Goal: Task Accomplishment & Management: Manage account settings

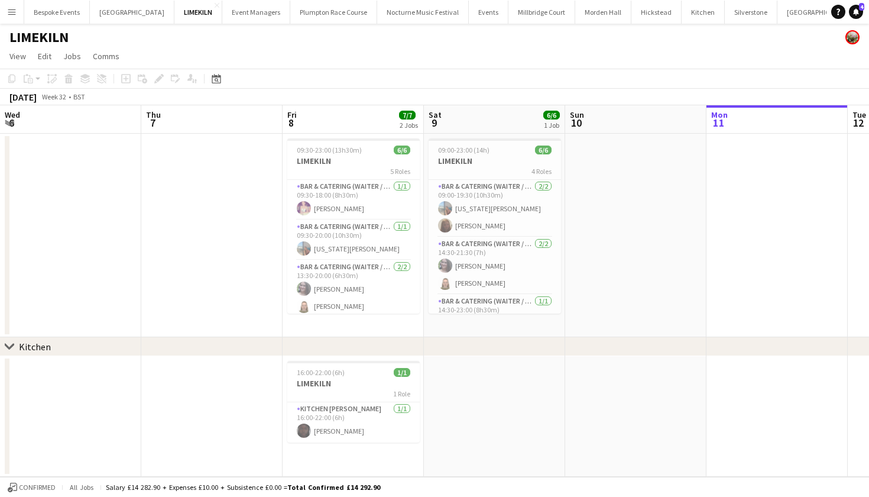
scroll to position [0, 283]
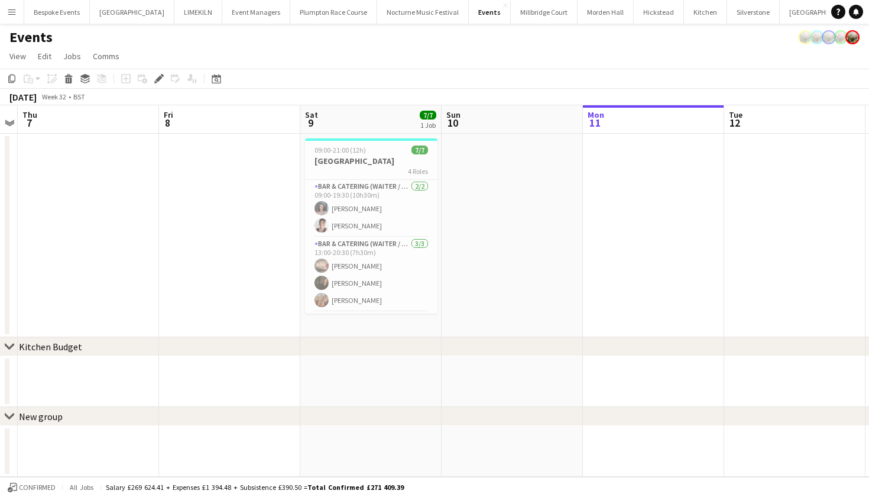
click at [10, 15] on app-icon "Menu" at bounding box center [11, 11] width 9 height 9
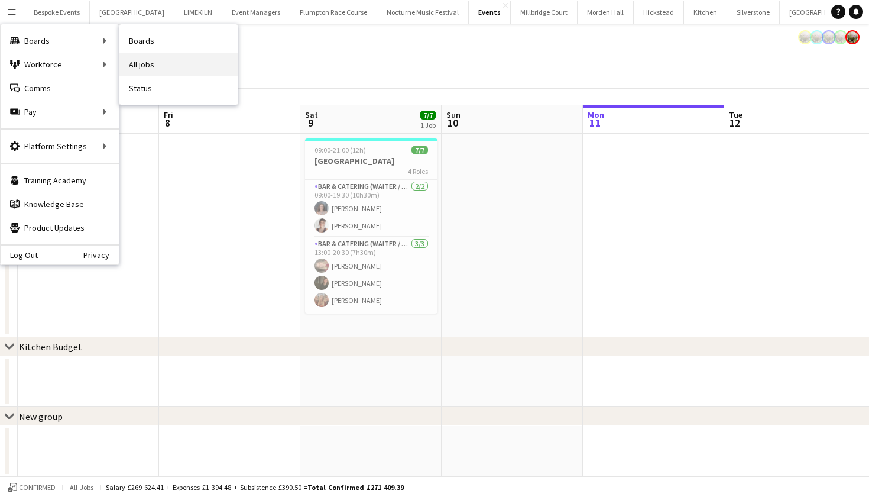
click at [158, 57] on link "All jobs" at bounding box center [178, 65] width 118 height 24
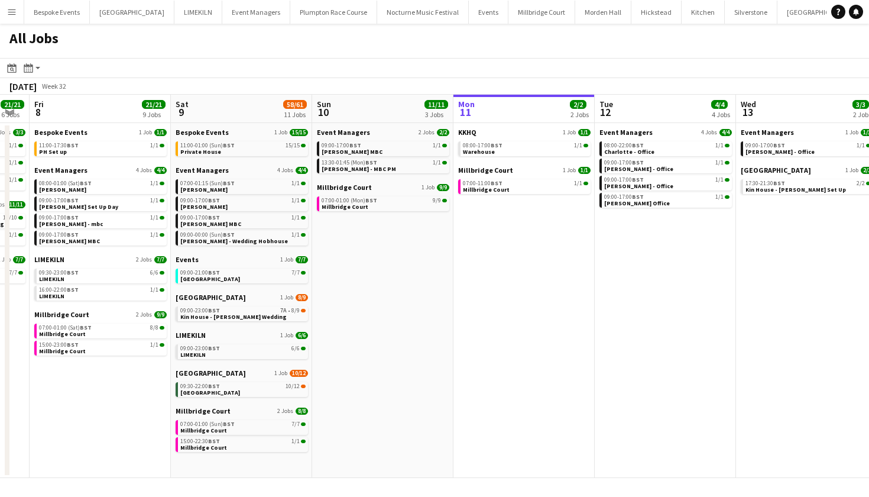
scroll to position [0, 376]
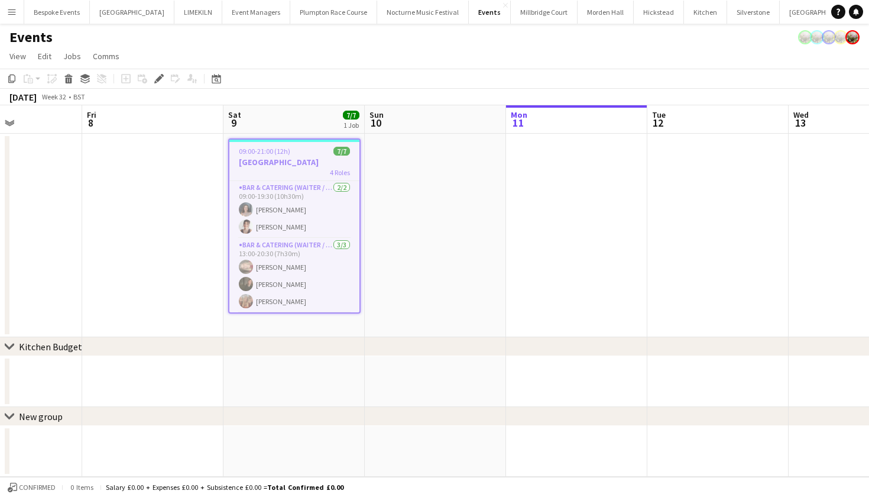
scroll to position [0, 483]
click at [7, 11] on app-icon "Menu" at bounding box center [11, 11] width 9 height 9
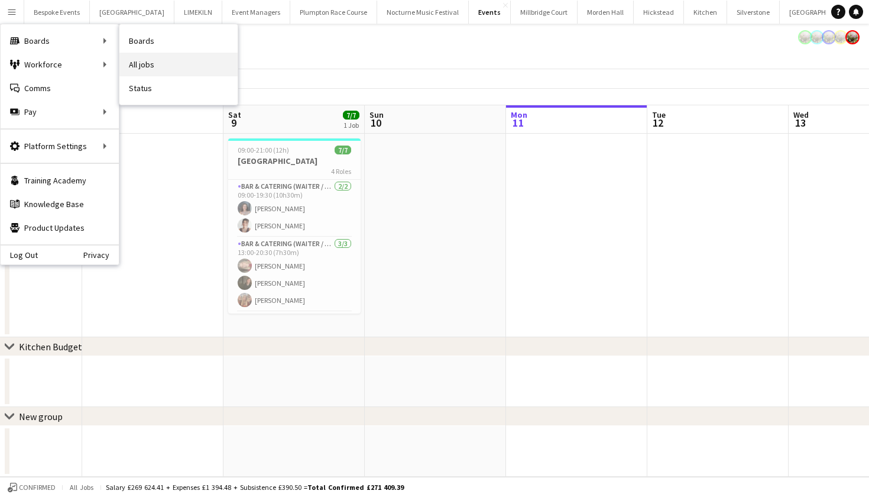
click at [143, 61] on link "All jobs" at bounding box center [178, 65] width 118 height 24
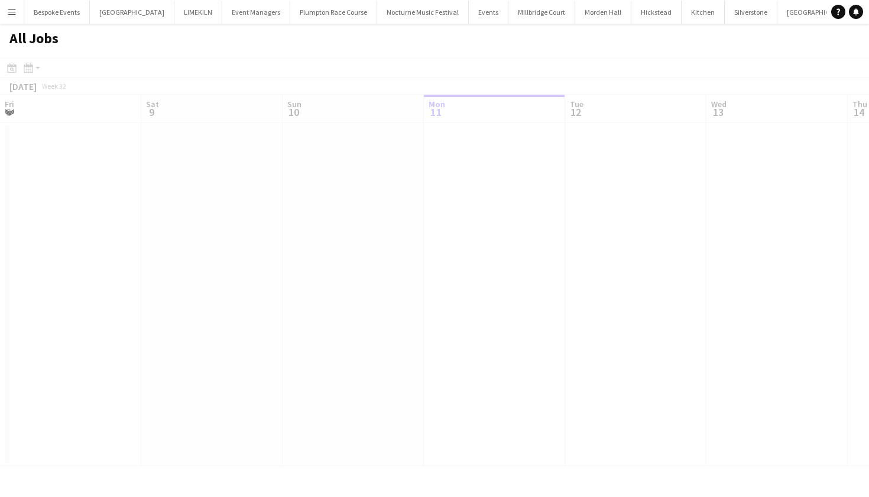
scroll to position [0, 283]
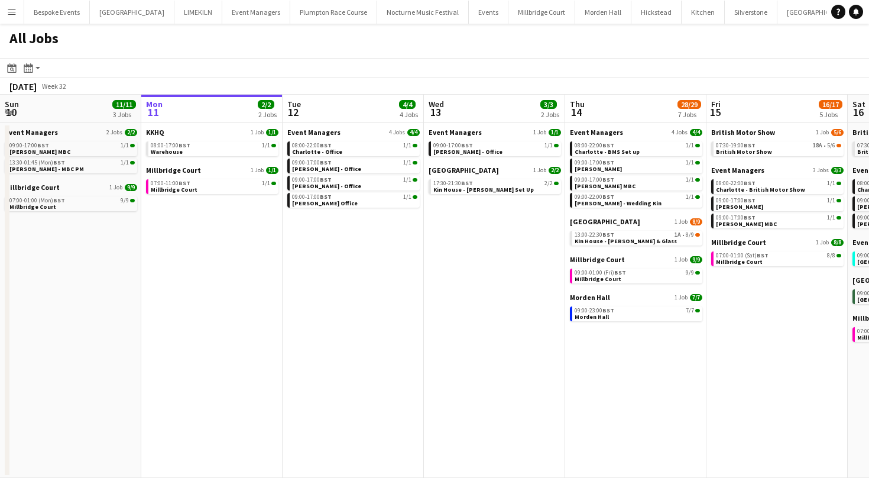
click at [274, 62] on app-toolbar "Date picker [DATE] [DATE] [DATE] M [DATE] T [DATE] W [DATE] T [DATE] F [DATE] S…" at bounding box center [434, 68] width 869 height 20
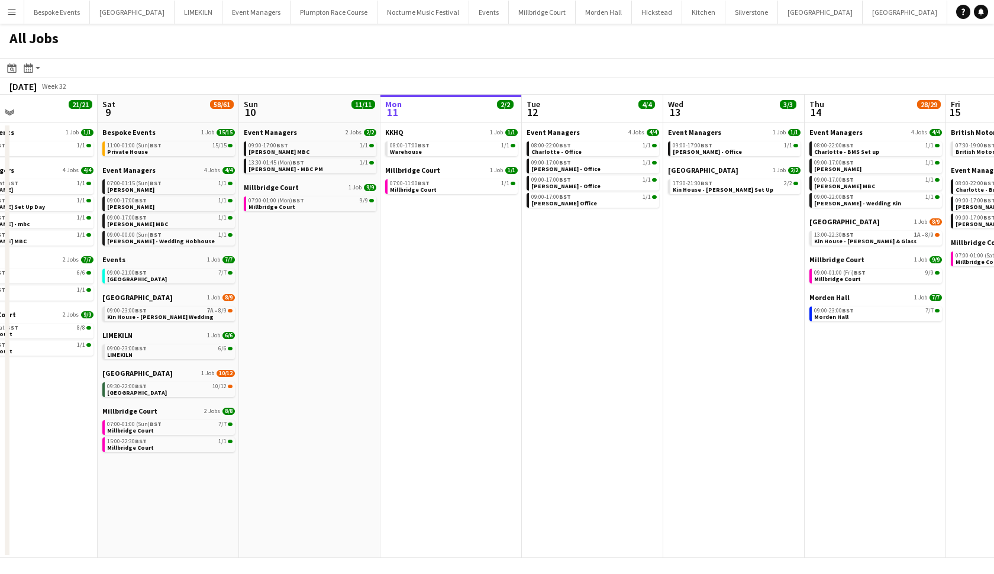
scroll to position [0, 312]
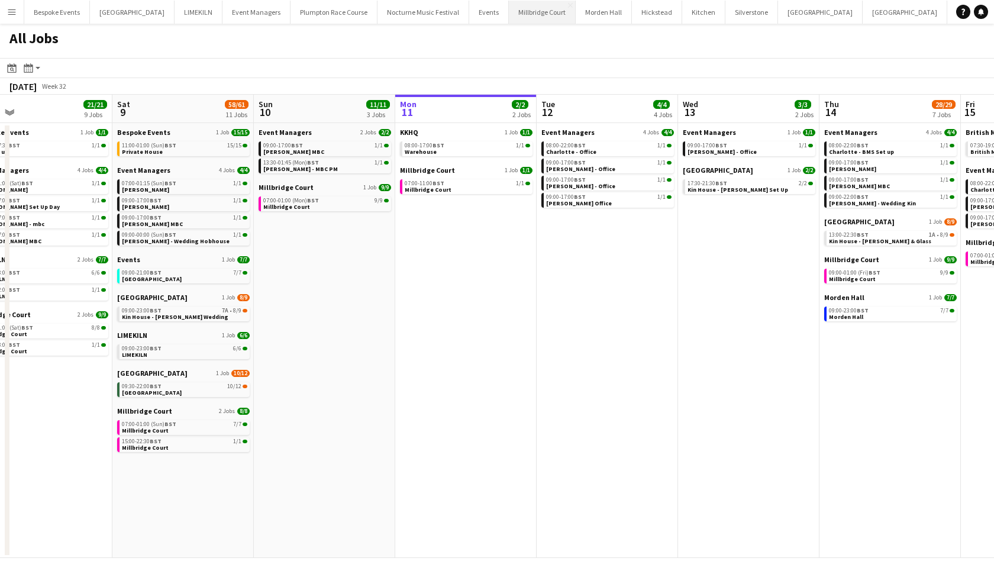
click at [509, 9] on button "[GEOGRAPHIC_DATA]" at bounding box center [542, 12] width 67 height 23
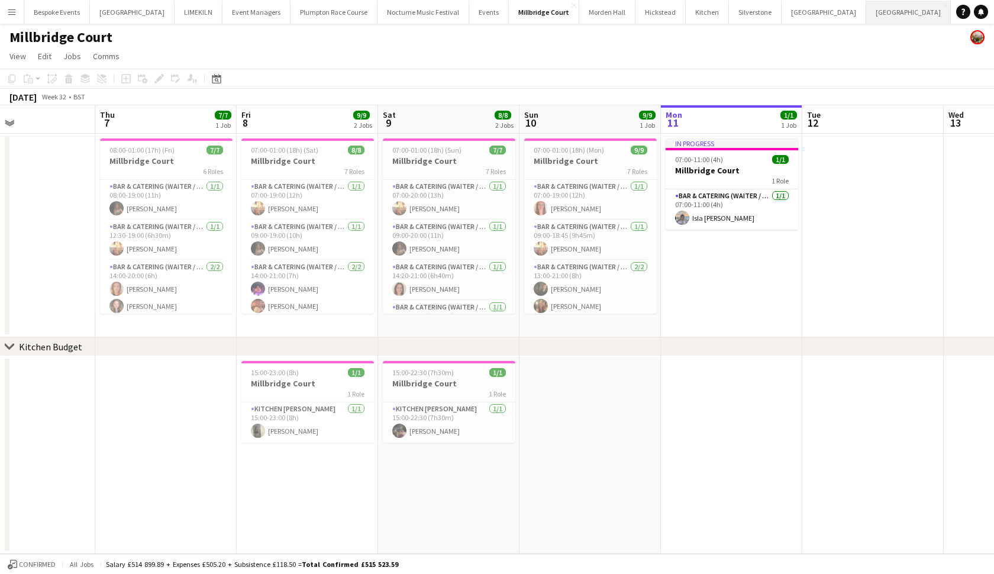
click at [866, 15] on button "[GEOGRAPHIC_DATA] Close" at bounding box center [908, 12] width 85 height 23
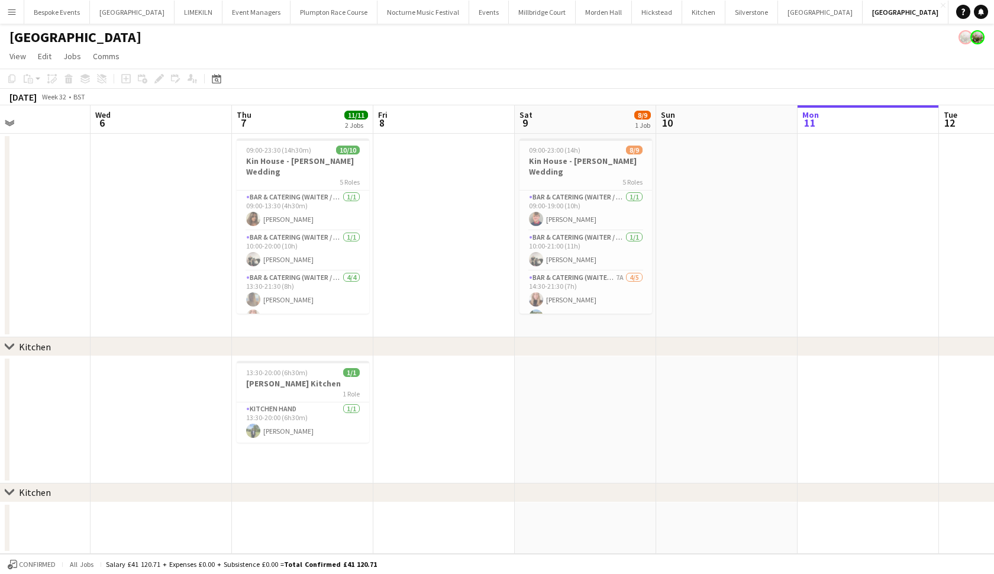
scroll to position [0, 253]
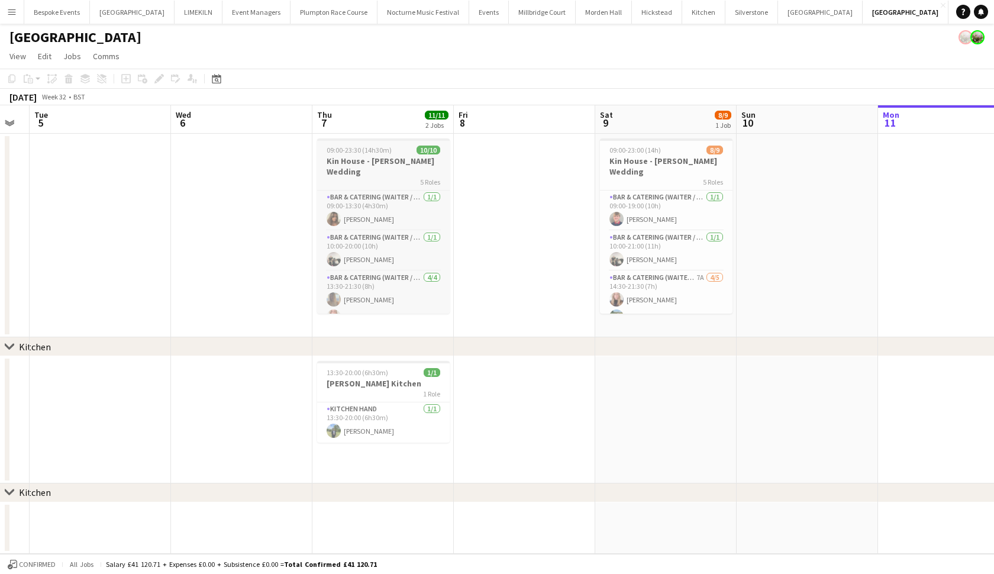
click at [360, 177] on div "5 Roles" at bounding box center [383, 181] width 132 height 9
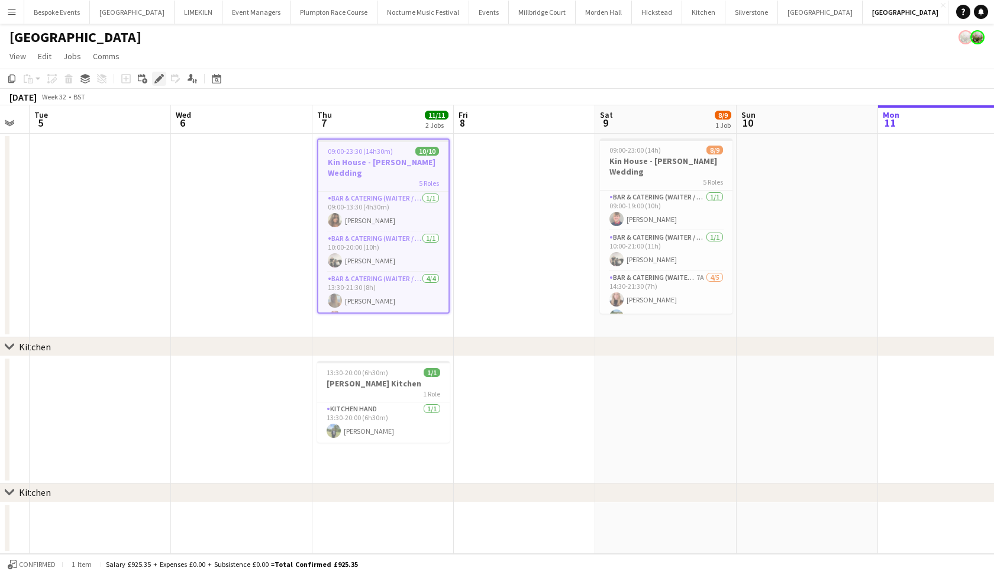
click at [160, 84] on div "Edit" at bounding box center [159, 79] width 14 height 14
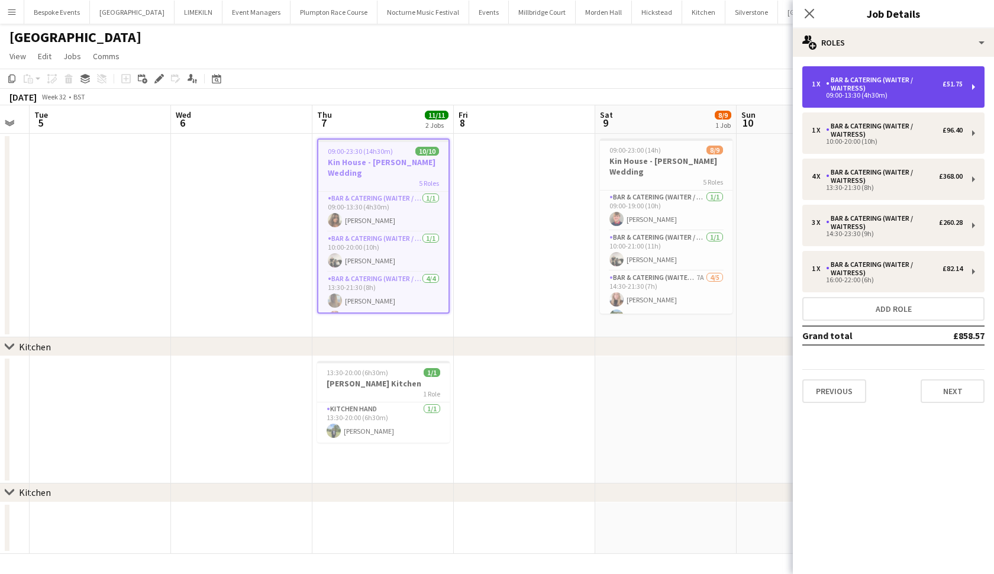
click at [869, 92] on div "09:00-13:30 (4h30m)" at bounding box center [886, 95] width 151 height 6
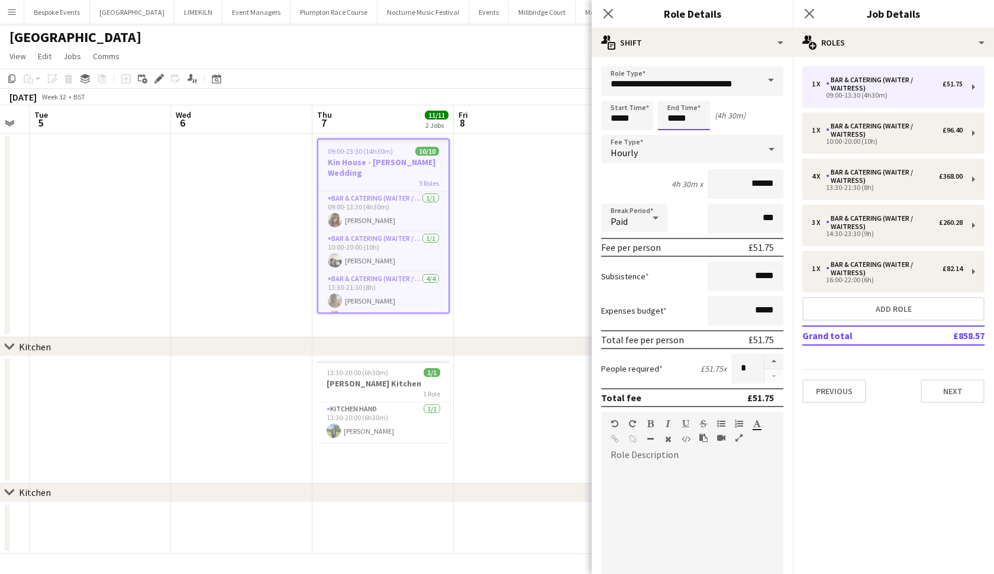
click at [691, 121] on body "Menu Boards Boards Boards All jobs Status Workforce Workforce My Workforce Recr…" at bounding box center [497, 287] width 994 height 574
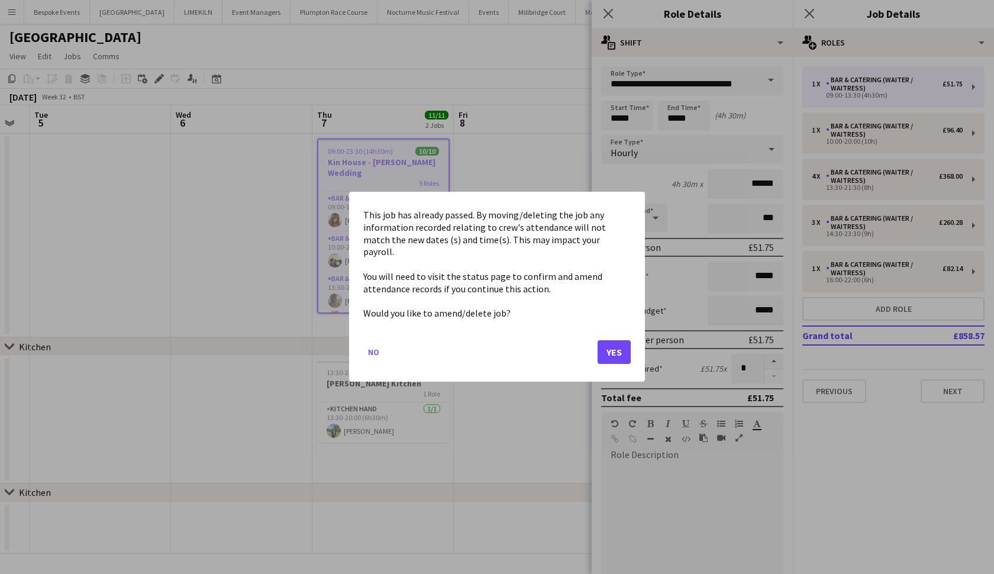
click at [612, 351] on button "Yes" at bounding box center [613, 353] width 33 height 24
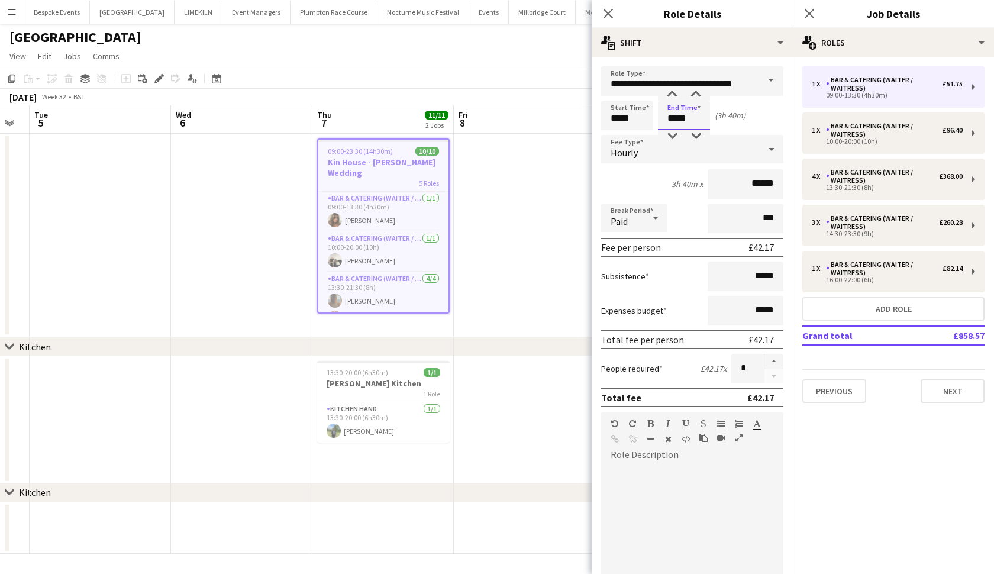
type input "*****"
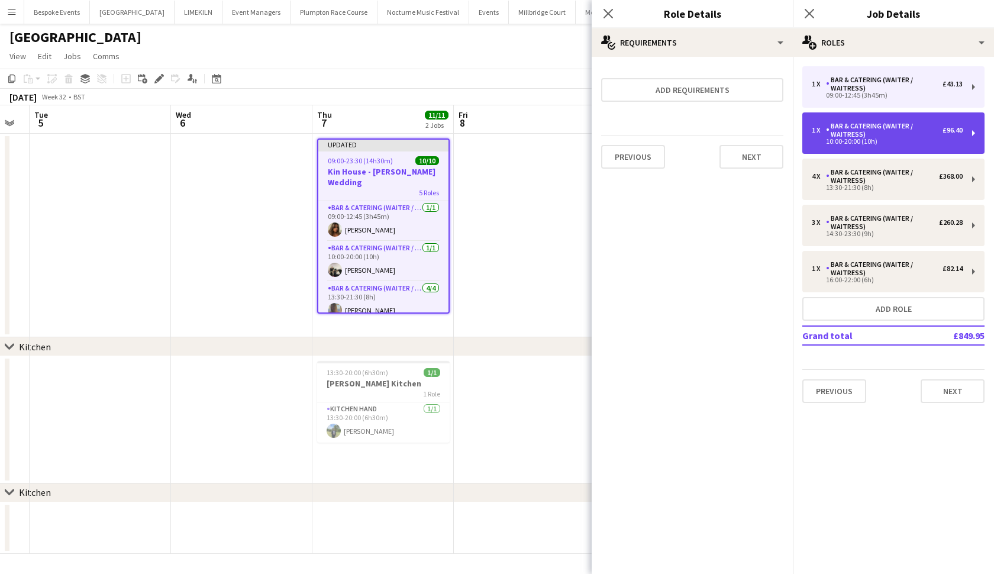
click at [869, 144] on div "10:00-20:00 (10h)" at bounding box center [886, 141] width 151 height 6
type input "*****"
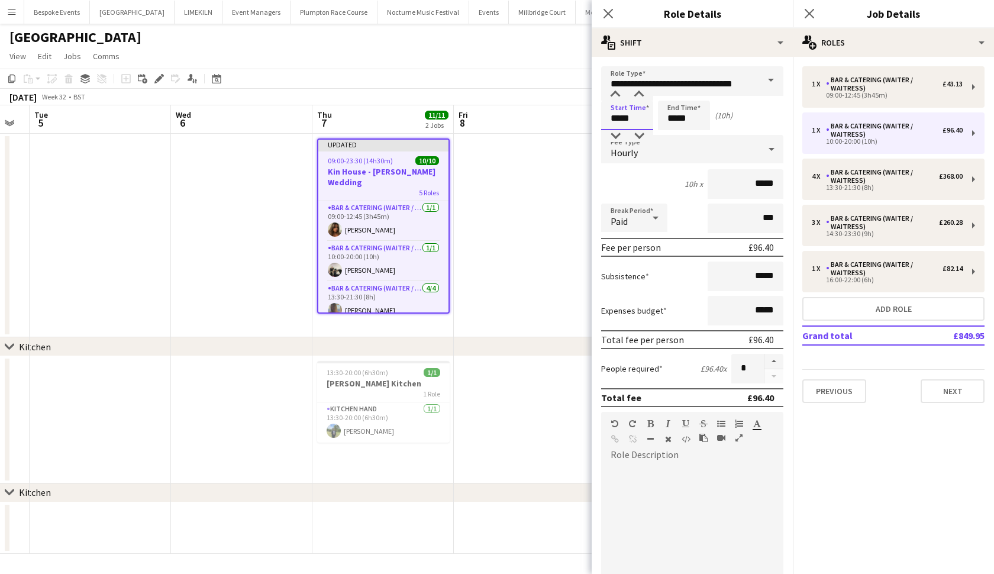
click at [637, 122] on input "*****" at bounding box center [627, 116] width 52 height 30
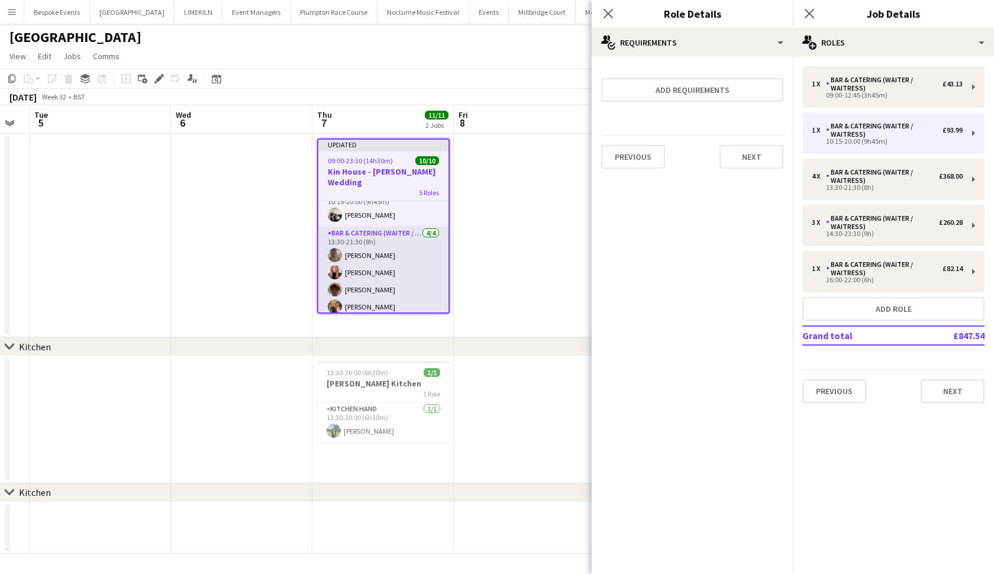
scroll to position [53, 0]
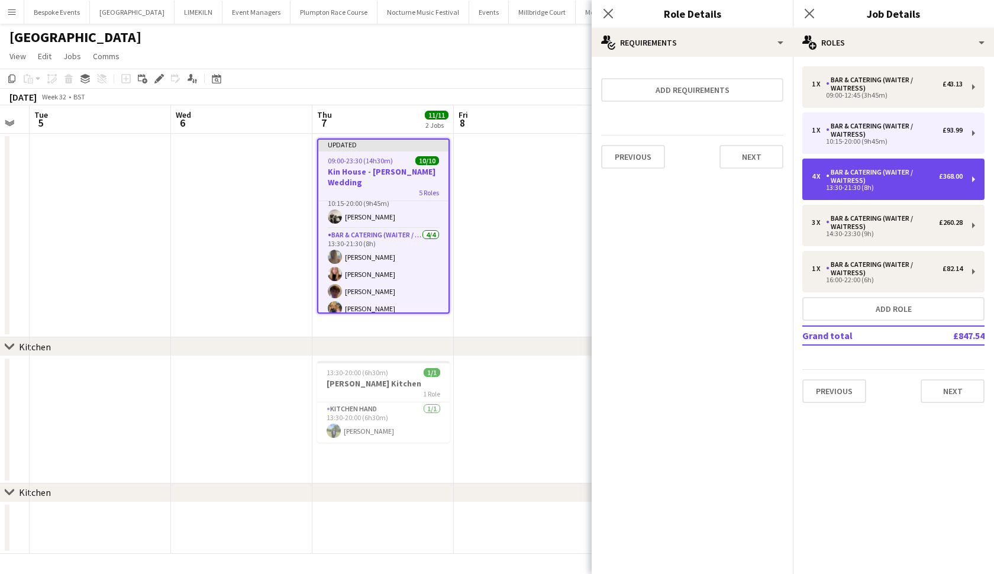
click at [866, 187] on div "13:30-21:30 (8h)" at bounding box center [886, 188] width 151 height 6
type input "*****"
type input "******"
type input "*"
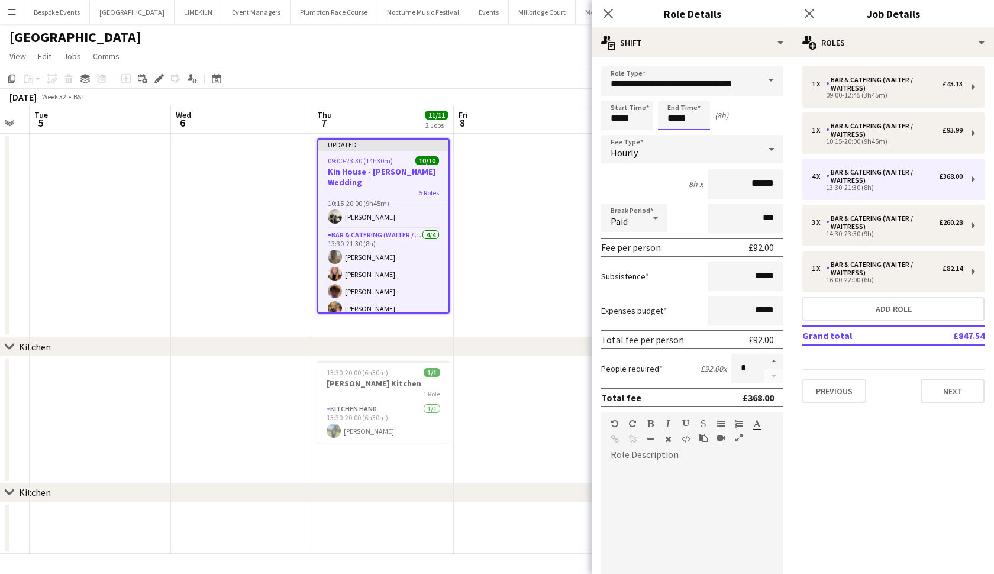
click at [674, 118] on input "*****" at bounding box center [684, 116] width 52 height 30
type input "*****"
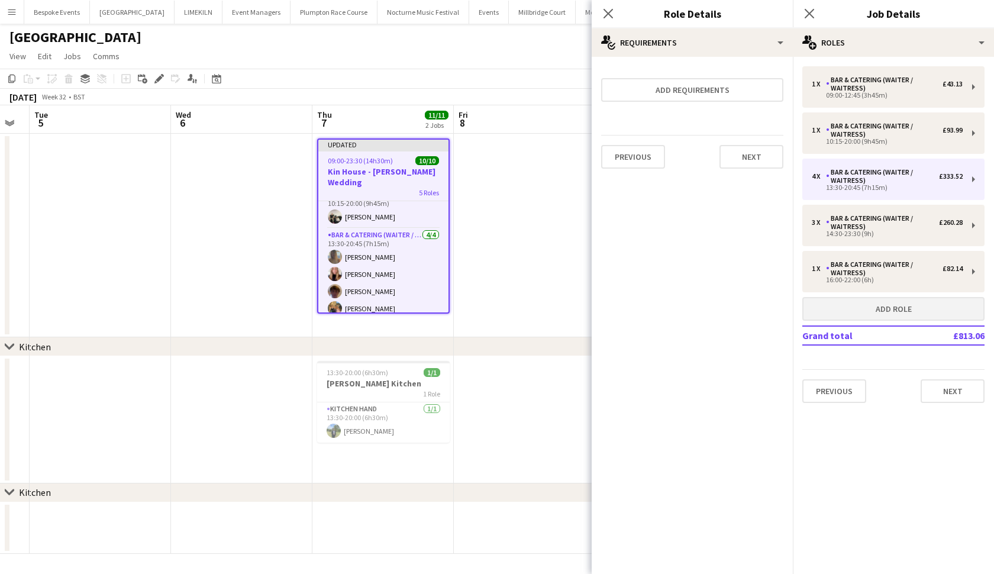
click at [869, 312] on button "Add role" at bounding box center [893, 309] width 182 height 24
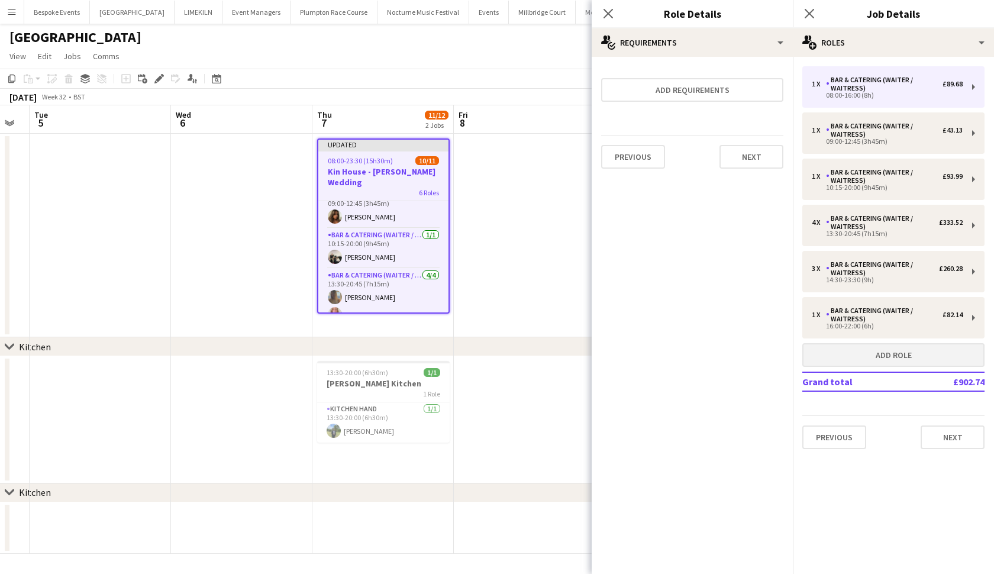
type input "*****"
type input "******"
type input "*"
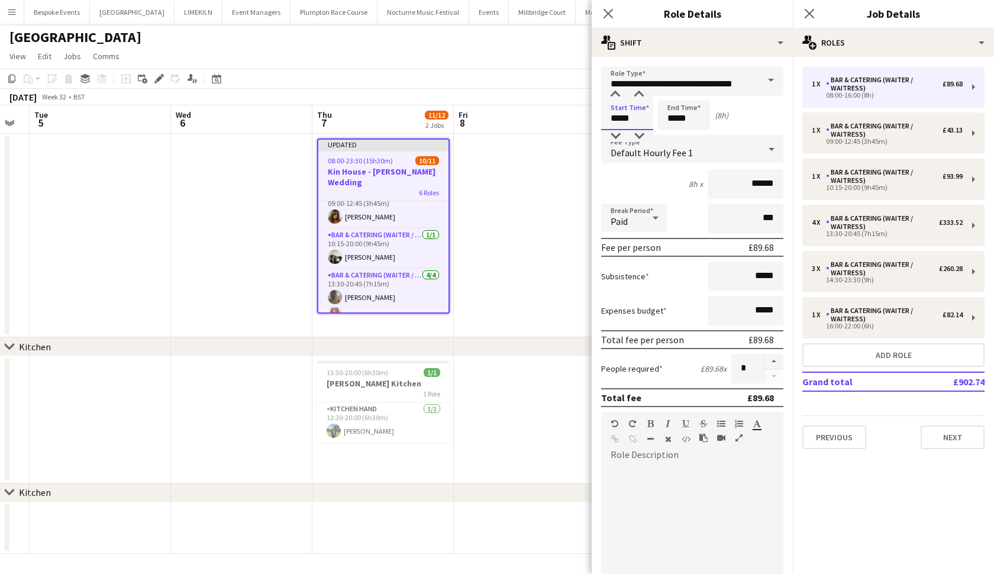
click at [619, 118] on input "*****" at bounding box center [627, 116] width 52 height 30
type input "*****"
click at [675, 118] on input "*****" at bounding box center [684, 116] width 52 height 30
type input "*****"
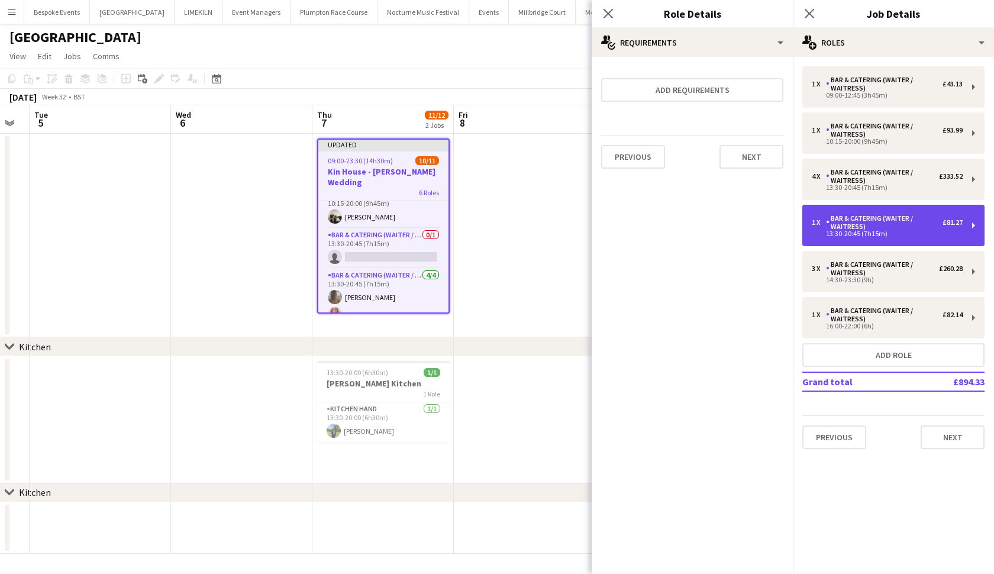
click at [865, 226] on div "Bar & Catering (Waiter / waitress)" at bounding box center [884, 222] width 117 height 17
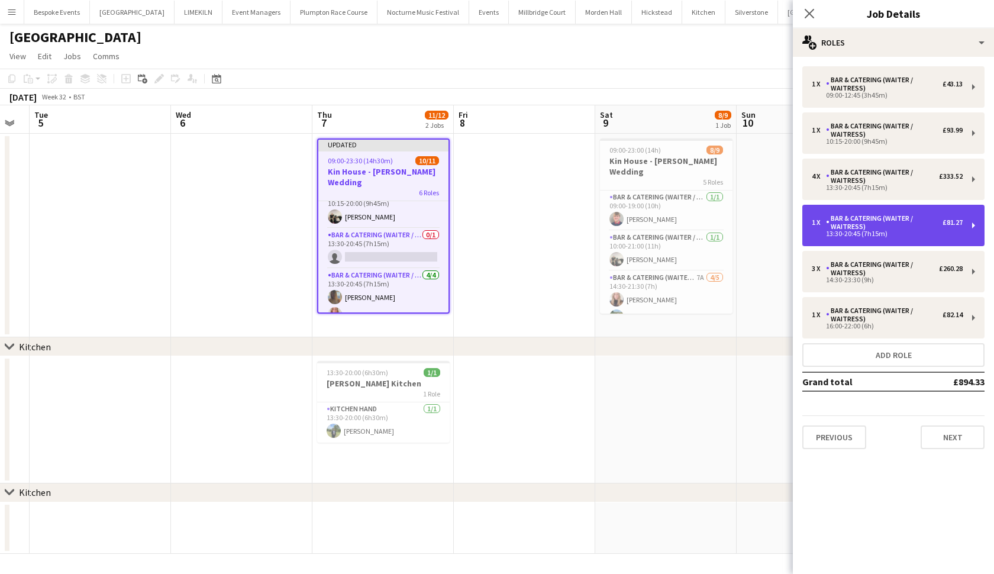
click at [836, 216] on div "Bar & Catering (Waiter / waitress)" at bounding box center [884, 222] width 117 height 17
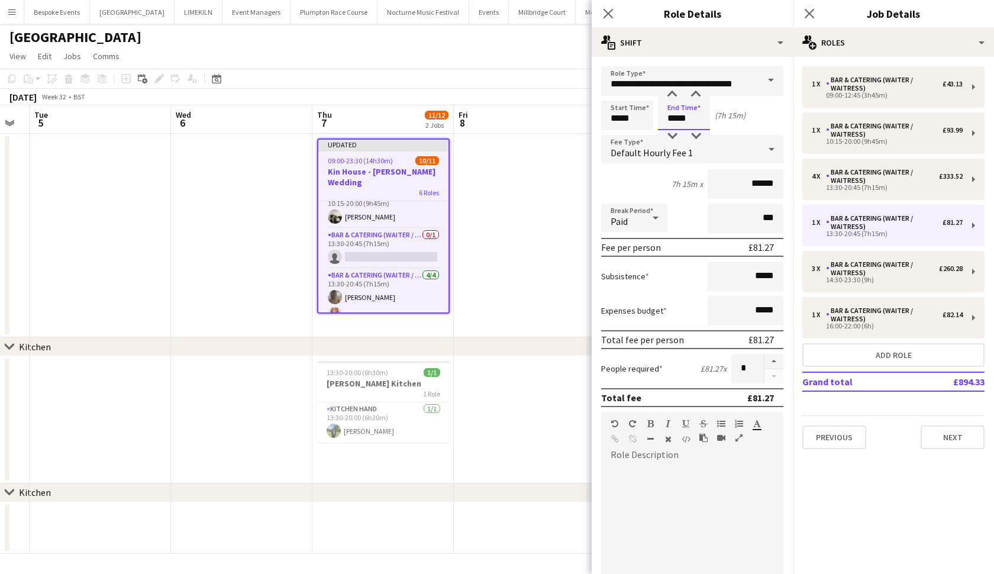
click at [685, 118] on input "*****" at bounding box center [684, 116] width 52 height 30
type input "*****"
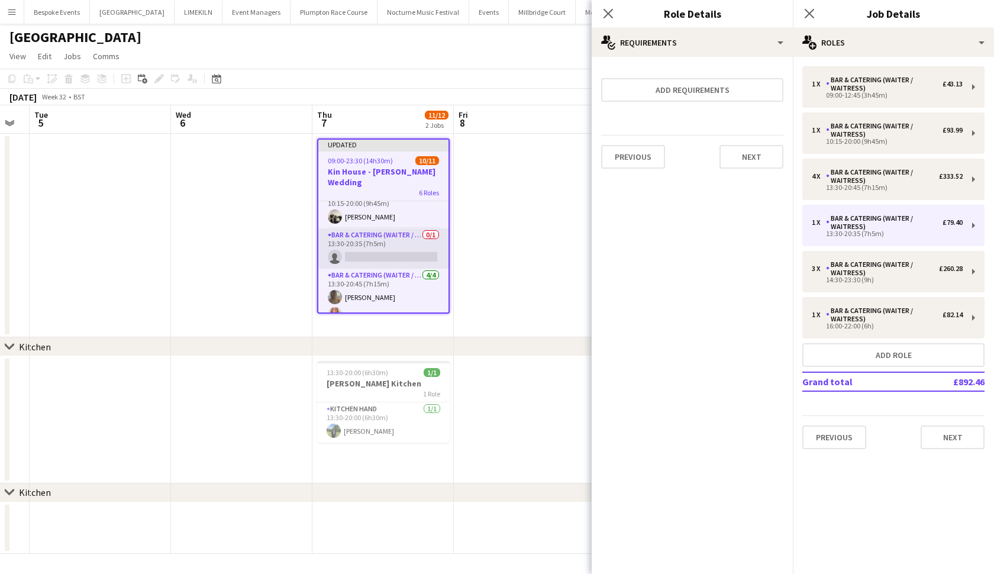
click at [376, 240] on app-card-role "Bar & Catering (Waiter / waitress) 0/1 13:30-20:35 (7h5m) single-neutral-actions" at bounding box center [383, 248] width 130 height 40
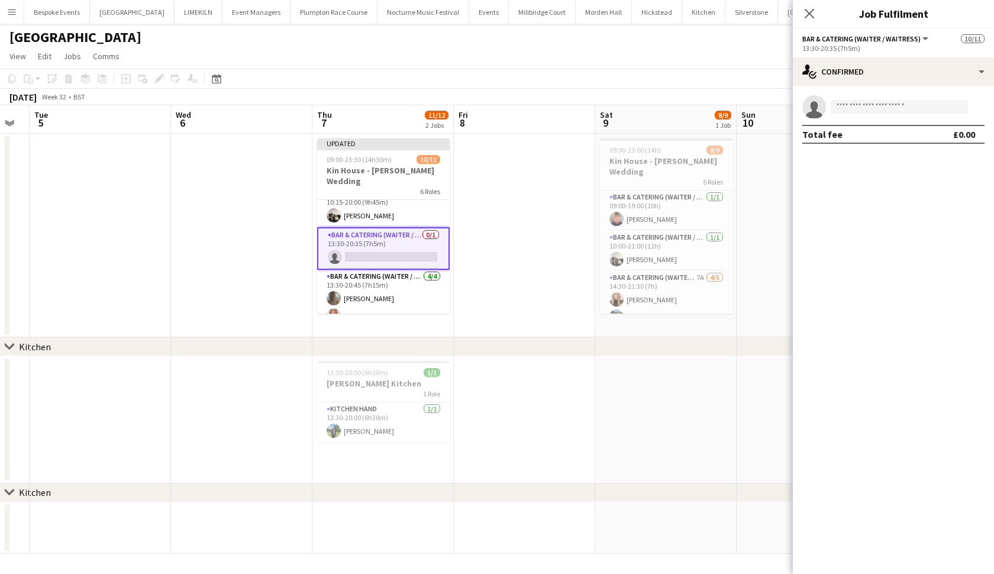
click at [376, 240] on app-card-role "Bar & Catering (Waiter / waitress) 0/1 13:30-20:35 (7h5m) single-neutral-actions" at bounding box center [383, 248] width 132 height 43
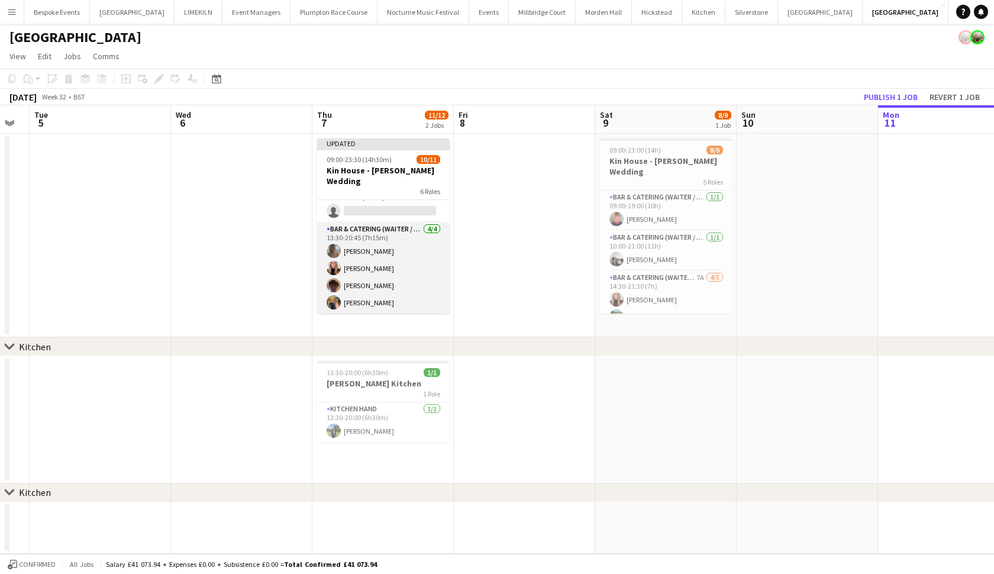
scroll to position [99, 0]
click at [378, 277] on app-card-role "Bar & Catering (Waiter / waitress) [DATE] 13:30-20:45 (7h15m) [PERSON_NAME] [PE…" at bounding box center [383, 267] width 132 height 92
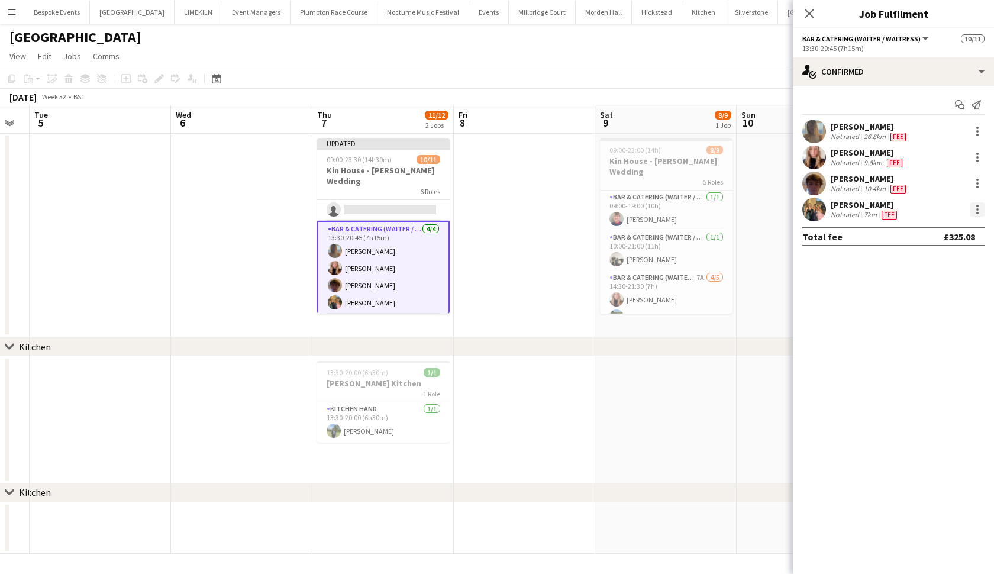
click at [869, 211] on div at bounding box center [977, 209] width 14 height 14
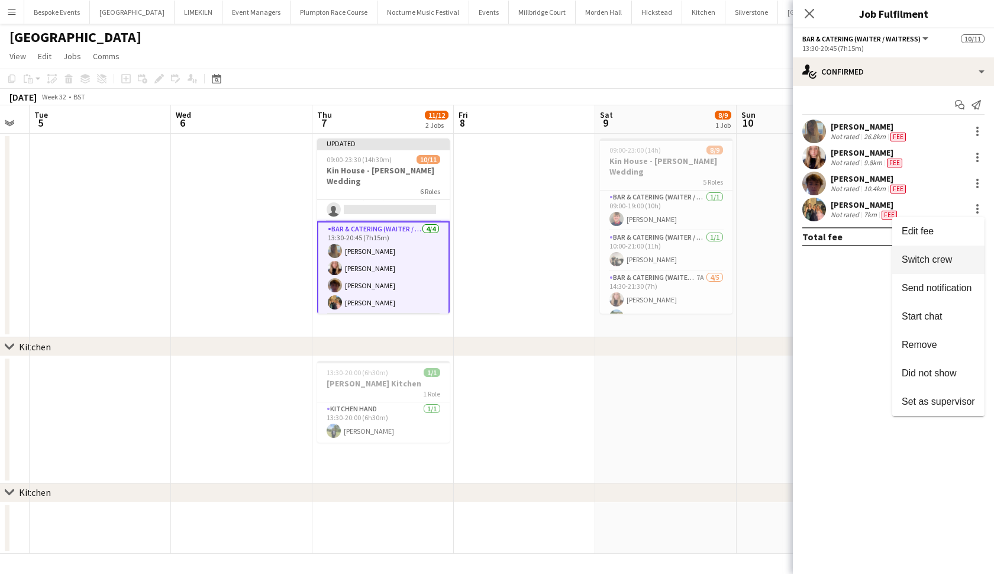
click at [869, 258] on span "Switch crew" at bounding box center [926, 259] width 50 height 10
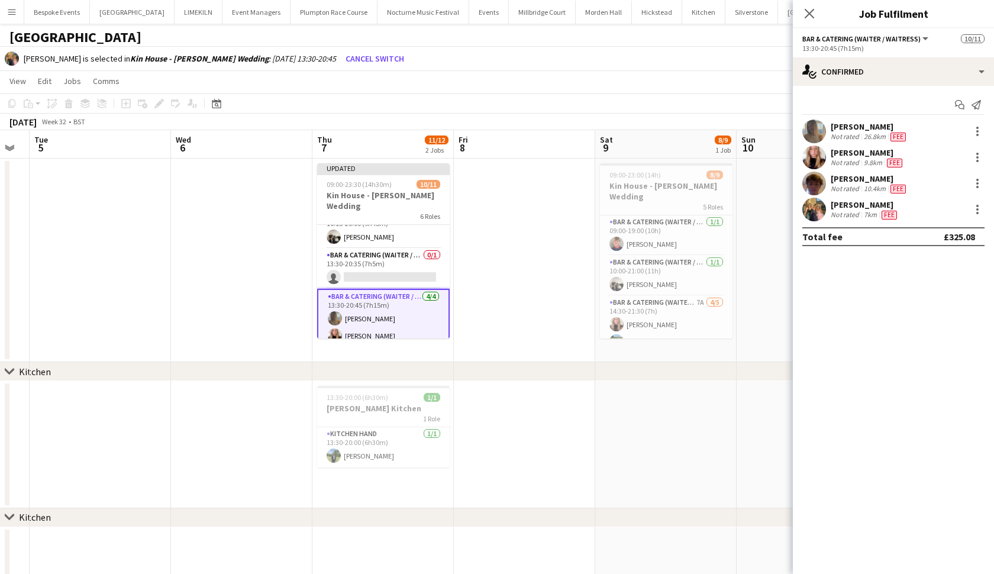
scroll to position [56, 0]
click at [413, 249] on app-card-role "Bar & Catering (Waiter / waitress) 0/1 13:30-20:35 (7h5m) single-neutral-actions" at bounding box center [383, 269] width 132 height 40
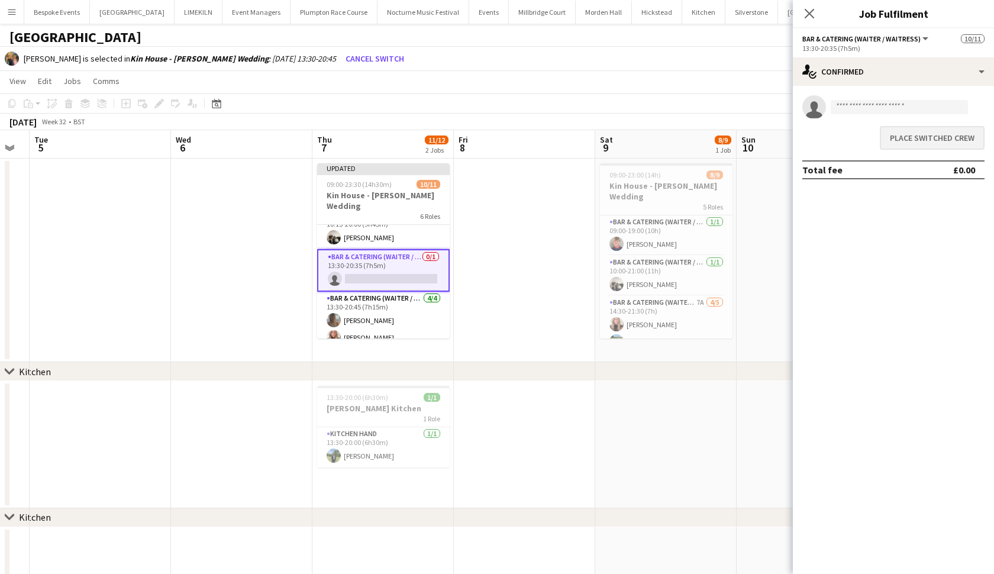
click at [869, 135] on button "Place switched crew" at bounding box center [931, 138] width 105 height 24
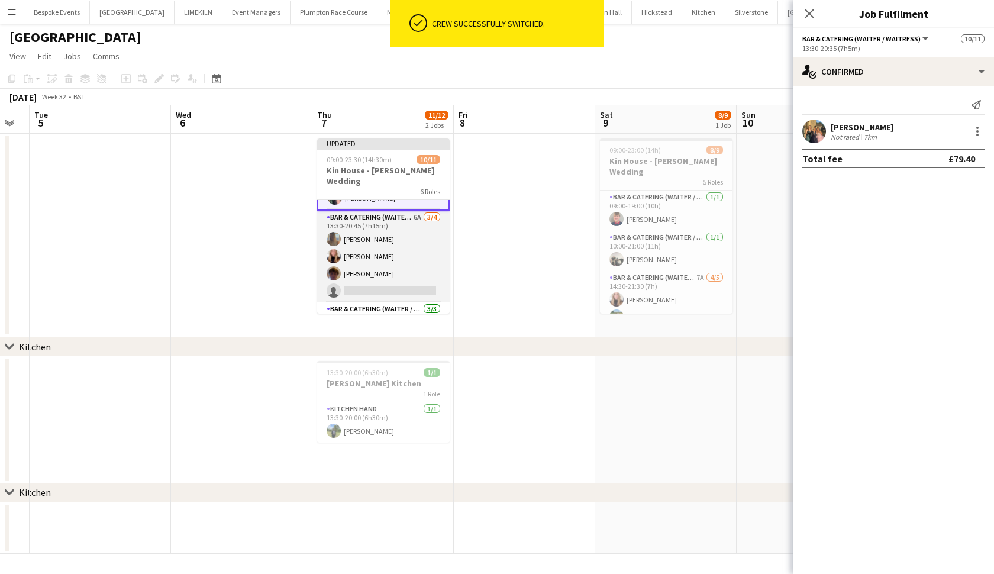
scroll to position [113, 0]
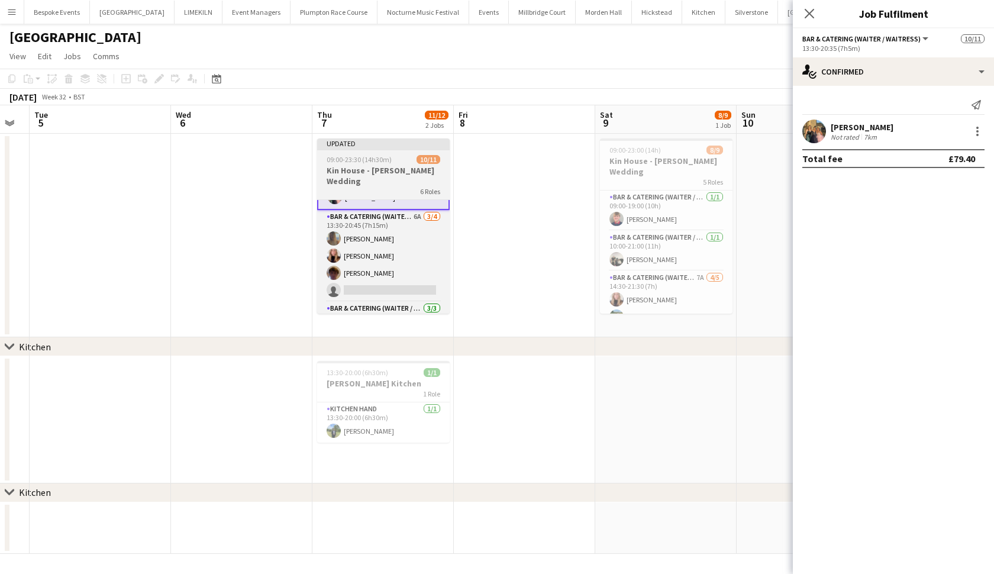
click at [376, 171] on h3 "Kin House - [PERSON_NAME] Wedding" at bounding box center [383, 175] width 132 height 21
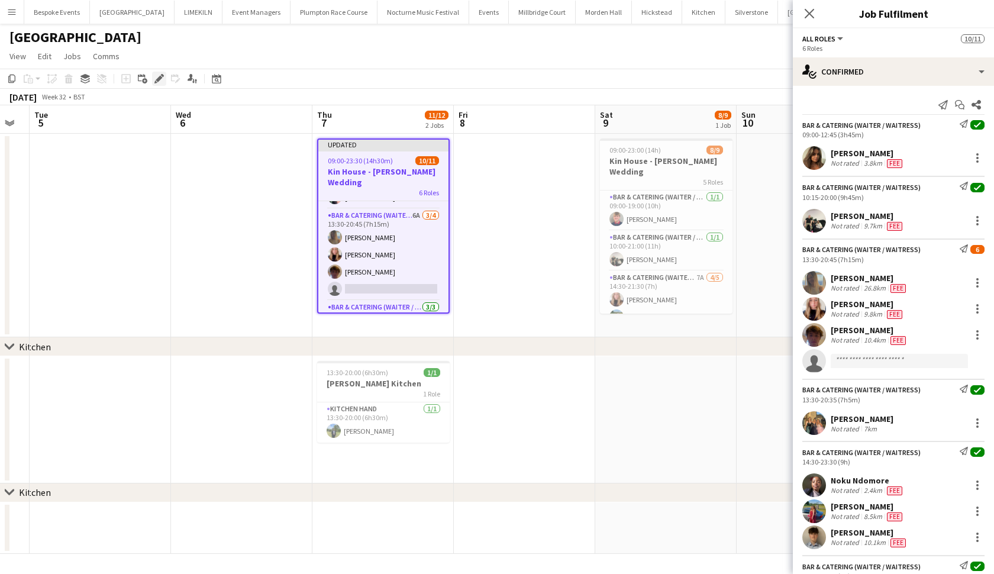
click at [157, 75] on icon "Edit" at bounding box center [158, 78] width 9 height 9
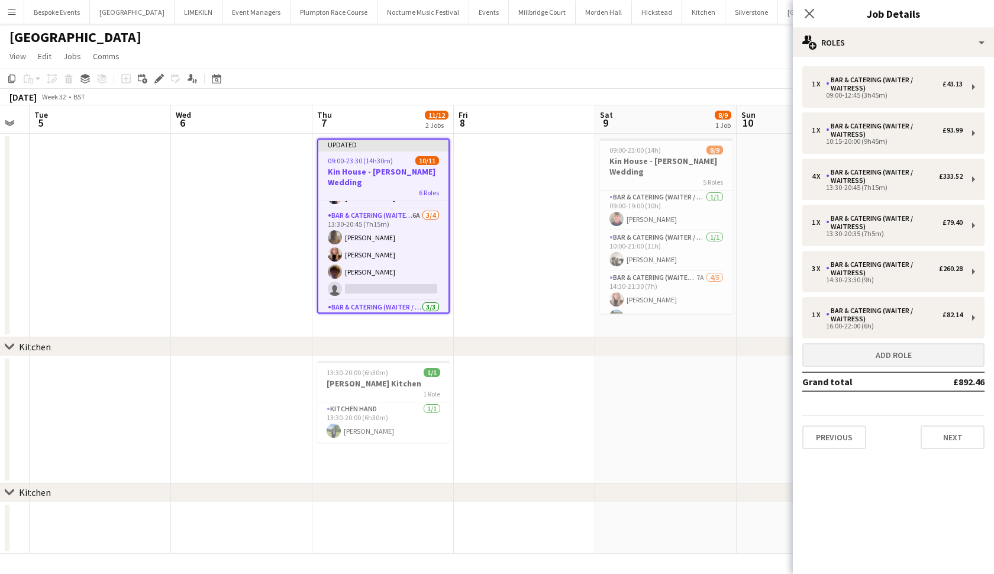
click at [846, 352] on button "Add role" at bounding box center [893, 355] width 182 height 24
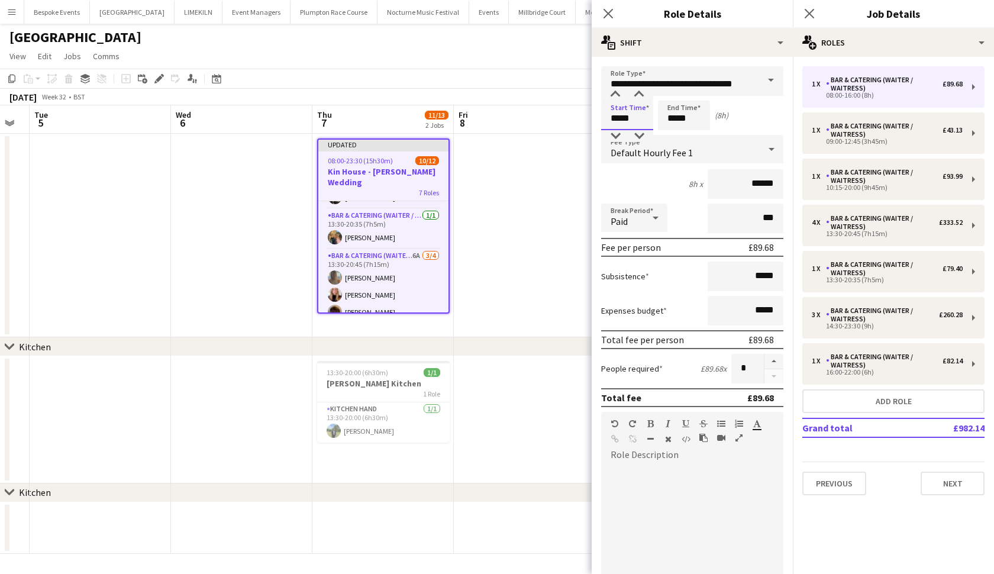
click at [617, 119] on input "*****" at bounding box center [627, 116] width 52 height 30
type input "*****"
click at [676, 118] on input "*****" at bounding box center [684, 116] width 52 height 30
type input "*****"
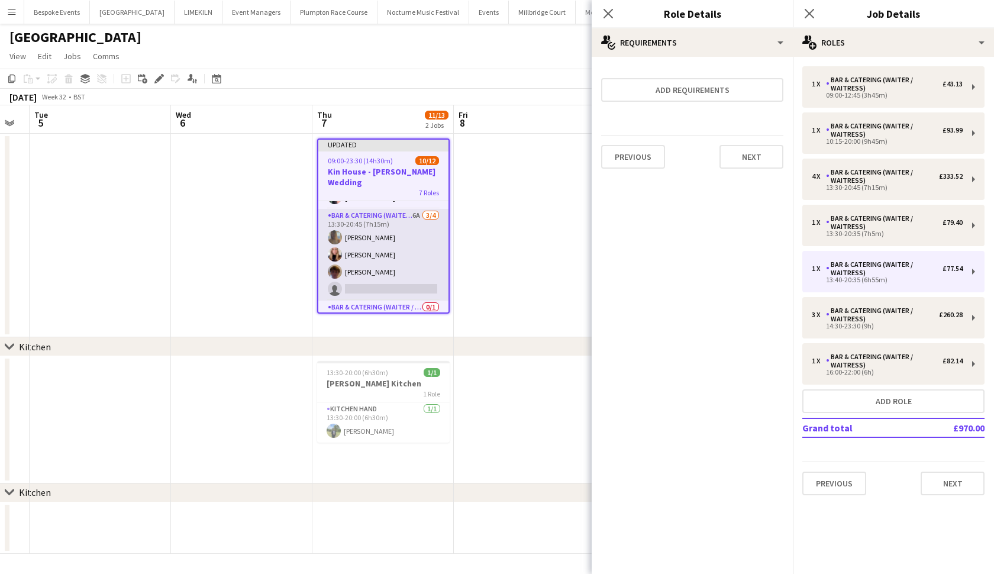
click at [371, 251] on app-card-role "Bar & Catering (Waiter / waitress) 6A [DATE] 13:30-20:45 (7h15m) [PERSON_NAME] …" at bounding box center [383, 255] width 130 height 92
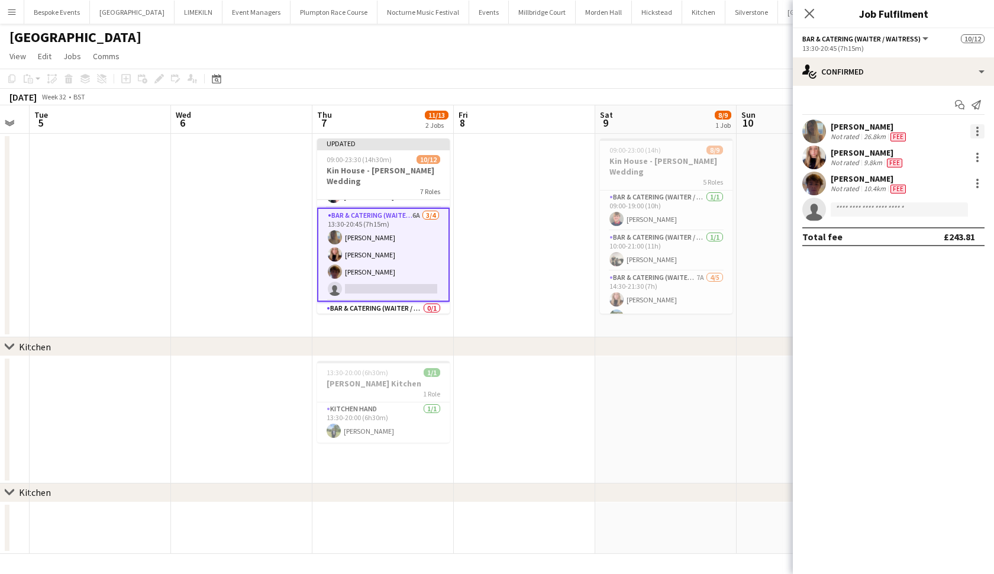
click at [869, 131] on div at bounding box center [977, 131] width 14 height 14
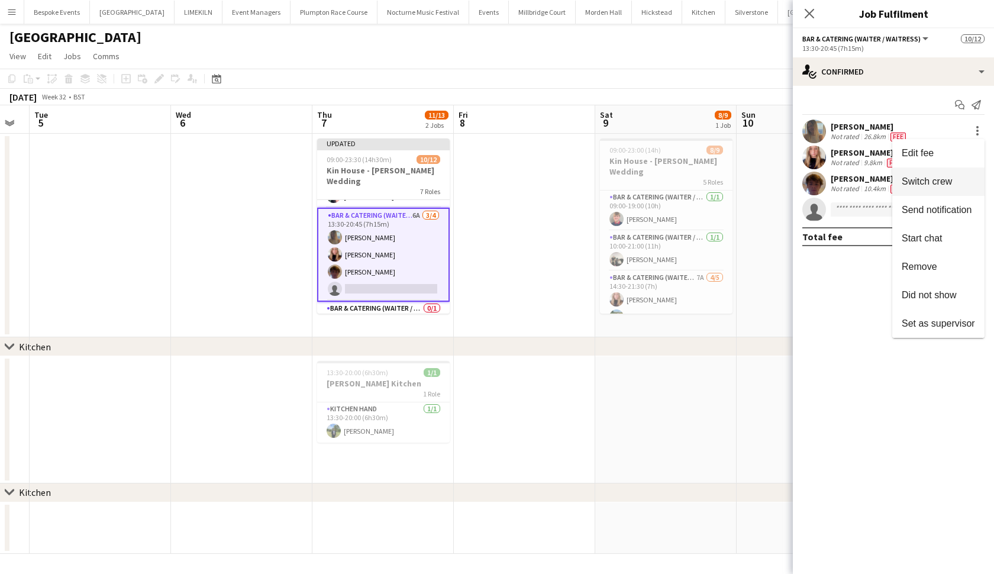
click at [869, 171] on button "Switch crew" at bounding box center [938, 181] width 92 height 28
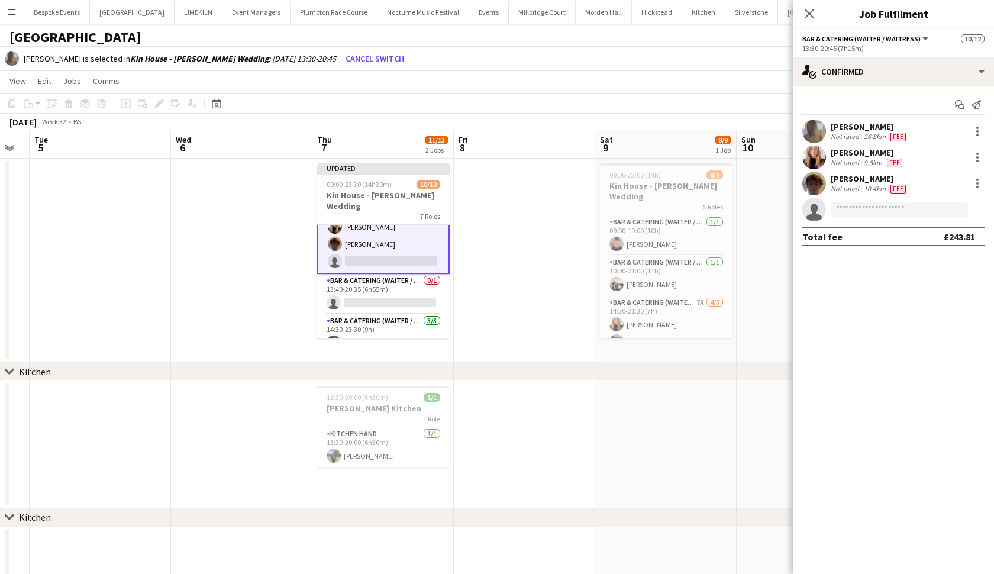
scroll to position [169, 0]
click at [401, 271] on app-card-role "Bar & Catering (Waiter / waitress) 0/1 13:40-20:35 (6h55m) single-neutral-actio…" at bounding box center [383, 291] width 132 height 40
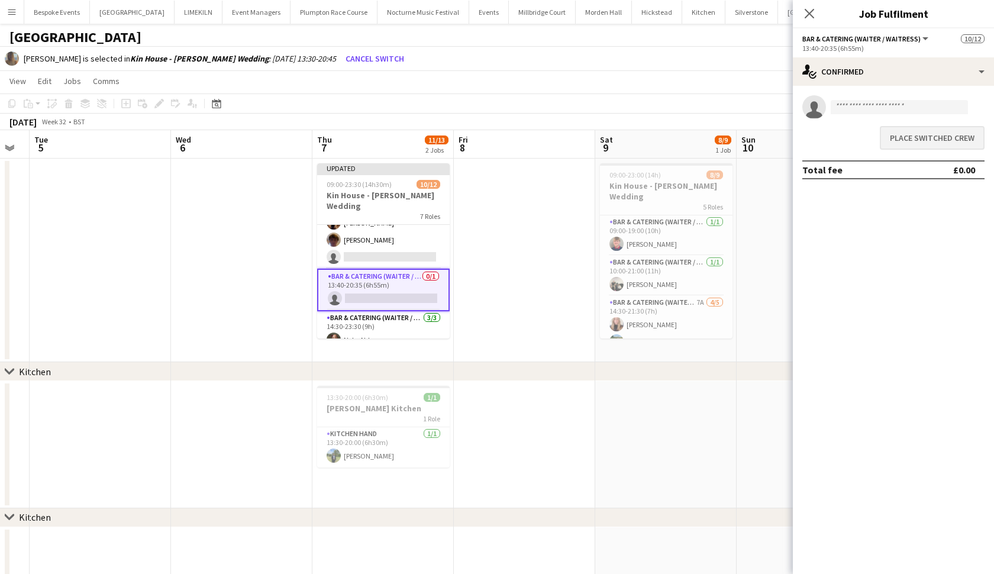
click at [869, 141] on button "Place switched crew" at bounding box center [931, 138] width 105 height 24
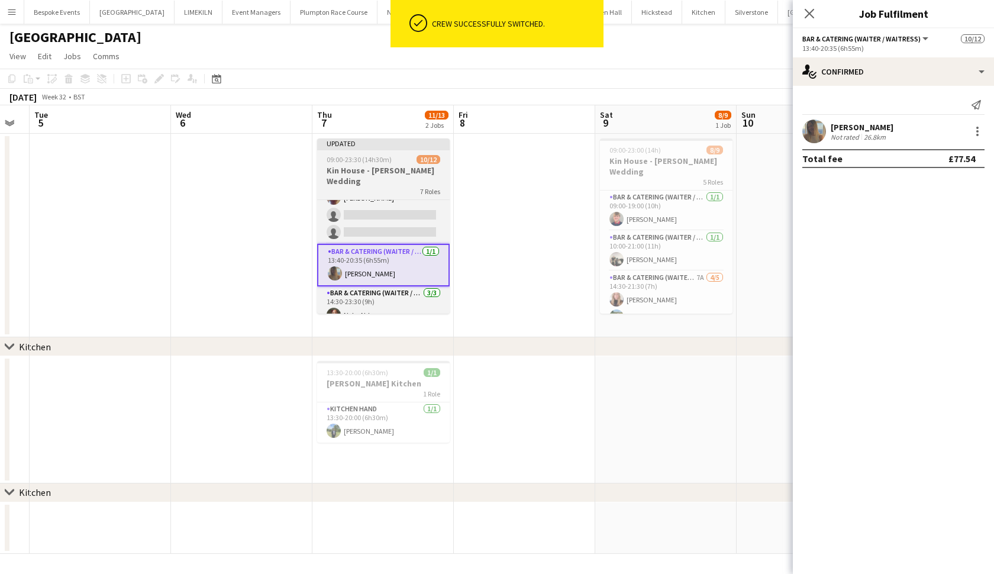
click at [389, 150] on app-job-card "Updated 09:00-23:30 (14h30m) 10/12 Kin House - [PERSON_NAME] Wedding 7 Roles Ba…" at bounding box center [383, 225] width 132 height 175
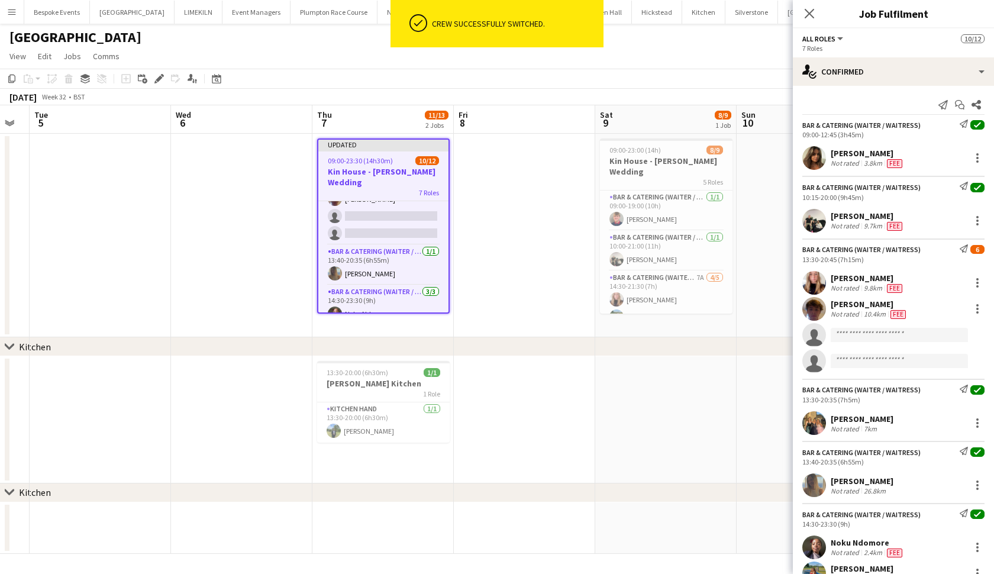
click at [151, 80] on div "Add job Add linked Job Edit Edit linked Job Applicants" at bounding box center [154, 79] width 90 height 14
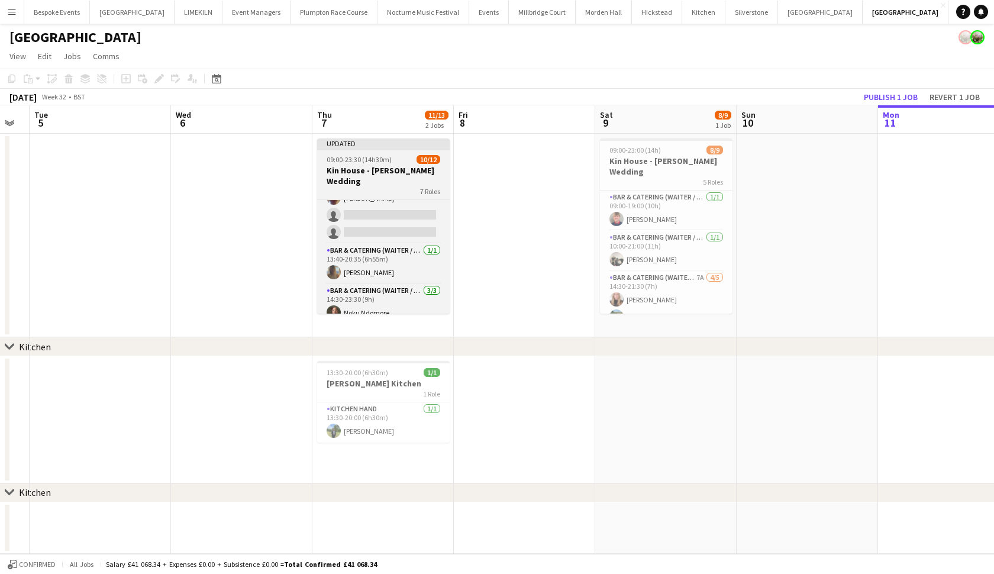
click at [402, 167] on h3 "Kin House - [PERSON_NAME] Wedding" at bounding box center [383, 175] width 132 height 21
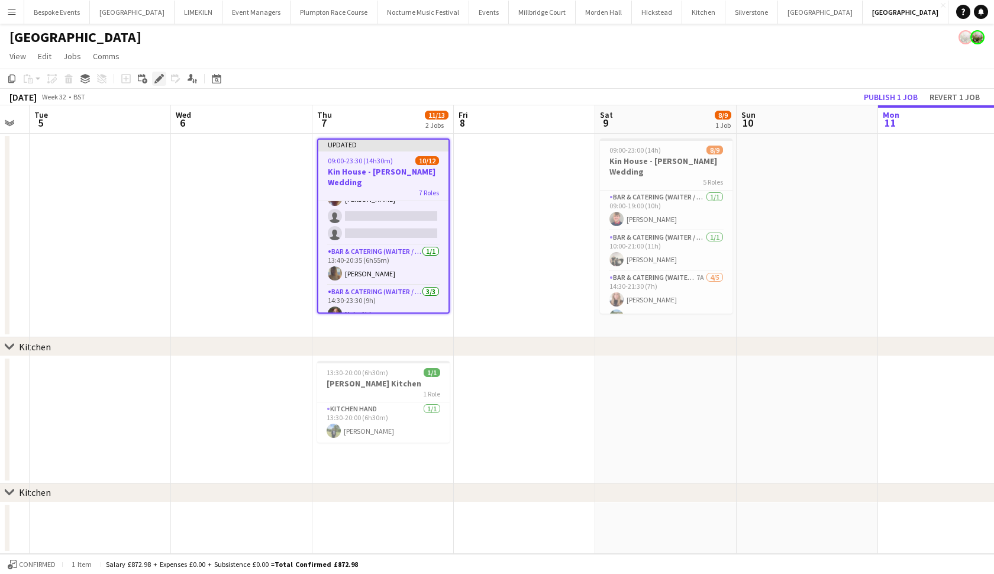
click at [159, 85] on div "Edit" at bounding box center [159, 79] width 14 height 14
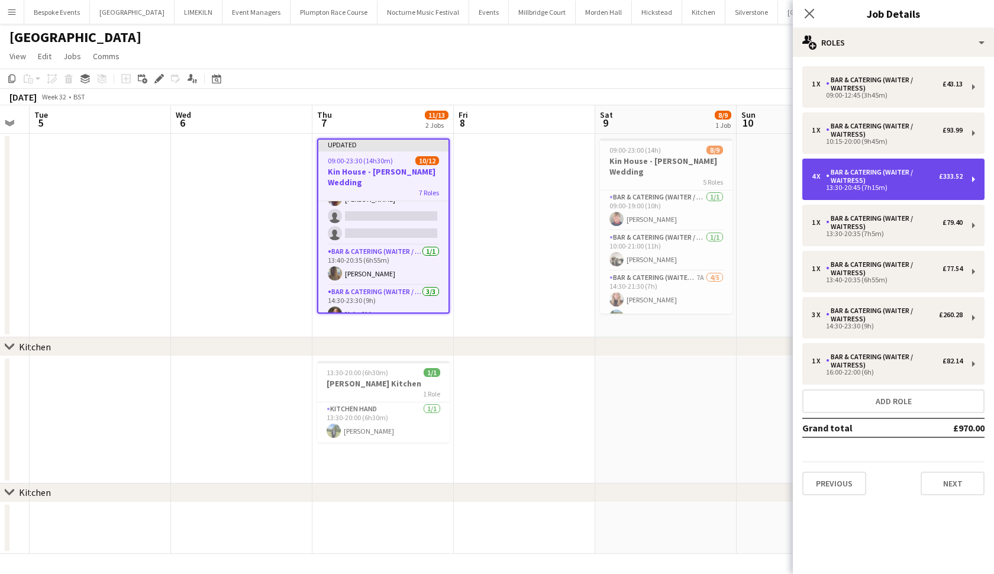
click at [869, 180] on div "Bar & Catering (Waiter / waitress)" at bounding box center [882, 176] width 113 height 17
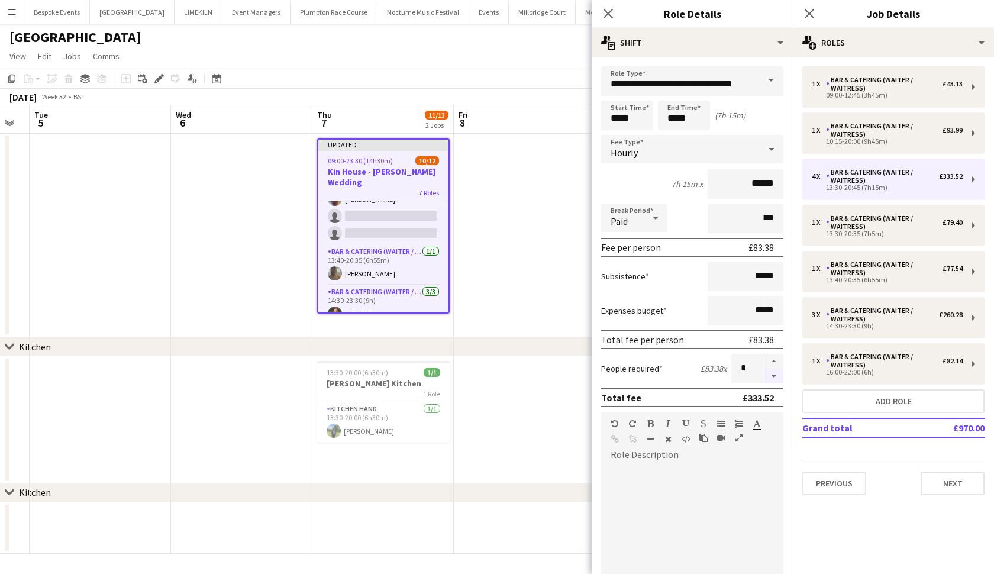
click at [777, 374] on button "button" at bounding box center [773, 376] width 19 height 15
type input "*"
click at [463, 219] on app-date-cell at bounding box center [524, 235] width 141 height 203
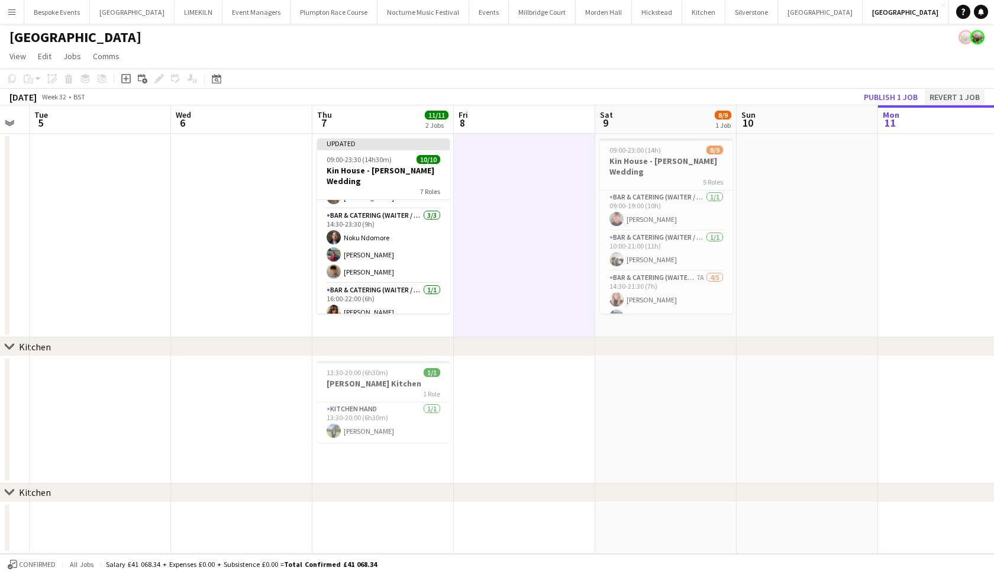
scroll to position [209, 0]
click at [869, 95] on button "Publish 1 job" at bounding box center [890, 96] width 63 height 15
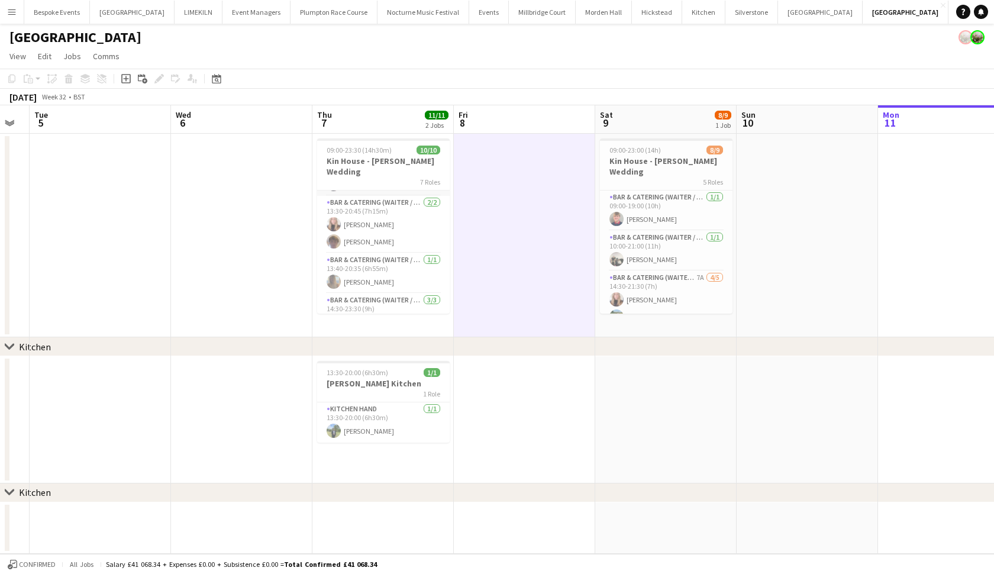
scroll to position [119, 0]
click at [15, 7] on button "Menu" at bounding box center [12, 12] width 24 height 24
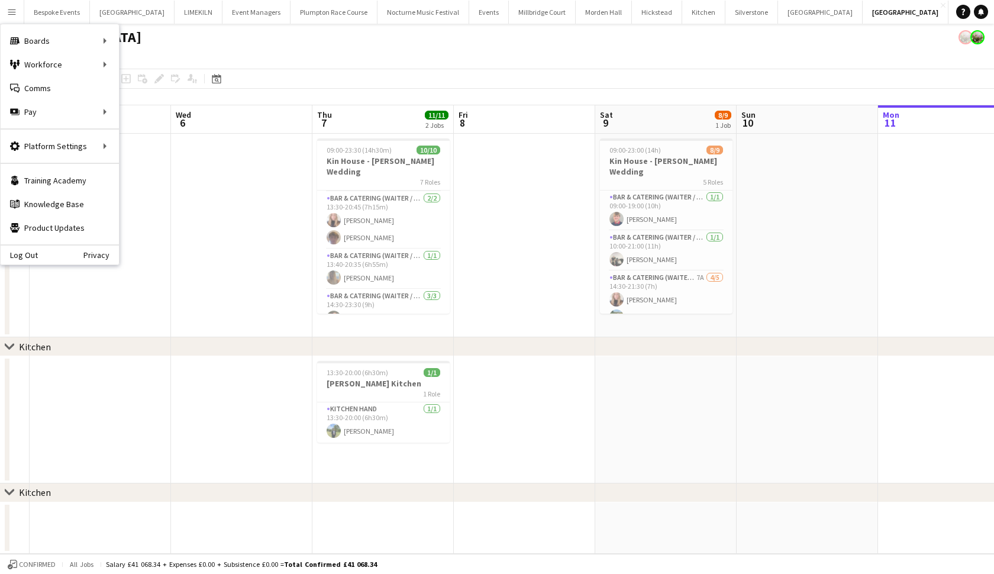
click at [320, 69] on app-toolbar "Copy Paste Paste Command V Paste with crew Command Shift V Paste linked Job [GE…" at bounding box center [497, 79] width 994 height 20
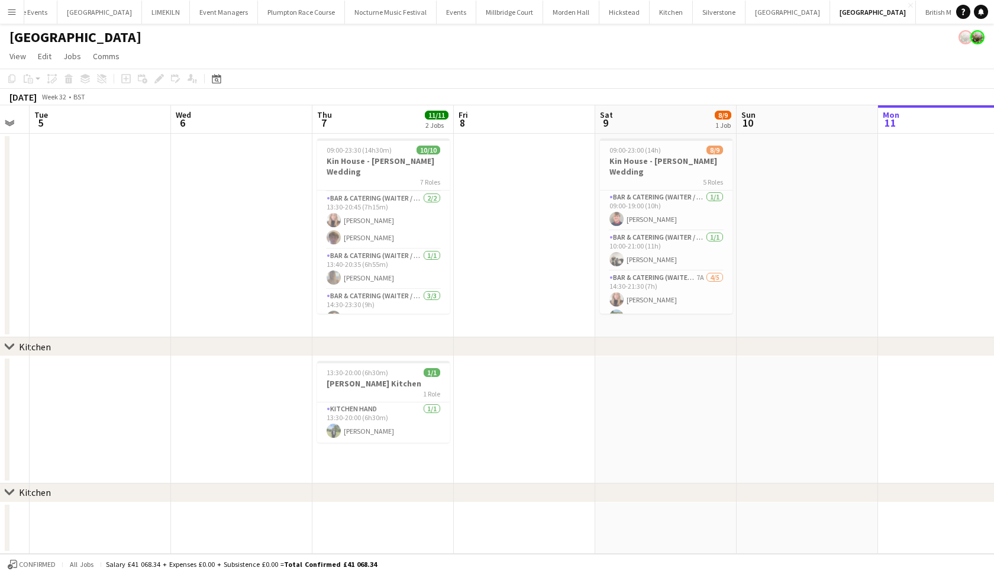
click at [869, 14] on button "KKHQ Close" at bounding box center [1010, 12] width 38 height 23
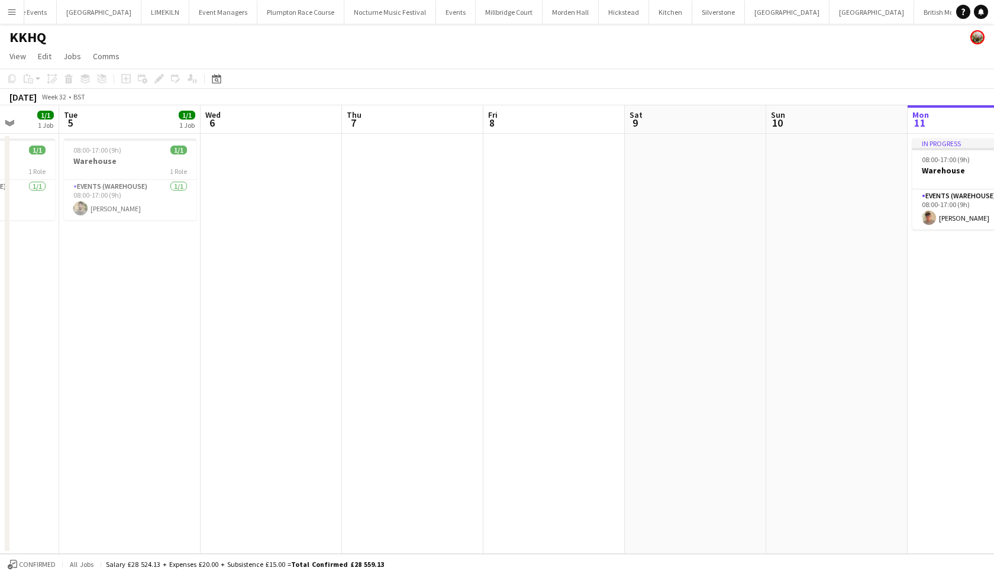
scroll to position [0, 33]
click at [830, 18] on button "[GEOGRAPHIC_DATA] Close" at bounding box center [872, 12] width 85 height 23
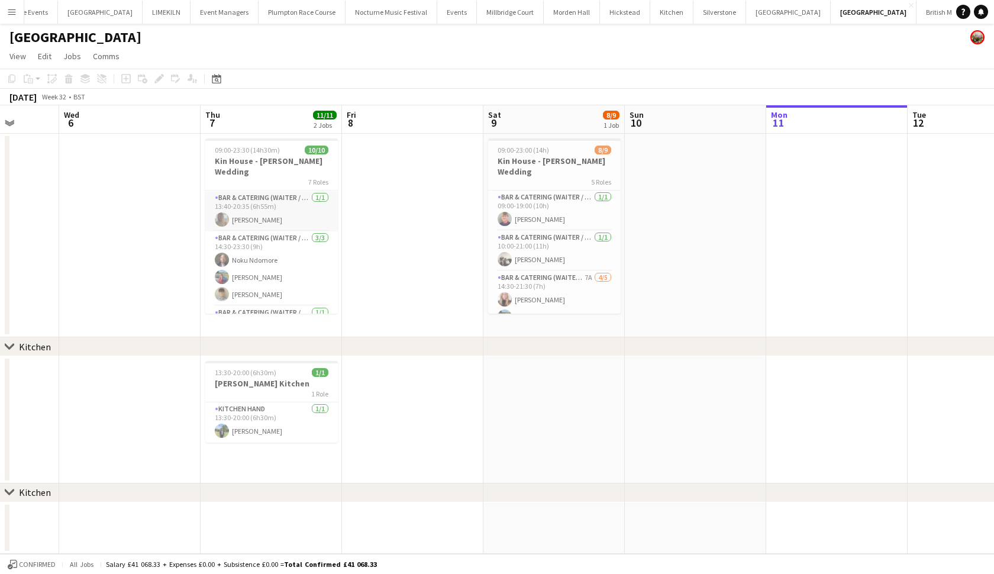
scroll to position [178, 0]
click at [263, 160] on h3 "Kin House - [PERSON_NAME] Wedding" at bounding box center [271, 166] width 132 height 21
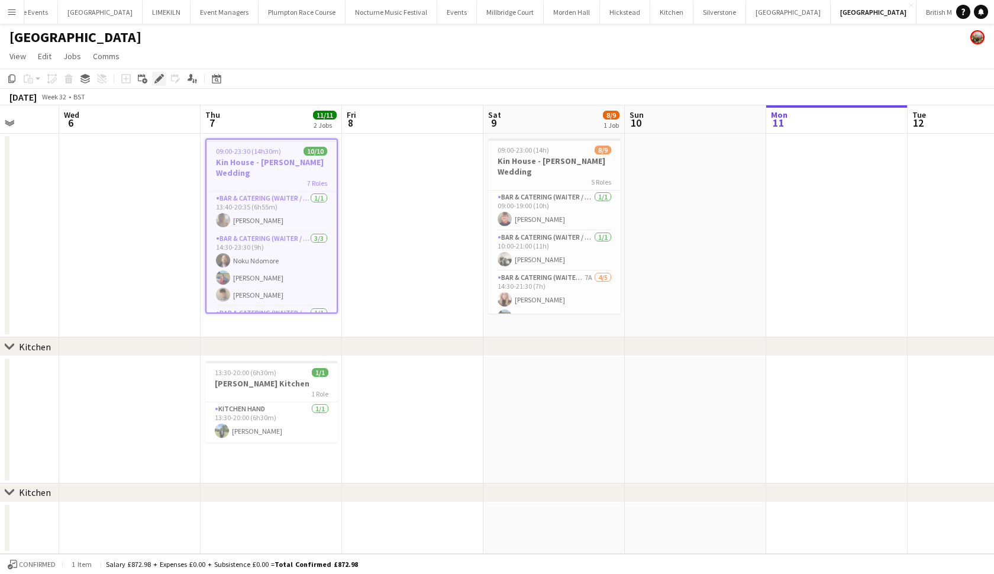
click at [158, 84] on div "Edit" at bounding box center [159, 79] width 14 height 14
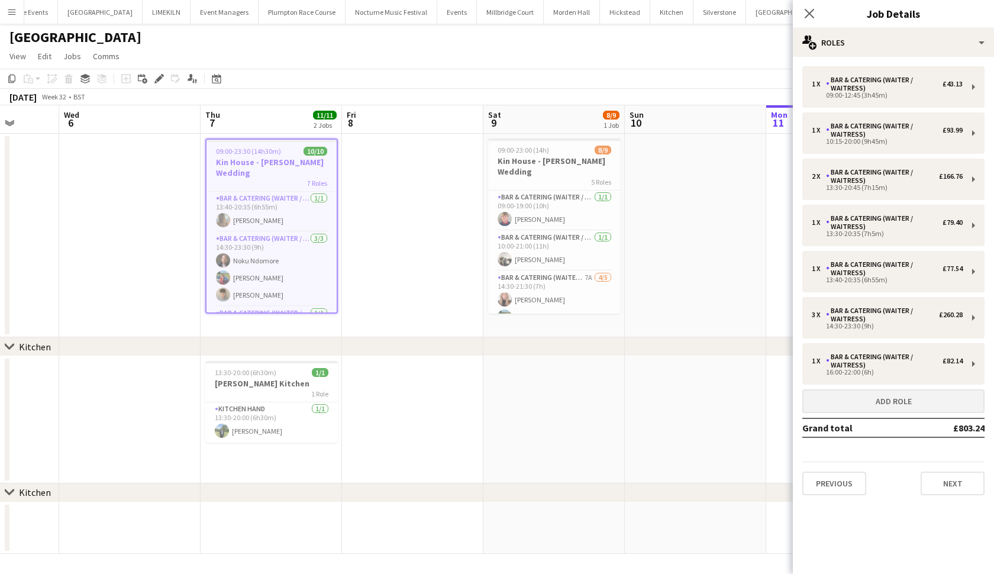
click at [855, 402] on button "Add role" at bounding box center [893, 401] width 182 height 24
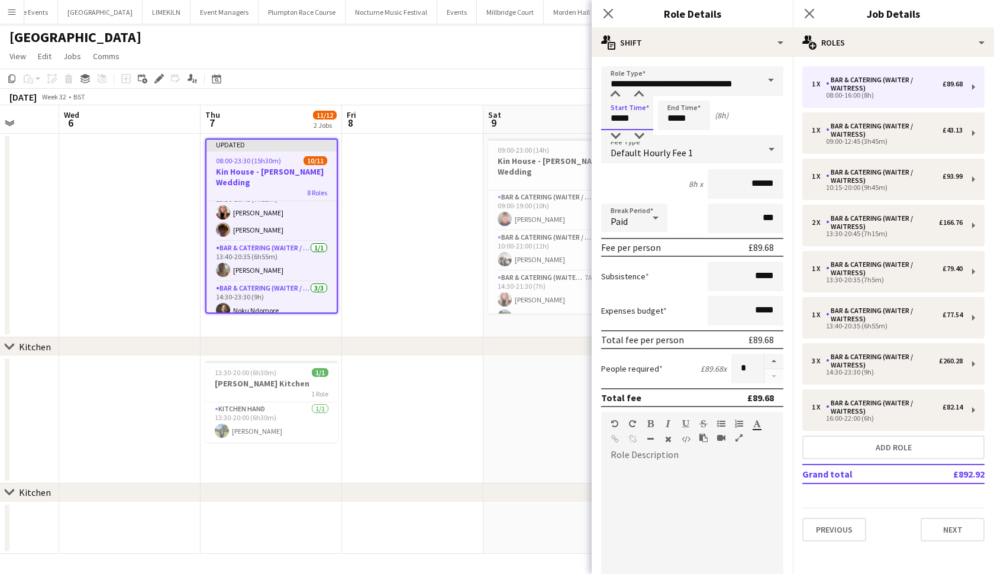
click at [618, 120] on input "*****" at bounding box center [627, 116] width 52 height 30
type input "*****"
click at [606, 10] on icon "Close pop-in" at bounding box center [607, 13] width 9 height 9
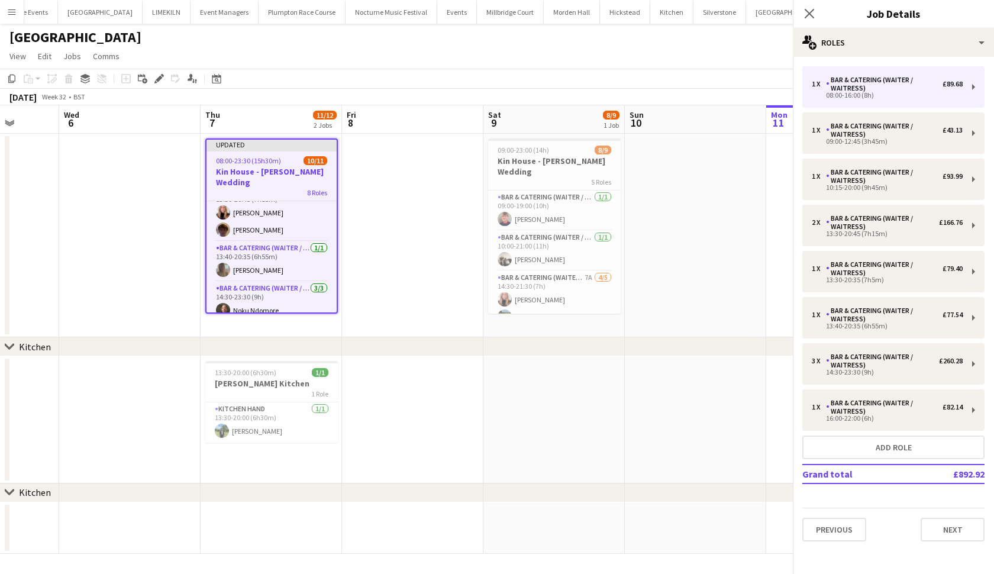
click at [869, 10] on div "Close pop-in" at bounding box center [1010, 13] width 33 height 27
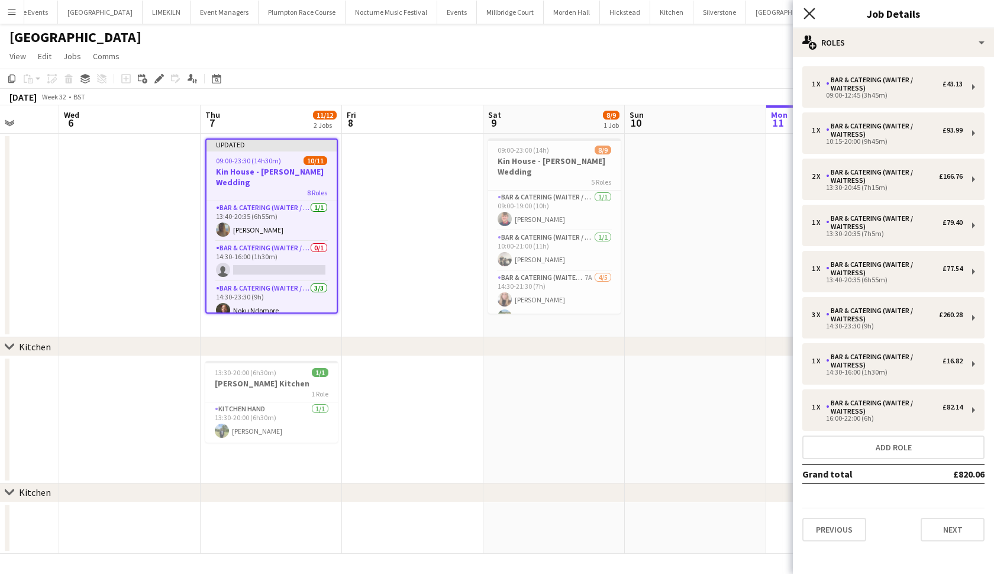
click at [814, 14] on icon "Close pop-in" at bounding box center [808, 13] width 11 height 11
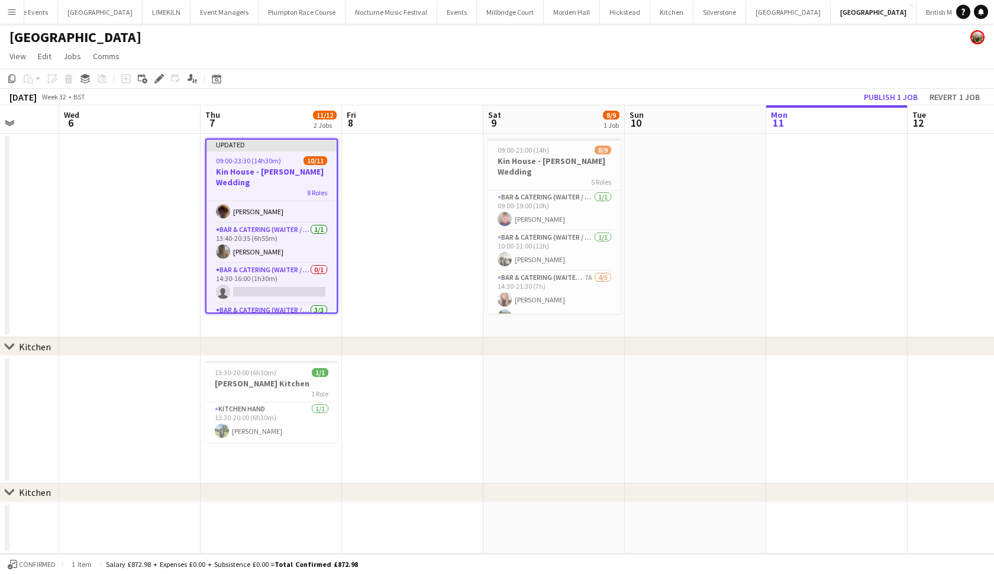
scroll to position [157, 0]
click at [281, 172] on h3 "Kin House - [PERSON_NAME] Wedding" at bounding box center [271, 176] width 130 height 21
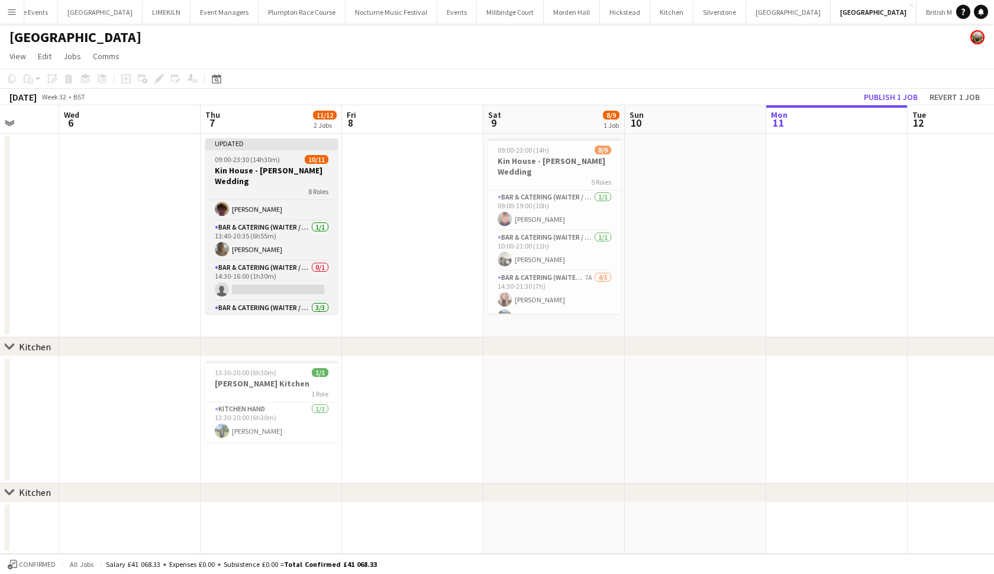
click at [281, 172] on h3 "Kin House - [PERSON_NAME] Wedding" at bounding box center [271, 175] width 132 height 21
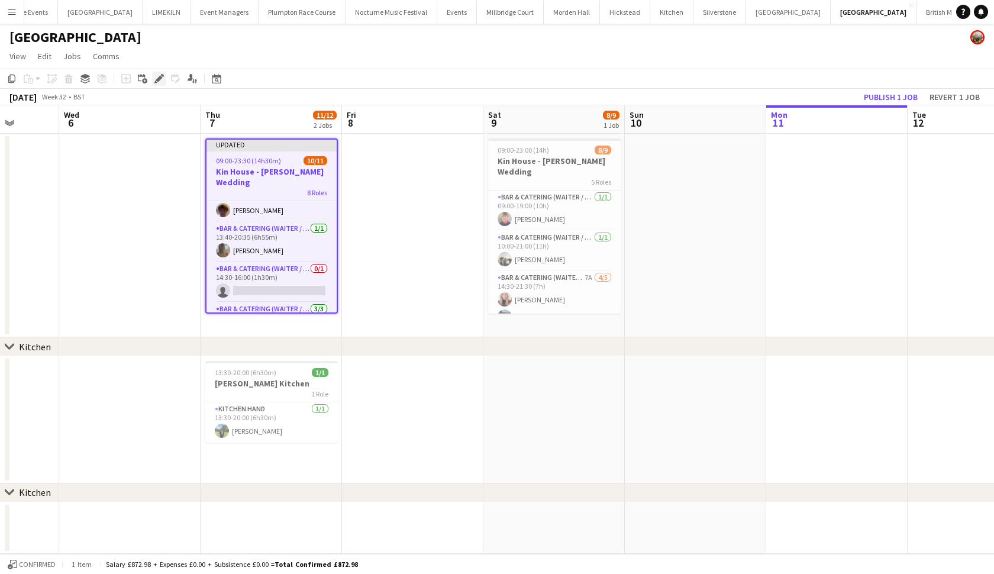
click at [156, 77] on icon "Edit" at bounding box center [158, 78] width 9 height 9
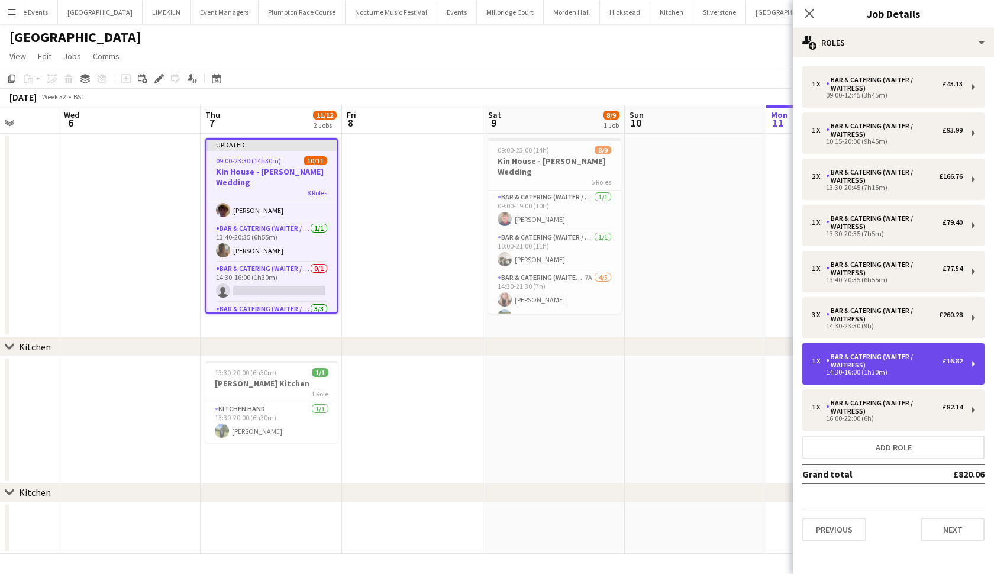
click at [869, 375] on div "14:30-16:00 (1h30m)" at bounding box center [886, 372] width 151 height 6
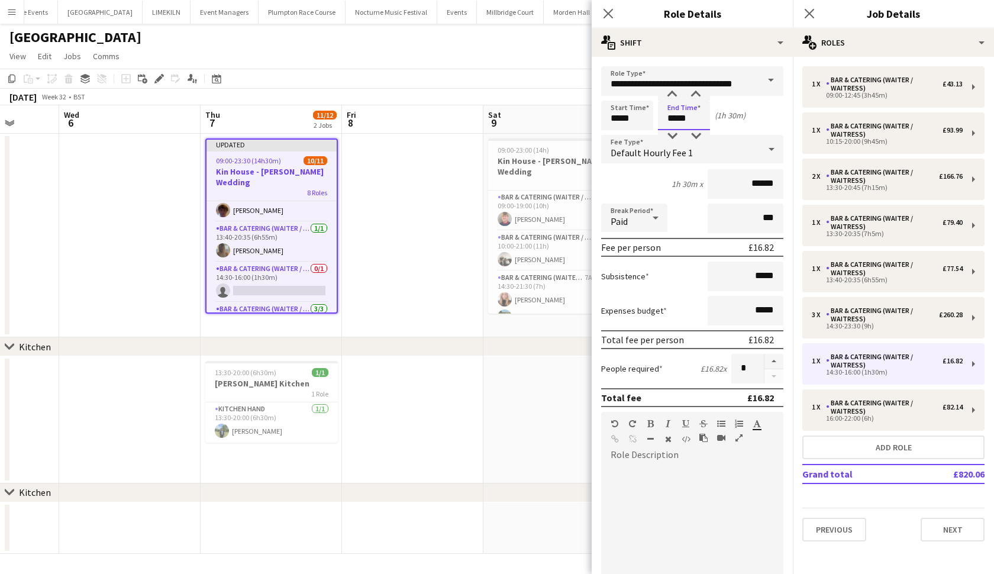
click at [675, 115] on input "*****" at bounding box center [684, 116] width 52 height 30
type input "*****"
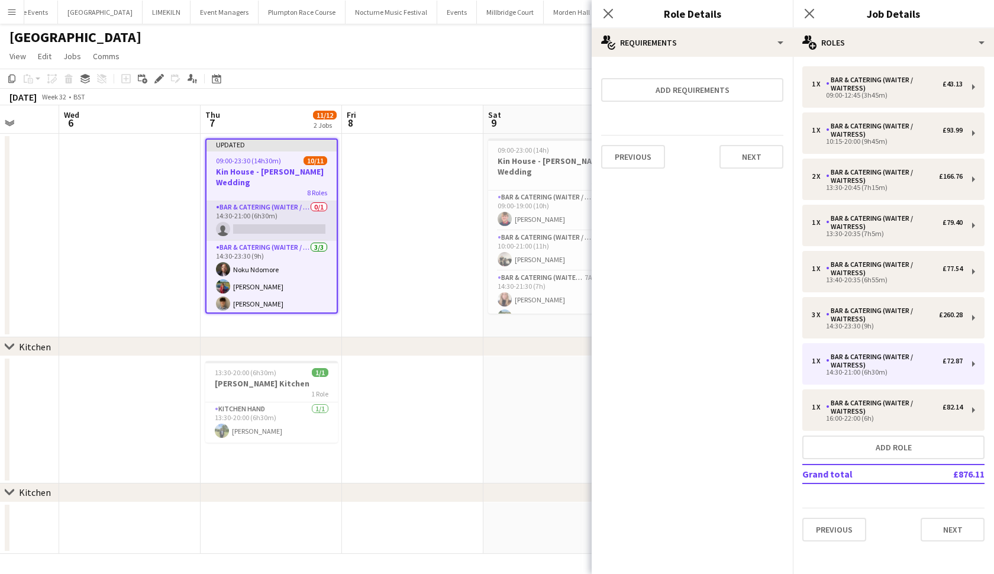
scroll to position [215, 0]
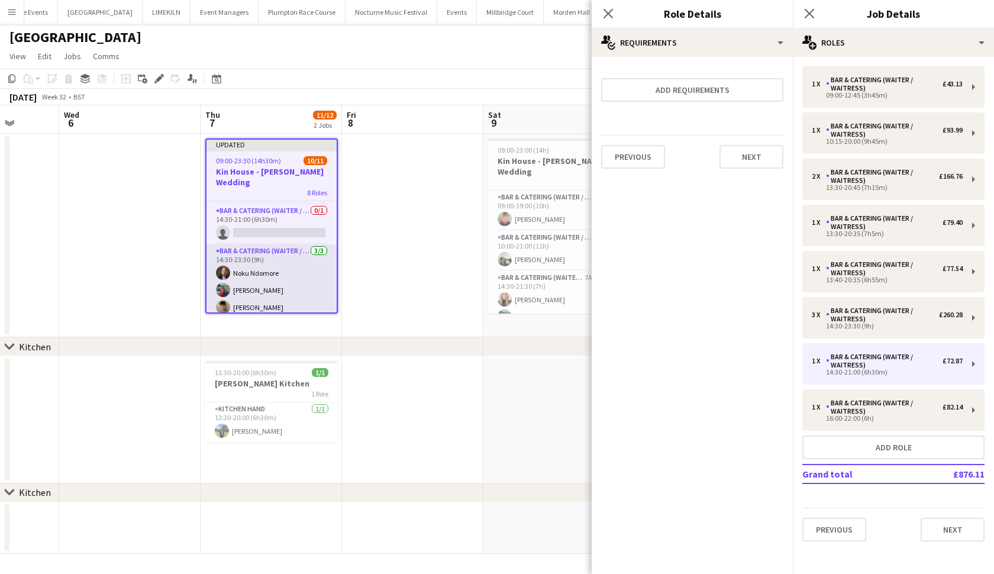
click at [233, 293] on app-card-role "Bar & Catering (Waiter / waitress) [DATE] 14:30-23:30 (9h) Noku Ndomore [PERSON…" at bounding box center [271, 281] width 130 height 75
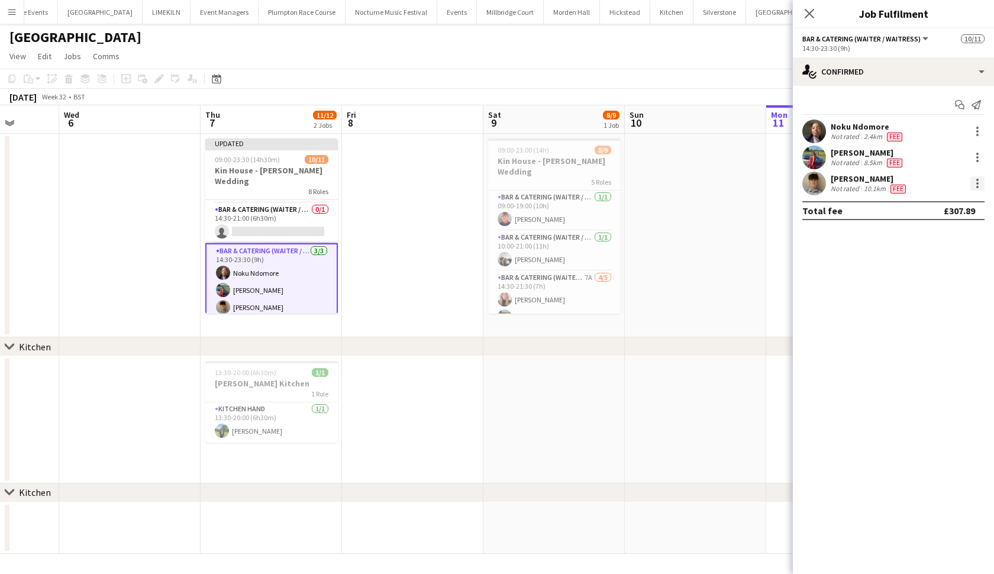
click at [869, 179] on div at bounding box center [977, 183] width 14 height 14
click at [869, 238] on span "Switch crew" at bounding box center [926, 233] width 50 height 10
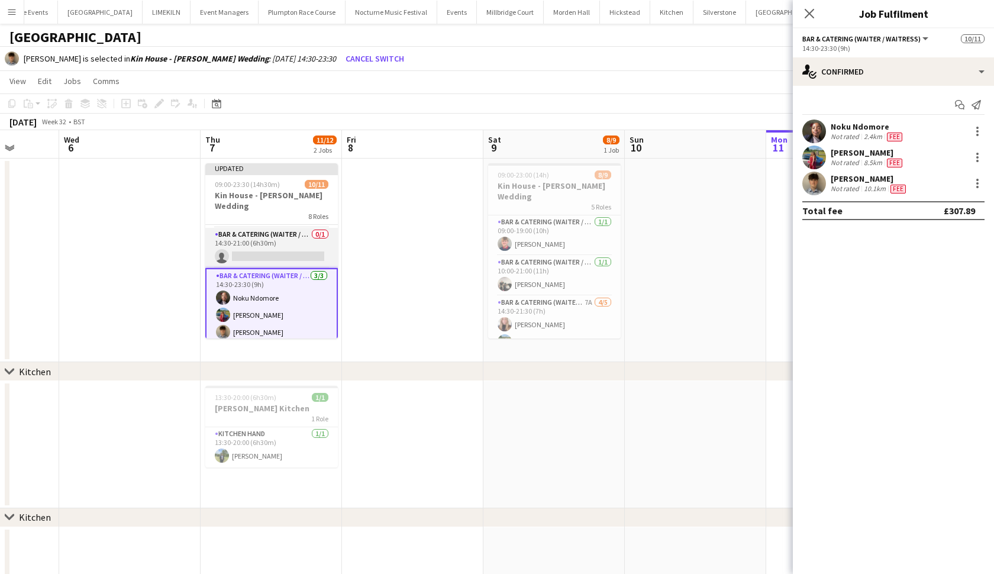
click at [308, 244] on app-card-role "Bar & Catering (Waiter / waitress) 0/1 14:30-21:00 (6h30m) single-neutral-actio…" at bounding box center [271, 248] width 132 height 40
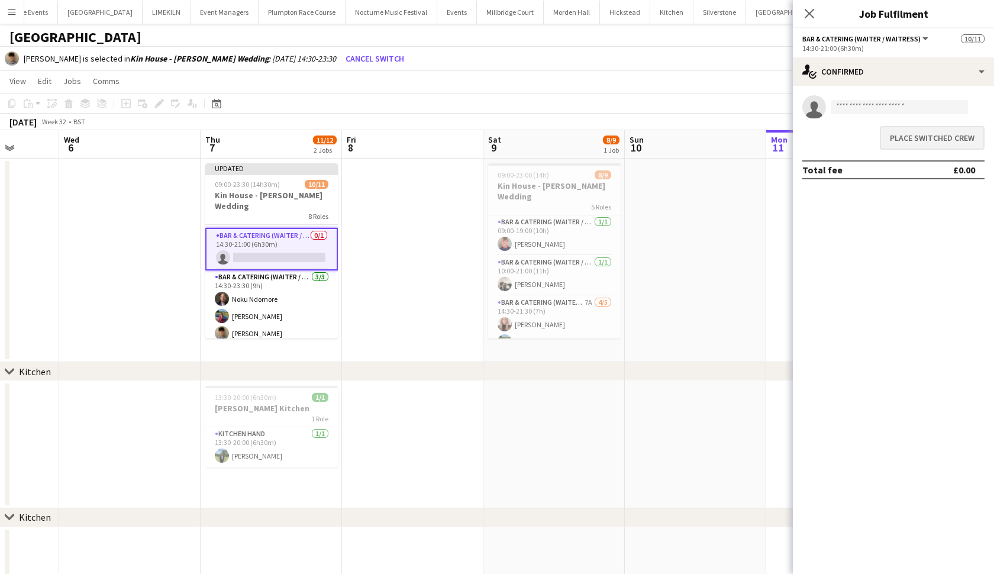
click at [869, 130] on button "Place switched crew" at bounding box center [931, 138] width 105 height 24
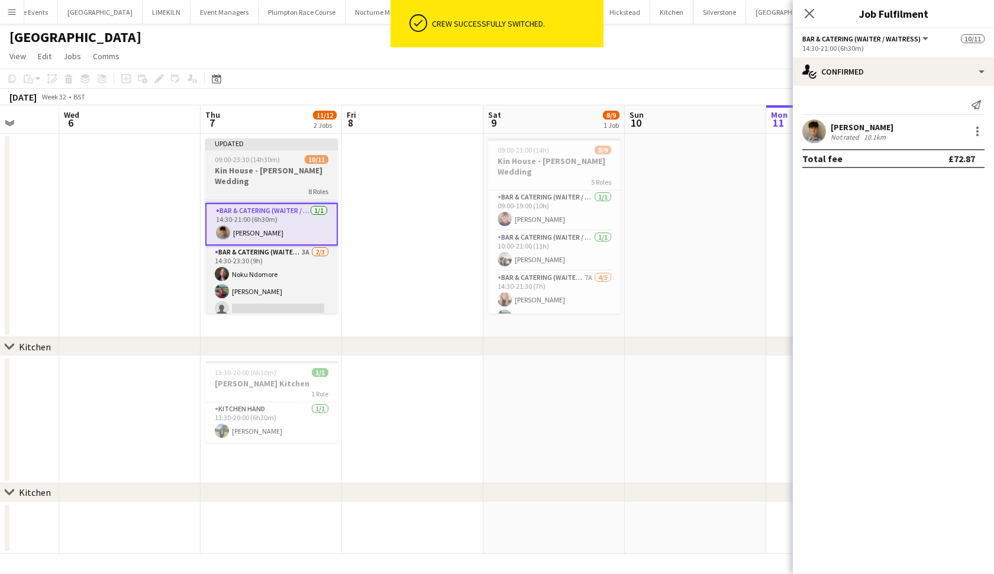
click at [259, 150] on div at bounding box center [271, 149] width 132 height 2
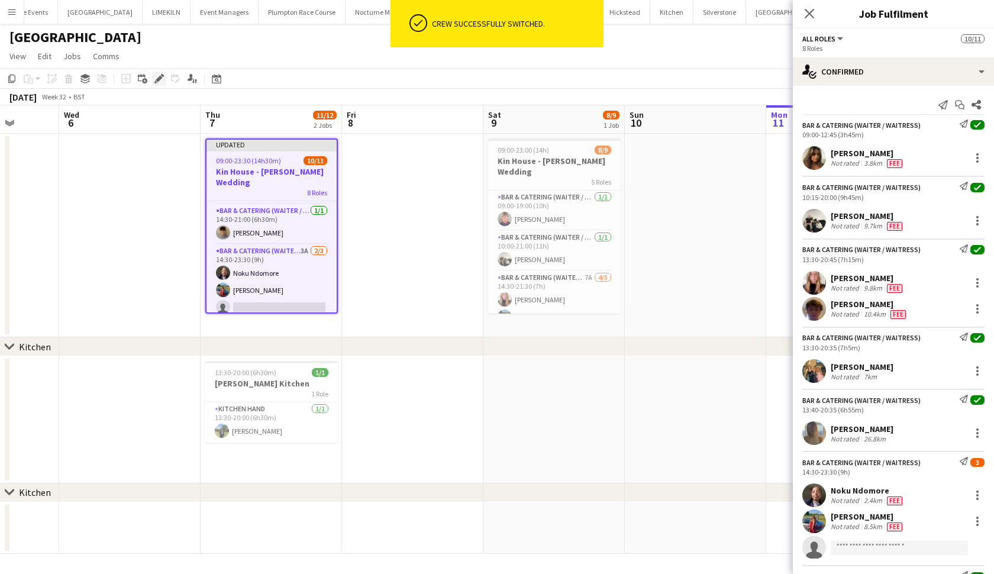
click at [160, 76] on icon at bounding box center [159, 79] width 7 height 7
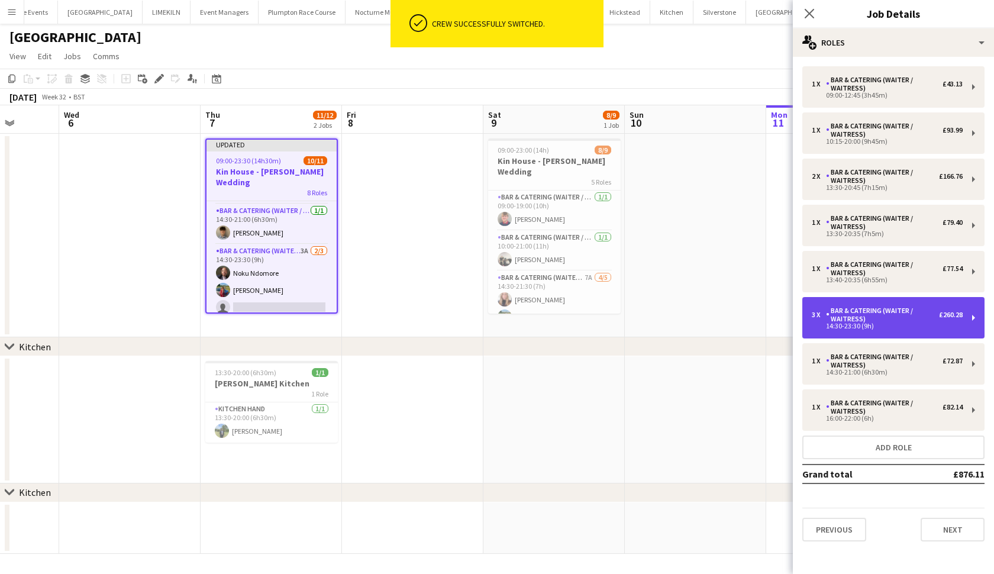
click at [869, 315] on div "Bar & Catering (Waiter / waitress)" at bounding box center [882, 314] width 113 height 17
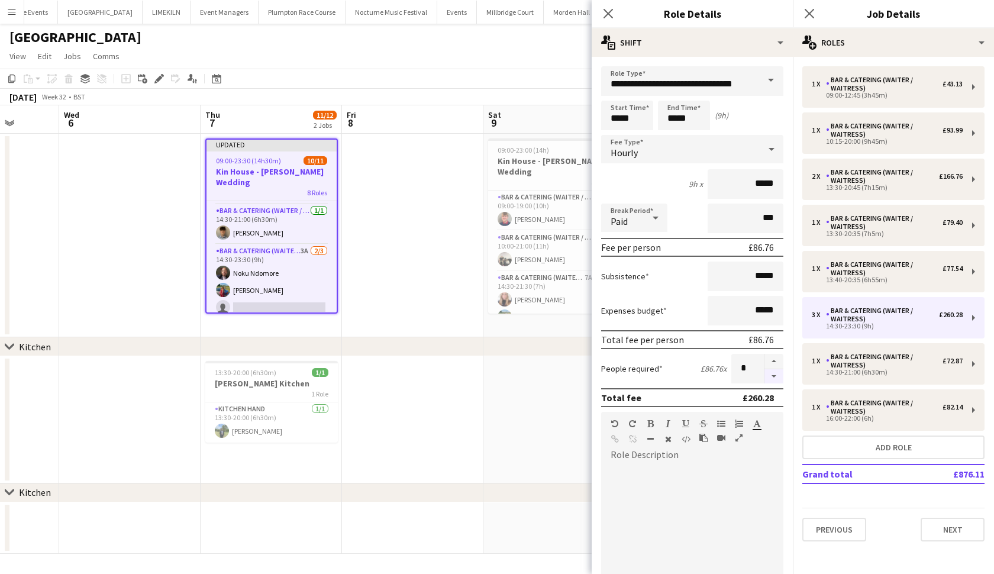
click at [773, 377] on button "button" at bounding box center [773, 376] width 19 height 15
type input "*"
click at [446, 433] on app-date-cell at bounding box center [412, 419] width 141 height 127
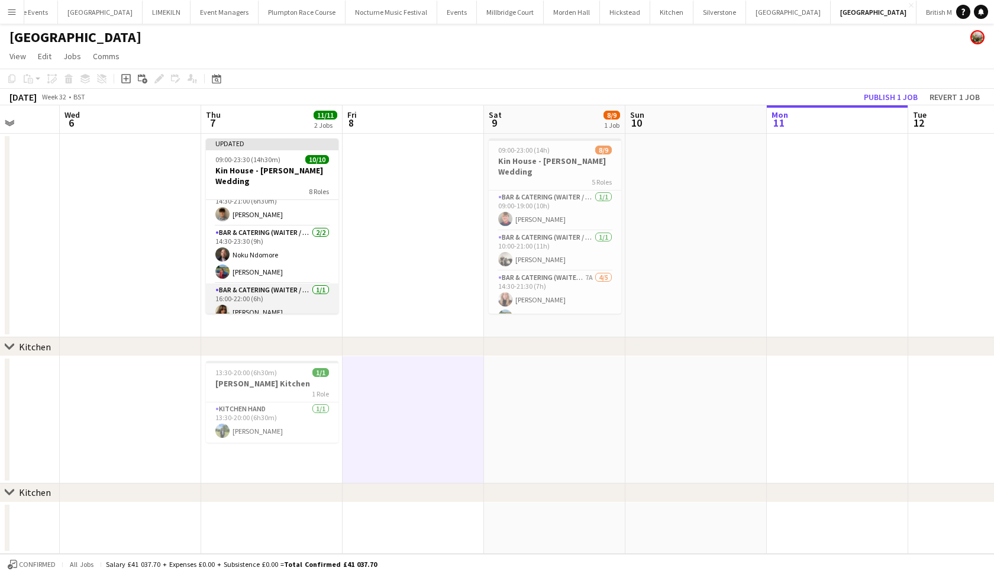
scroll to position [232, 0]
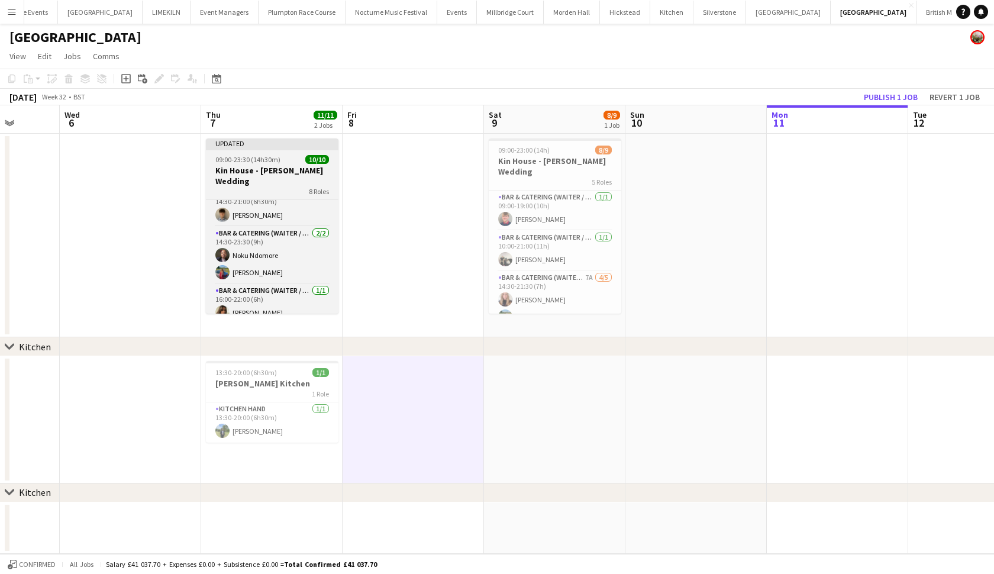
click at [263, 170] on h3 "Kin House - [PERSON_NAME] Wedding" at bounding box center [272, 175] width 132 height 21
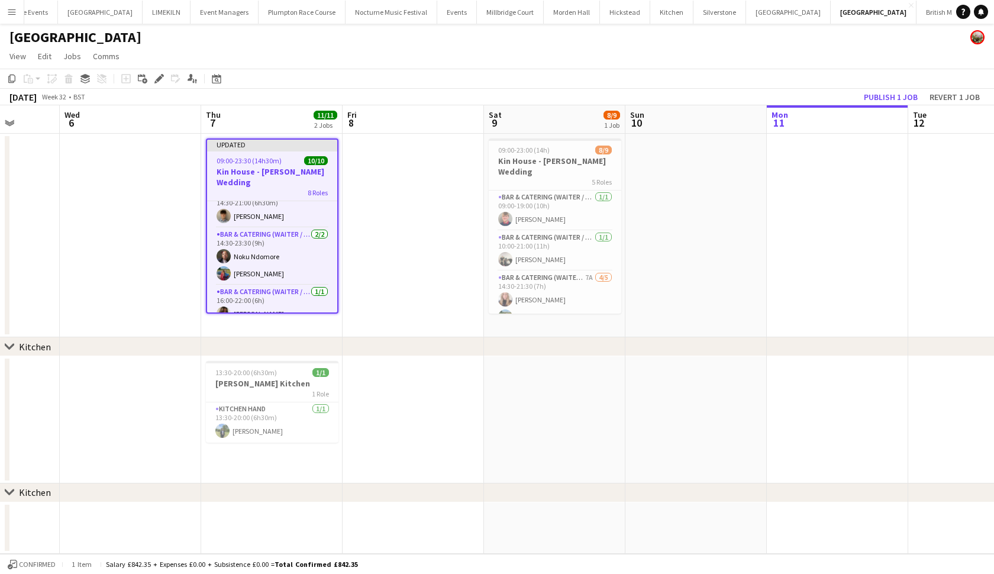
click at [158, 71] on app-toolbar "Copy Paste Paste Command V Paste with crew Command Shift V Paste linked Job [GE…" at bounding box center [497, 79] width 994 height 20
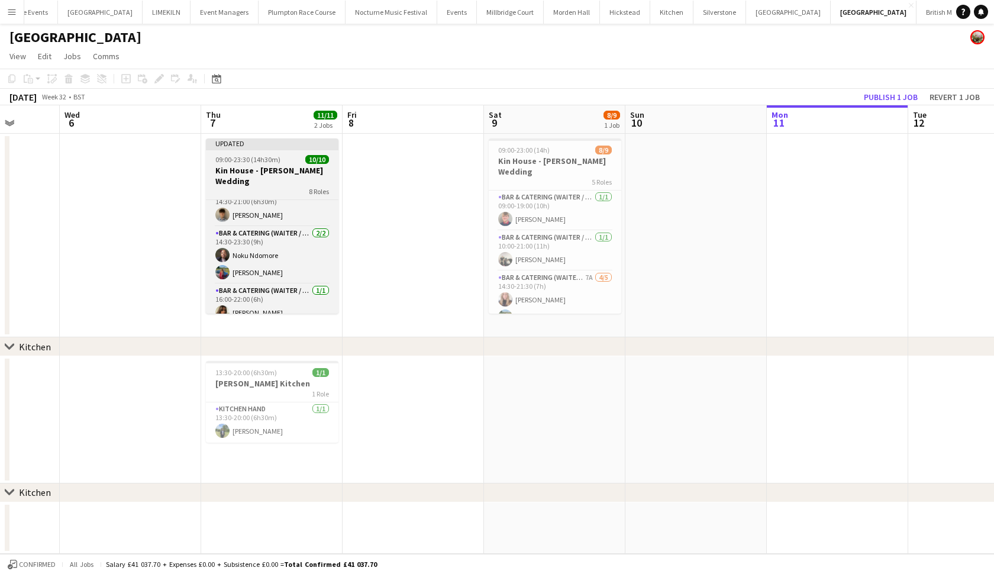
click at [241, 170] on h3 "Kin House - [PERSON_NAME] Wedding" at bounding box center [272, 175] width 132 height 21
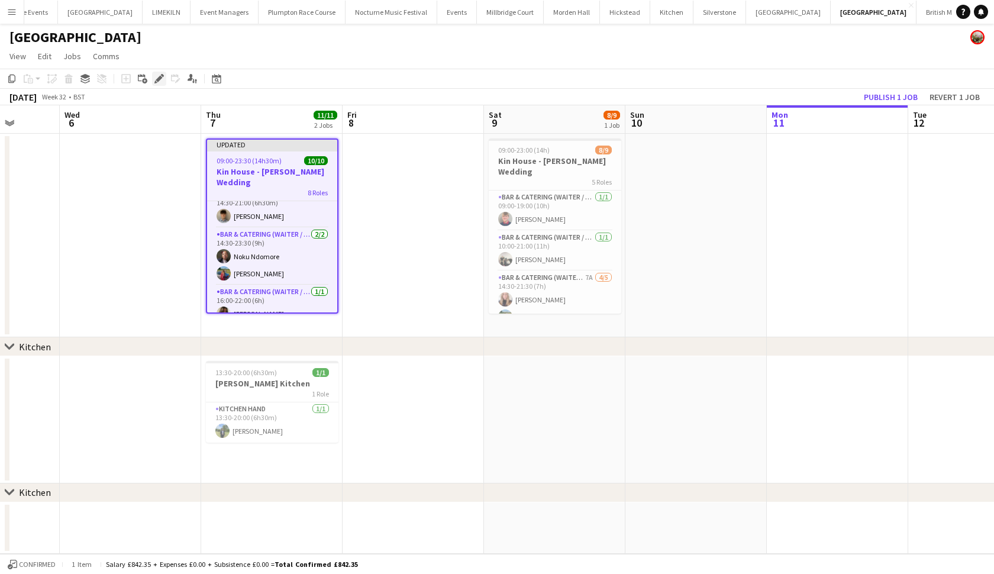
click at [157, 77] on icon "Edit" at bounding box center [158, 78] width 9 height 9
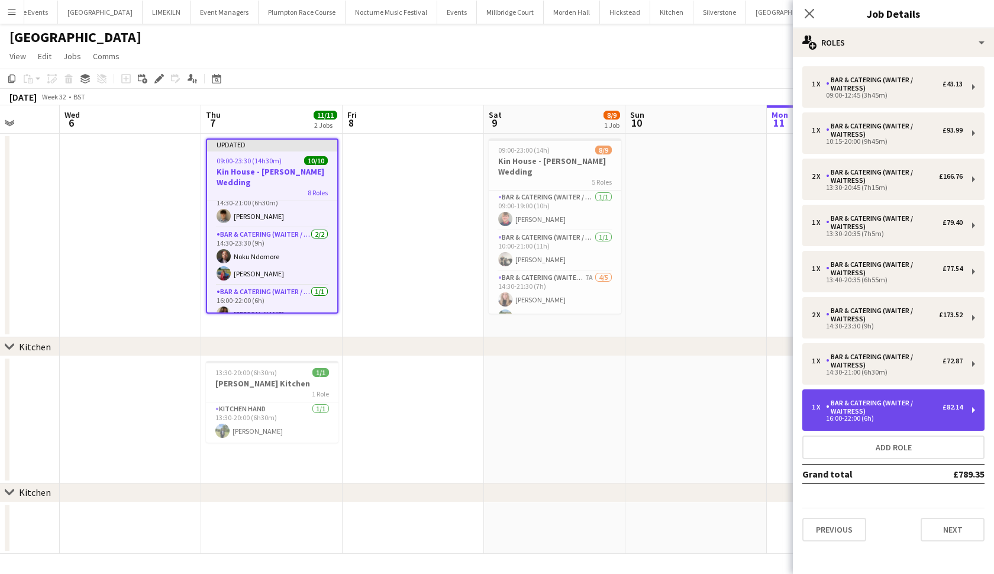
click at [869, 415] on div "16:00-22:00 (6h)" at bounding box center [886, 418] width 151 height 6
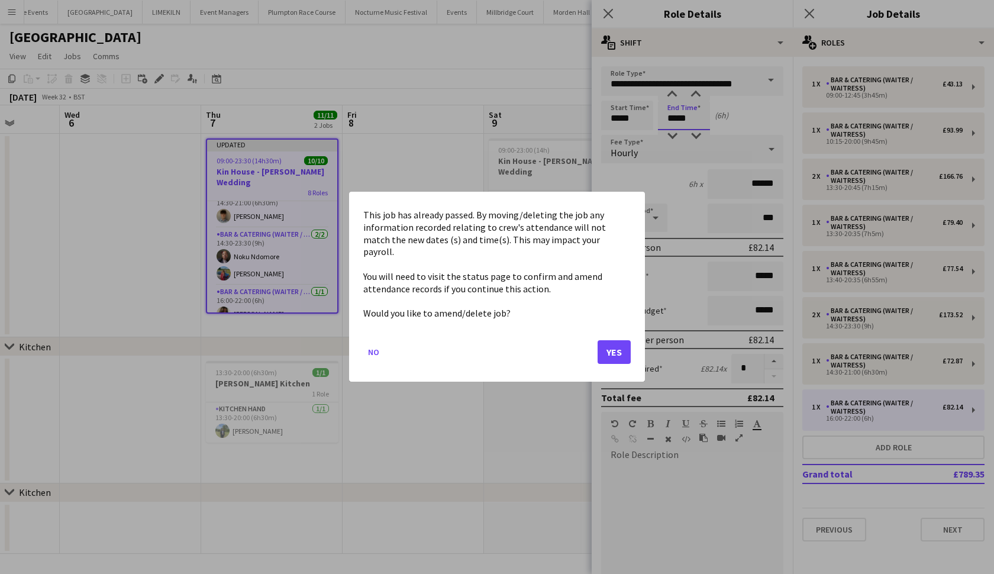
click at [676, 122] on body "Menu Boards Boards Boards All jobs Status Workforce Workforce My Workforce Recr…" at bounding box center [497, 287] width 994 height 574
click at [617, 341] on button "Yes" at bounding box center [613, 353] width 33 height 24
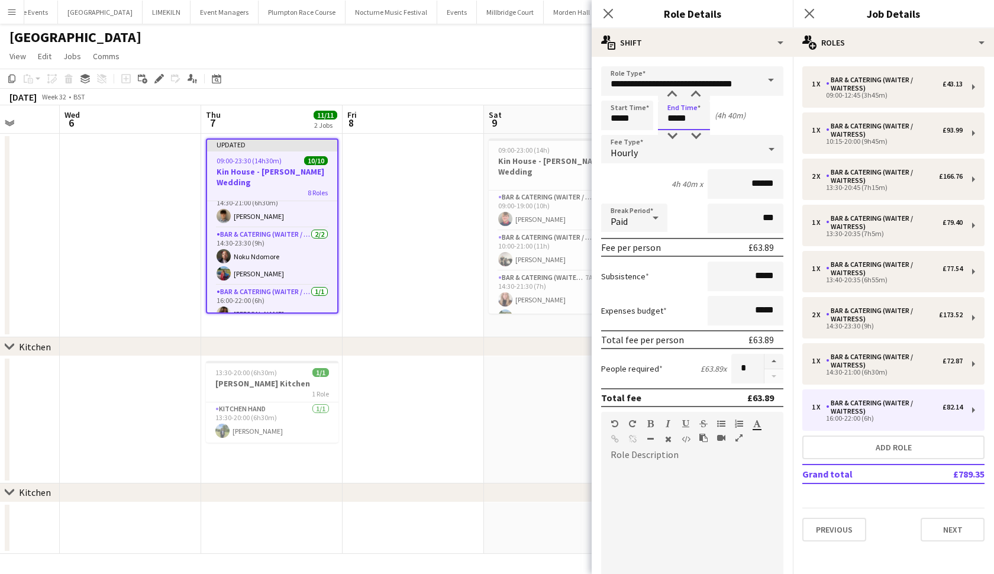
type input "*****"
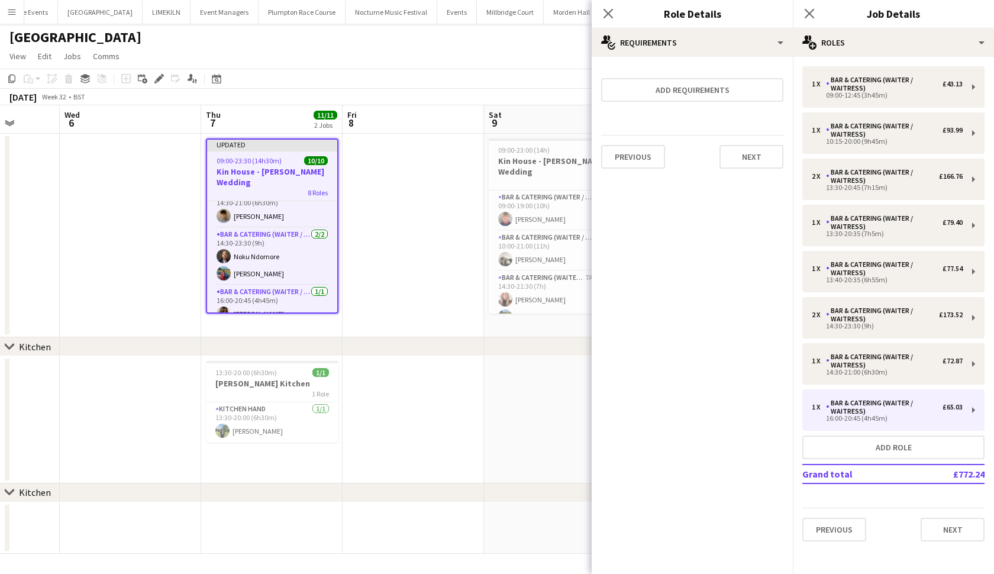
click at [383, 333] on app-date-cell at bounding box center [412, 235] width 141 height 203
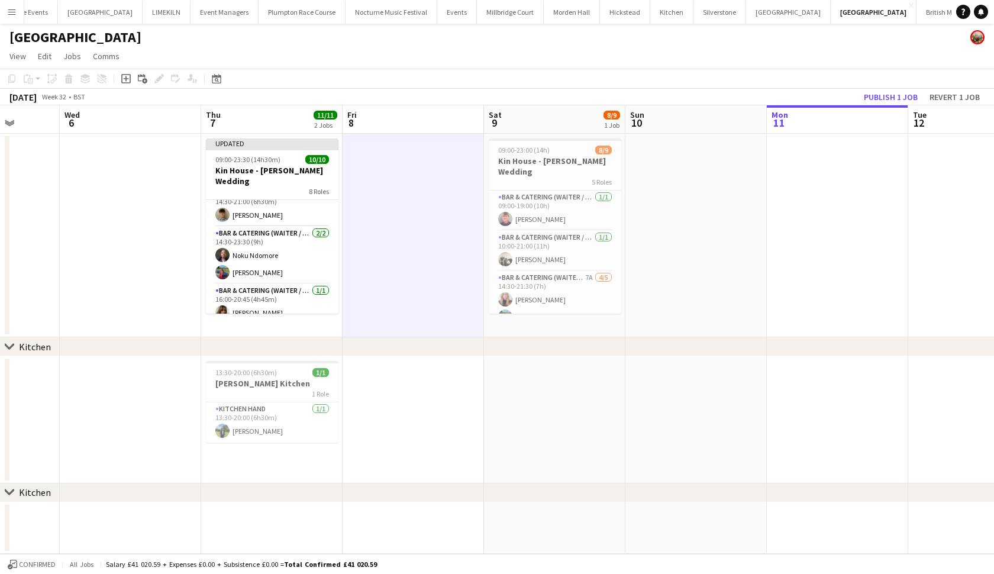
scroll to position [0, 0]
click at [869, 97] on button "Publish 1 job" at bounding box center [890, 96] width 63 height 15
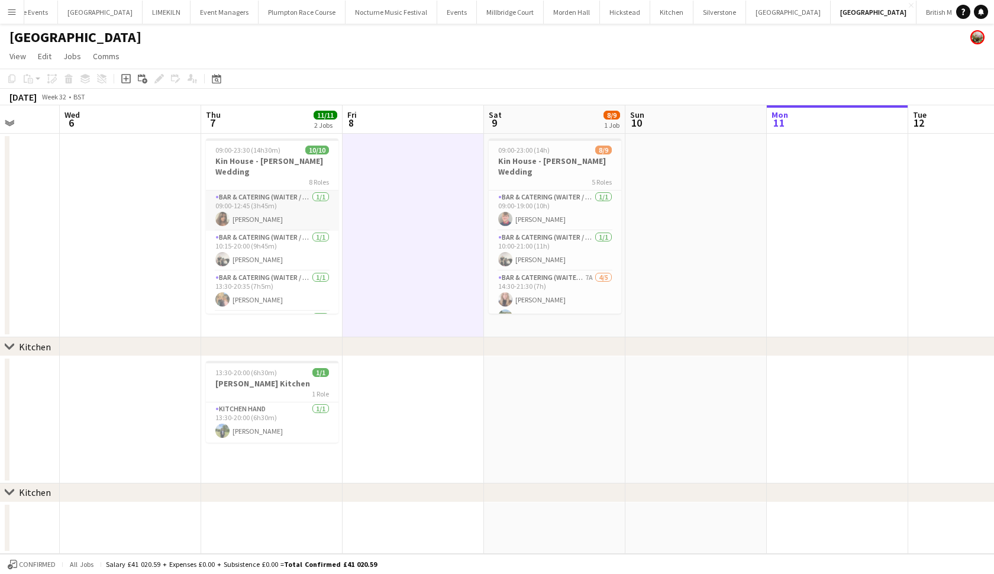
click at [291, 201] on app-card-role "Bar & Catering (Waiter / waitress) [DATE] 09:00-12:45 (3h45m) [PERSON_NAME]" at bounding box center [272, 210] width 132 height 40
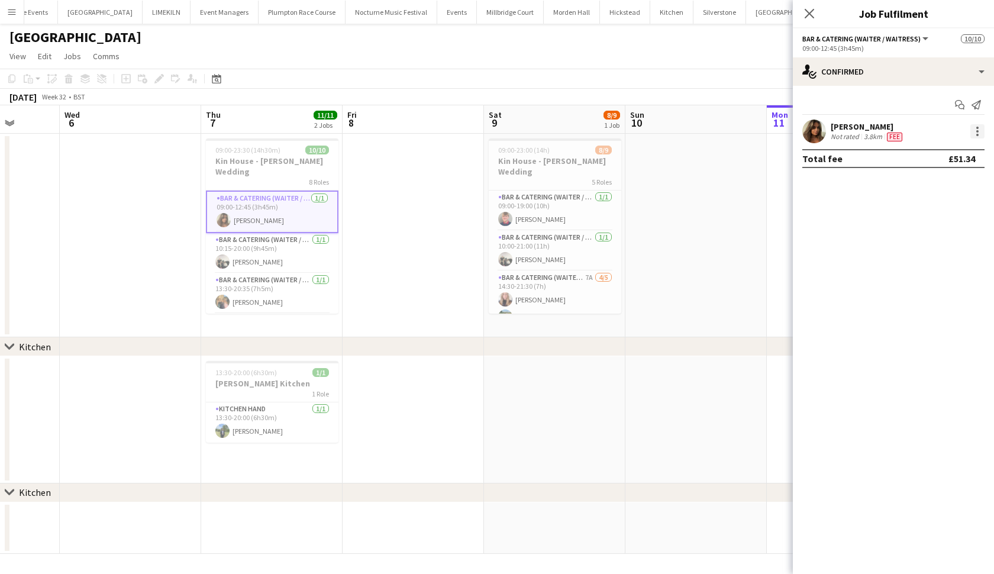
click at [869, 136] on div at bounding box center [977, 131] width 14 height 14
click at [869, 161] on button "Edit fee" at bounding box center [938, 153] width 92 height 28
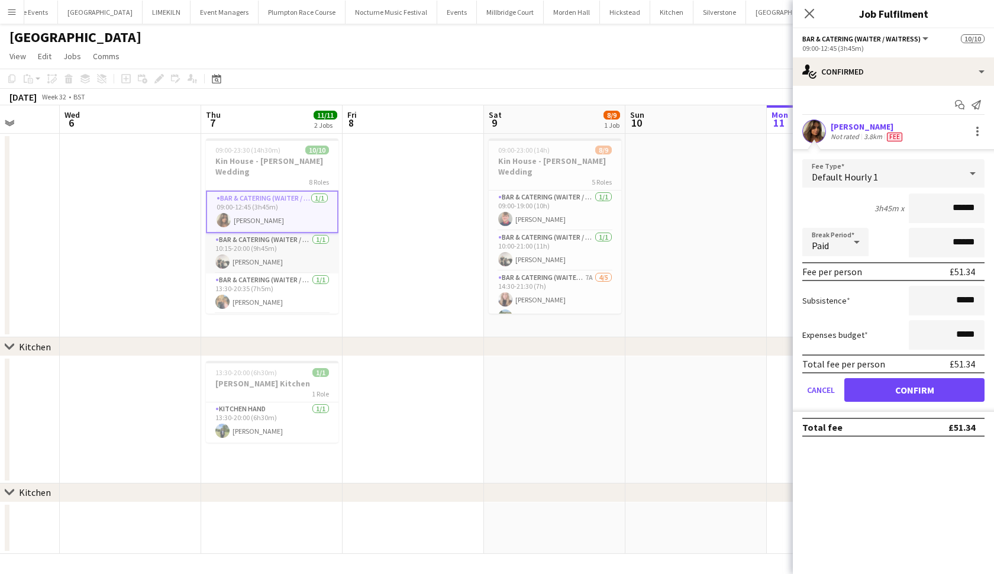
click at [308, 240] on app-card-role "Bar & Catering (Waiter / waitress) [DATE] 10:15-20:00 (9h45m) [PERSON_NAME]" at bounding box center [272, 253] width 132 height 40
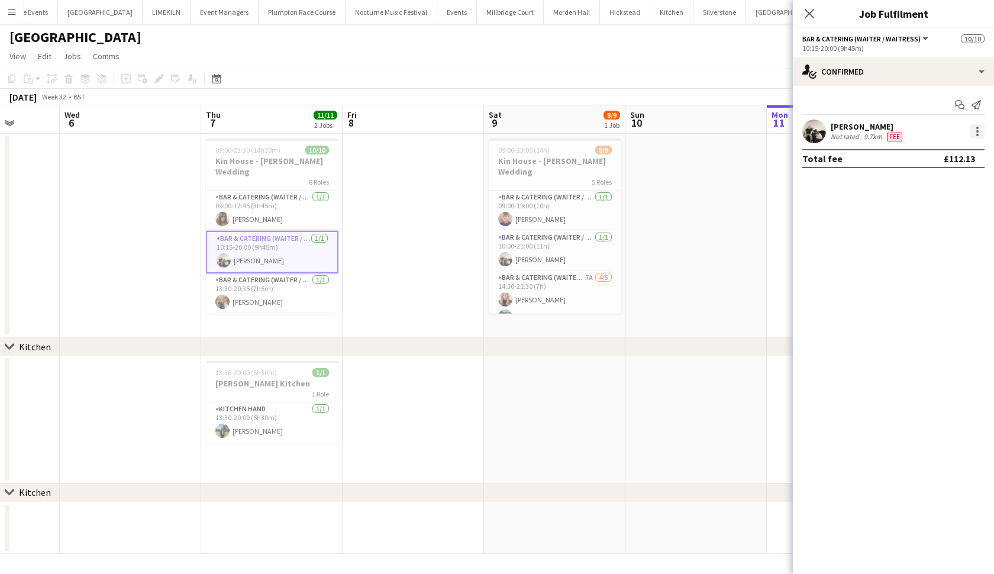
click at [869, 131] on div at bounding box center [977, 131] width 14 height 14
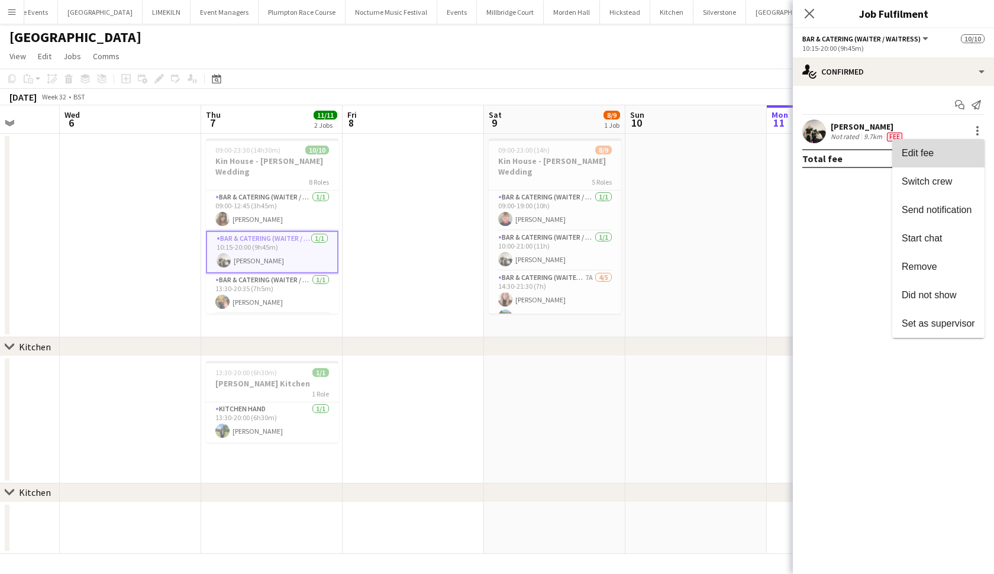
click at [869, 153] on span "Edit fee" at bounding box center [937, 153] width 73 height 11
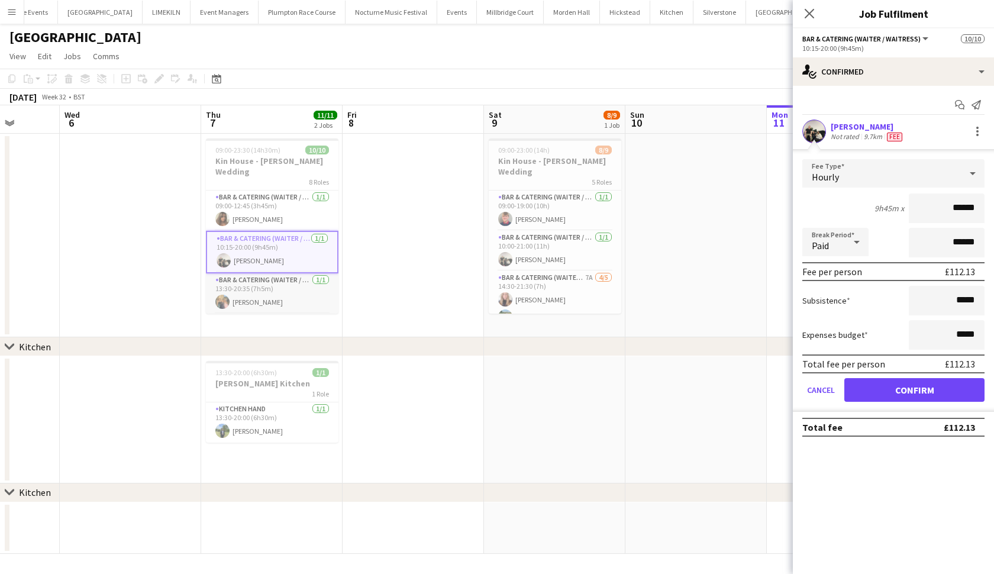
click at [255, 273] on app-card-role "Bar & Catering (Waiter / waitress) [DATE] 13:30-20:35 (7h5m) [PERSON_NAME]" at bounding box center [272, 293] width 132 height 40
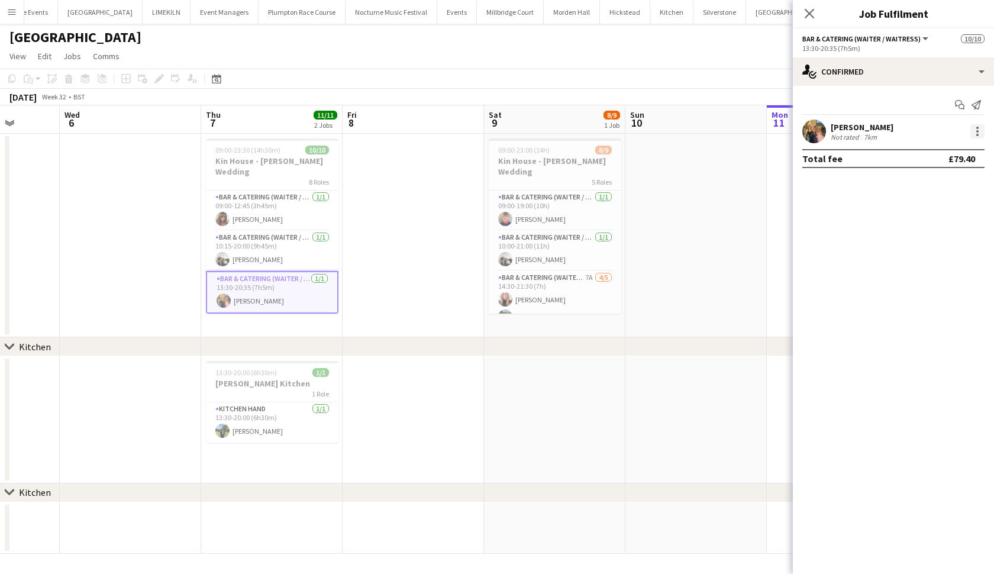
click at [869, 127] on div at bounding box center [977, 131] width 14 height 14
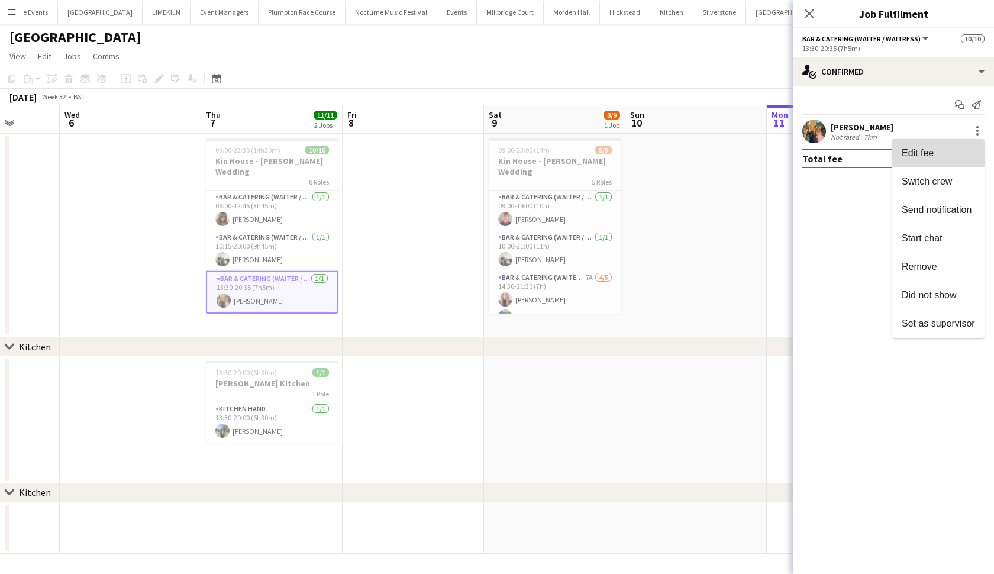
click at [869, 148] on span "Edit fee" at bounding box center [937, 153] width 73 height 11
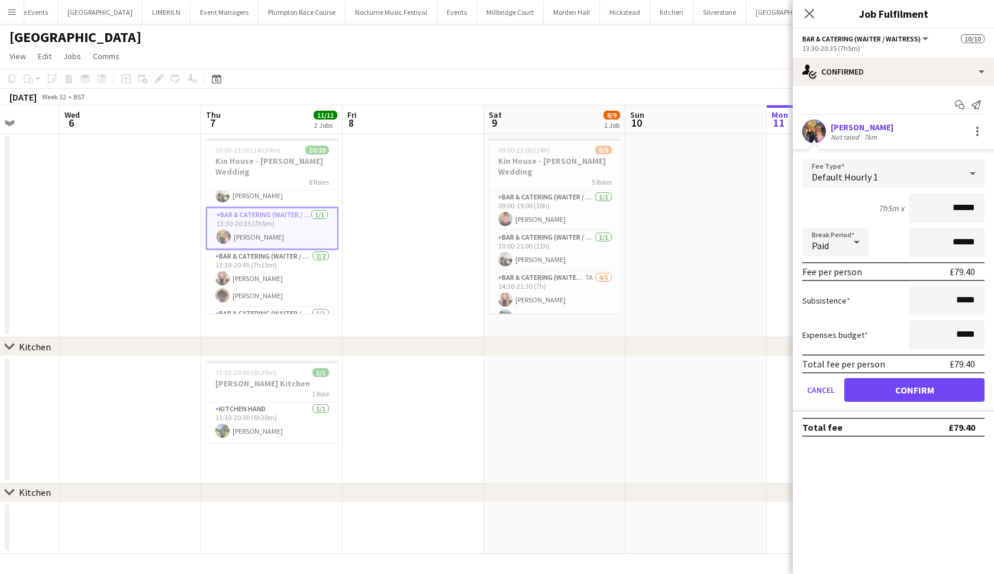
scroll to position [65, 0]
click at [301, 273] on app-card-role "Bar & Catering (Waiter / waitress) [DATE] 13:30-20:45 (7h15m) [PERSON_NAME] [PE…" at bounding box center [272, 276] width 132 height 57
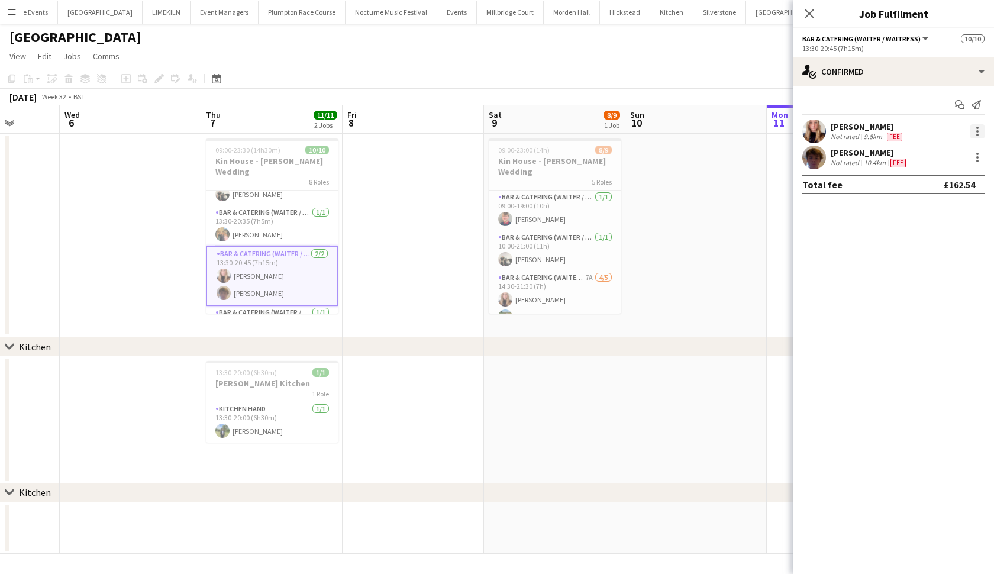
click at [869, 135] on div at bounding box center [977, 131] width 14 height 14
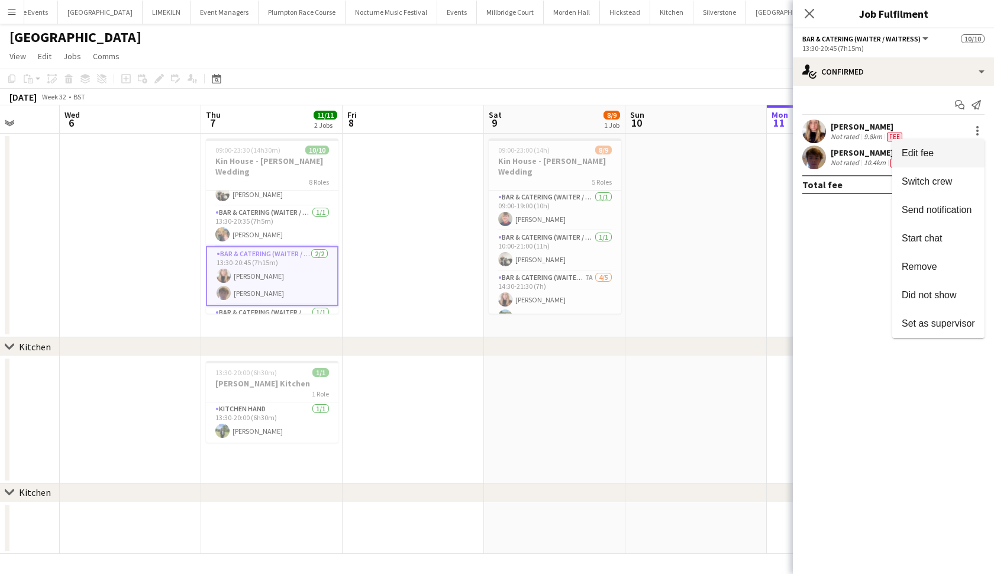
click at [869, 150] on span "Edit fee" at bounding box center [937, 153] width 73 height 11
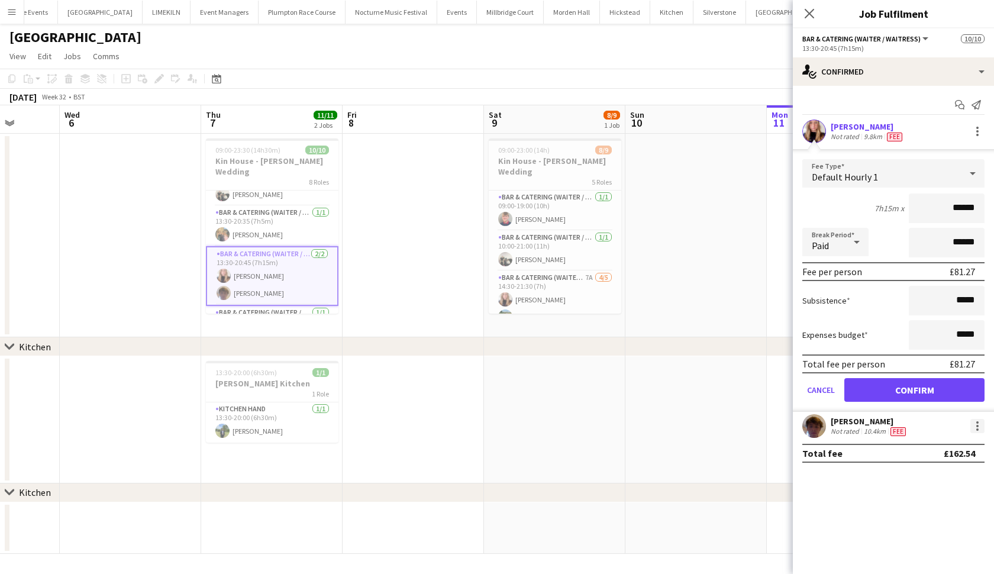
click at [869, 426] on div at bounding box center [977, 426] width 14 height 14
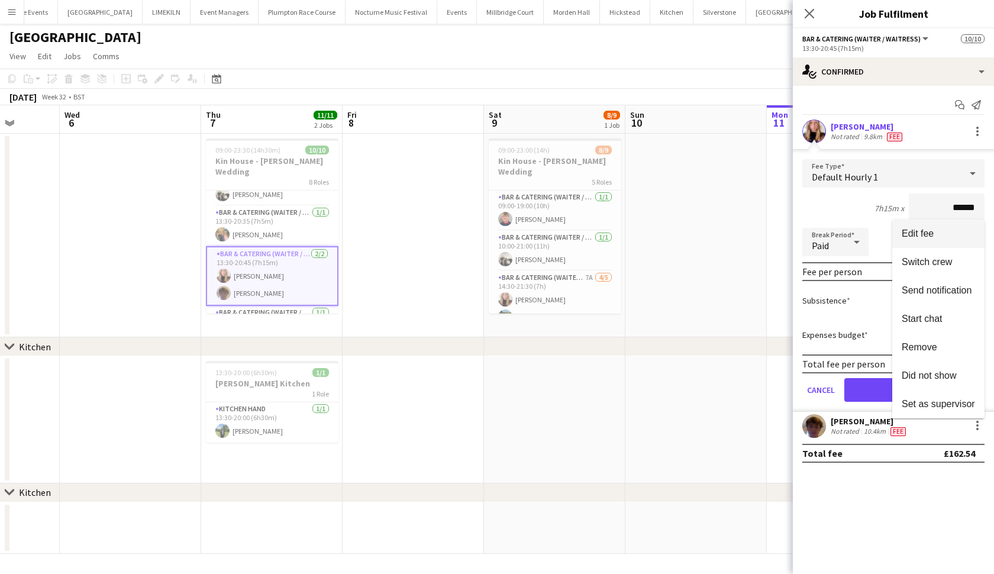
click at [869, 231] on span "Edit fee" at bounding box center [937, 233] width 73 height 11
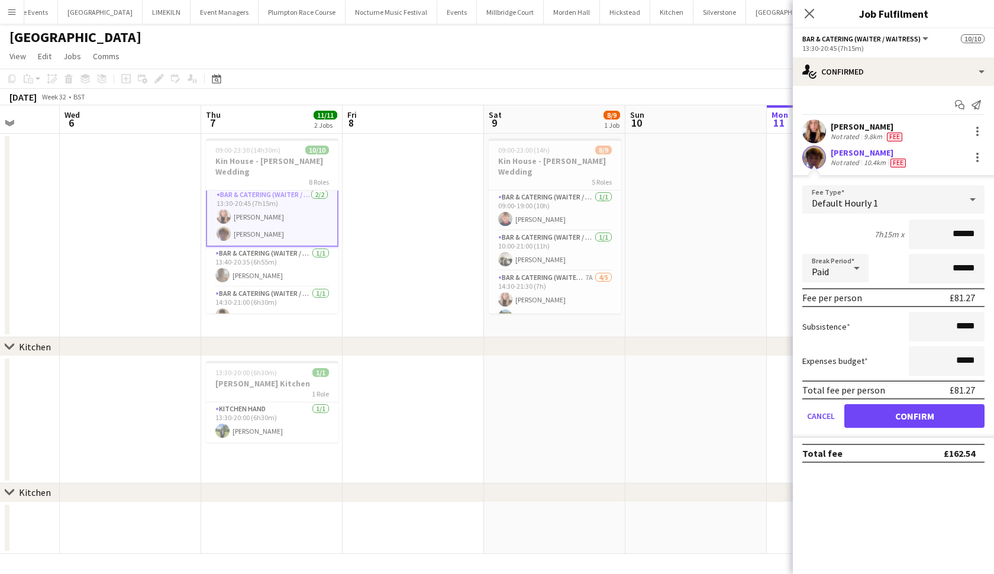
scroll to position [126, 0]
click at [268, 263] on app-card-role "Bar & Catering (Waiter / waitress) [DATE] 13:40-20:35 (6h55m) [PERSON_NAME]" at bounding box center [272, 265] width 132 height 40
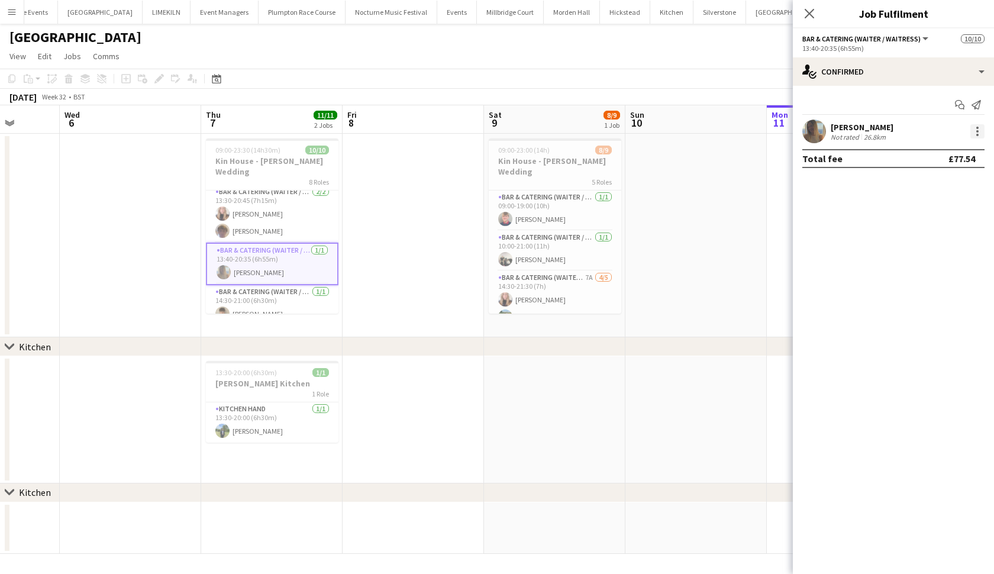
click at [869, 128] on div at bounding box center [977, 131] width 14 height 14
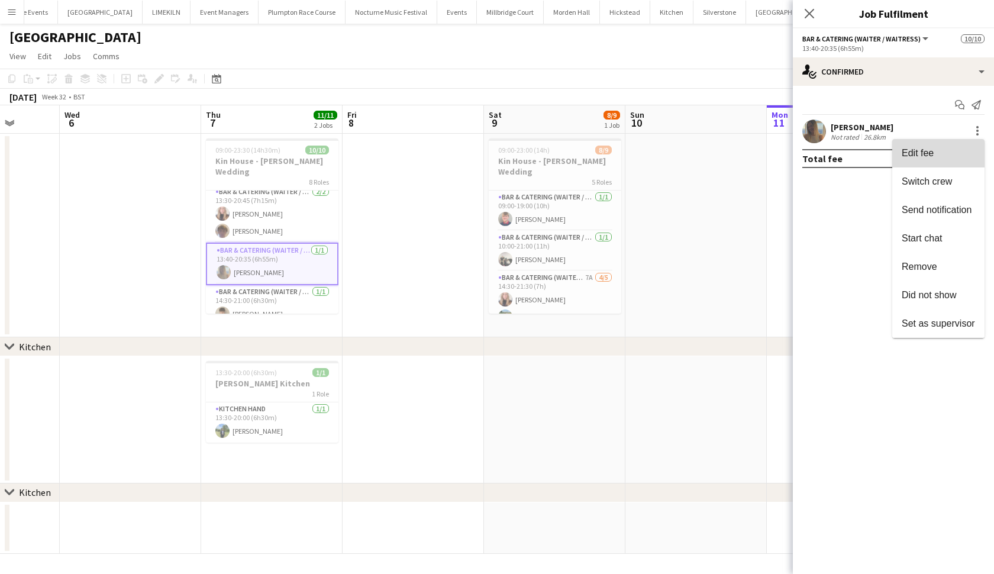
click at [869, 152] on span "Edit fee" at bounding box center [937, 153] width 73 height 11
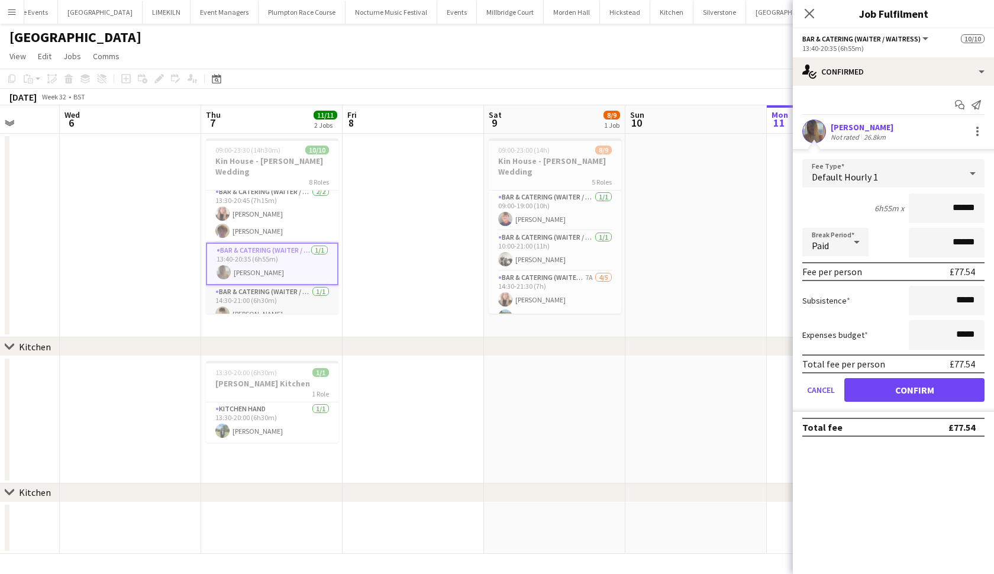
click at [296, 290] on app-card-role "Bar & Catering (Waiter / waitress) [DATE] 14:30-21:00 (6h30m) [PERSON_NAME]" at bounding box center [272, 305] width 132 height 40
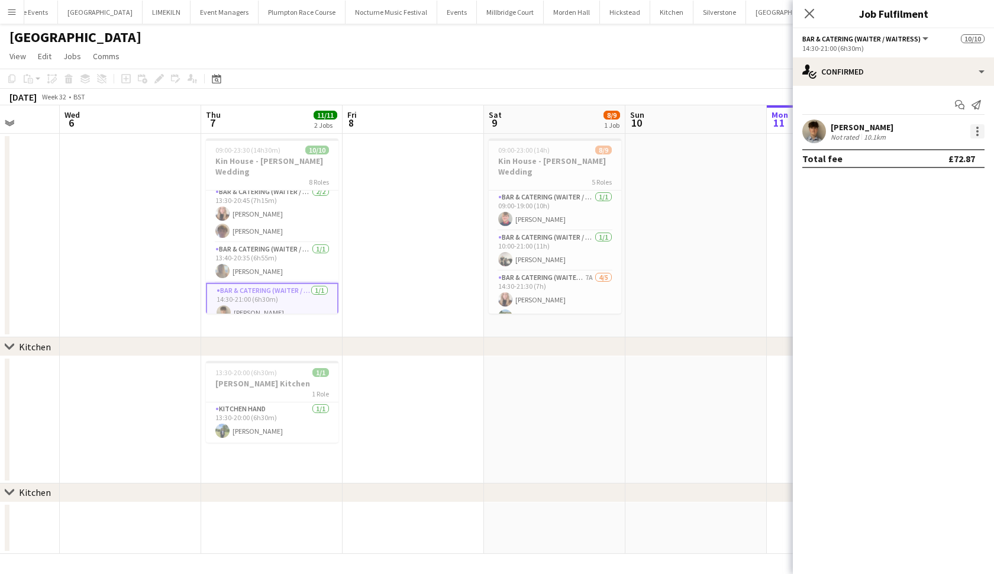
click at [869, 129] on div at bounding box center [977, 131] width 14 height 14
click at [869, 153] on span "Edit fee" at bounding box center [937, 153] width 73 height 11
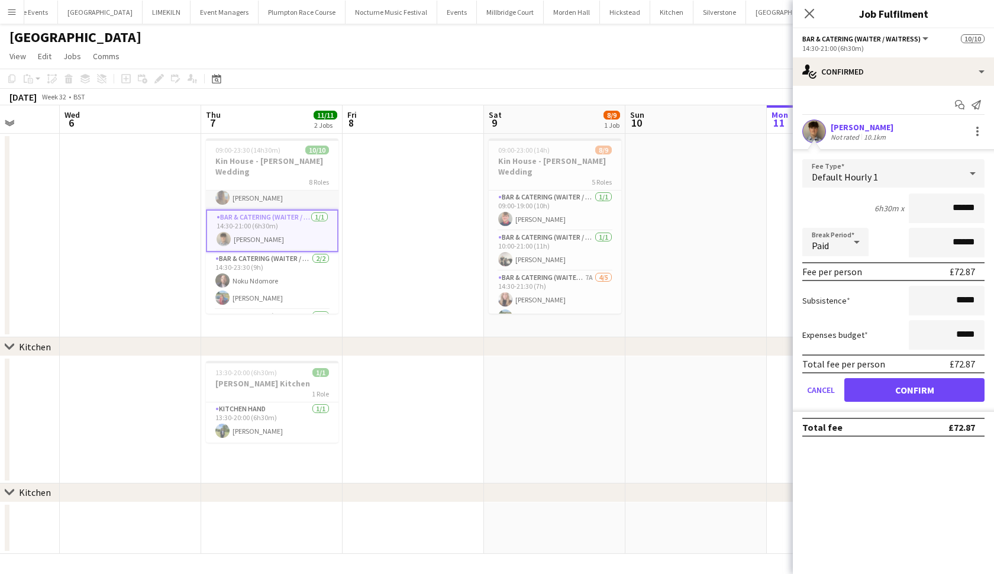
scroll to position [204, 0]
click at [313, 253] on app-card-role "Bar & Catering (Waiter / waitress) [DATE] 14:30-23:30 (9h) Noku Ndomore [PERSON…" at bounding box center [272, 275] width 132 height 57
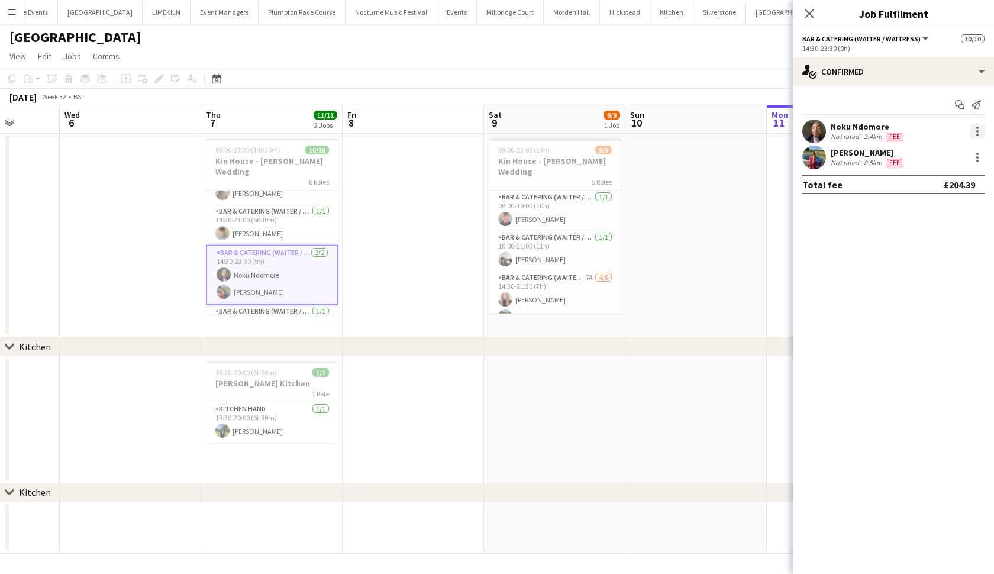
click at [869, 132] on div at bounding box center [977, 131] width 14 height 14
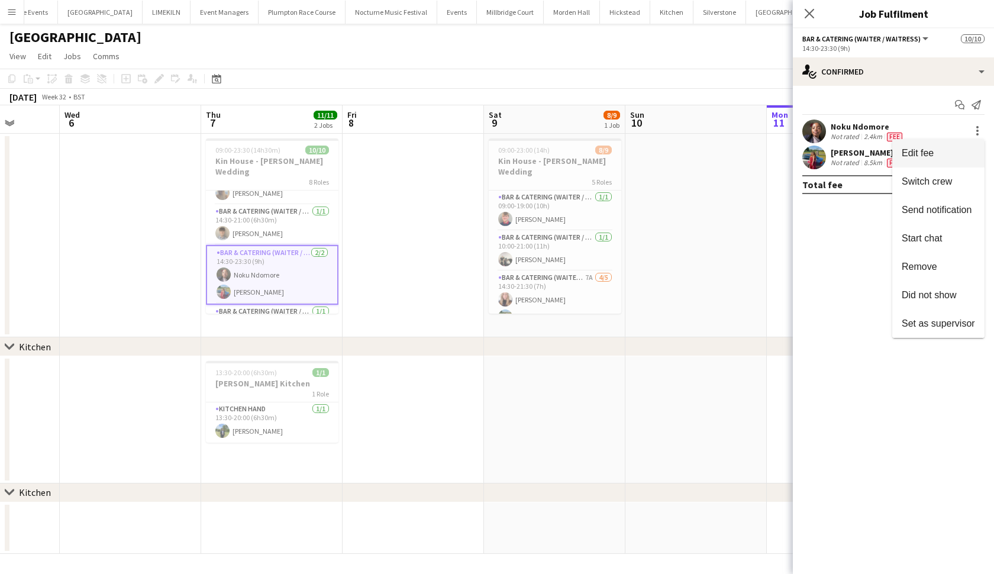
click at [869, 150] on span "Edit fee" at bounding box center [937, 153] width 73 height 11
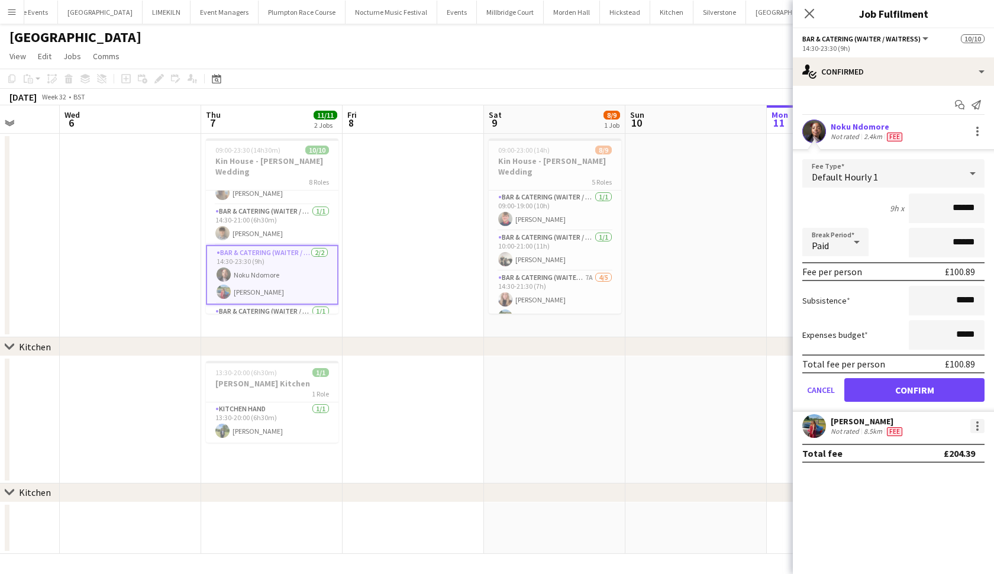
click at [869, 425] on div at bounding box center [977, 426] width 2 height 2
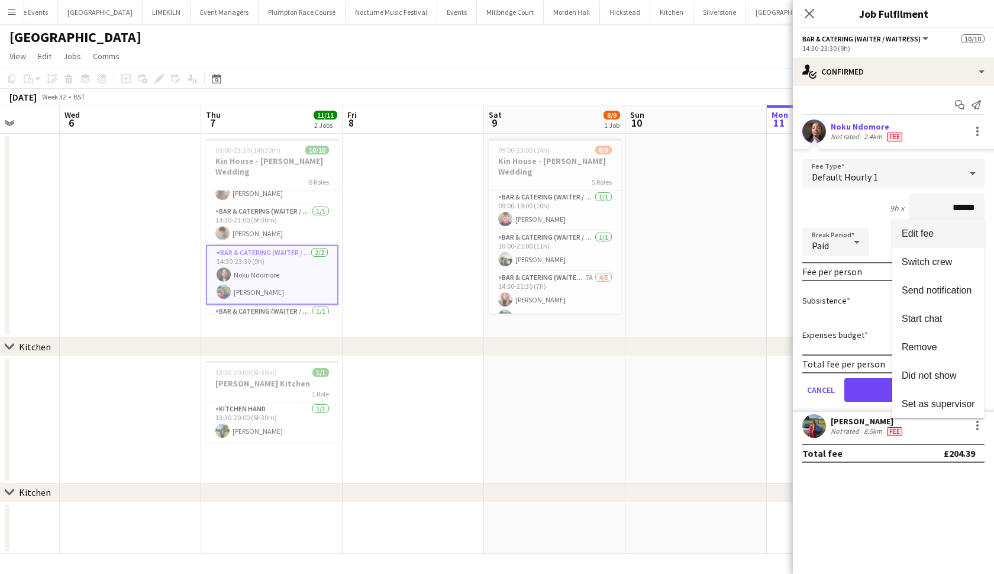
click at [869, 241] on button "Edit fee" at bounding box center [938, 233] width 92 height 28
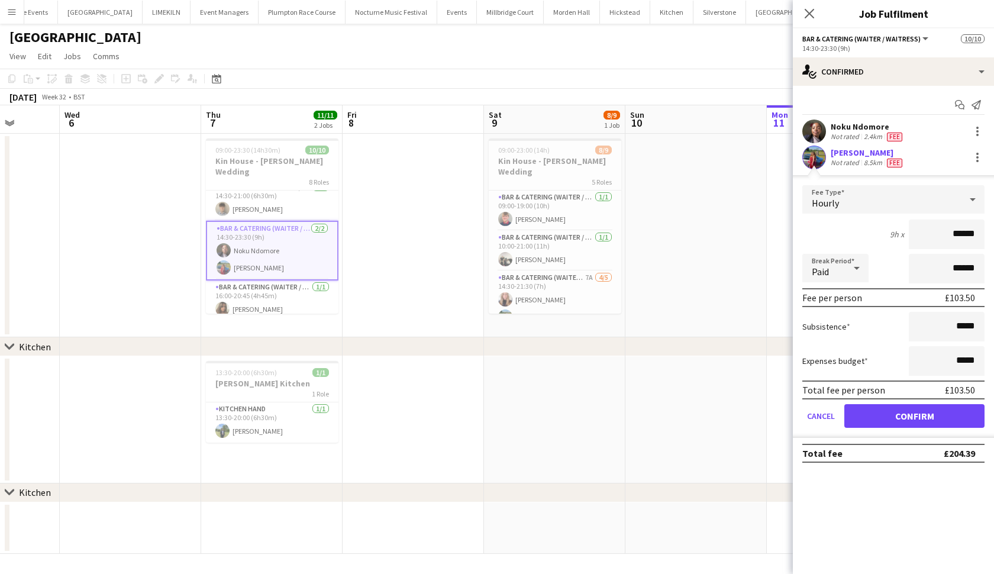
scroll to position [225, 0]
click at [270, 296] on app-card-role "Bar & Catering (Waiter / waitress) [DATE] 16:00-20:45 (4h45m) [PERSON_NAME]" at bounding box center [272, 304] width 132 height 40
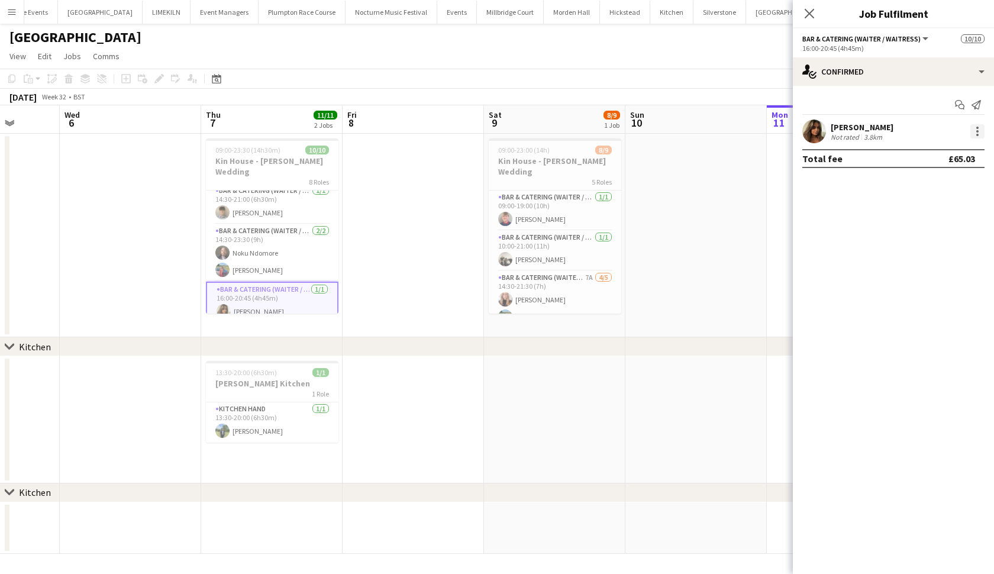
click at [869, 131] on div at bounding box center [977, 131] width 14 height 14
click at [869, 160] on button "Edit fee" at bounding box center [938, 153] width 92 height 28
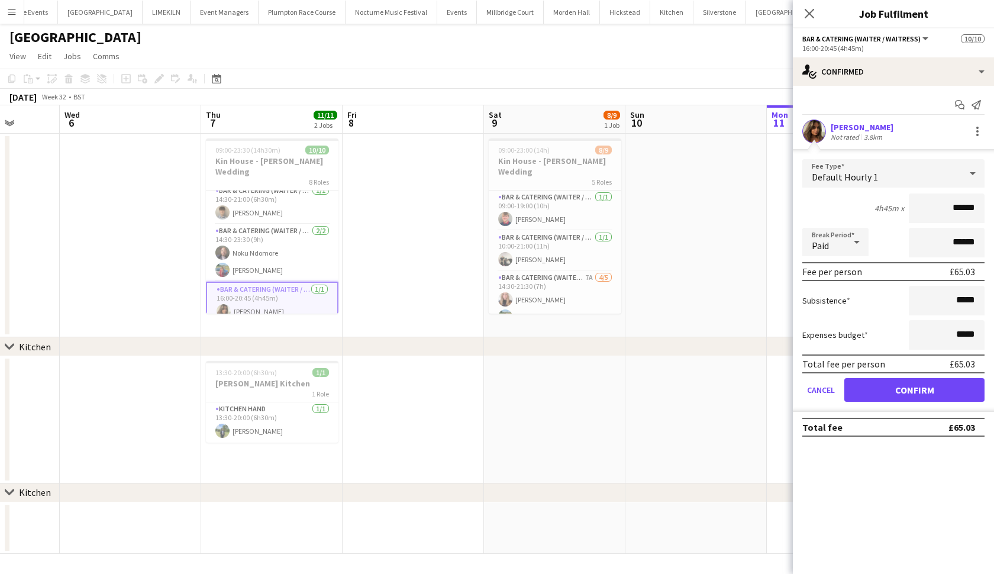
click at [869, 391] on button "Confirm" at bounding box center [914, 390] width 140 height 24
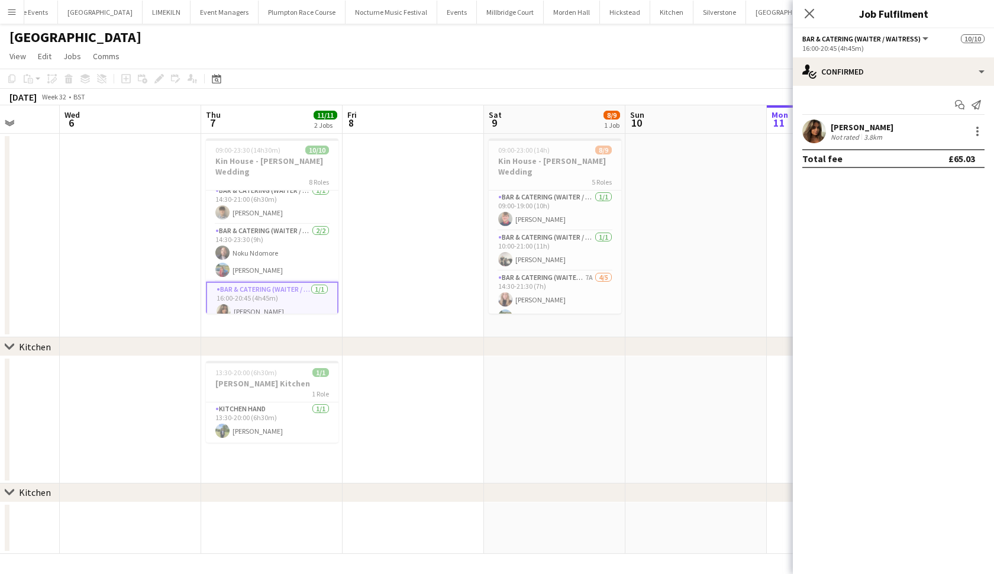
click at [356, 213] on app-date-cell at bounding box center [412, 235] width 141 height 203
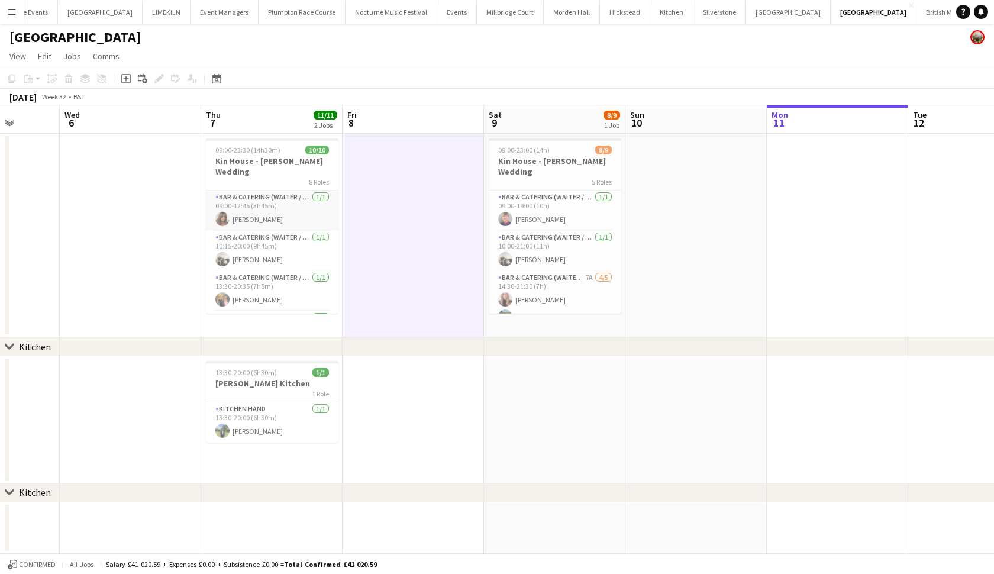
scroll to position [0, 0]
click at [245, 209] on app-card-role "Bar & Catering (Waiter / waitress) [DATE] 09:00-12:45 (3h45m) [PERSON_NAME]" at bounding box center [272, 210] width 132 height 40
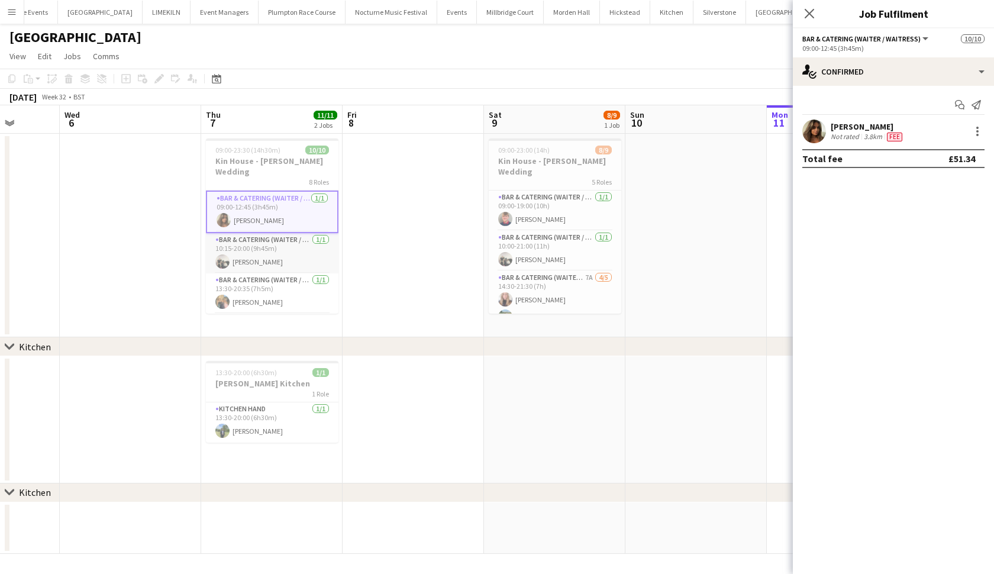
click at [234, 251] on app-card-role "Bar & Catering (Waiter / waitress) [DATE] 10:15-20:00 (9h45m) [PERSON_NAME]" at bounding box center [272, 253] width 132 height 40
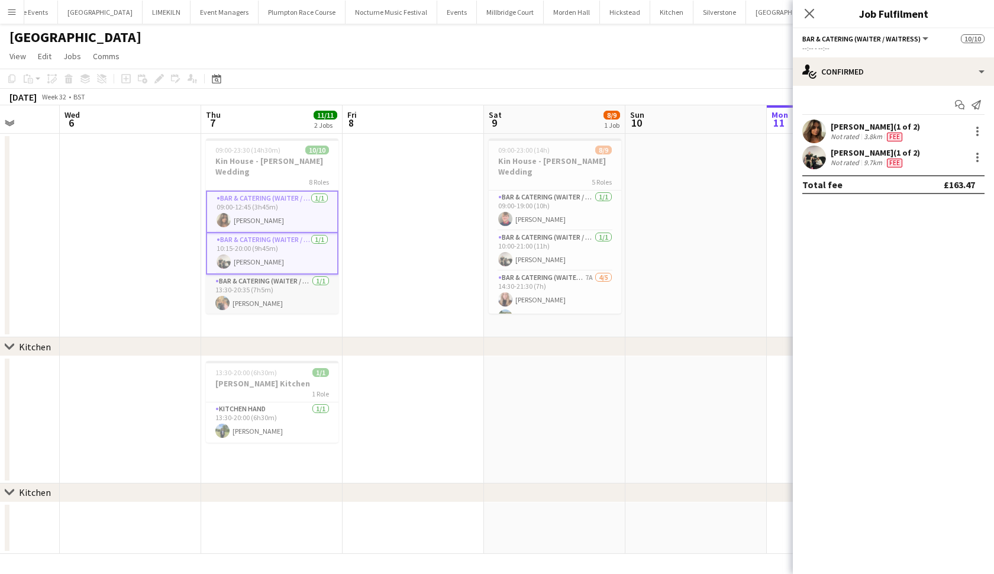
click at [235, 281] on app-card-role "Bar & Catering (Waiter / waitress) [DATE] 13:30-20:35 (7h5m) [PERSON_NAME]" at bounding box center [272, 294] width 132 height 40
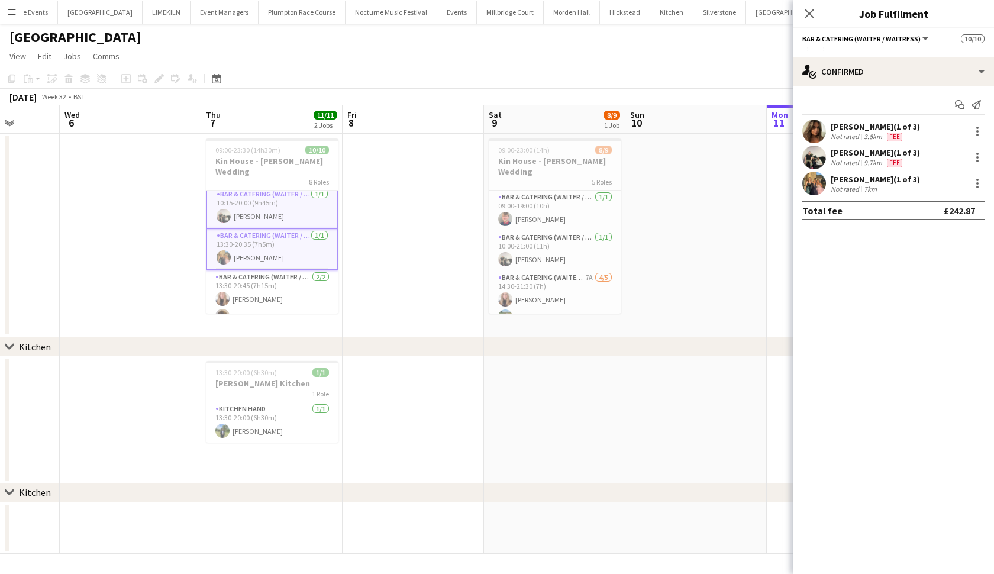
click at [235, 281] on app-card-role "Bar & Catering (Waiter / waitress) [DATE] 13:30-20:45 (7h15m) [PERSON_NAME] [PE…" at bounding box center [272, 298] width 132 height 57
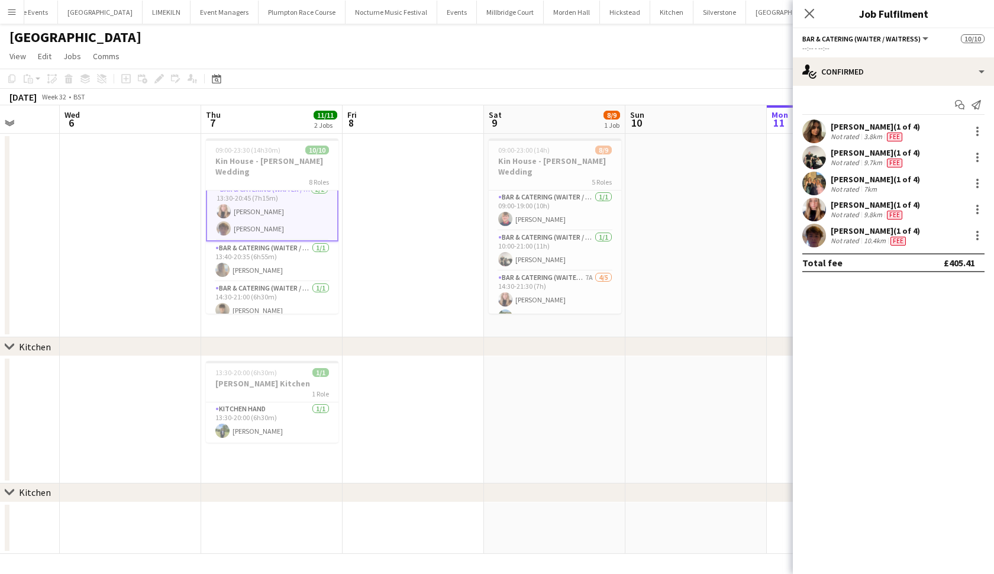
scroll to position [138, 0]
click at [235, 245] on app-card-role "Bar & Catering (Waiter / waitress) [DATE] 13:40-20:35 (6h55m) [PERSON_NAME]" at bounding box center [272, 257] width 132 height 40
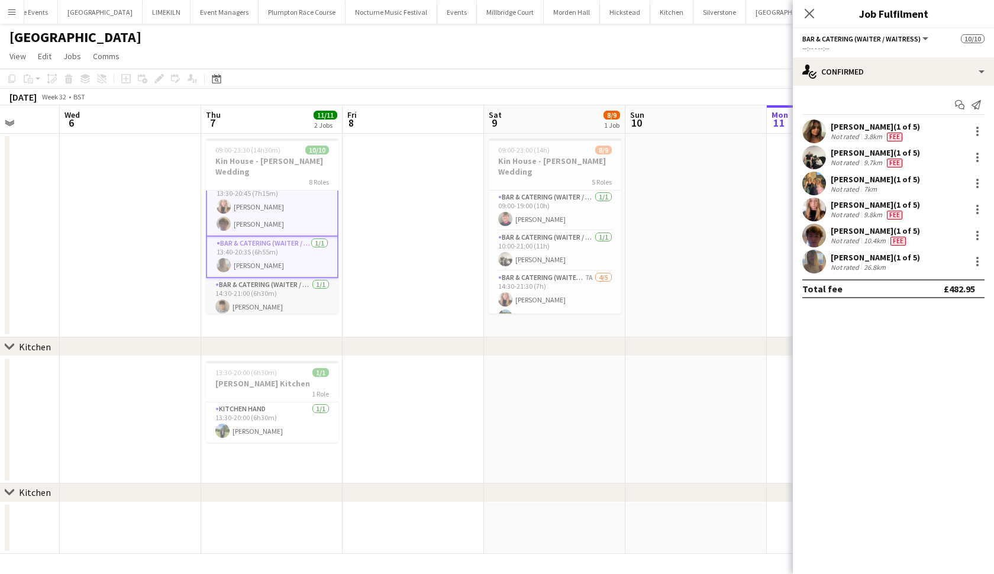
click at [240, 299] on app-card-role "Bar & Catering (Waiter / waitress) [DATE] 14:30-21:00 (6h30m) [PERSON_NAME]" at bounding box center [272, 298] width 132 height 40
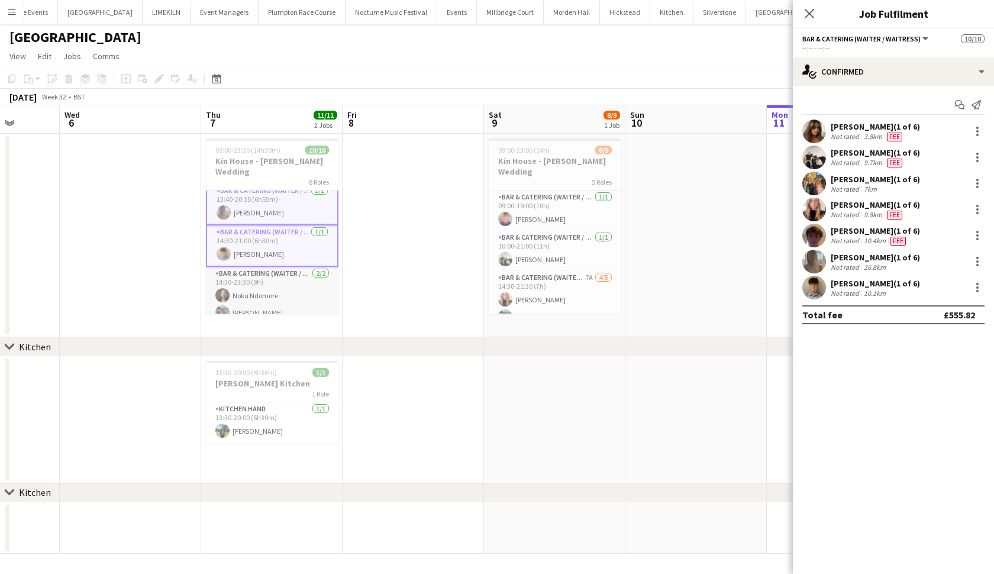
click at [240, 299] on app-card-role "Bar & Catering (Waiter / waitress) [DATE] 14:30-23:30 (9h) Noku Ndomore [PERSON…" at bounding box center [272, 295] width 132 height 57
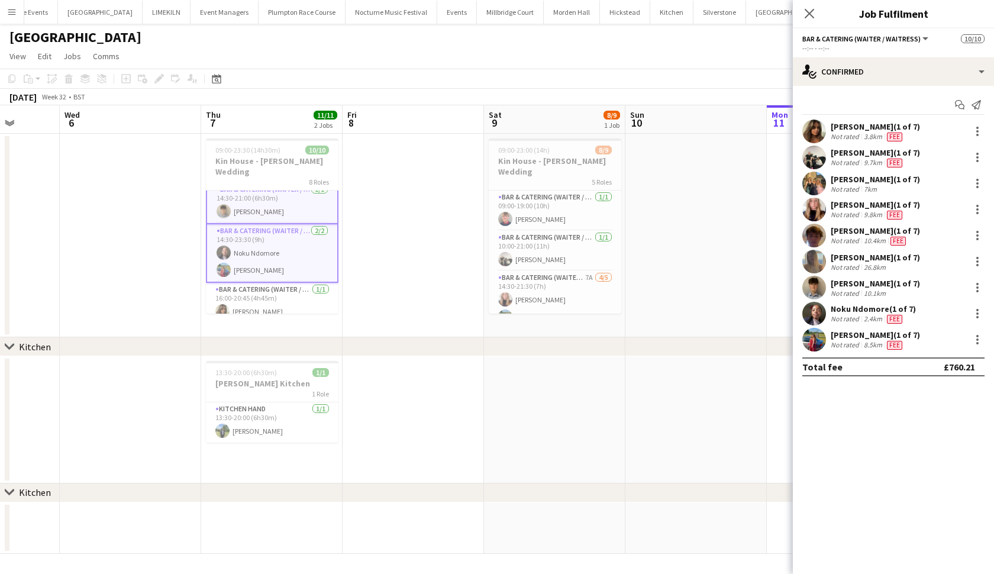
scroll to position [232, 0]
click at [240, 299] on app-card-role "Bar & Catering (Waiter / waitress) [DATE] 16:00-20:45 (4h45m) [PERSON_NAME]" at bounding box center [272, 304] width 132 height 40
click at [10, 14] on app-icon "Menu" at bounding box center [11, 11] width 9 height 9
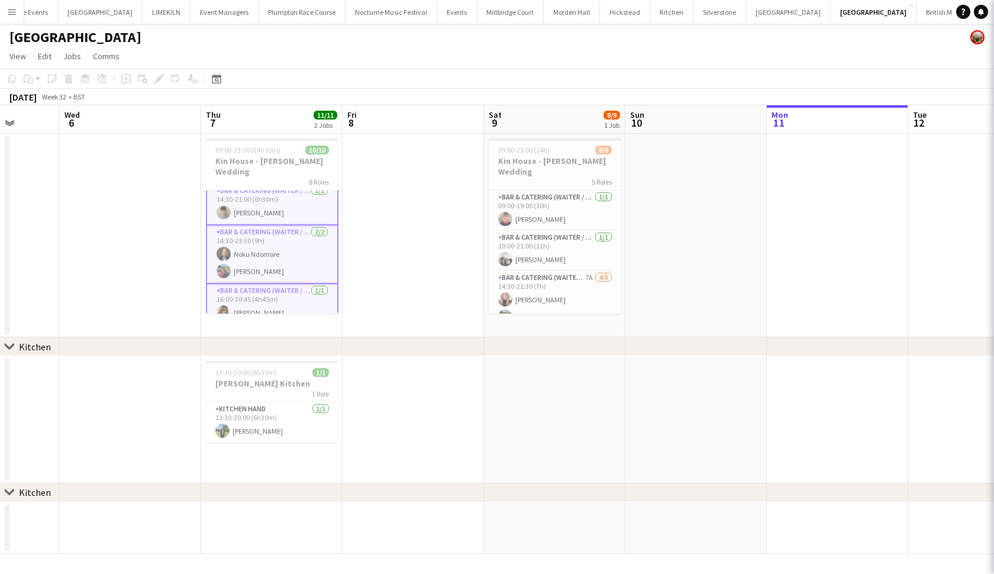
scroll to position [222, 0]
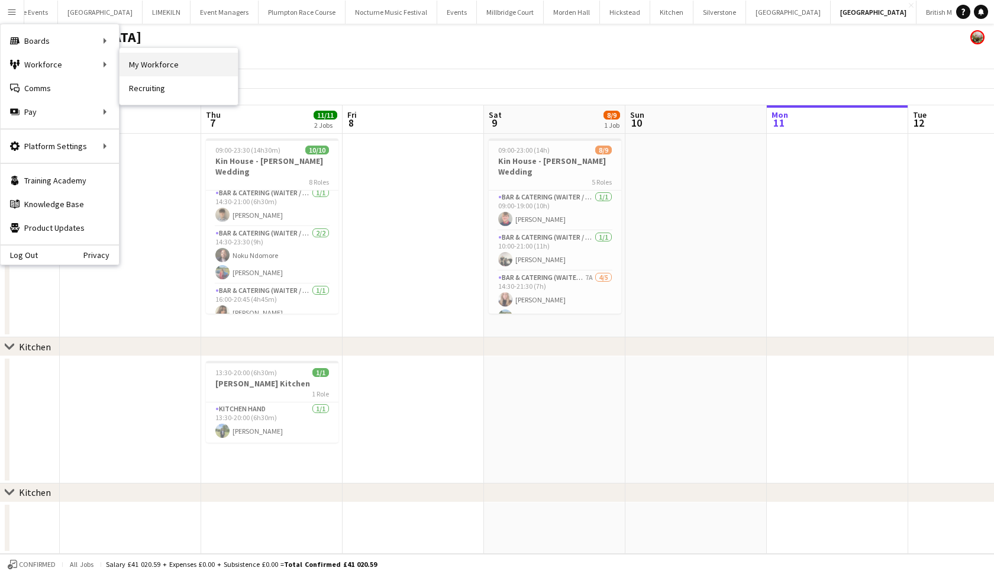
click at [140, 59] on link "My Workforce" at bounding box center [178, 65] width 118 height 24
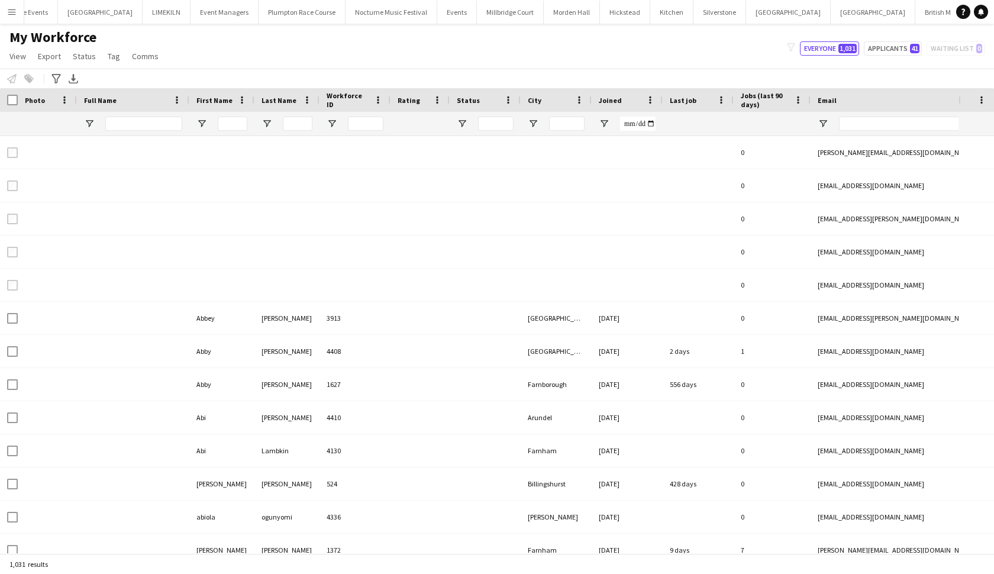
type input "**********"
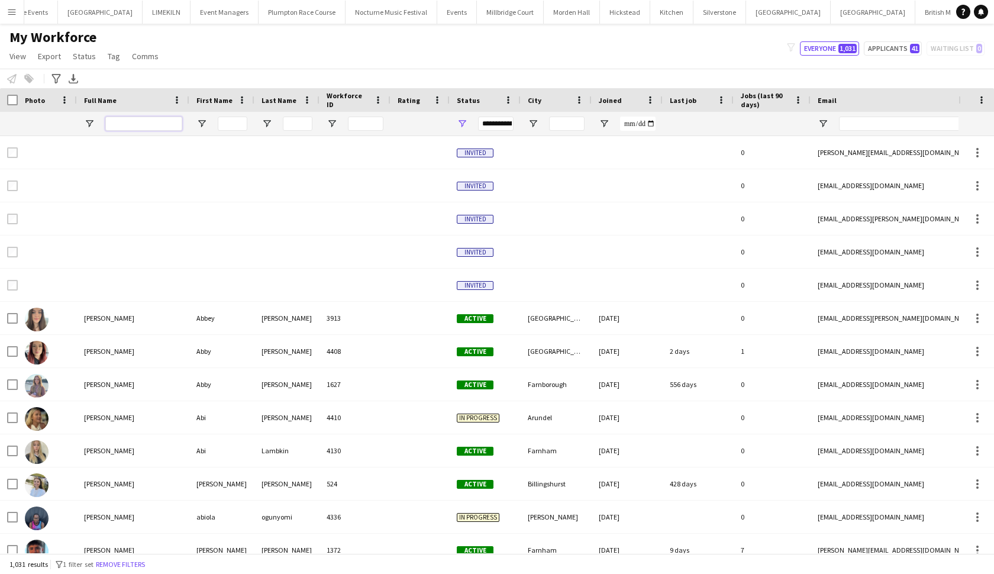
click at [137, 121] on input "Full Name Filter Input" at bounding box center [143, 124] width 77 height 14
type input "********"
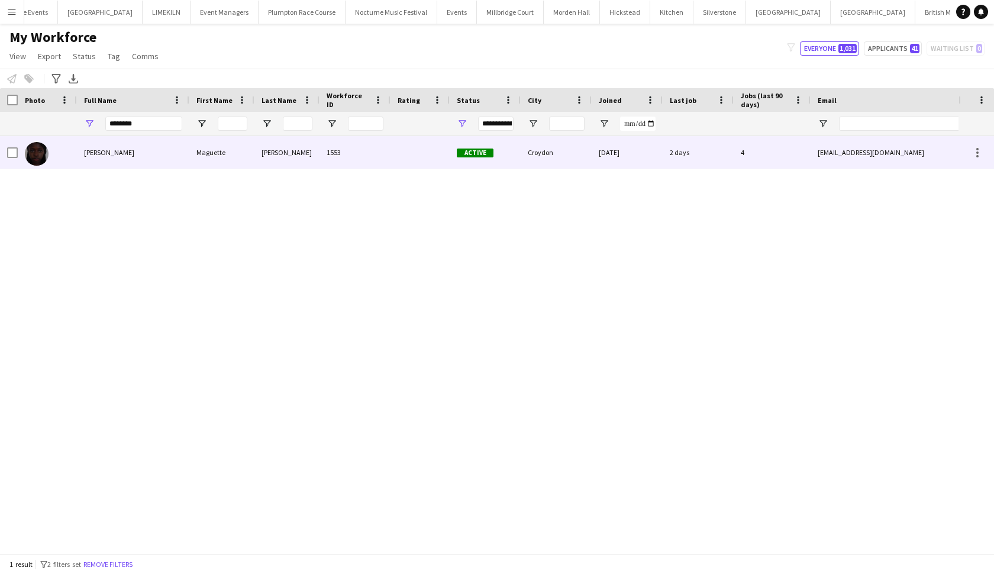
click at [128, 149] on div "[PERSON_NAME]" at bounding box center [133, 152] width 112 height 33
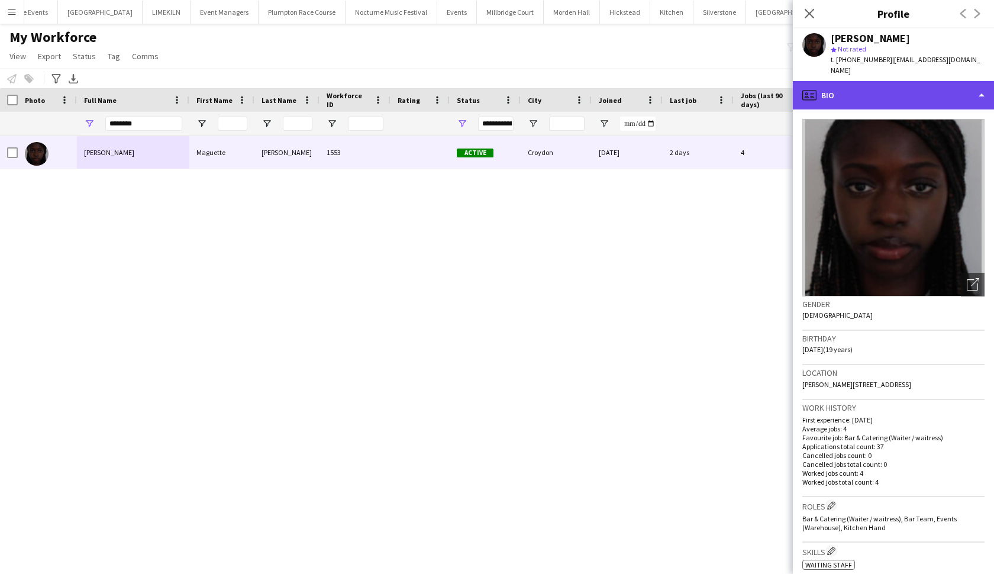
click at [869, 81] on div "profile Bio" at bounding box center [892, 95] width 201 height 28
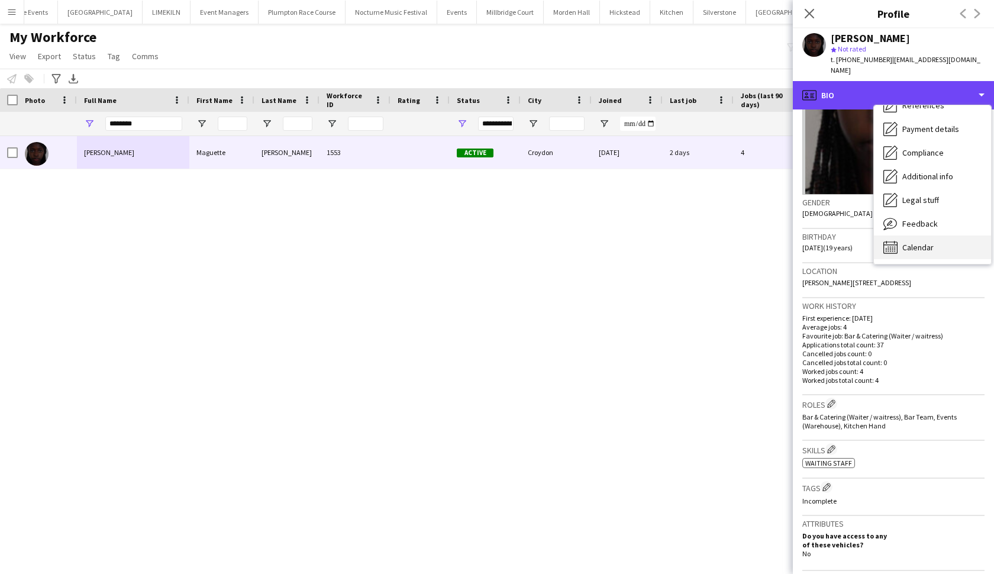
scroll to position [135, 0]
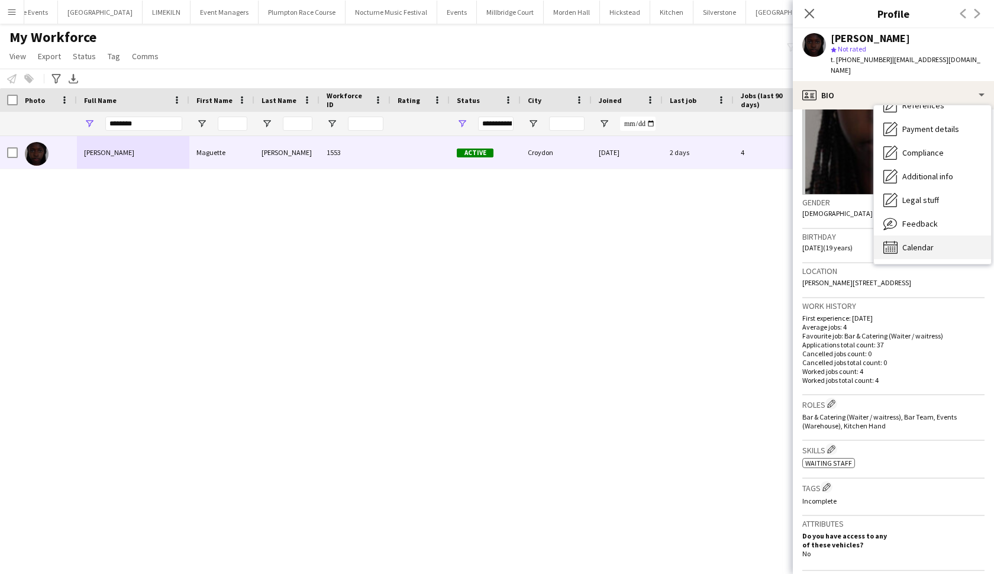
click at [869, 235] on div "Calendar Calendar" at bounding box center [931, 247] width 117 height 24
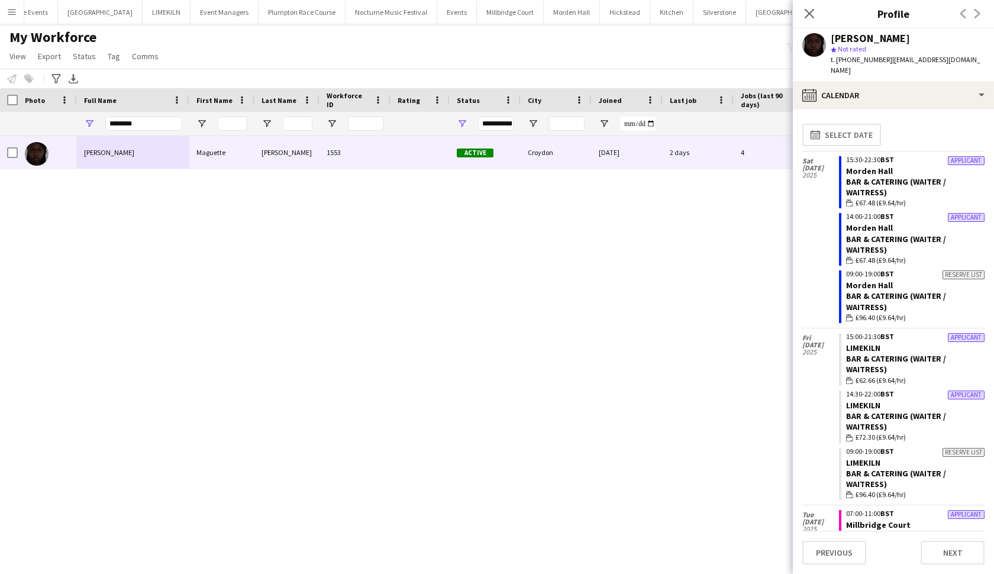
click at [400, 263] on div "[PERSON_NAME] [PERSON_NAME] 1553 Active Croydon [DATE] 2 days 4 [EMAIL_ADDRESS]…" at bounding box center [479, 344] width 958 height 417
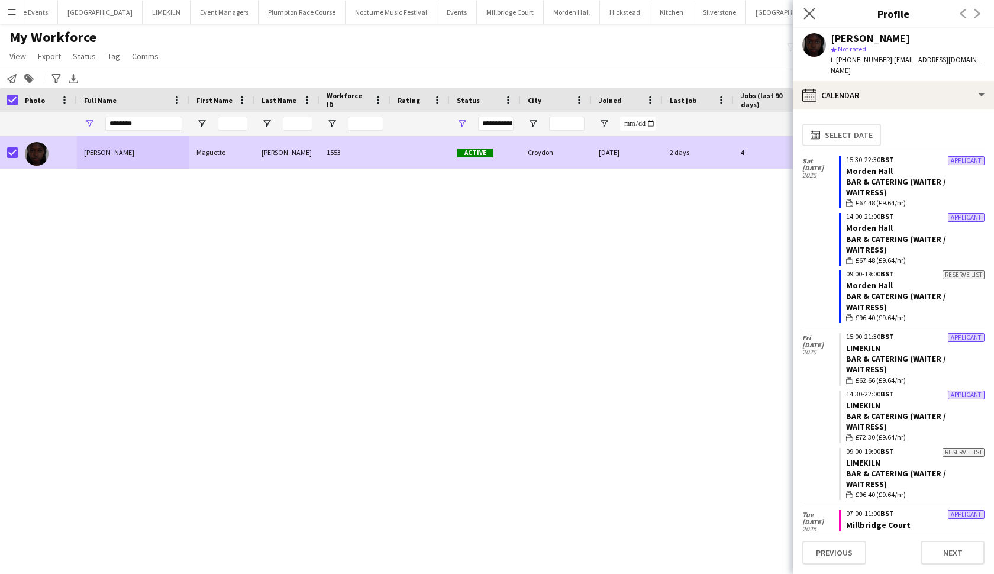
click at [810, 8] on app-icon "Close pop-in" at bounding box center [809, 13] width 17 height 17
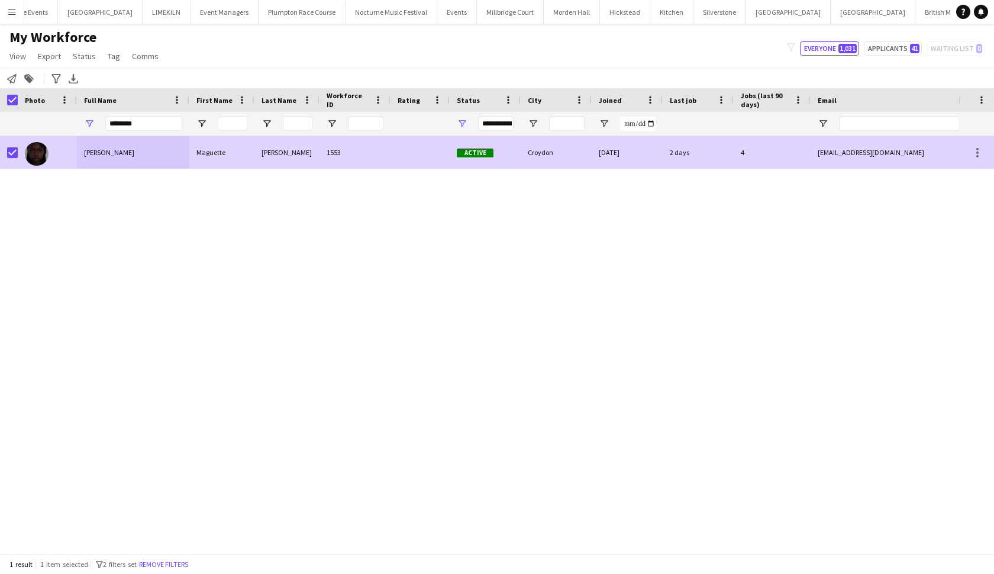
click at [124, 151] on span "[PERSON_NAME]" at bounding box center [109, 152] width 50 height 9
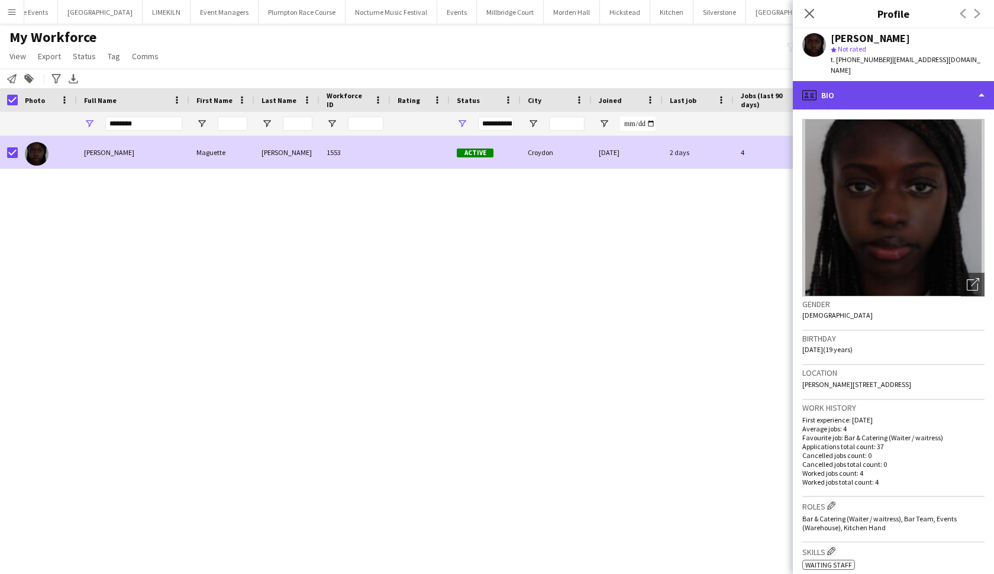
click at [869, 83] on div "profile Bio" at bounding box center [892, 95] width 201 height 28
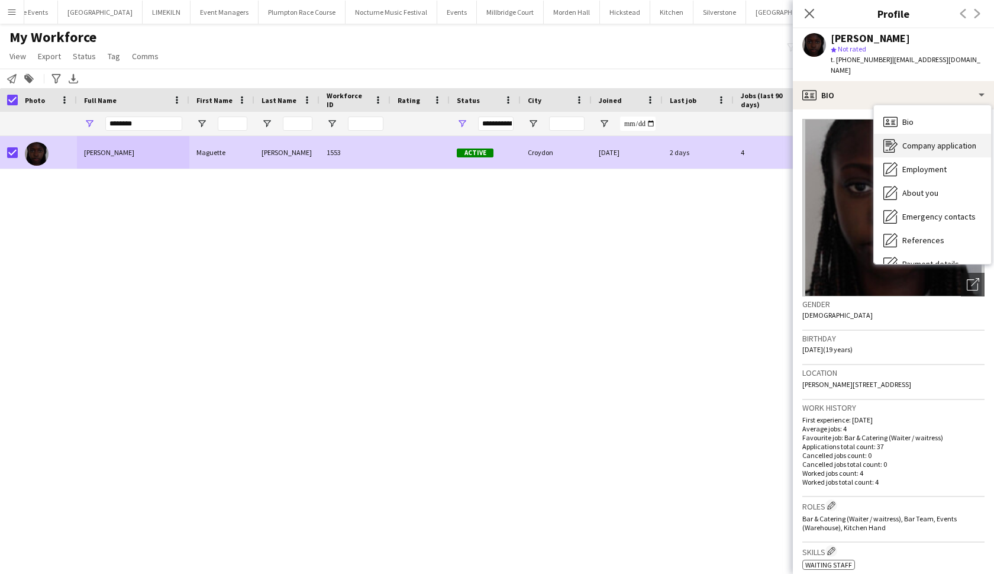
click at [869, 134] on div "Company application Company application" at bounding box center [931, 146] width 117 height 24
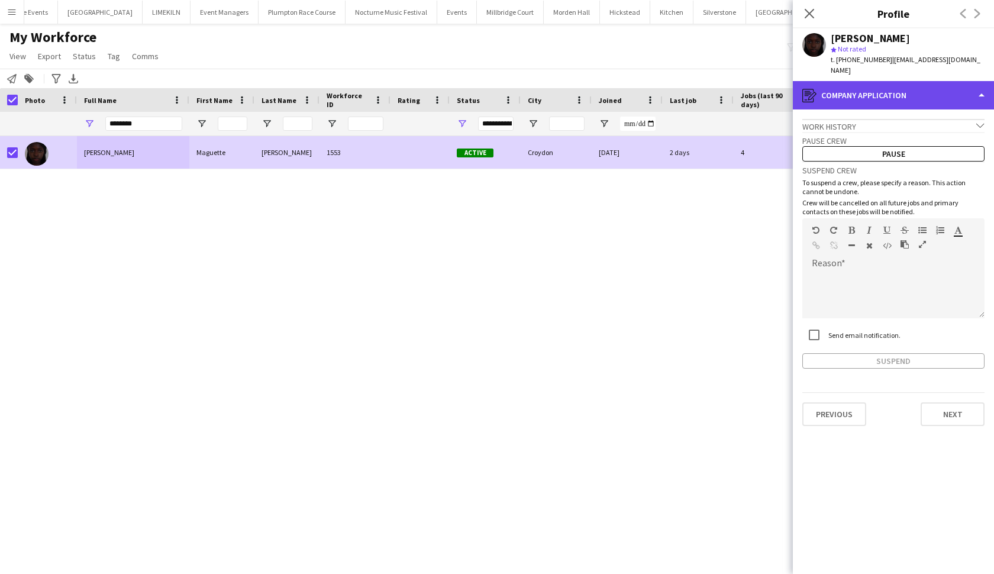
click at [869, 85] on div "register Company application" at bounding box center [892, 95] width 201 height 28
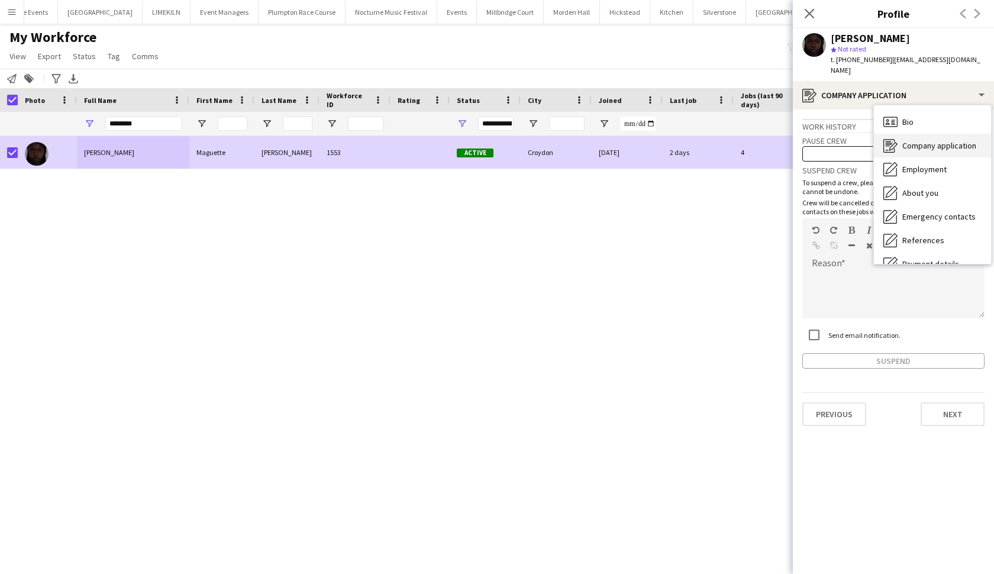
click at [869, 140] on span "Company application" at bounding box center [939, 145] width 74 height 11
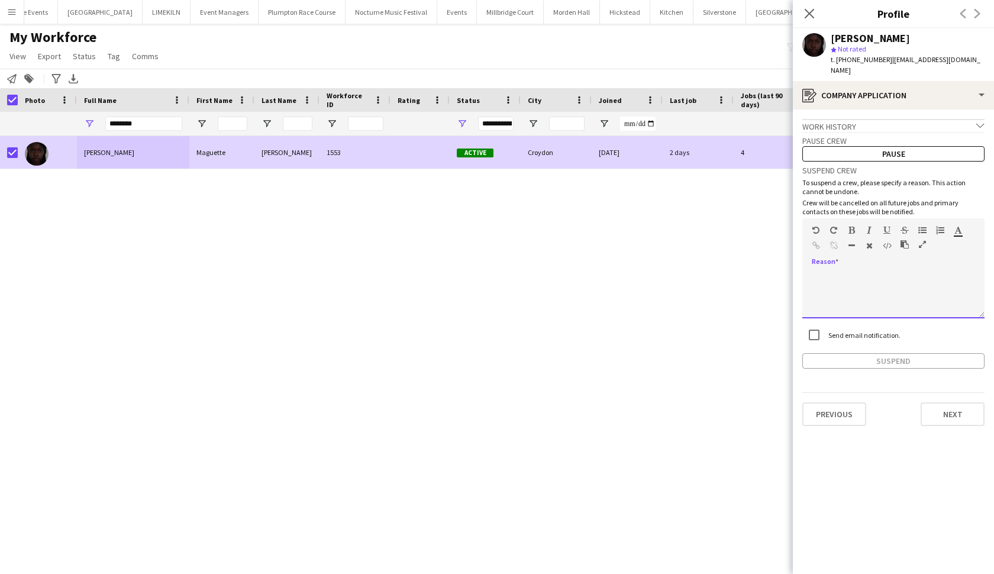
click at [840, 271] on div at bounding box center [893, 294] width 182 height 47
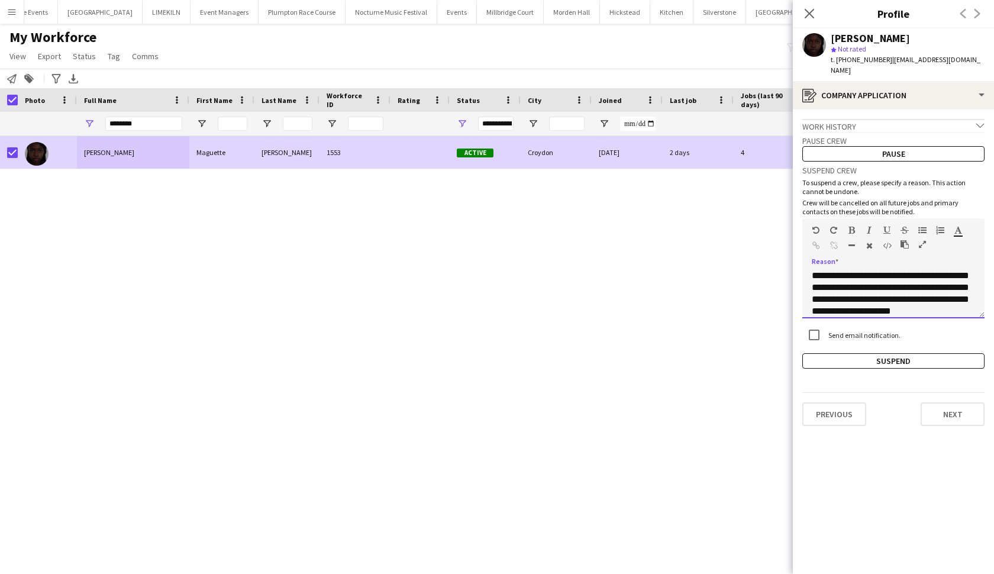
click at [828, 271] on div "**********" at bounding box center [893, 294] width 182 height 47
click at [816, 271] on div "**********" at bounding box center [893, 294] width 182 height 47
click at [869, 271] on div "**********" at bounding box center [893, 294] width 182 height 47
click at [860, 278] on div "**********" at bounding box center [893, 294] width 182 height 47
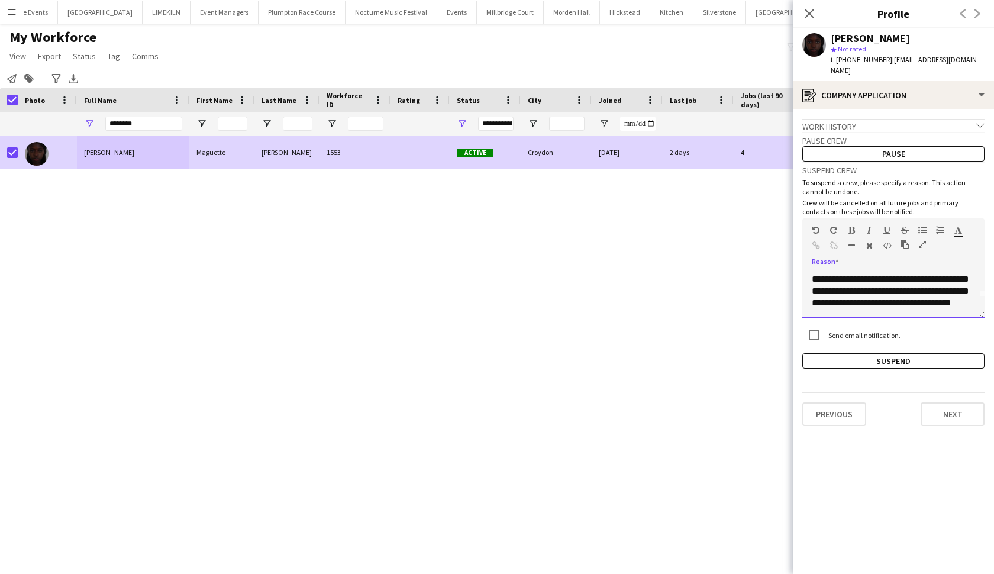
scroll to position [33, 0]
click at [869, 291] on div "**********" at bounding box center [893, 294] width 182 height 47
click at [869, 353] on button "Suspend" at bounding box center [893, 360] width 182 height 15
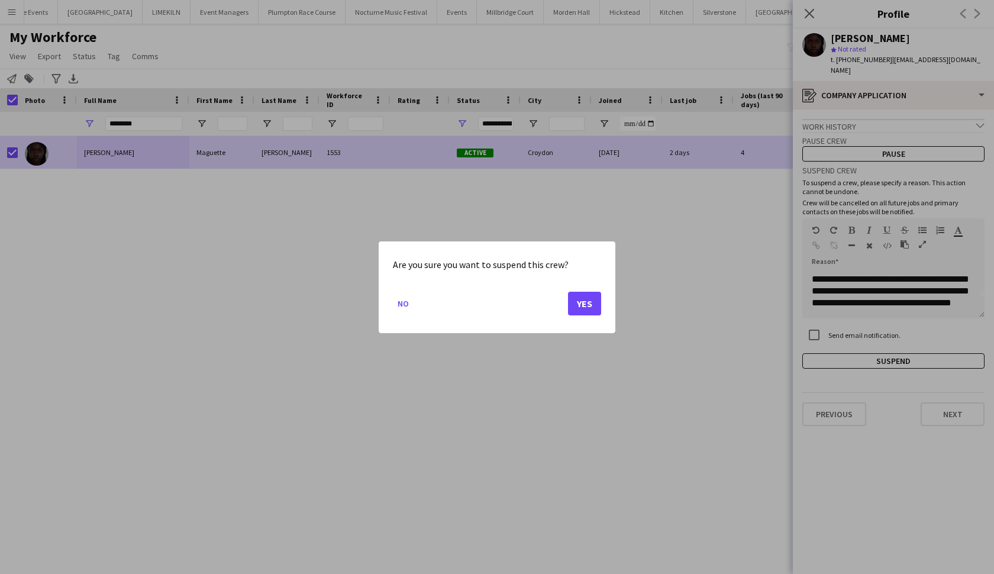
click at [595, 303] on button "Yes" at bounding box center [584, 303] width 33 height 24
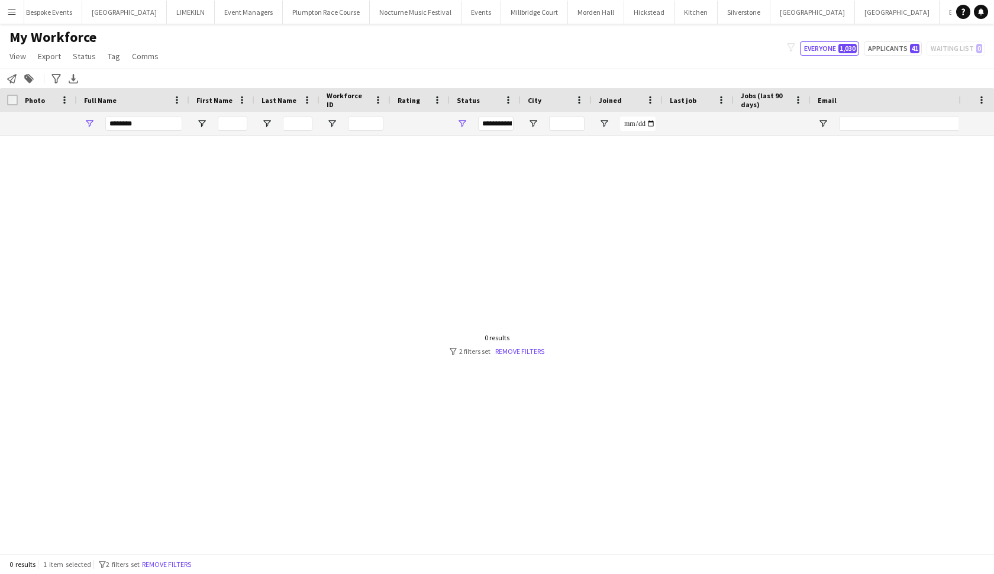
scroll to position [0, 0]
click at [525, 9] on button "[GEOGRAPHIC_DATA]" at bounding box center [542, 12] width 67 height 23
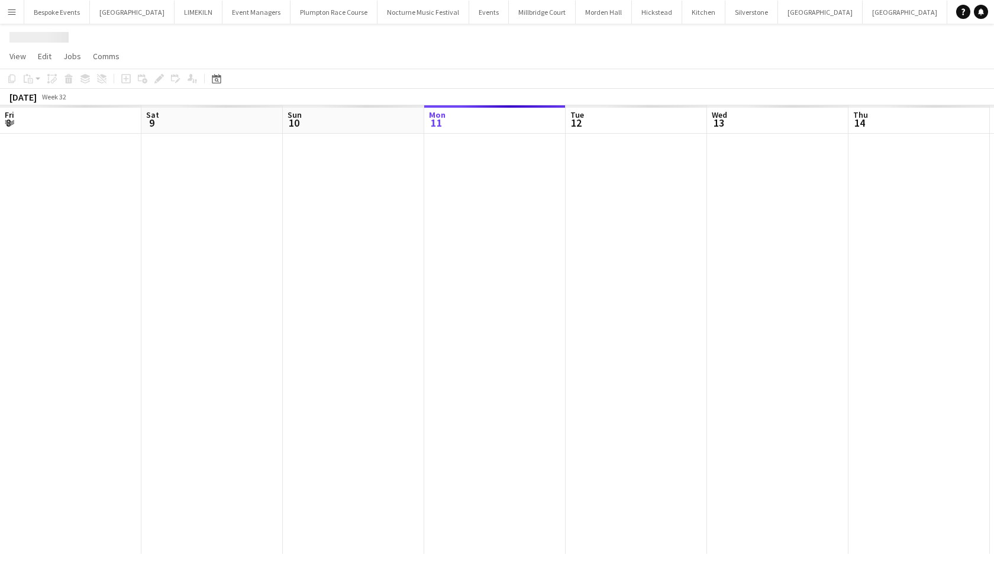
click at [525, 9] on button "[GEOGRAPHIC_DATA]" at bounding box center [542, 12] width 67 height 23
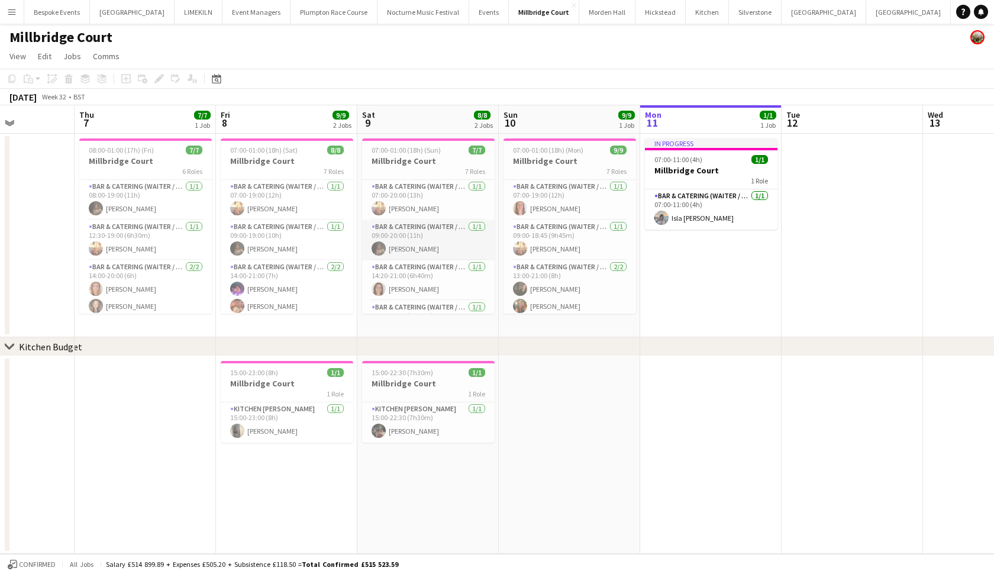
scroll to position [0, 346]
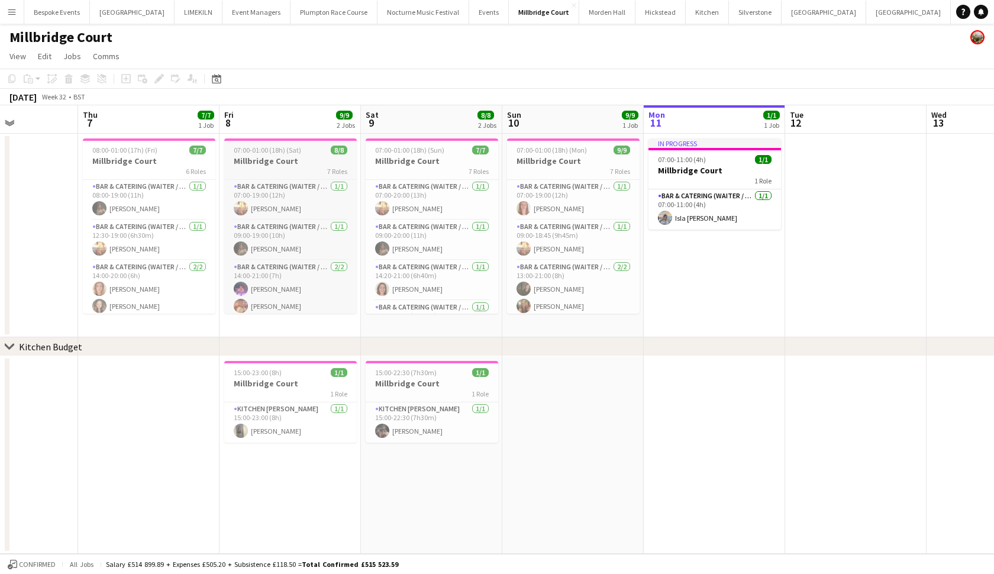
click at [284, 158] on h3 "Millbridge Court" at bounding box center [290, 161] width 132 height 11
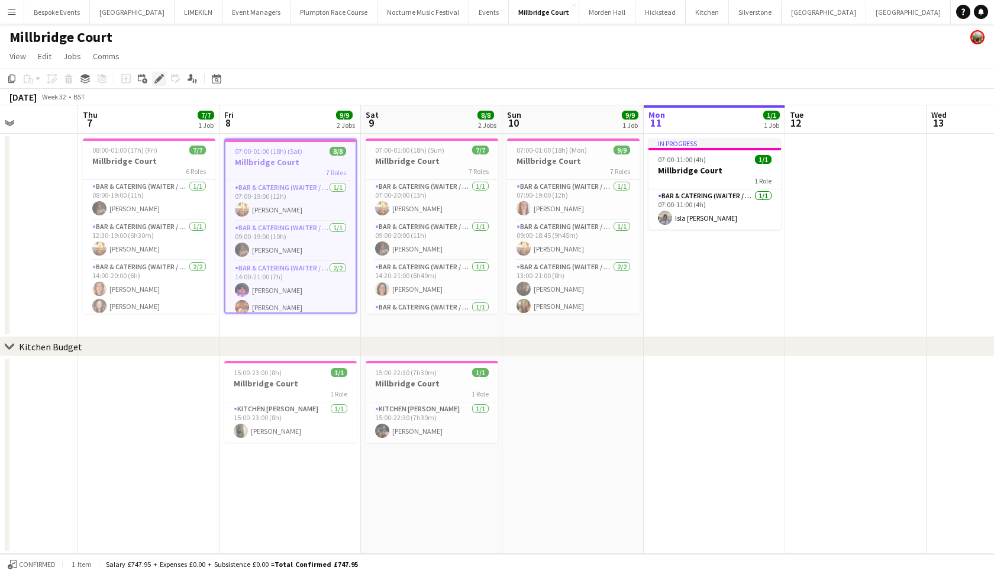
click at [153, 83] on div "Edit" at bounding box center [159, 79] width 14 height 14
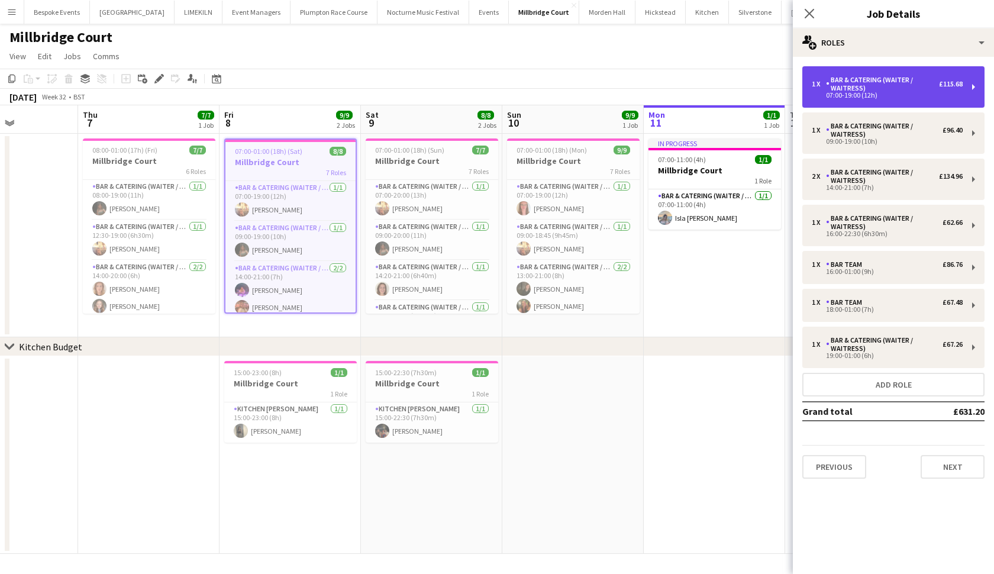
click at [858, 73] on div "1 x Bar & Catering (Waiter / waitress) £115.68 07:00-19:00 (12h)" at bounding box center [893, 86] width 182 height 41
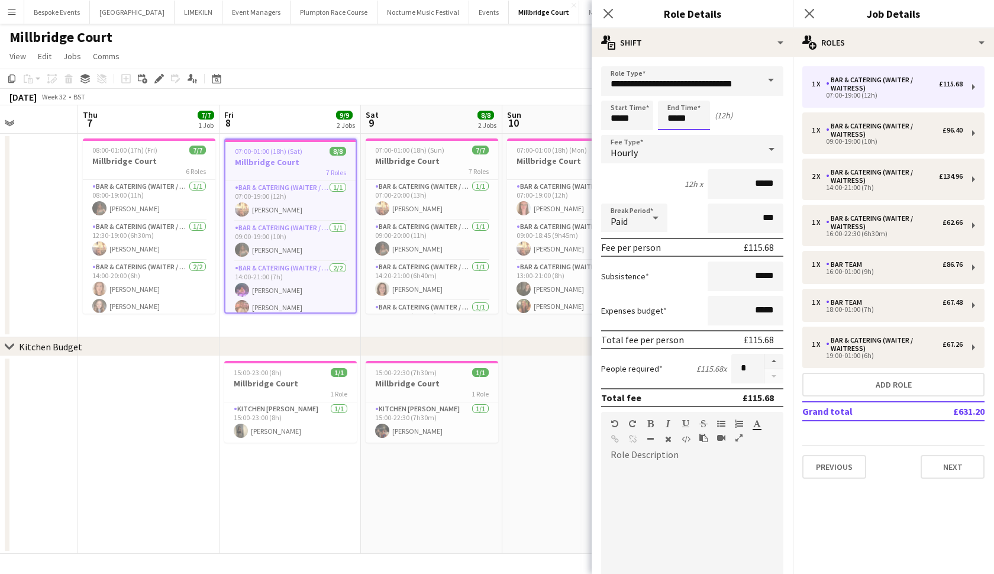
click at [695, 115] on body "Menu Boards Boards Boards All jobs Status Workforce Workforce My Workforce Recr…" at bounding box center [497, 287] width 994 height 574
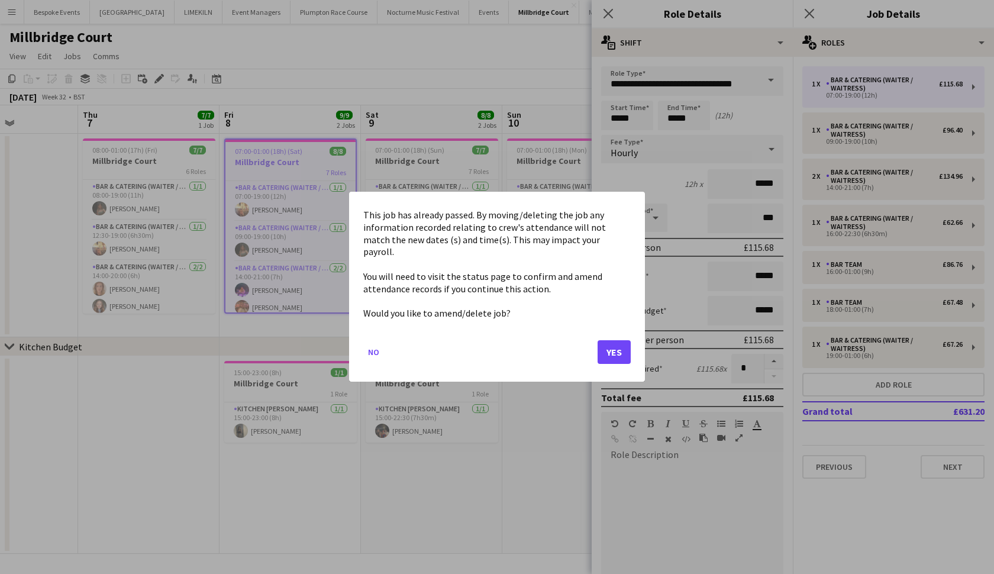
click at [611, 341] on button "Yes" at bounding box center [613, 353] width 33 height 24
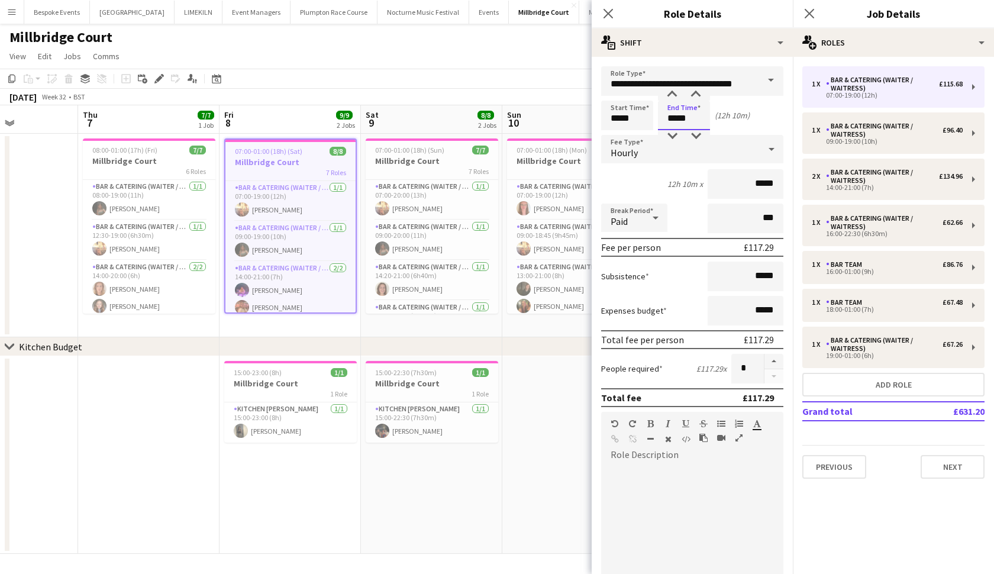
type input "*****"
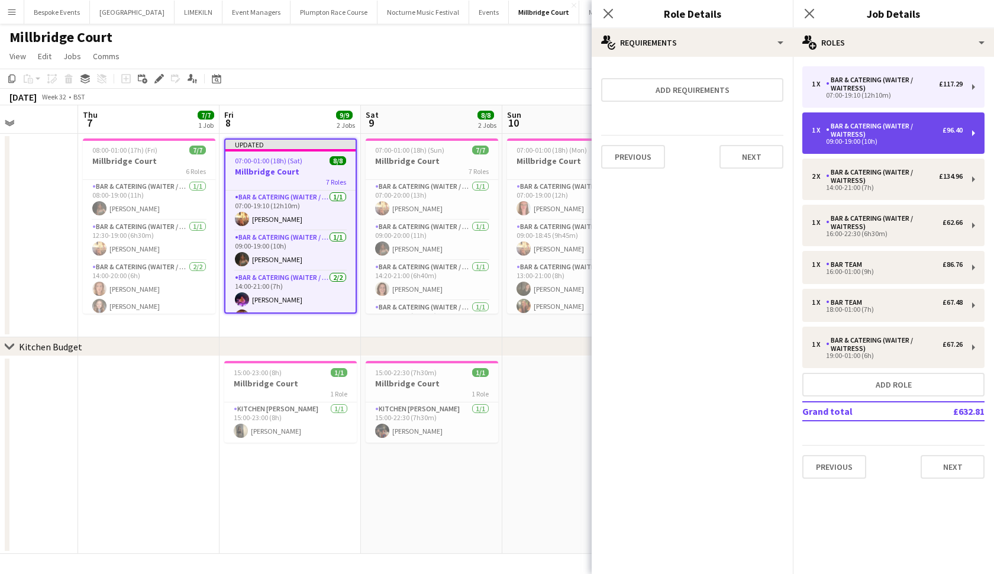
click at [869, 139] on div "09:00-19:00 (10h)" at bounding box center [886, 141] width 151 height 6
type input "*****"
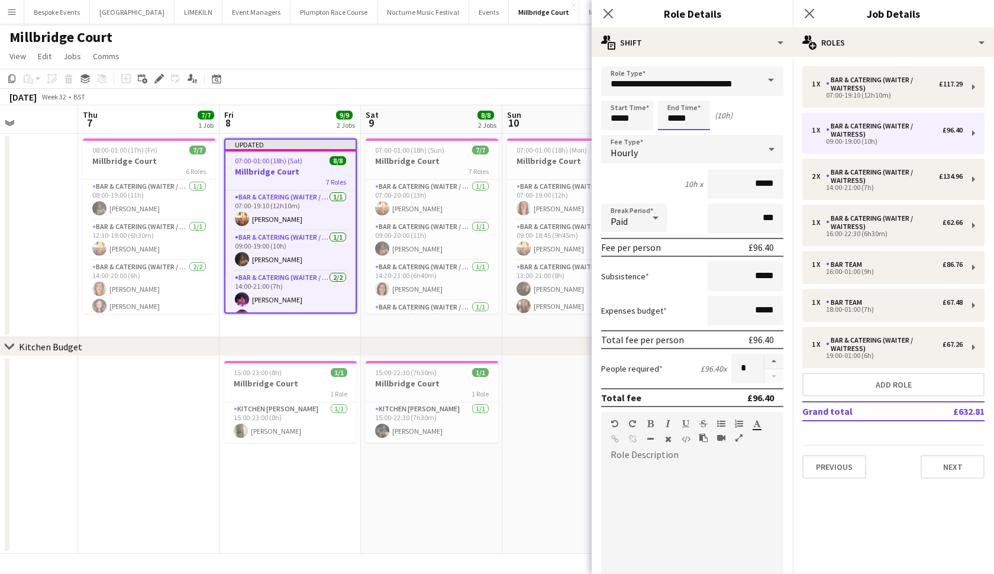
click at [682, 120] on input "*****" at bounding box center [684, 116] width 52 height 30
type input "*****"
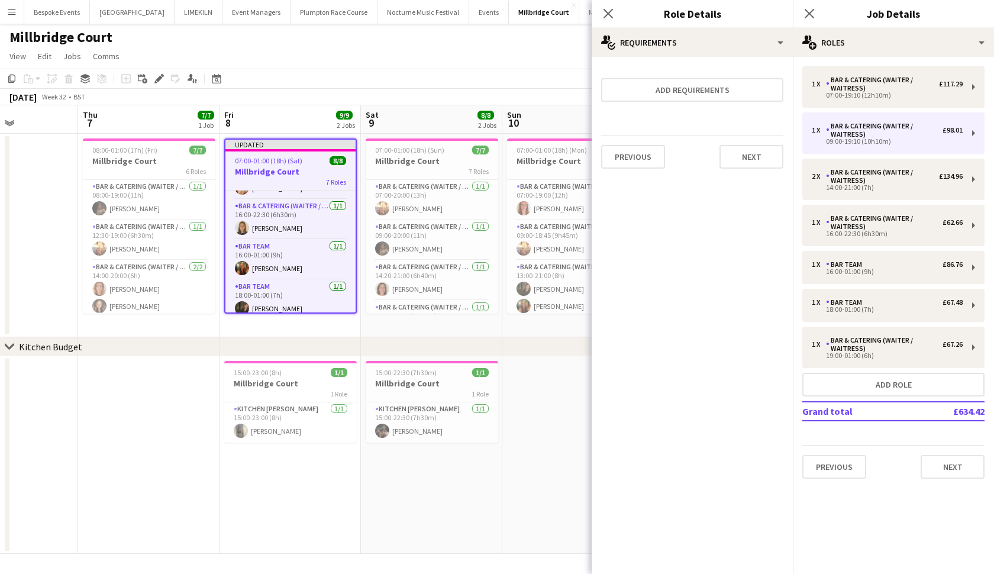
scroll to position [132, 0]
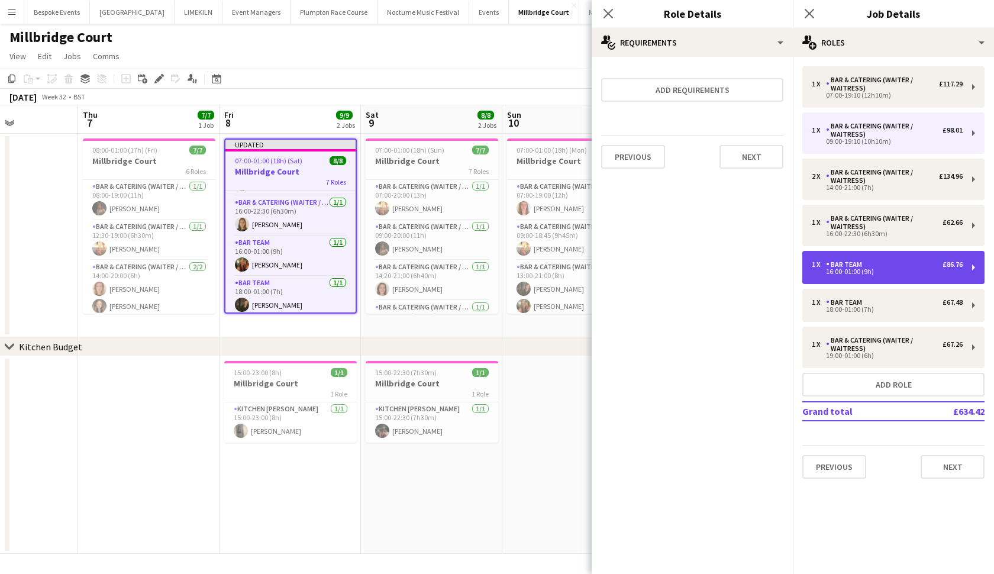
click at [841, 276] on div "1 x Bar Team £86.76 16:00-01:00 (9h)" at bounding box center [893, 267] width 182 height 33
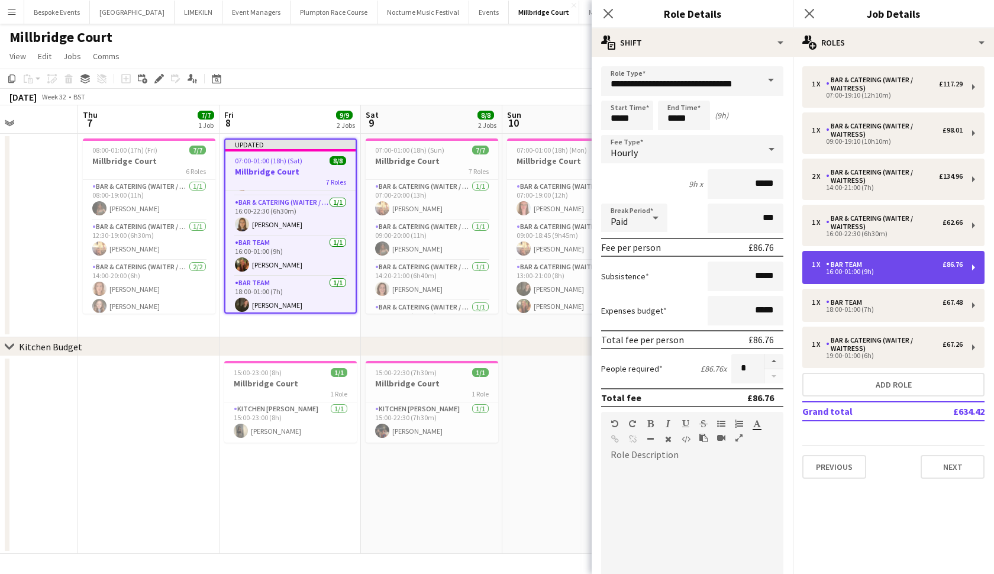
type input "********"
type input "*****"
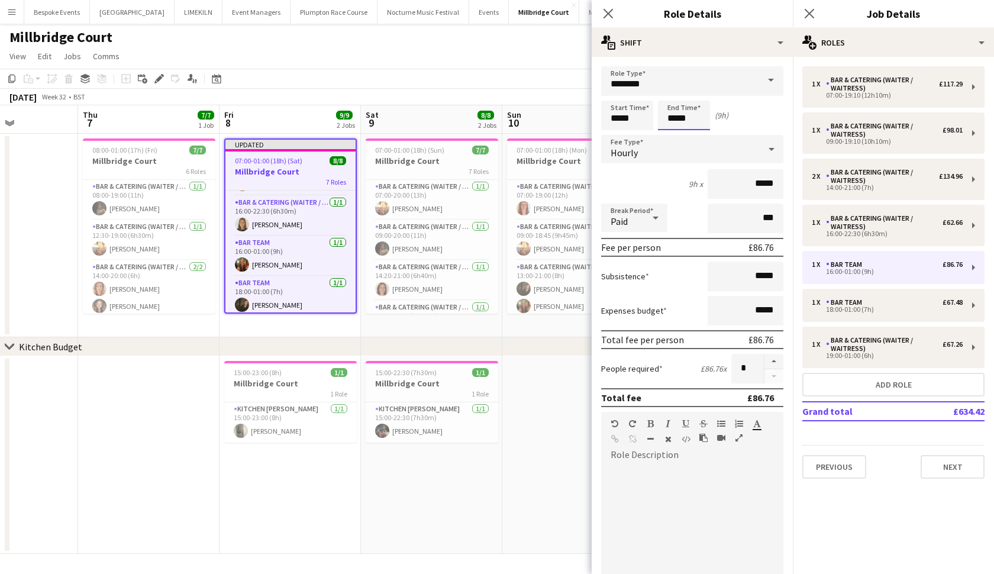
click at [692, 120] on input "*****" at bounding box center [684, 116] width 52 height 30
type input "*****"
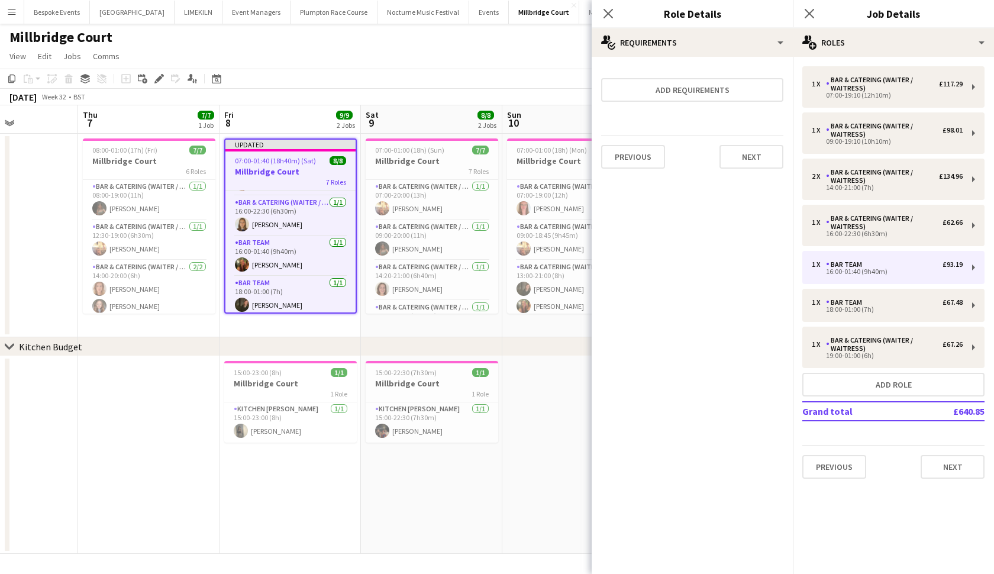
click at [281, 160] on span "07:00-01:40 (18h40m) (Sat)" at bounding box center [275, 160] width 81 height 9
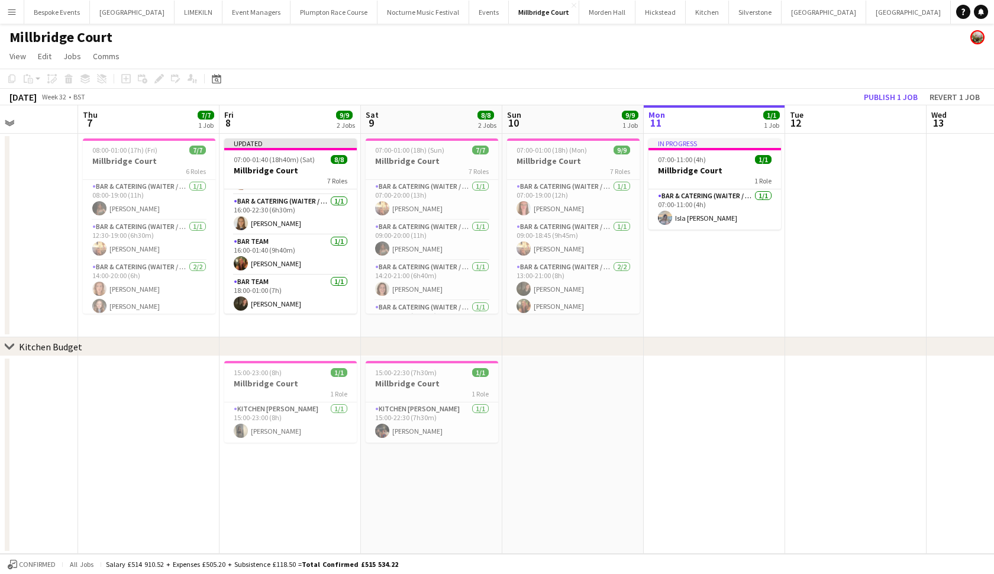
click at [157, 79] on div "Add job Add linked Job Edit Edit linked Job Applicants" at bounding box center [154, 79] width 90 height 14
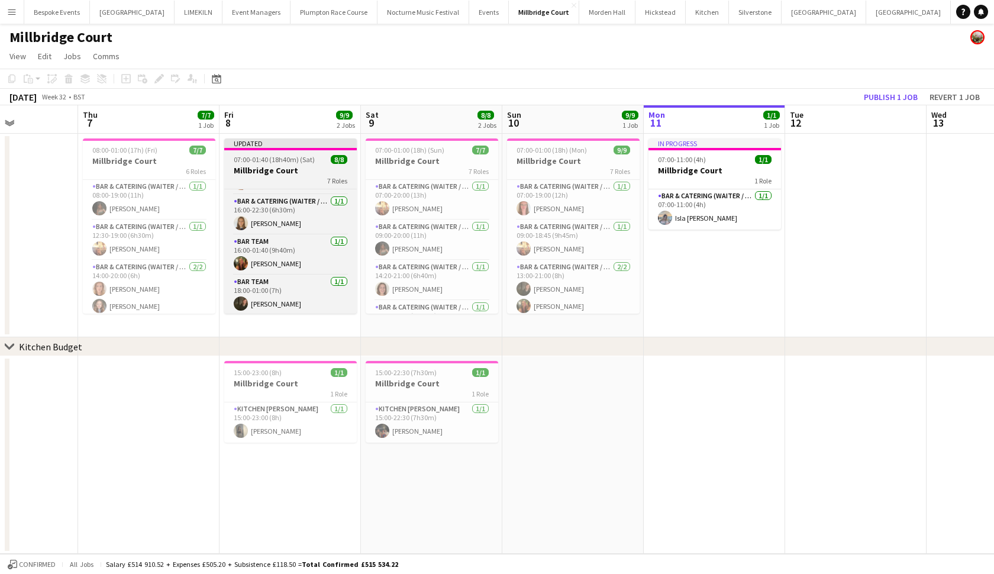
click at [240, 170] on h3 "Millbridge Court" at bounding box center [290, 170] width 132 height 11
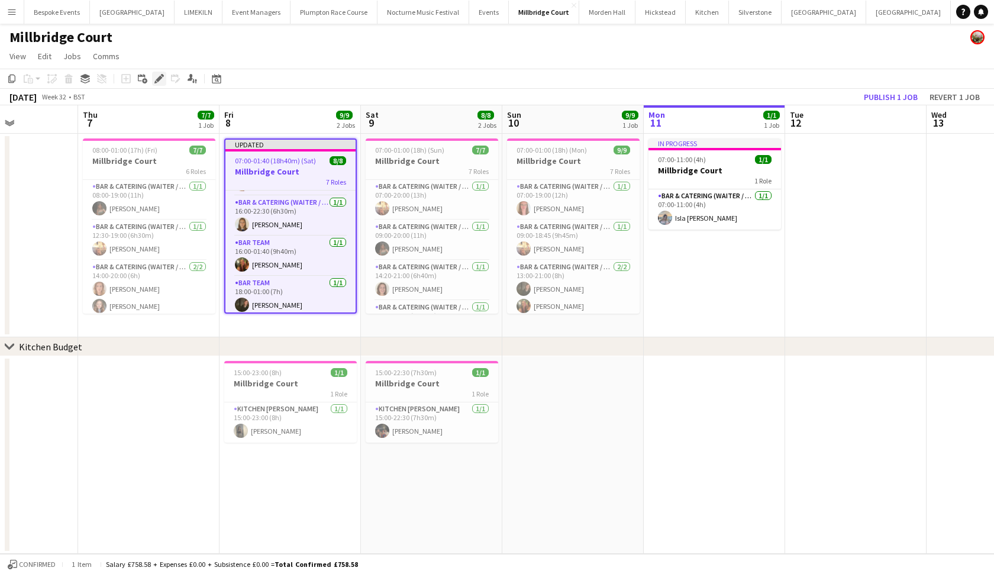
click at [163, 76] on icon at bounding box center [162, 75] width 3 height 3
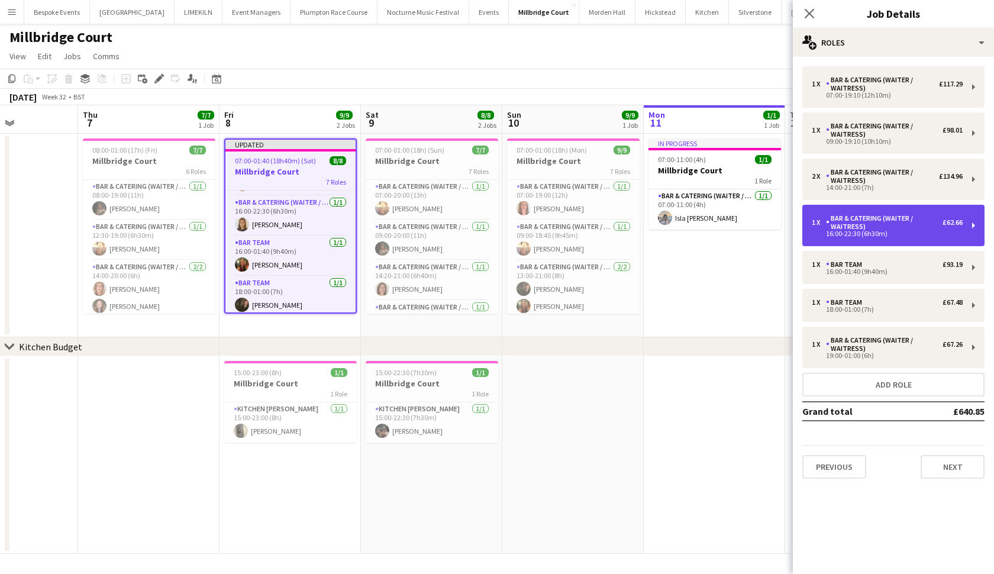
click at [857, 238] on div "1 x Bar & Catering (Waiter / waitress) £62.66 16:00-22:30 (6h30m)" at bounding box center [893, 225] width 182 height 41
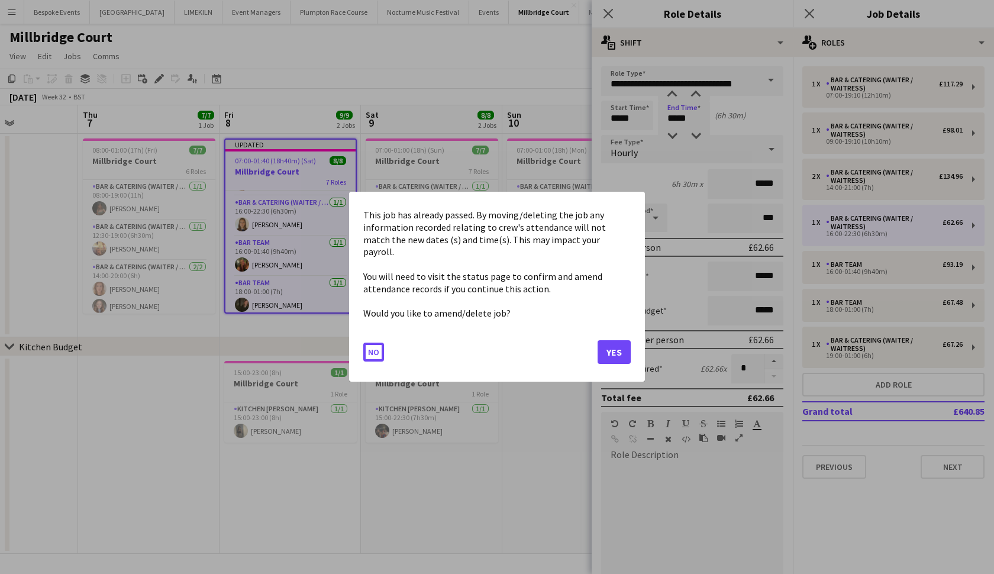
click at [687, 121] on body "Menu Boards Boards Boards All jobs Status Workforce Workforce My Workforce Recr…" at bounding box center [497, 287] width 994 height 574
click at [618, 343] on button "Yes" at bounding box center [613, 353] width 33 height 24
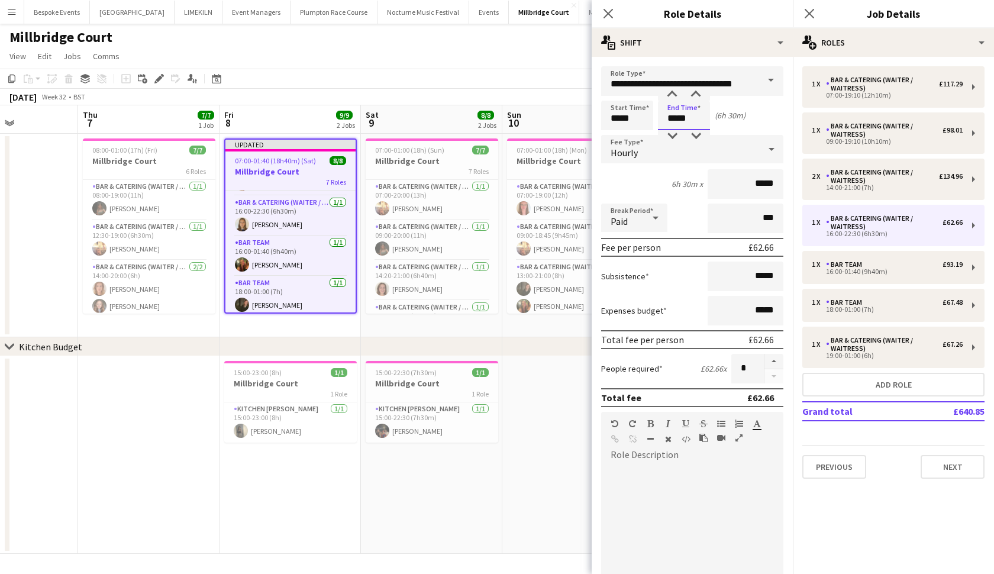
click at [693, 127] on input "*****" at bounding box center [684, 116] width 52 height 30
type input "*****"
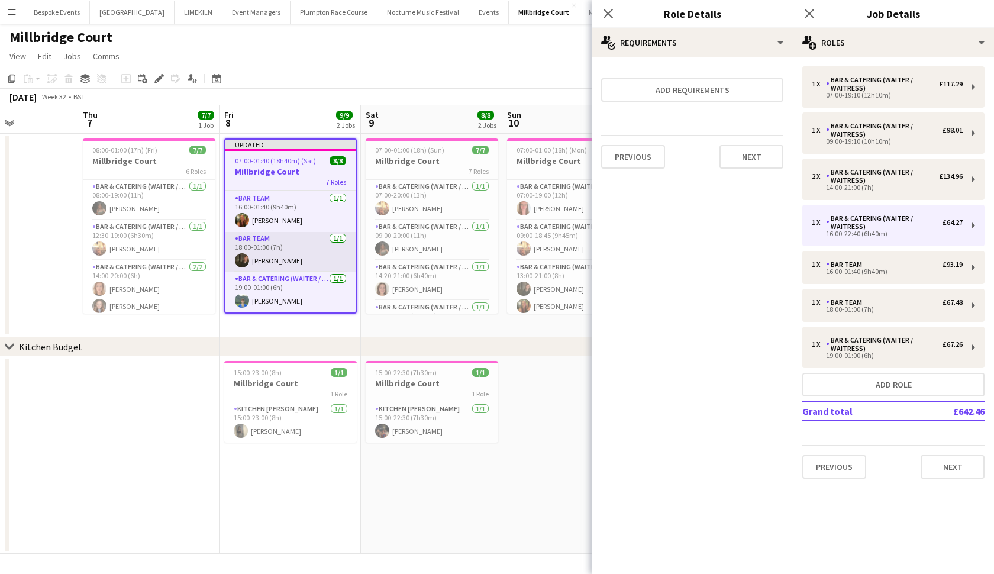
scroll to position [177, 0]
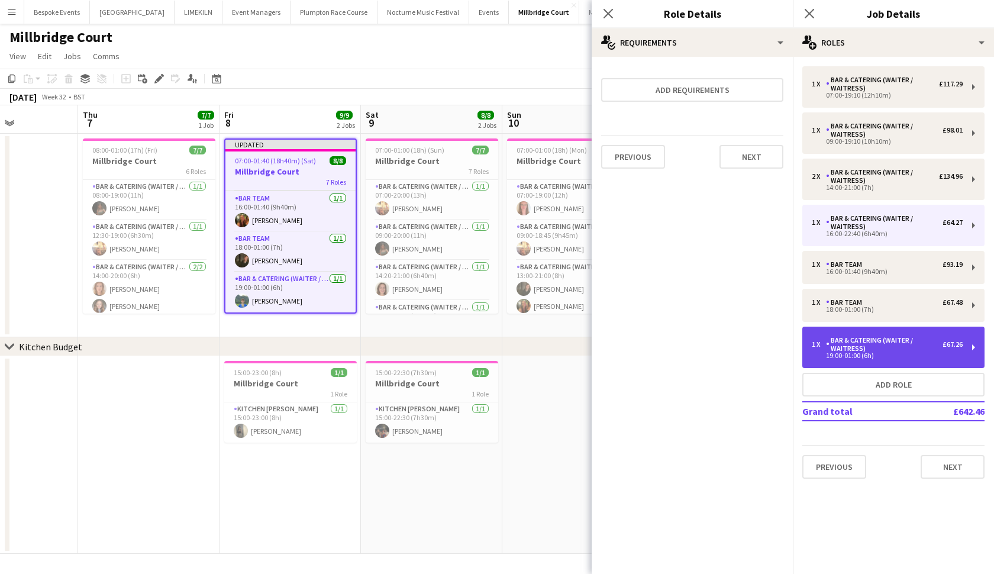
click at [869, 361] on div "1 x Bar & Catering (Waiter / waitress) £67.26 19:00-01:00 (6h)" at bounding box center [893, 346] width 182 height 41
type input "*****"
type input "******"
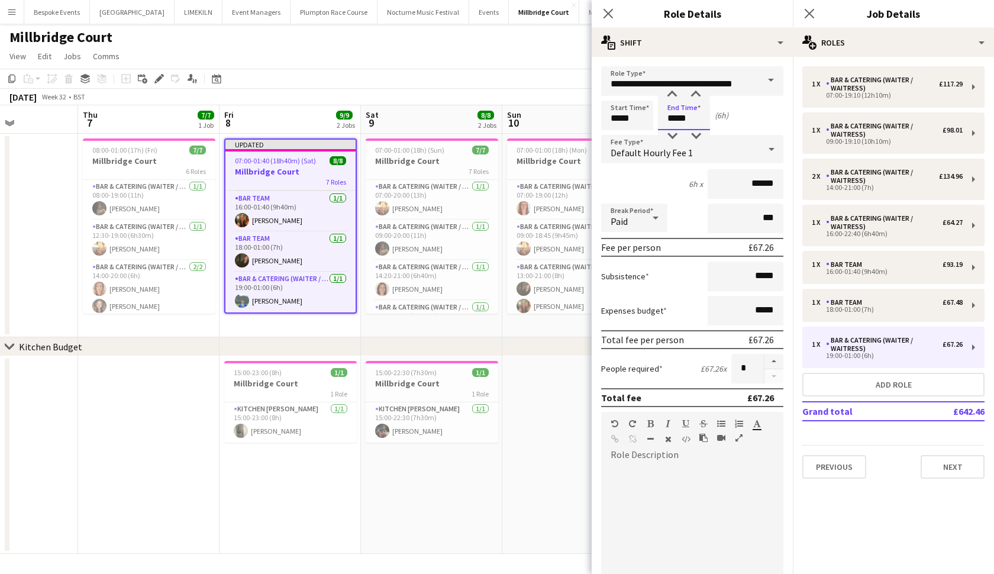
click at [695, 125] on input "*****" at bounding box center [684, 116] width 52 height 30
type input "*****"
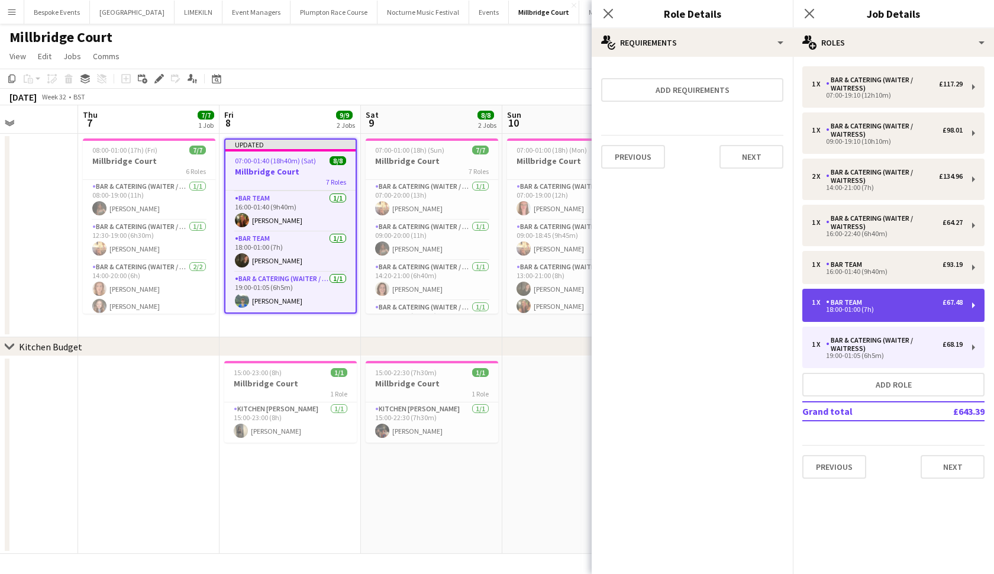
click at [831, 316] on div "1 x Bar Team £67.48 18:00-01:00 (7h)" at bounding box center [893, 305] width 182 height 33
type input "********"
type input "*****"
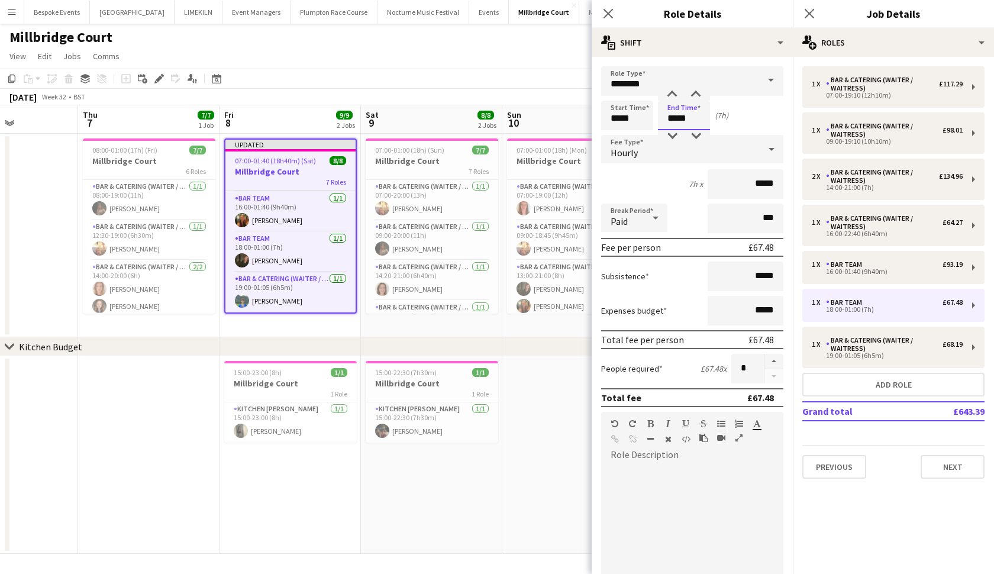
click at [693, 123] on input "*****" at bounding box center [684, 116] width 52 height 30
type input "*****"
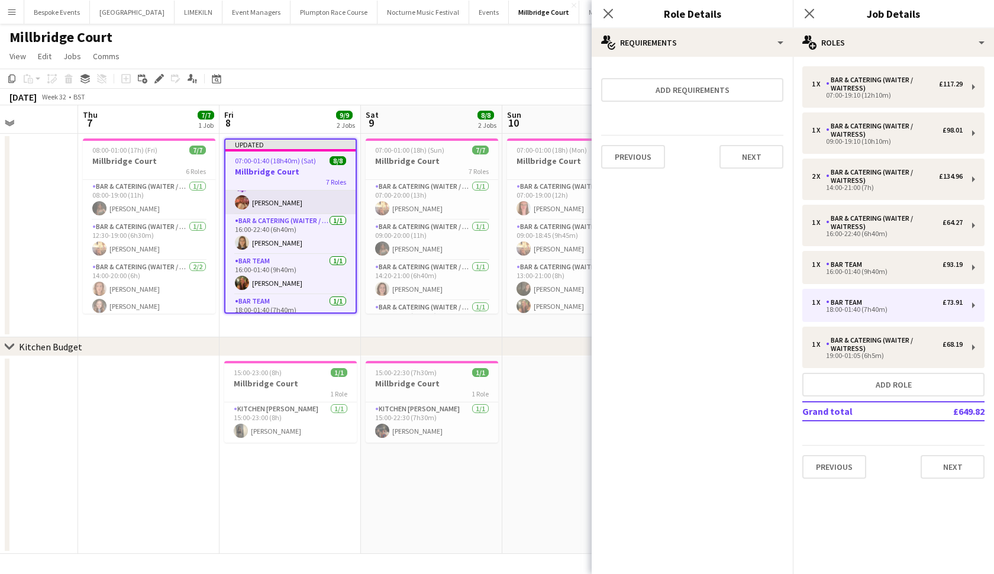
scroll to position [117, 0]
click at [280, 376] on span "15:00-23:00 (8h)" at bounding box center [258, 372] width 48 height 9
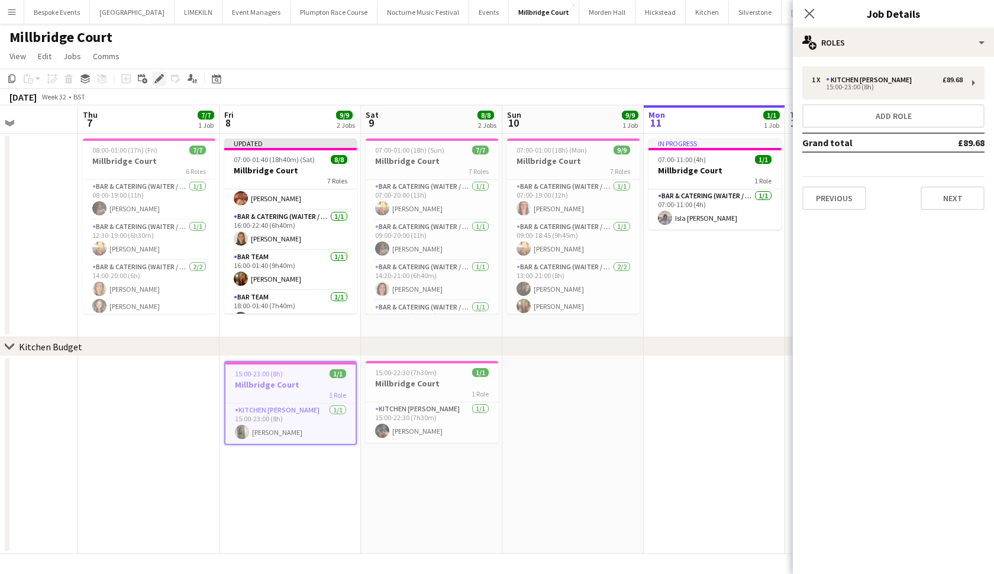
click at [159, 76] on icon "Edit" at bounding box center [158, 78] width 9 height 9
click at [827, 83] on div "Kitchen [PERSON_NAME]" at bounding box center [871, 80] width 90 height 8
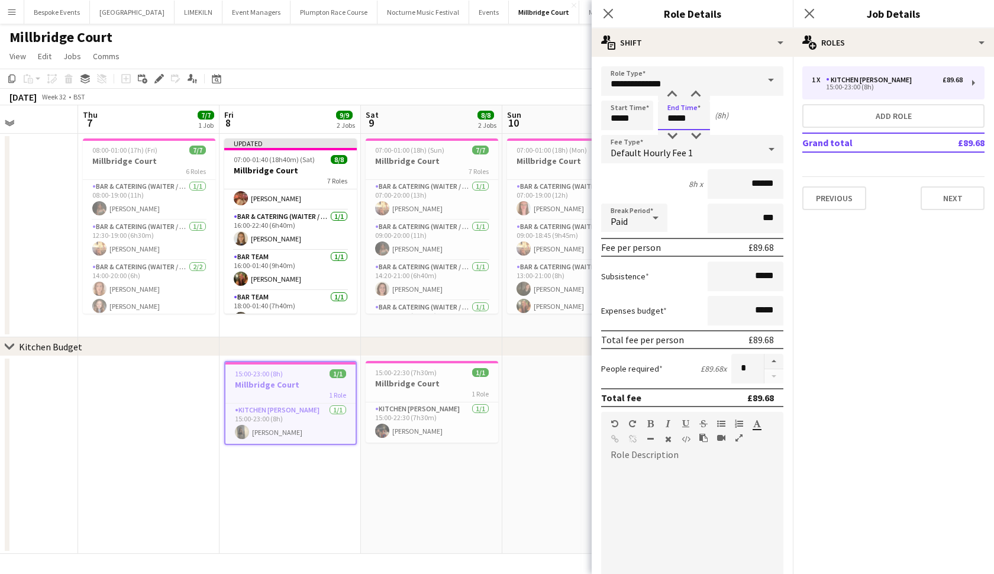
click at [697, 118] on body "Menu Boards Boards Boards All jobs Status Workforce Workforce My Workforce Recr…" at bounding box center [497, 287] width 994 height 574
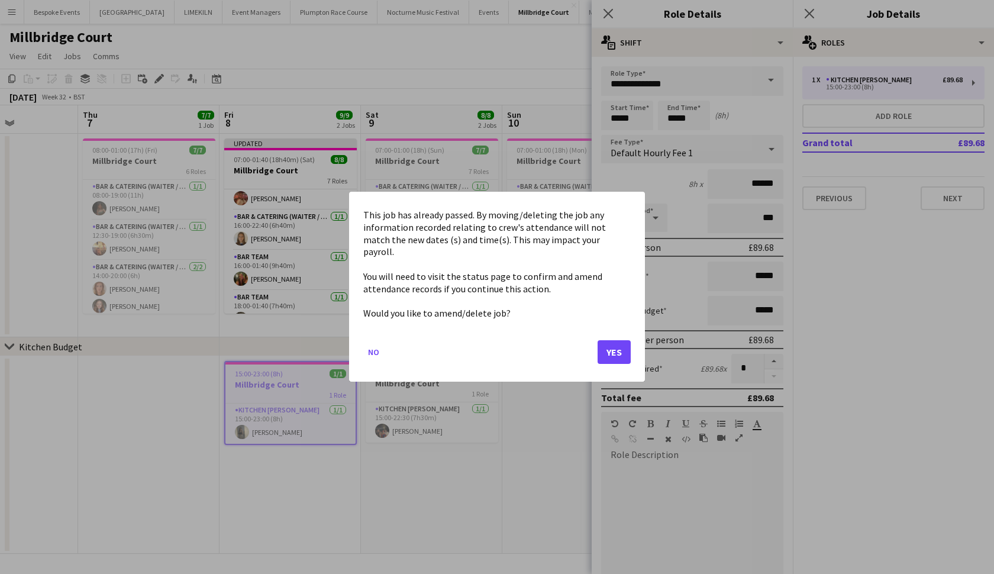
click at [610, 348] on button "Yes" at bounding box center [613, 353] width 33 height 24
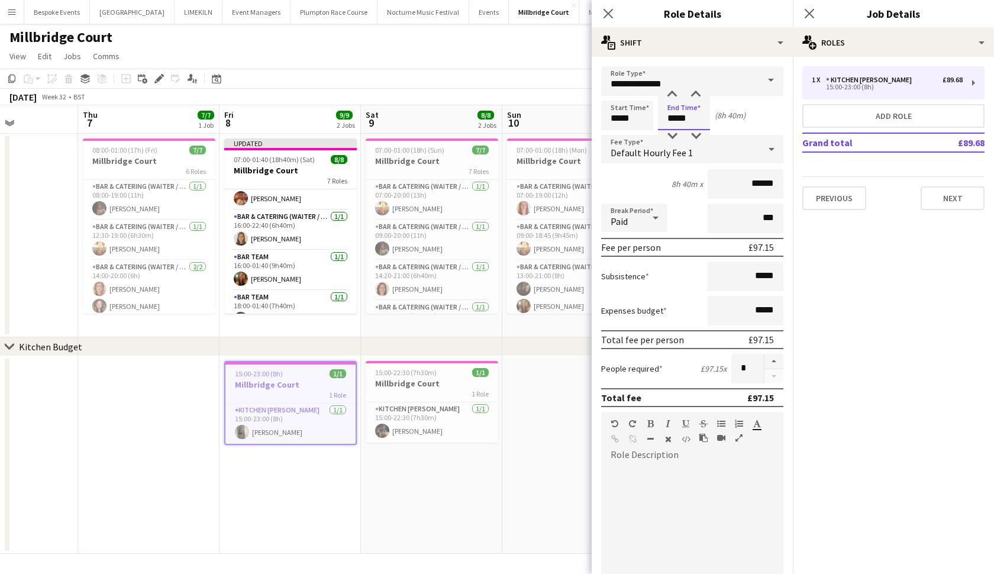
type input "*****"
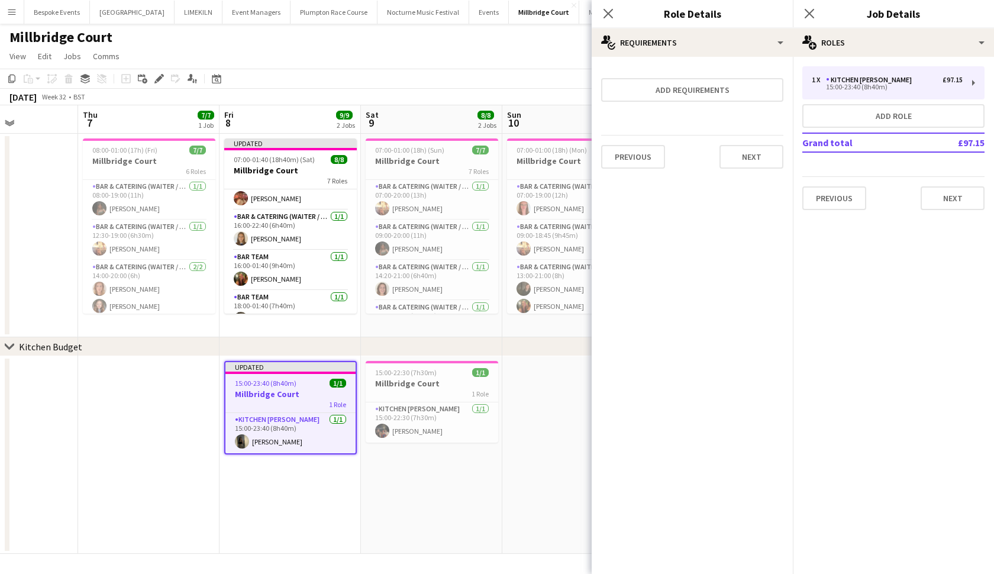
click at [352, 496] on app-date-cell "Updated 15:00-23:40 (8h40m) 1/1 Millbridge Court 1 Role Kitchen [PERSON_NAME] […" at bounding box center [289, 455] width 141 height 198
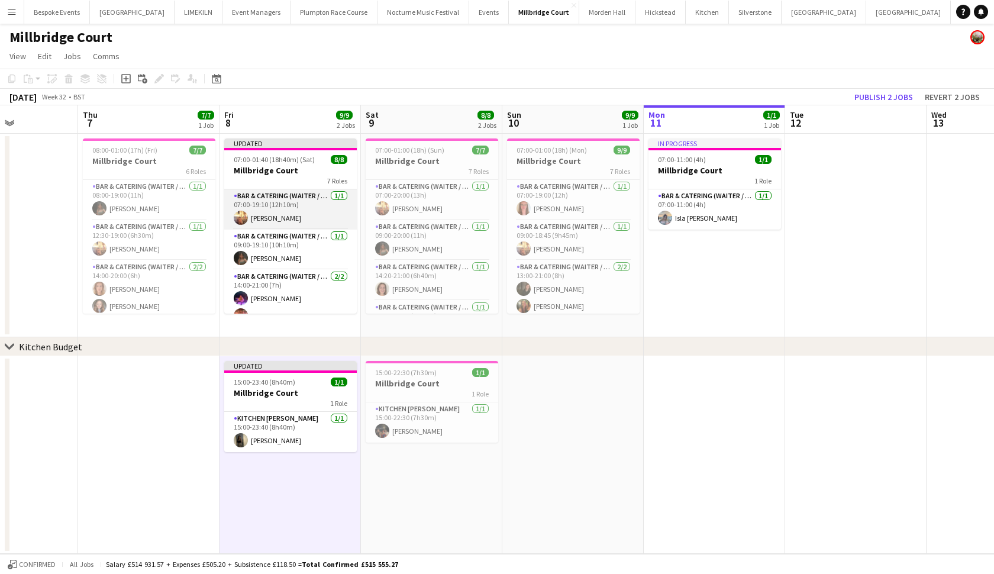
scroll to position [0, 0]
click at [289, 205] on app-card-role "Bar & Catering (Waiter / waitress) [DATE] 07:00-19:10 (12h10m) [PERSON_NAME]" at bounding box center [290, 209] width 132 height 40
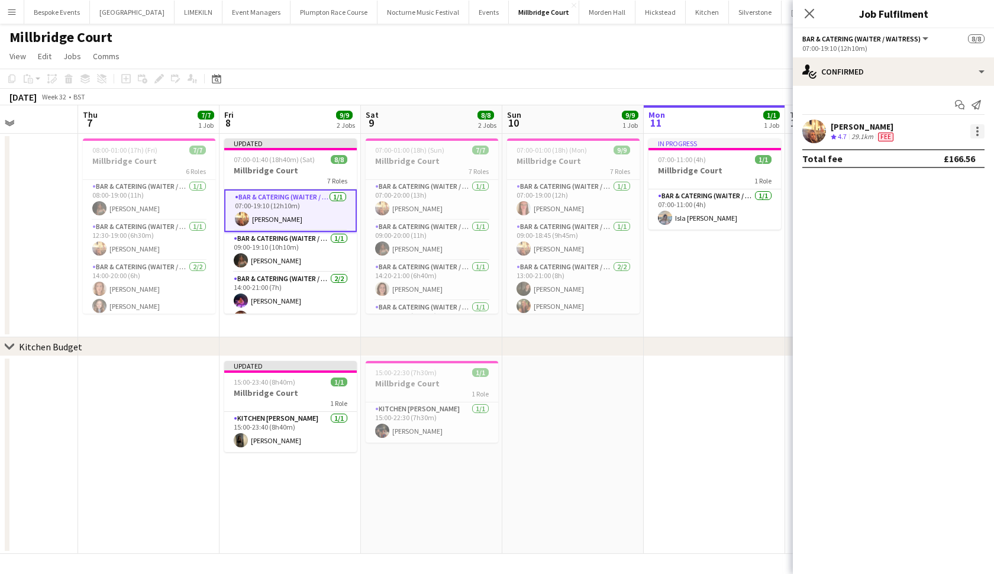
click at [869, 132] on div at bounding box center [977, 131] width 2 height 2
click at [869, 148] on span "Edit fee" at bounding box center [937, 153] width 73 height 11
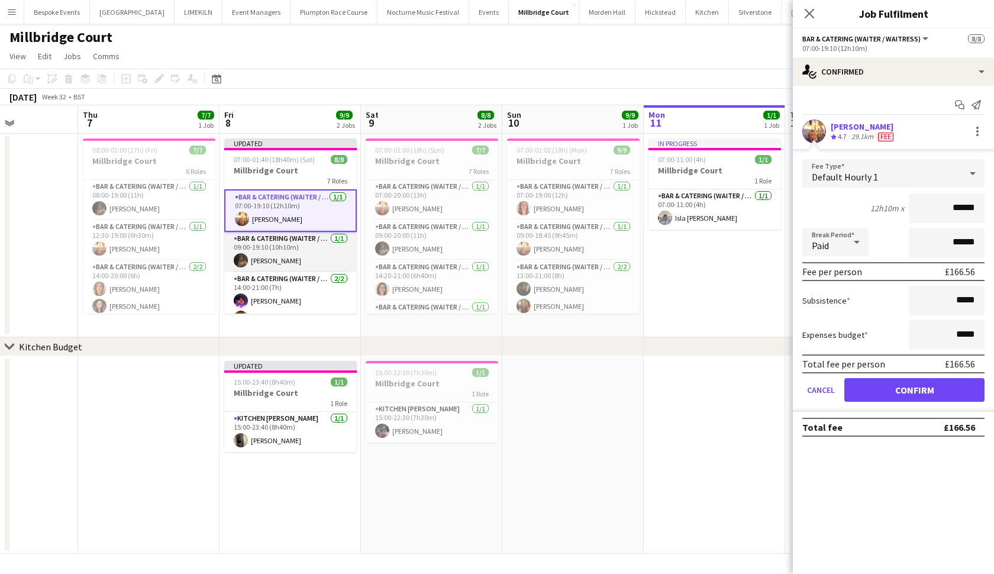
click at [301, 241] on app-card-role "Bar & Catering (Waiter / waitress) [DATE] 09:00-19:10 (10h10m) [PERSON_NAME]" at bounding box center [290, 252] width 132 height 40
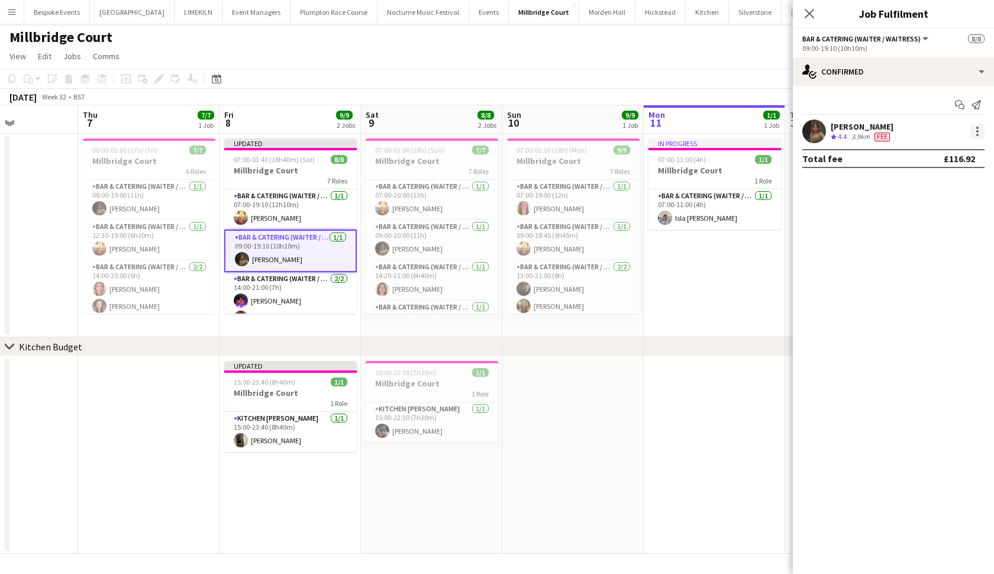
click at [869, 130] on div at bounding box center [977, 131] width 14 height 14
click at [869, 158] on span "Edit fee" at bounding box center [937, 153] width 73 height 11
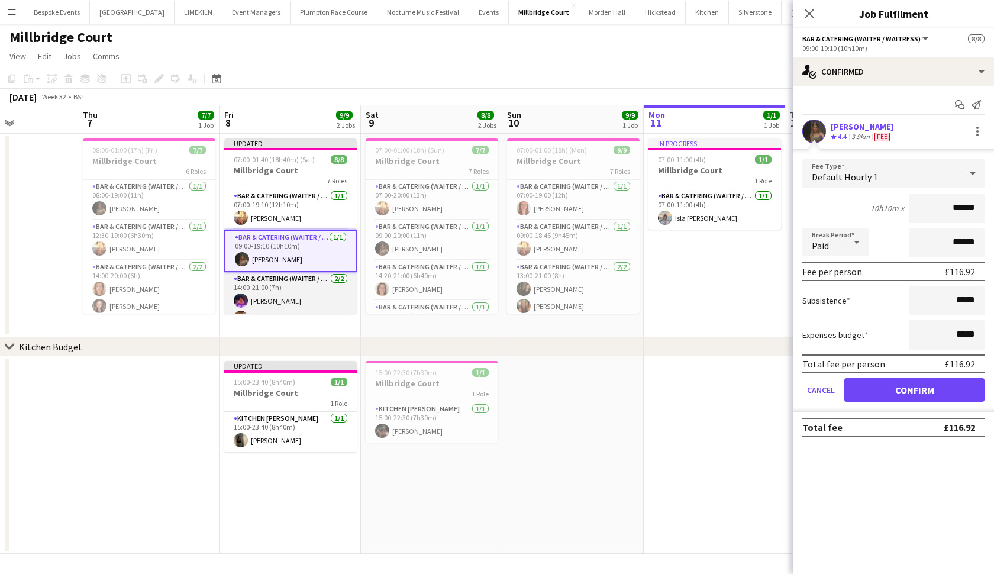
click at [302, 296] on app-card-role "Bar & Catering (Waiter / waitress) [DATE] 14:00-21:00 (7h) [PERSON_NAME] [PERSO…" at bounding box center [290, 300] width 132 height 57
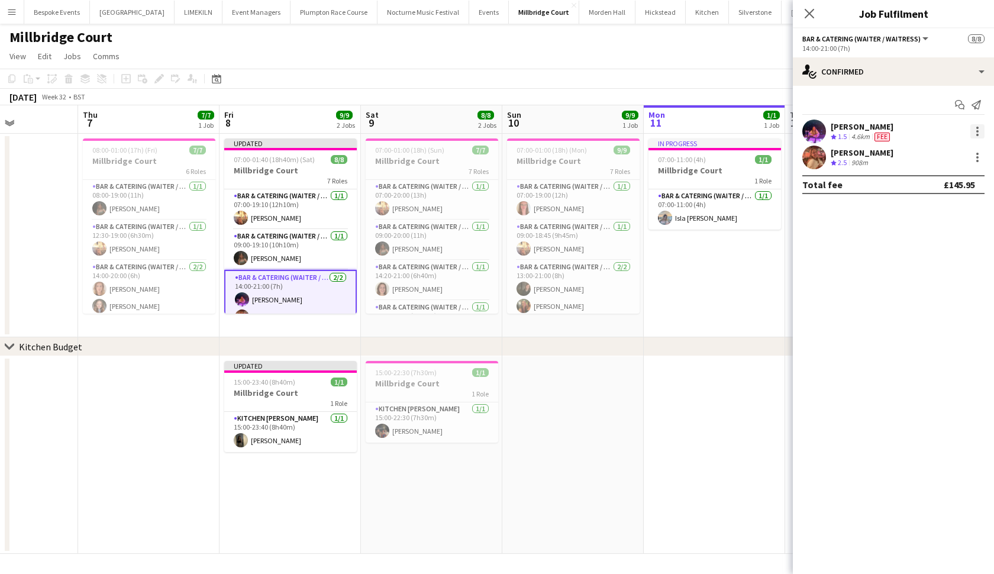
click at [869, 128] on div at bounding box center [977, 131] width 14 height 14
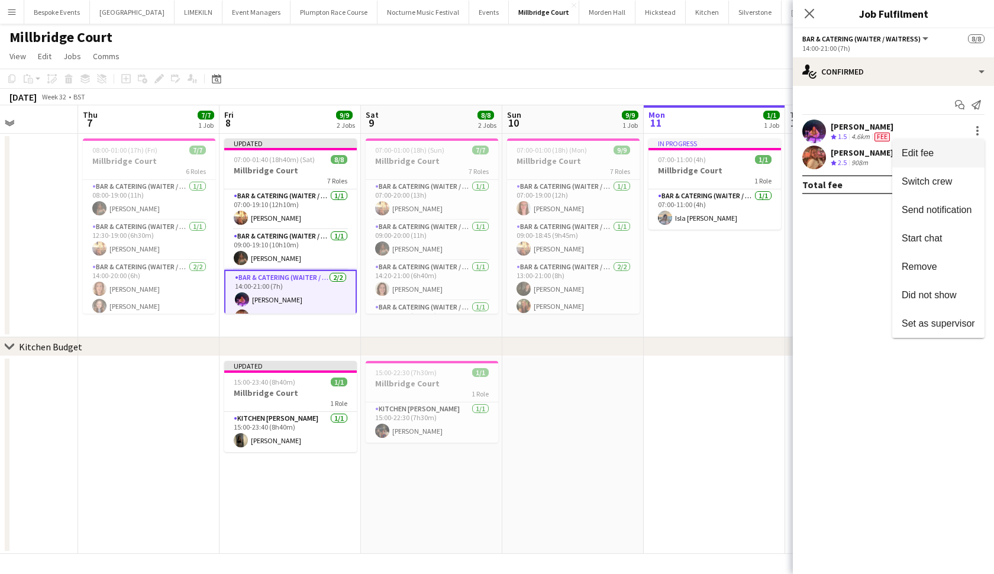
click at [869, 161] on button "Edit fee" at bounding box center [938, 153] width 92 height 28
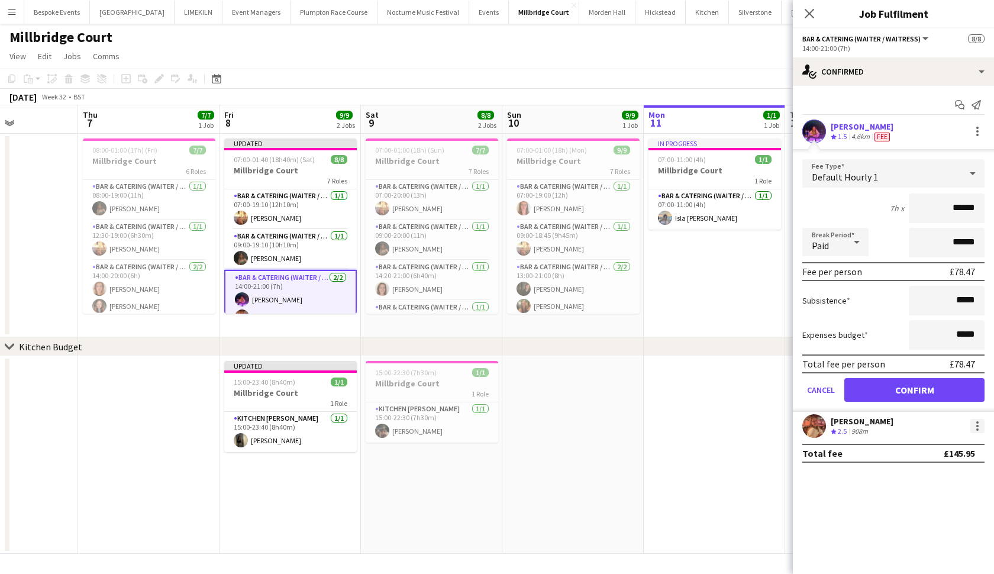
click at [869, 423] on div at bounding box center [977, 426] width 14 height 14
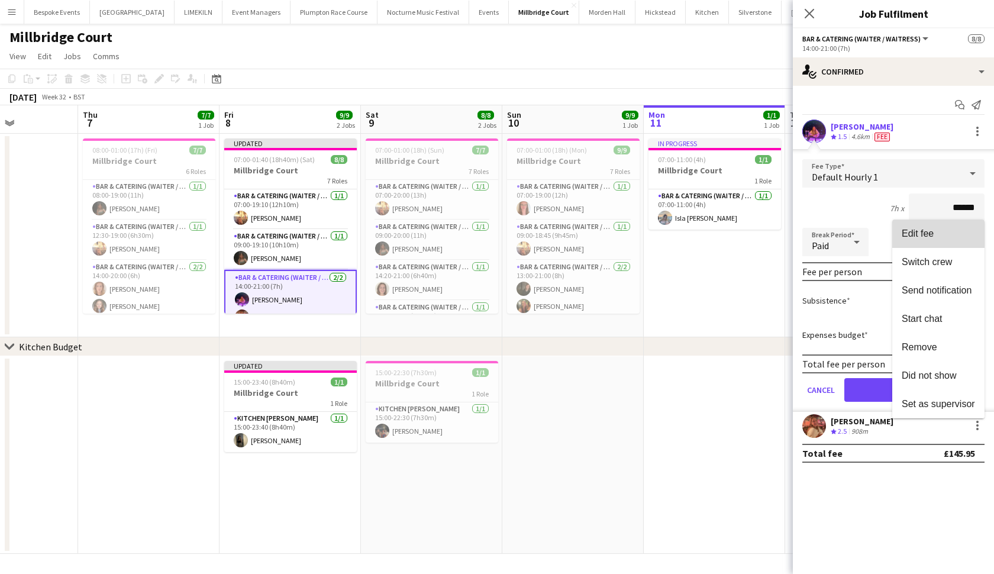
click at [869, 236] on span "Edit fee" at bounding box center [937, 233] width 73 height 11
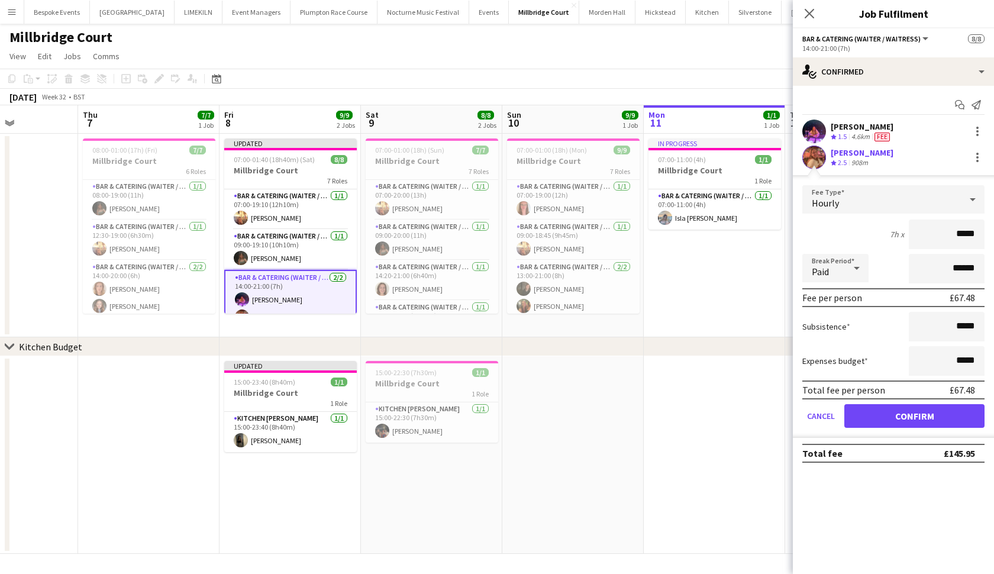
click at [869, 199] on div "Hourly" at bounding box center [881, 199] width 158 height 28
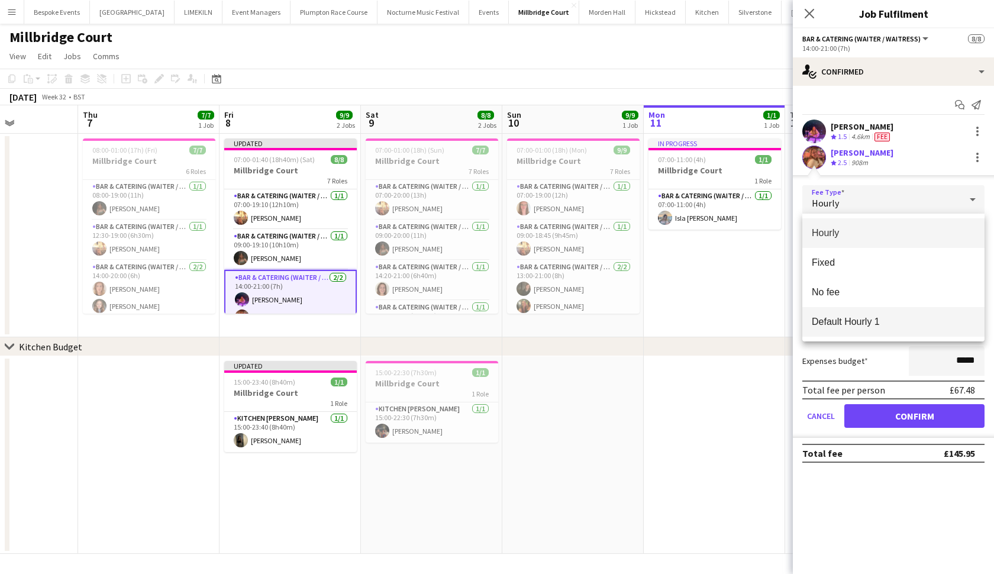
click at [869, 319] on span "Default Hourly 1" at bounding box center [892, 321] width 163 height 11
type input "******"
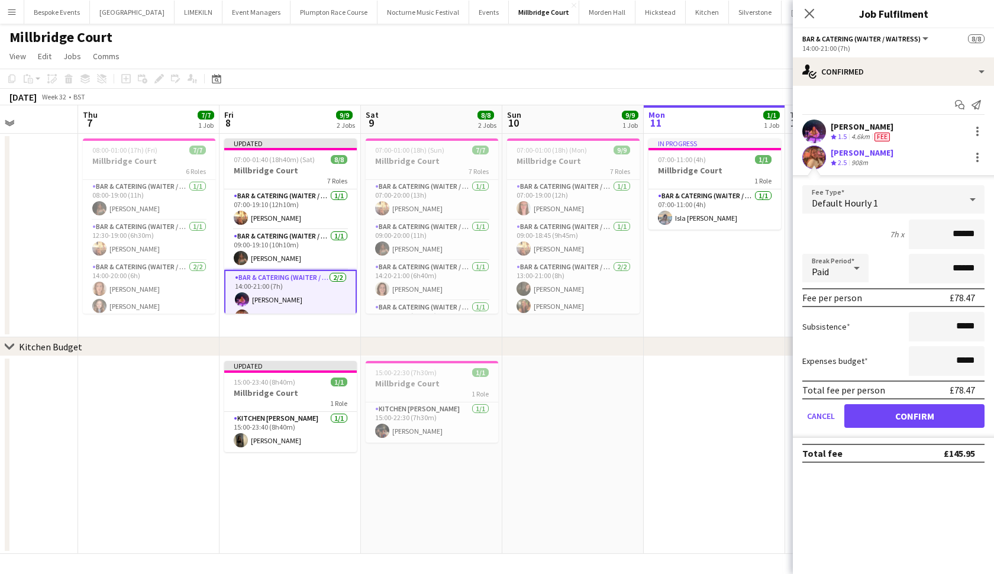
click at [869, 418] on button "Confirm" at bounding box center [914, 416] width 140 height 24
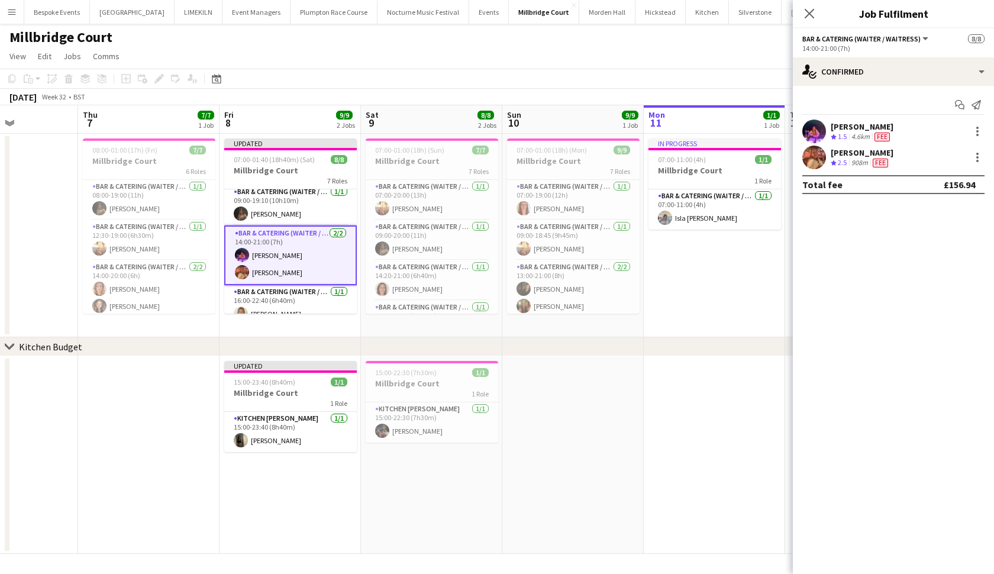
scroll to position [68, 0]
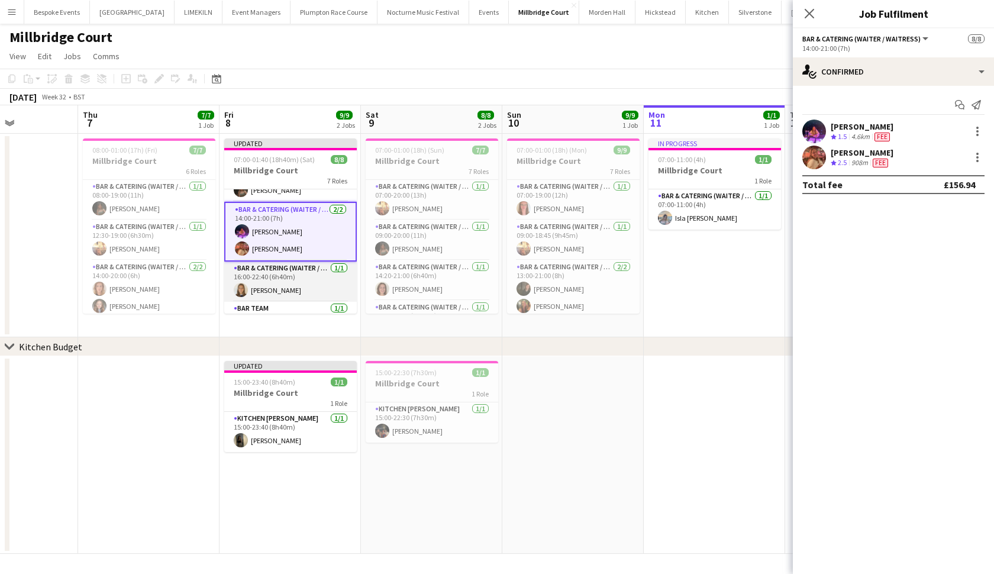
click at [266, 286] on app-card-role "Bar & Catering (Waiter / waitress) [DATE] 16:00-22:40 (6h40m) [PERSON_NAME]" at bounding box center [290, 281] width 132 height 40
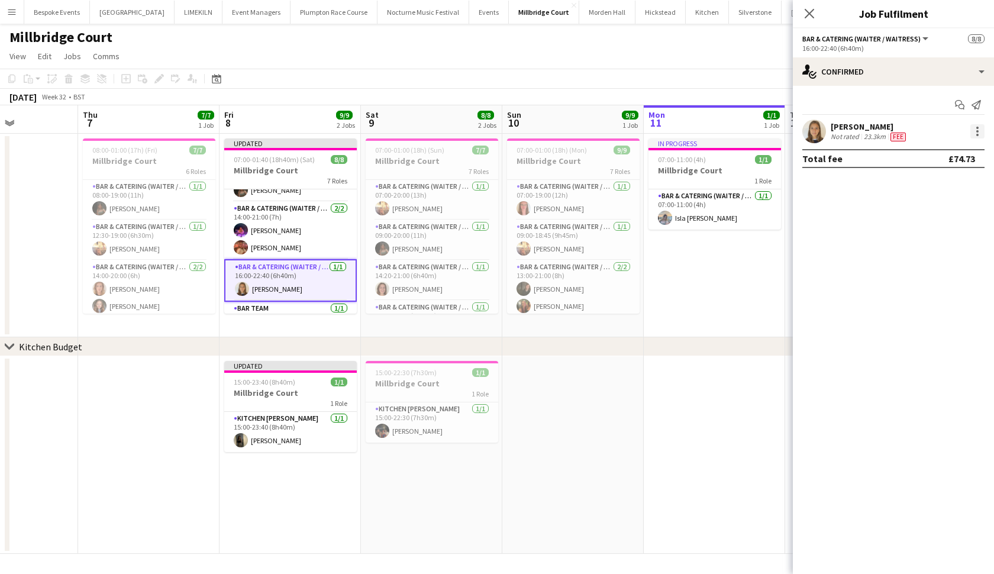
click at [869, 131] on div at bounding box center [977, 131] width 14 height 14
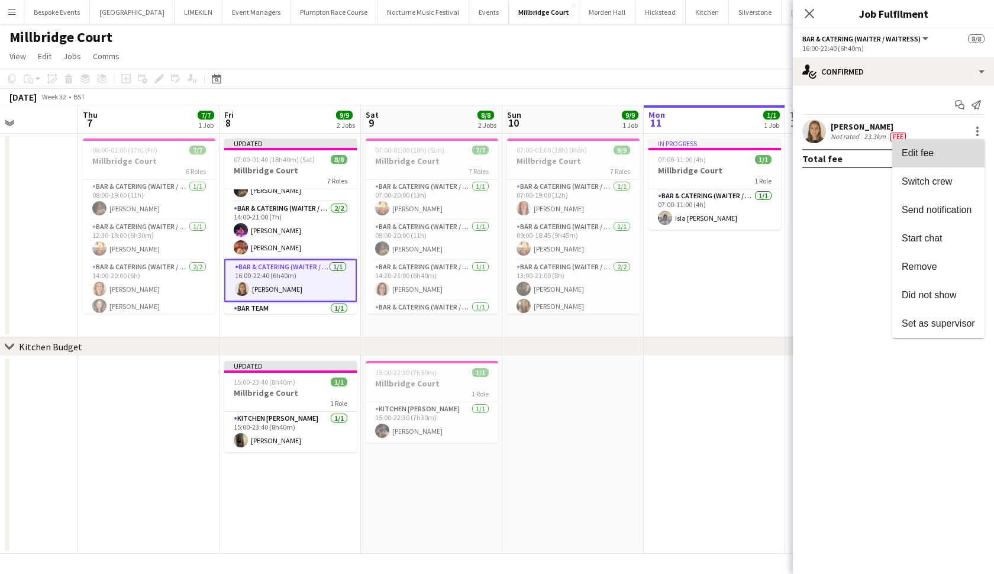
click at [869, 155] on span "Edit fee" at bounding box center [937, 153] width 73 height 11
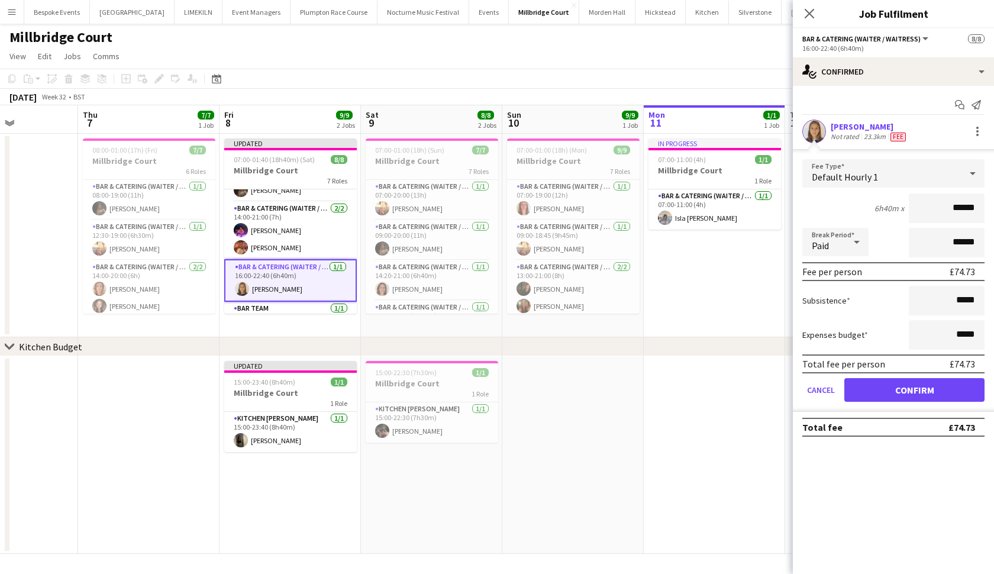
click at [869, 383] on button "Confirm" at bounding box center [914, 390] width 140 height 24
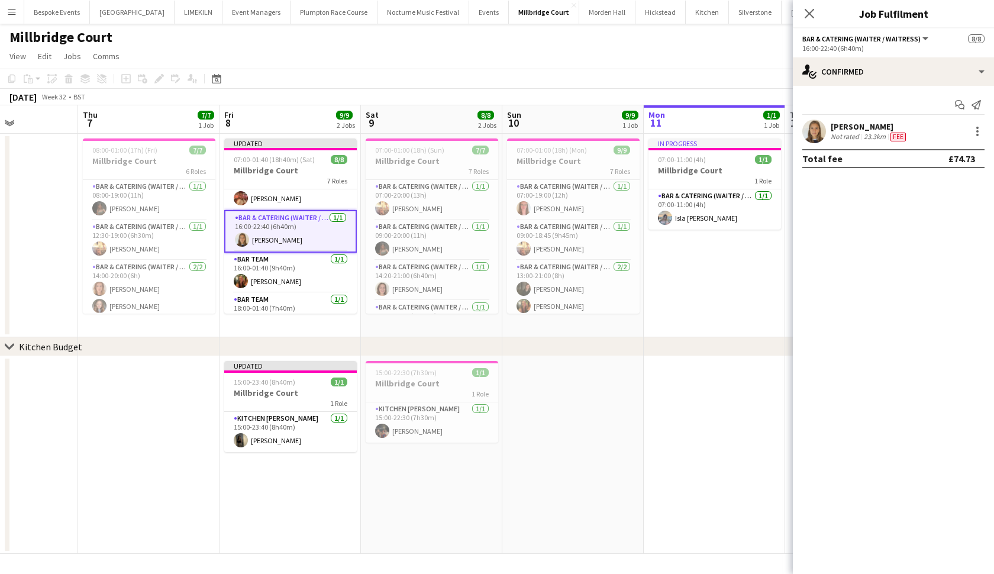
scroll to position [118, 0]
click at [301, 272] on app-card-role "Bar Team [DATE] 16:00-01:40 (9h40m) [PERSON_NAME]" at bounding box center [290, 272] width 132 height 40
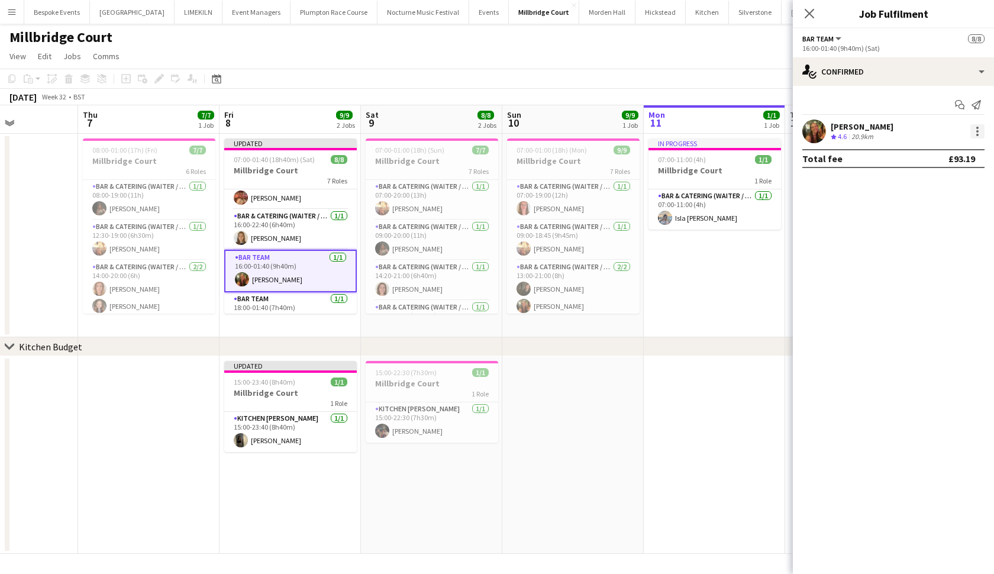
click at [869, 129] on div at bounding box center [977, 131] width 14 height 14
click at [771, 263] on div at bounding box center [497, 287] width 994 height 574
click at [807, 15] on icon "Close pop-in" at bounding box center [808, 13] width 11 height 11
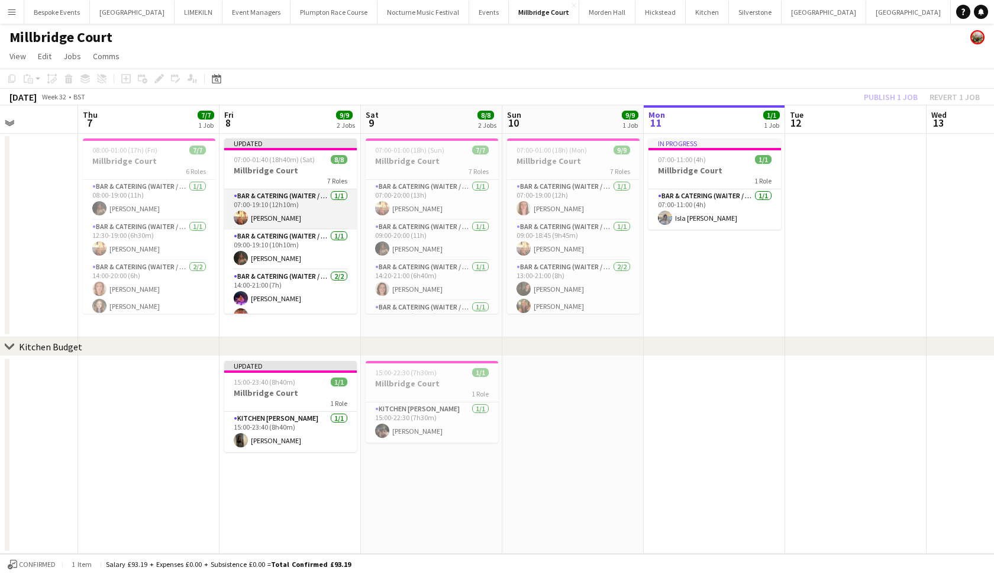
click at [280, 210] on app-card-role "Bar & Catering (Waiter / waitress) [DATE] 07:00-19:10 (12h10m) [PERSON_NAME]" at bounding box center [290, 209] width 132 height 40
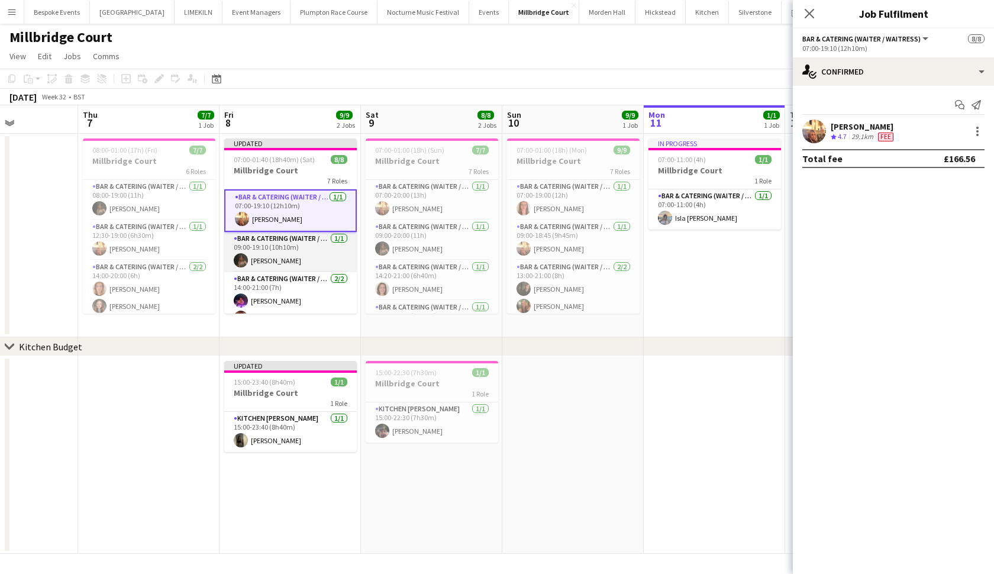
click at [280, 238] on app-card-role "Bar & Catering (Waiter / waitress) [DATE] 09:00-19:10 (10h10m) [PERSON_NAME]" at bounding box center [290, 252] width 132 height 40
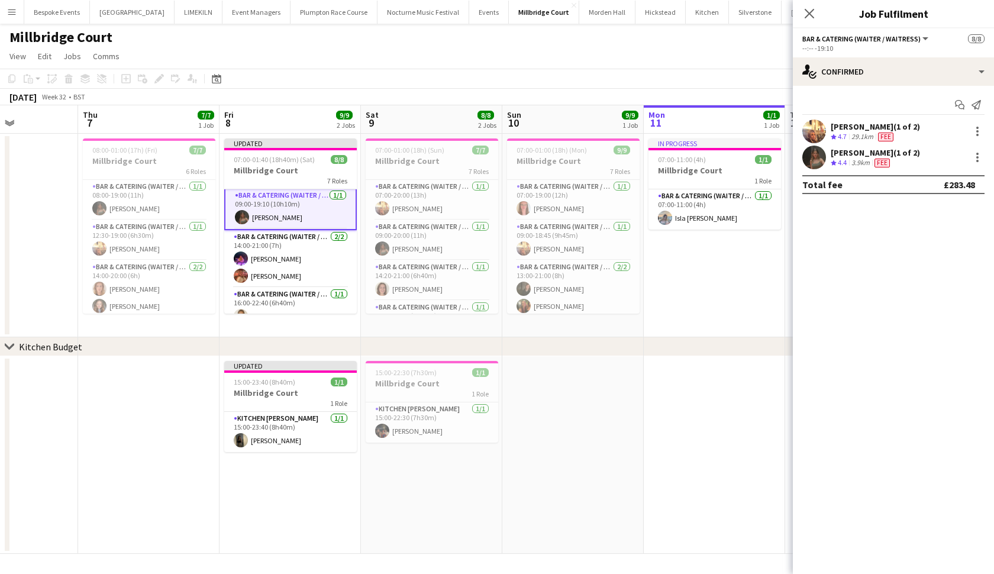
scroll to position [47, 0]
click at [280, 245] on app-card-role "Bar & Catering (Waiter / waitress) [DATE] 14:00-21:00 (7h) [PERSON_NAME] [PERSO…" at bounding box center [290, 254] width 132 height 57
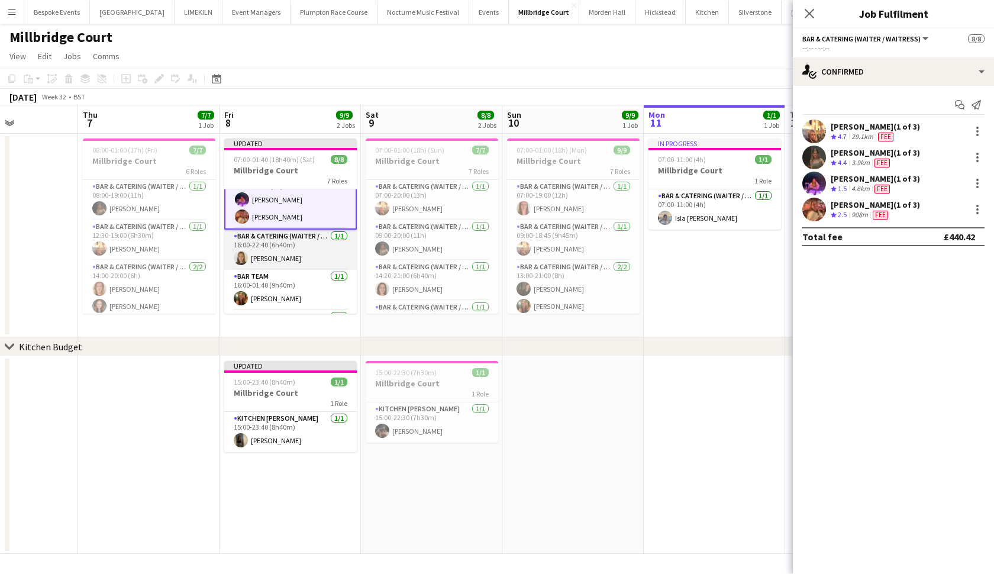
click at [280, 245] on app-card-role "Bar & Catering (Waiter / waitress) [DATE] 16:00-22:40 (6h40m) [PERSON_NAME]" at bounding box center [290, 249] width 132 height 40
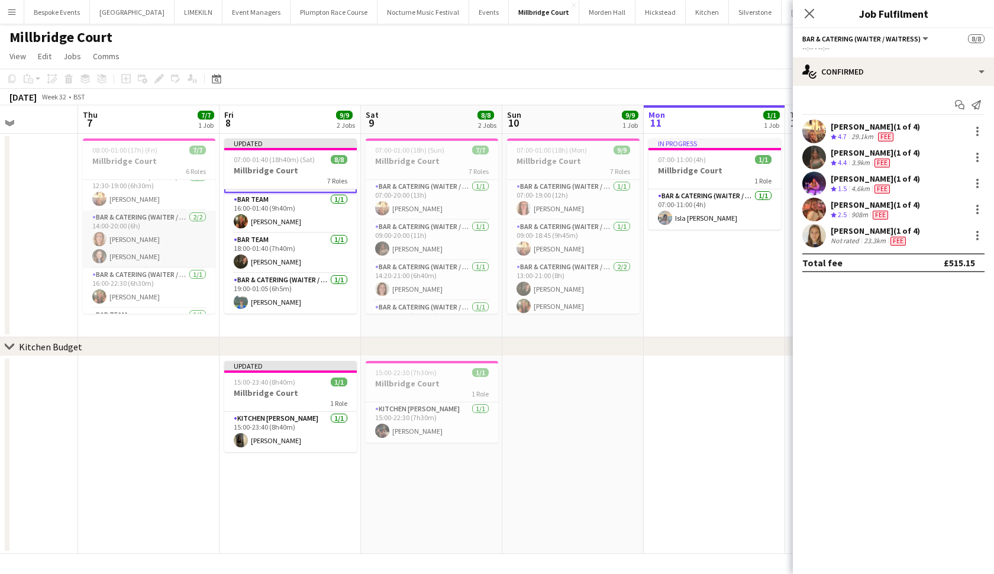
scroll to position [77, 0]
click at [284, 218] on app-card-role "Bar Team [DATE] 16:00-01:40 (9h40m) [PERSON_NAME]" at bounding box center [290, 213] width 132 height 40
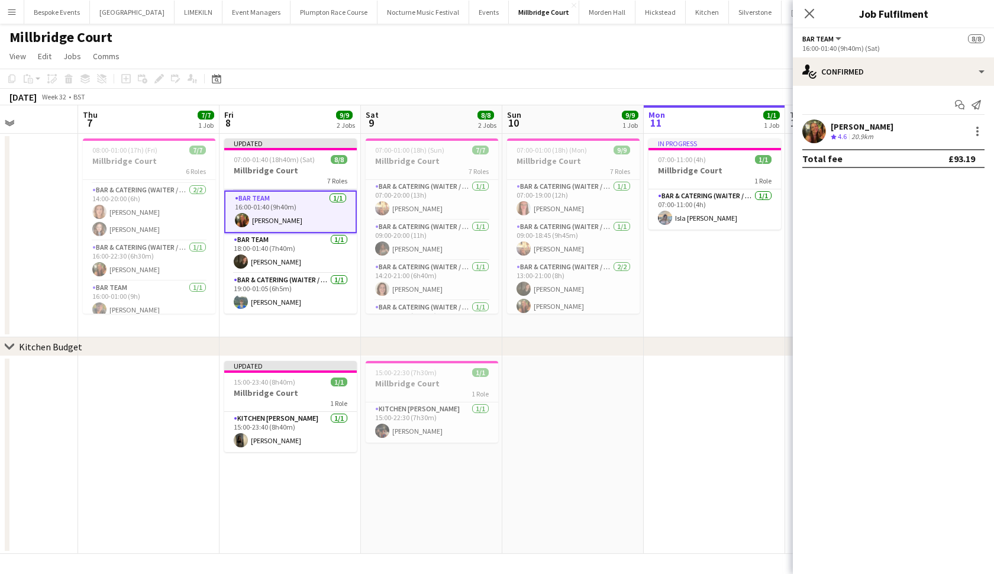
click at [284, 218] on app-card-role "Bar Team [DATE] 16:00-01:40 (9h40m) [PERSON_NAME]" at bounding box center [290, 211] width 132 height 43
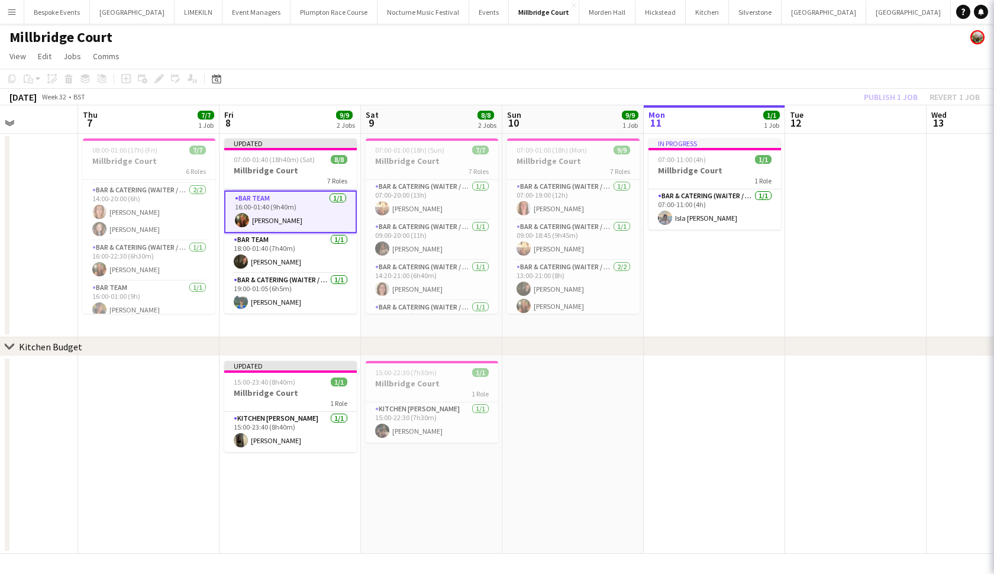
scroll to position [174, 0]
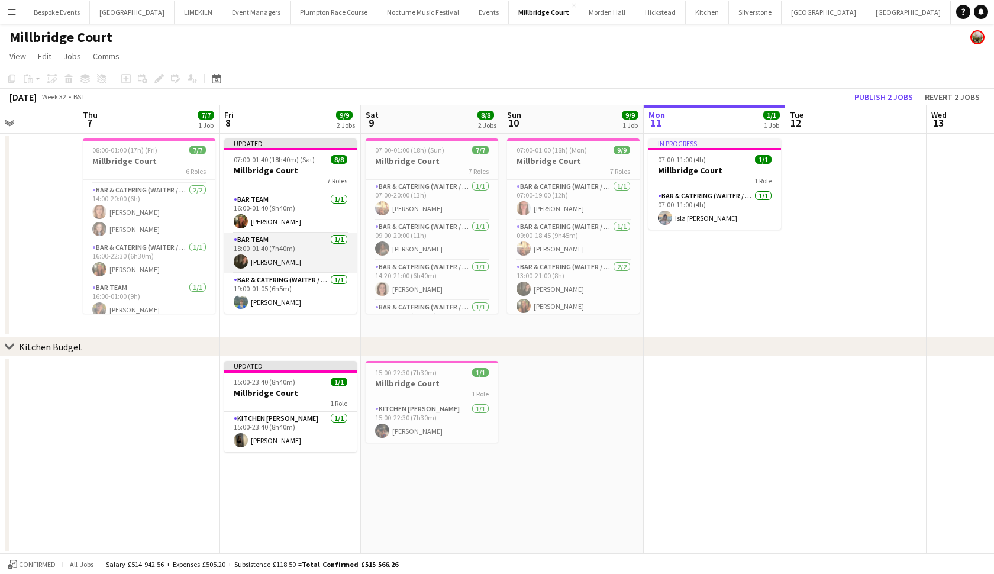
click at [274, 264] on app-card-role "Bar Team [DATE] 18:00-01:40 (7h40m) [PERSON_NAME]" at bounding box center [290, 253] width 132 height 40
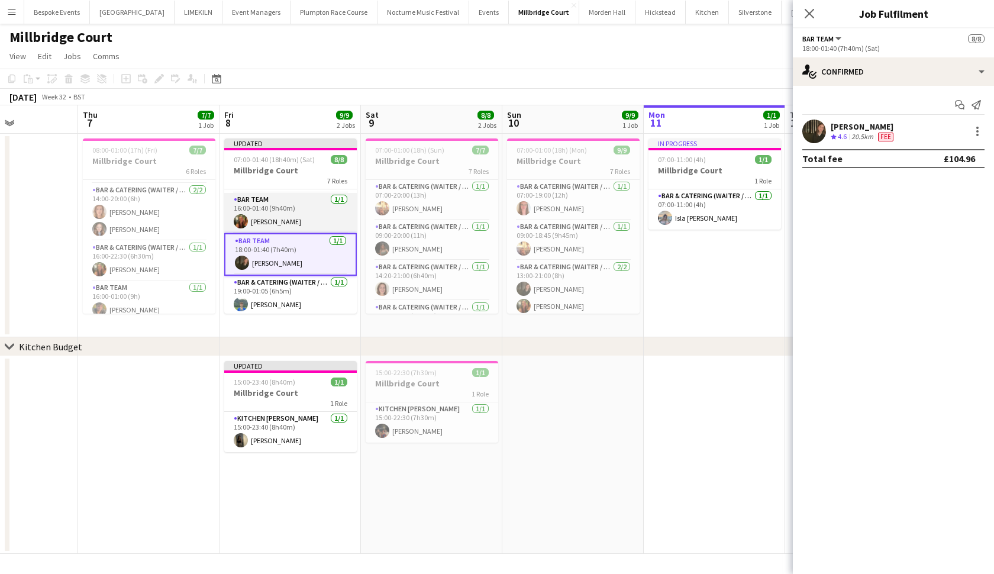
click at [267, 221] on app-card-role "Bar Team [DATE] 16:00-01:40 (9h40m) [PERSON_NAME]" at bounding box center [290, 213] width 132 height 40
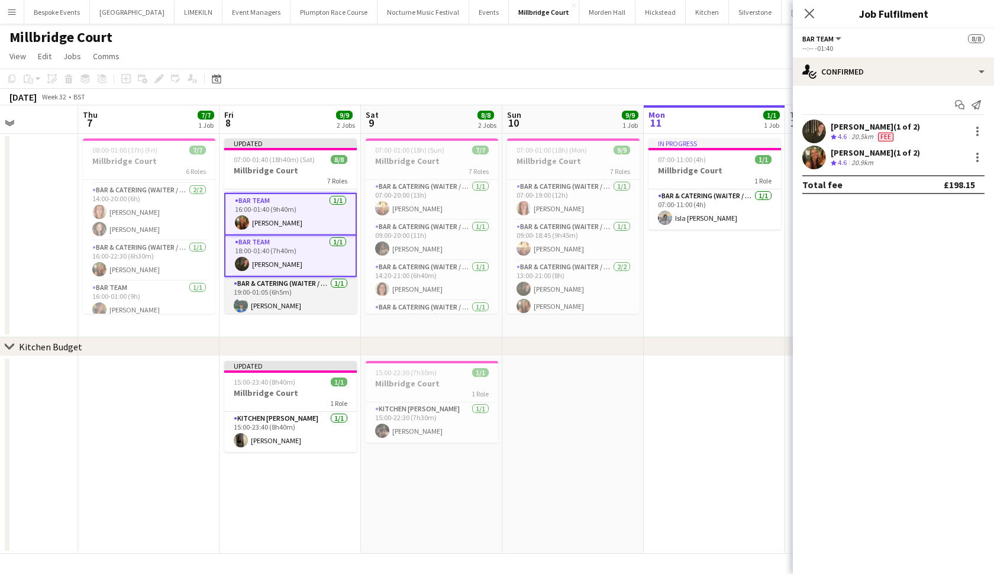
click at [268, 284] on app-card-role "Bar & Catering (Waiter / waitress) [DATE] 19:00-01:05 (6h5m) [PERSON_NAME]" at bounding box center [290, 297] width 132 height 40
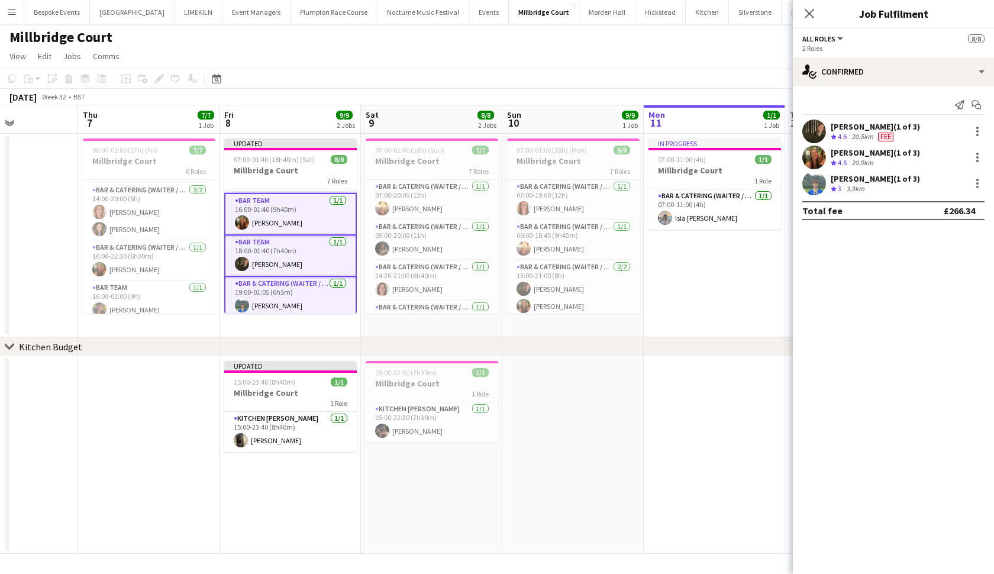
click at [321, 432] on app-card-role "Kitchen [PERSON_NAME] [DATE] 15:00-23:40 (8h40m) [PERSON_NAME]" at bounding box center [290, 432] width 132 height 40
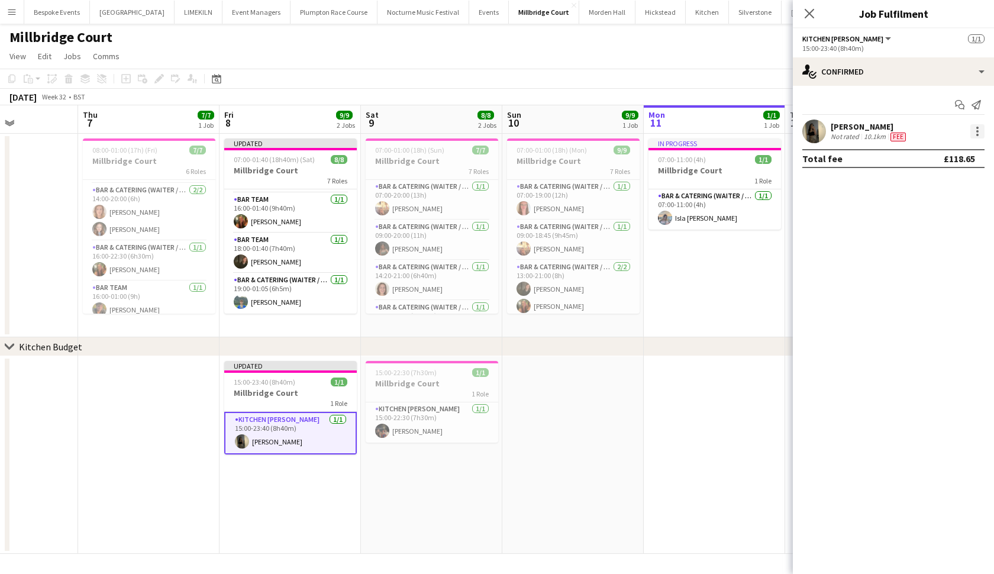
click at [869, 135] on div at bounding box center [977, 131] width 14 height 14
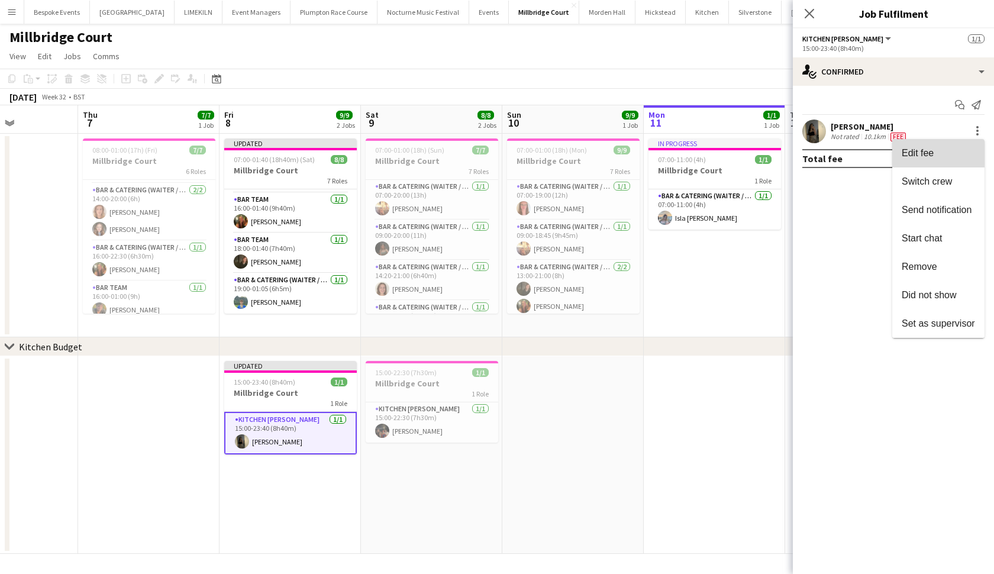
click at [869, 146] on button "Edit fee" at bounding box center [938, 153] width 92 height 28
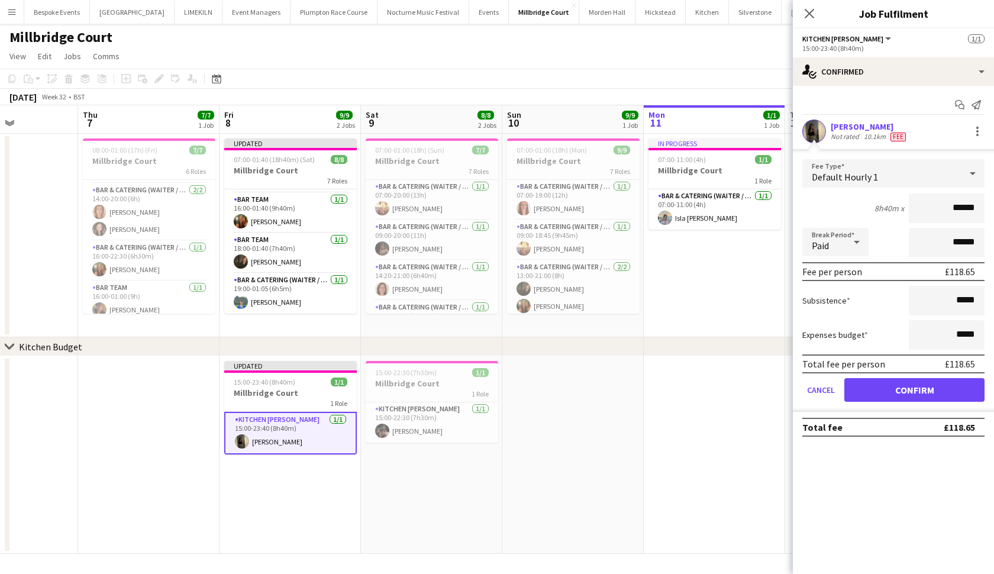
click at [564, 468] on app-date-cell at bounding box center [572, 455] width 141 height 198
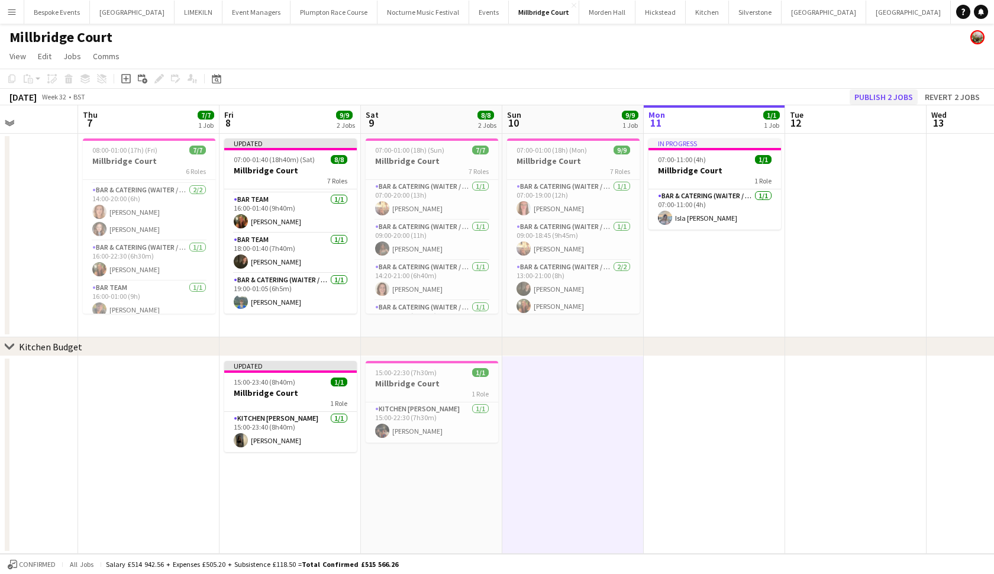
click at [869, 98] on button "Publish 2 jobs" at bounding box center [883, 96] width 68 height 15
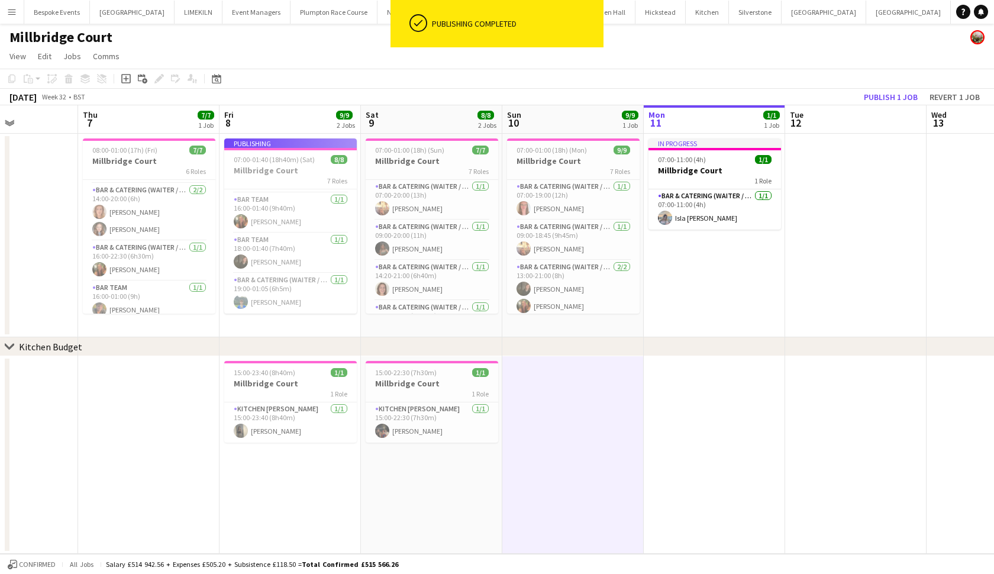
scroll to position [165, 0]
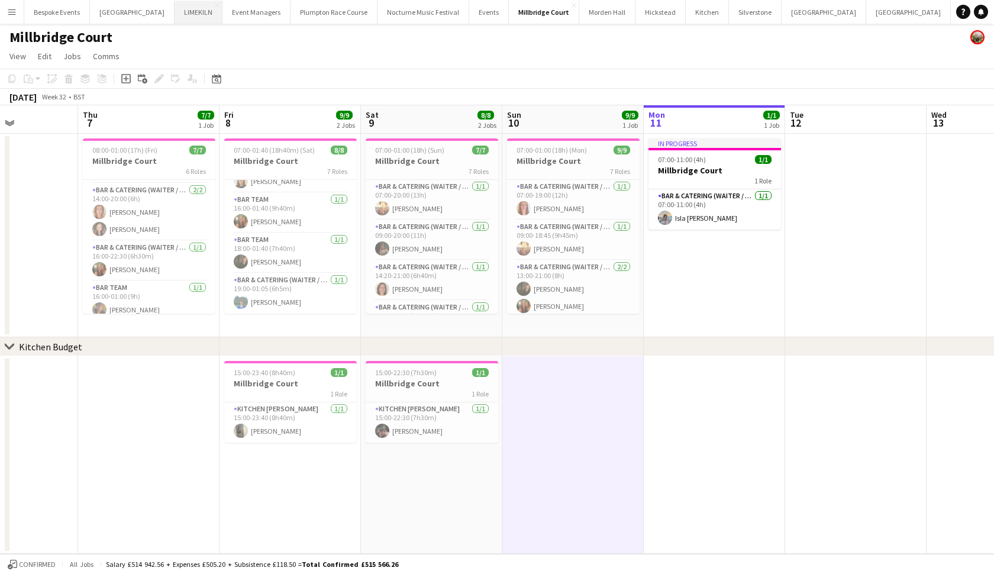
click at [179, 7] on button "LIMEKILN Close" at bounding box center [198, 12] width 48 height 23
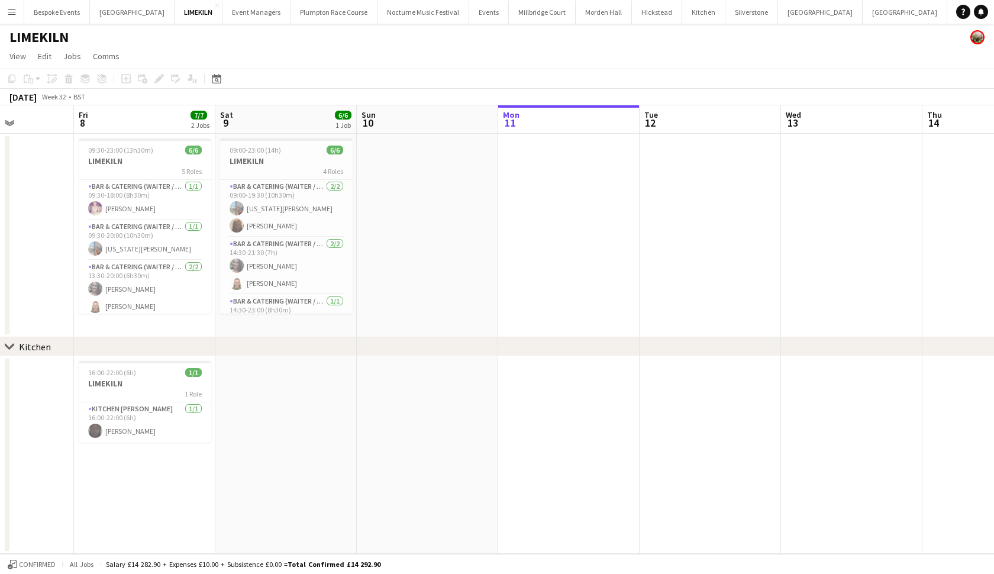
scroll to position [0, 310]
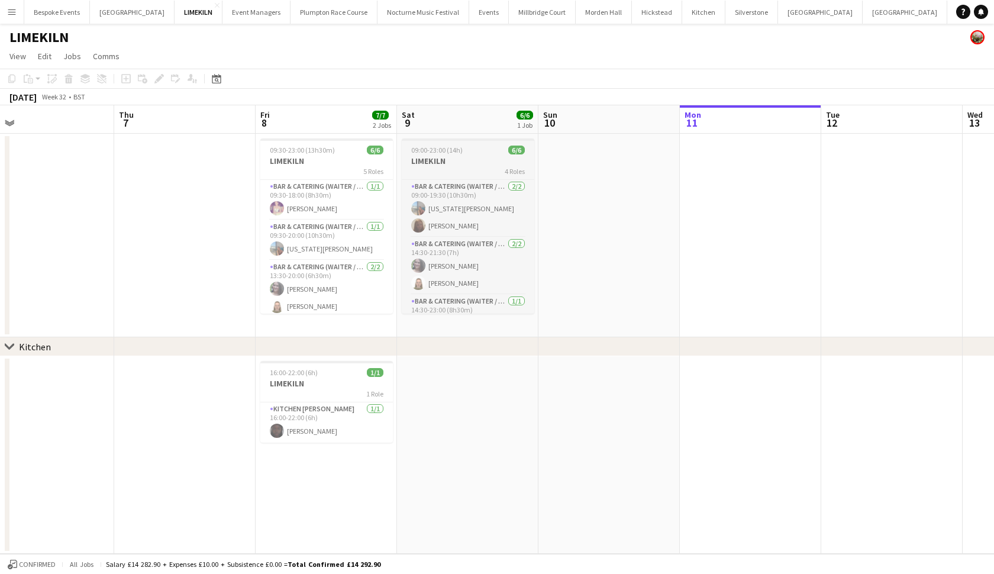
click at [457, 154] on app-job-card "09:00-23:00 (14h) 6/6 LIMEKILN 4 Roles Bar & Catering (Waiter / waitress) [DATE…" at bounding box center [468, 225] width 132 height 175
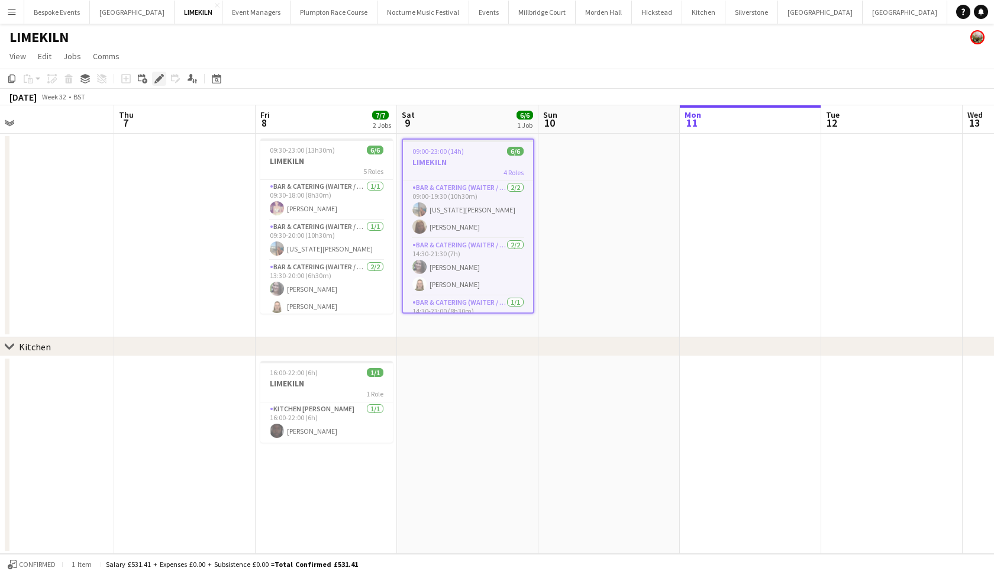
click at [165, 76] on div "Edit" at bounding box center [159, 79] width 14 height 14
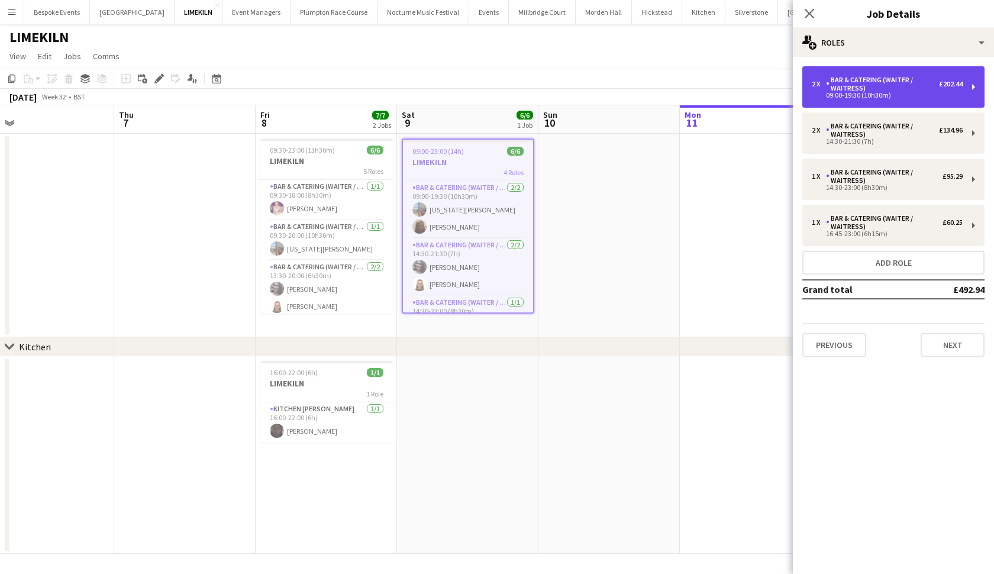
click at [869, 86] on div "Bar & Catering (Waiter / waitress)" at bounding box center [882, 84] width 113 height 17
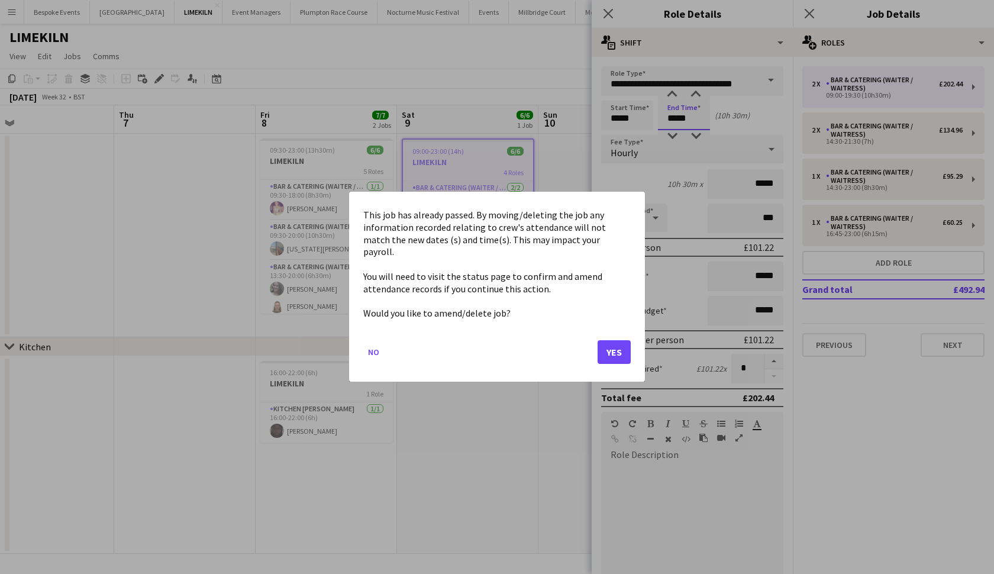
click at [702, 118] on body "Menu Boards Boards Boards All jobs Status Workforce Workforce My Workforce Recr…" at bounding box center [497, 287] width 994 height 574
click at [613, 347] on button "Yes" at bounding box center [613, 353] width 33 height 24
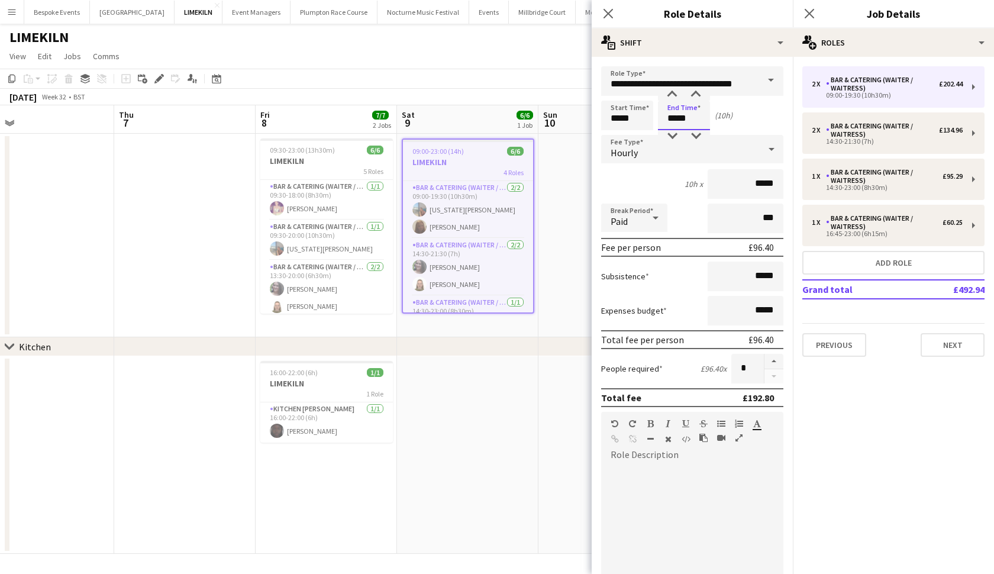
type input "*****"
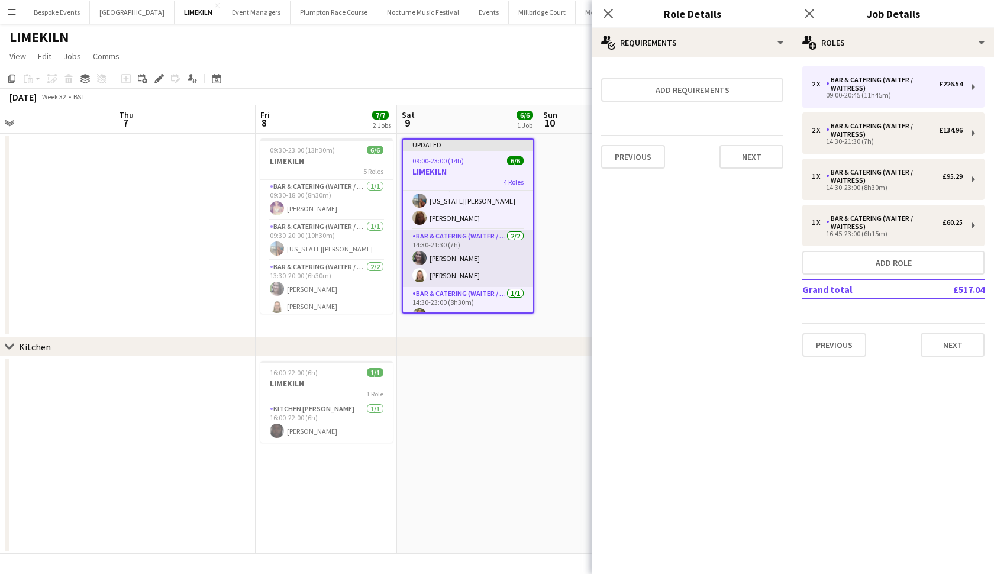
scroll to position [26, 0]
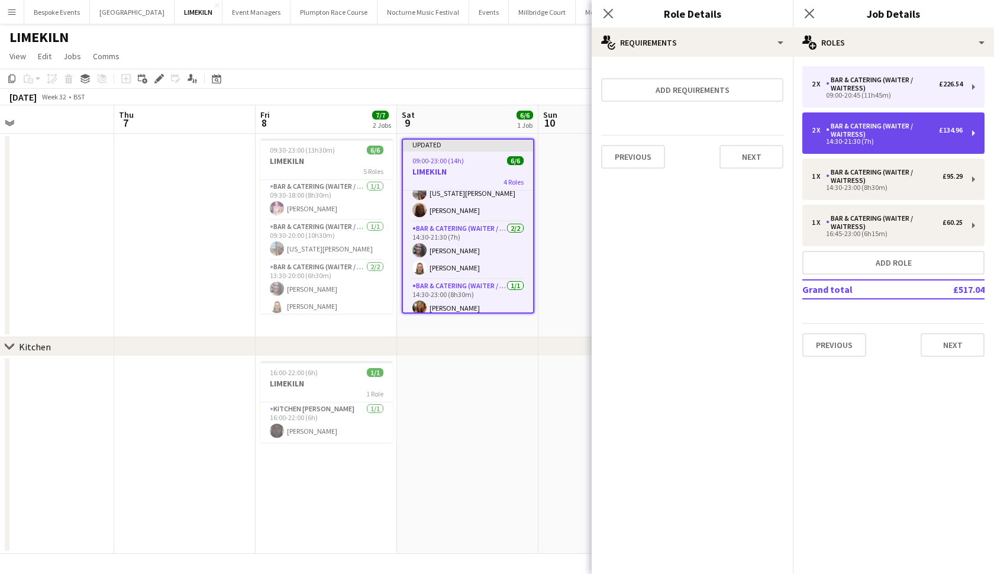
click at [857, 132] on div "Bar & Catering (Waiter / waitress)" at bounding box center [882, 130] width 113 height 17
type input "*****"
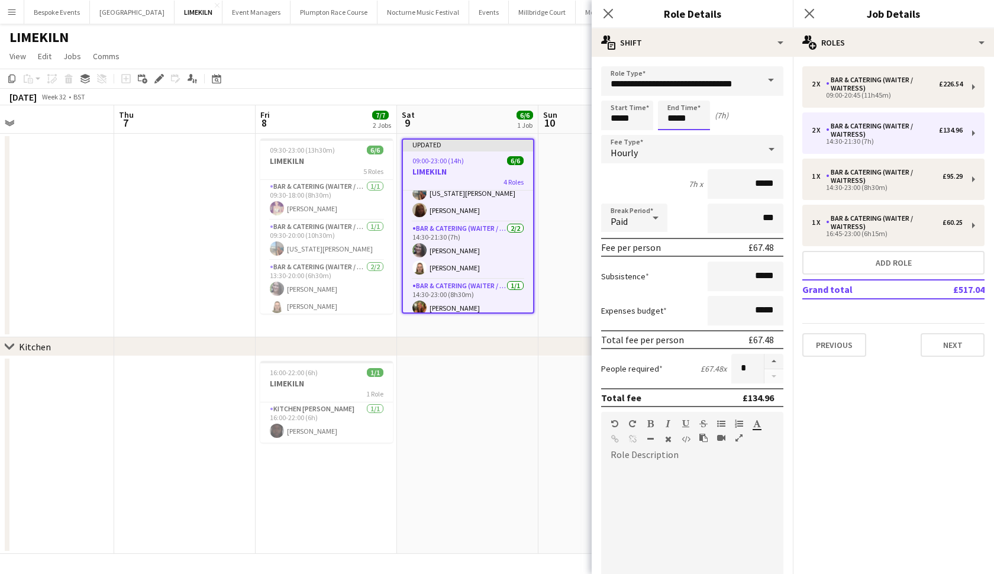
click at [704, 118] on input "*****" at bounding box center [684, 116] width 52 height 30
type input "*****"
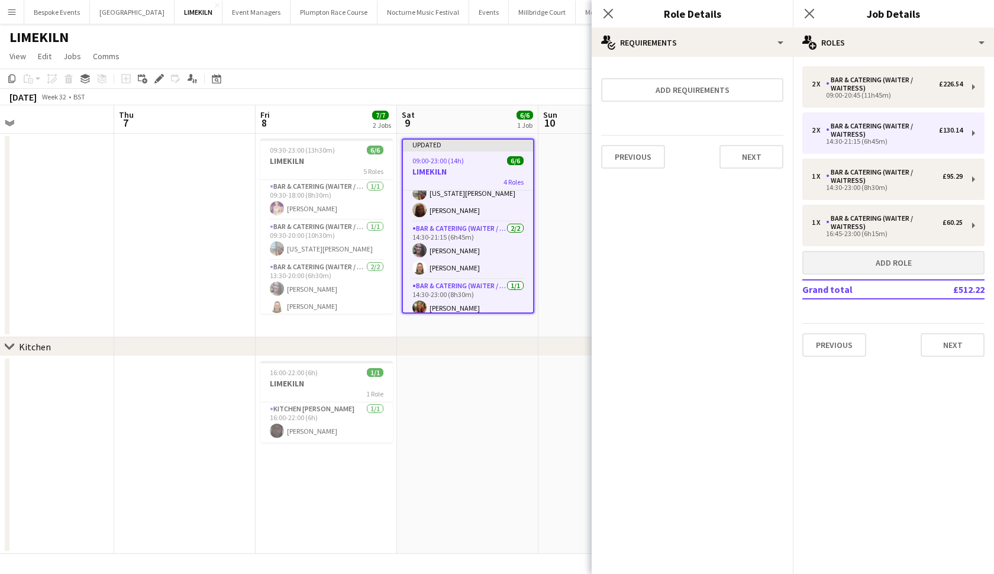
click at [869, 271] on button "Add role" at bounding box center [893, 263] width 182 height 24
type input "*****"
type input "******"
type input "*"
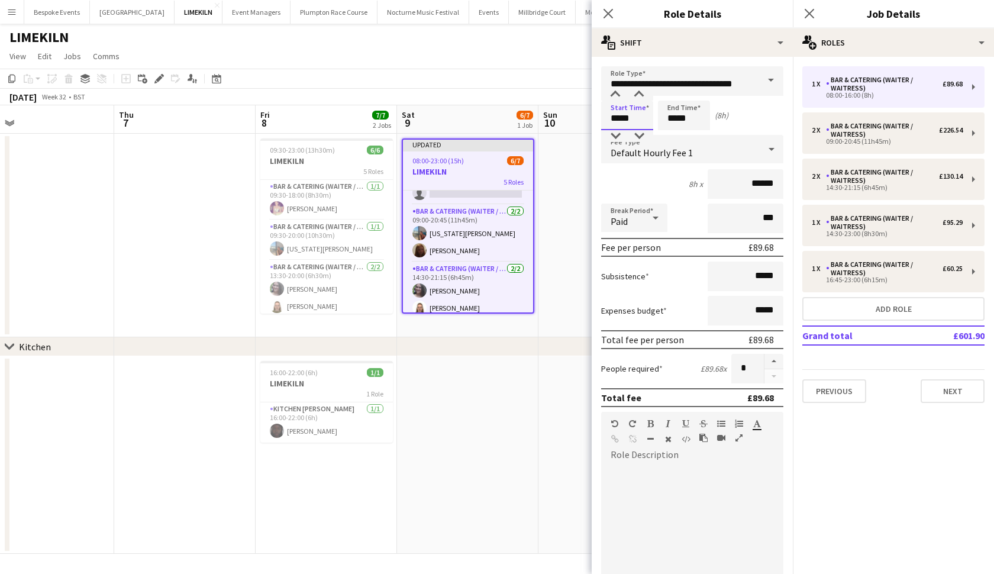
click at [618, 120] on input "*****" at bounding box center [627, 116] width 52 height 30
type input "*****"
click at [703, 118] on input "*****" at bounding box center [684, 116] width 52 height 30
type input "*****"
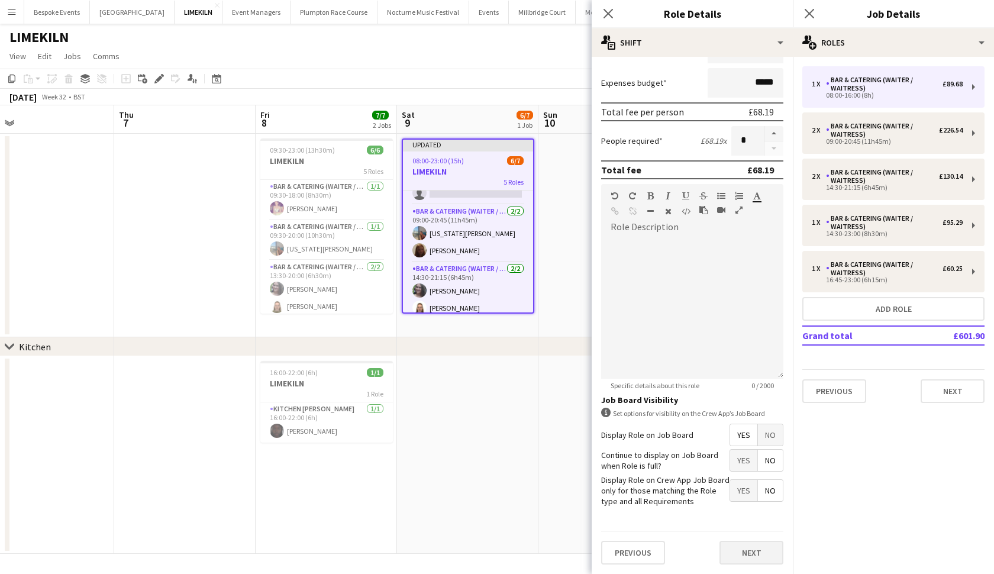
scroll to position [227, 0]
click at [744, 496] on button "Next" at bounding box center [751, 553] width 64 height 24
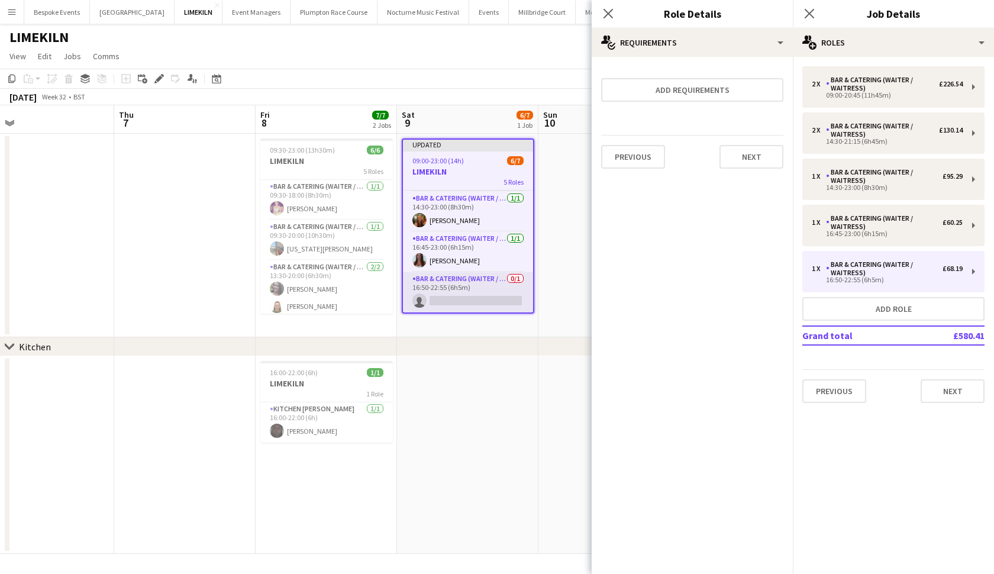
scroll to position [114, 0]
click at [456, 260] on app-card-role "Bar & Catering (Waiter / waitress) [DATE] 16:45-23:00 (6h15m) [PERSON_NAME]" at bounding box center [468, 252] width 130 height 40
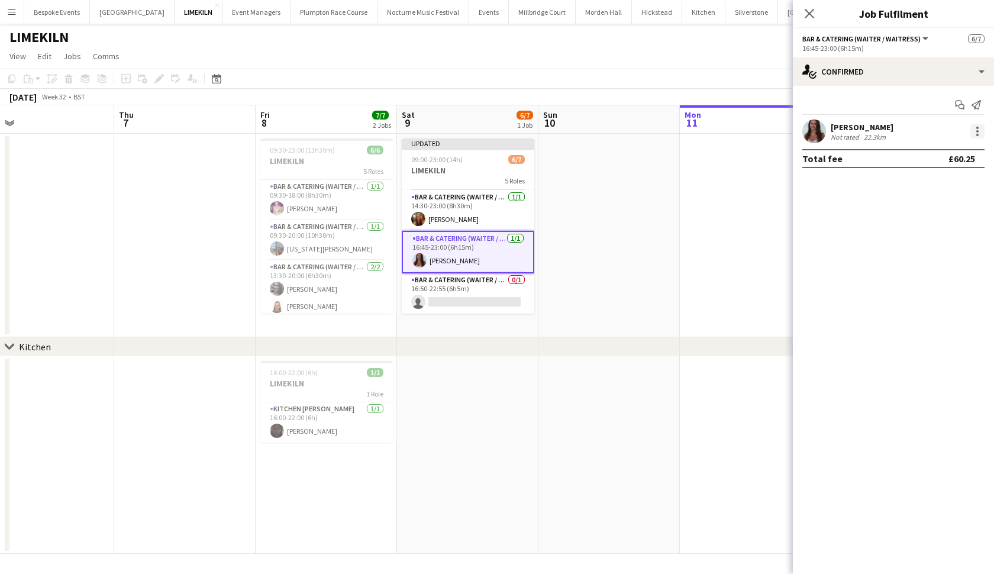
click at [869, 130] on div at bounding box center [977, 131] width 14 height 14
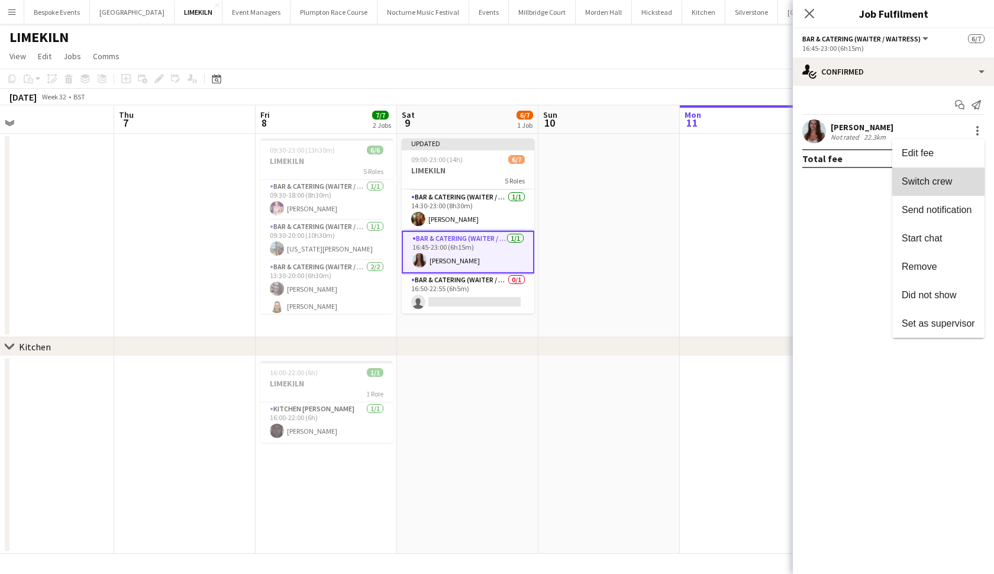
click at [869, 176] on span "Switch crew" at bounding box center [926, 181] width 50 height 10
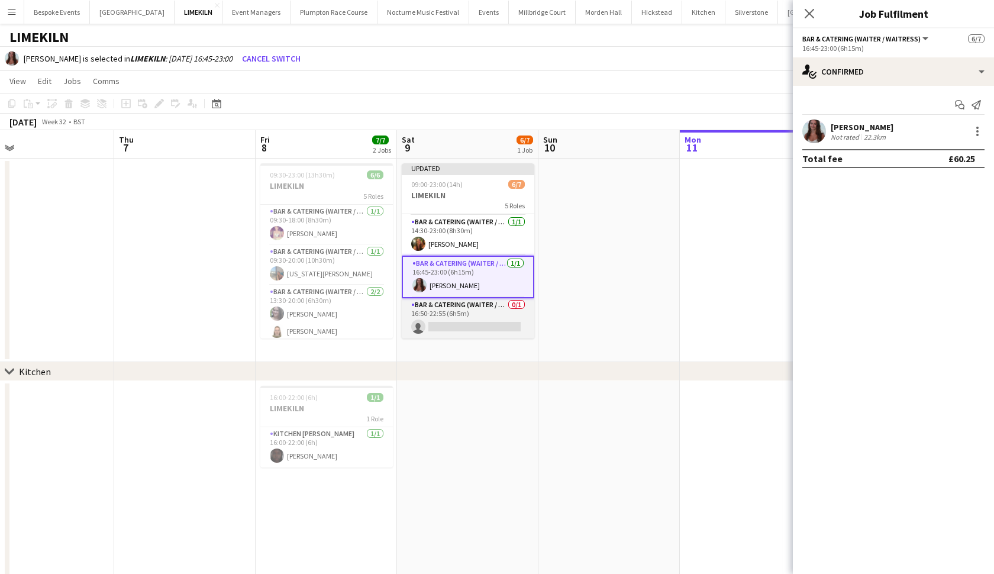
click at [474, 313] on app-card-role "Bar & Catering (Waiter / waitress) 0/1 16:50-22:55 (6h5m) single-neutral-actions" at bounding box center [468, 318] width 132 height 40
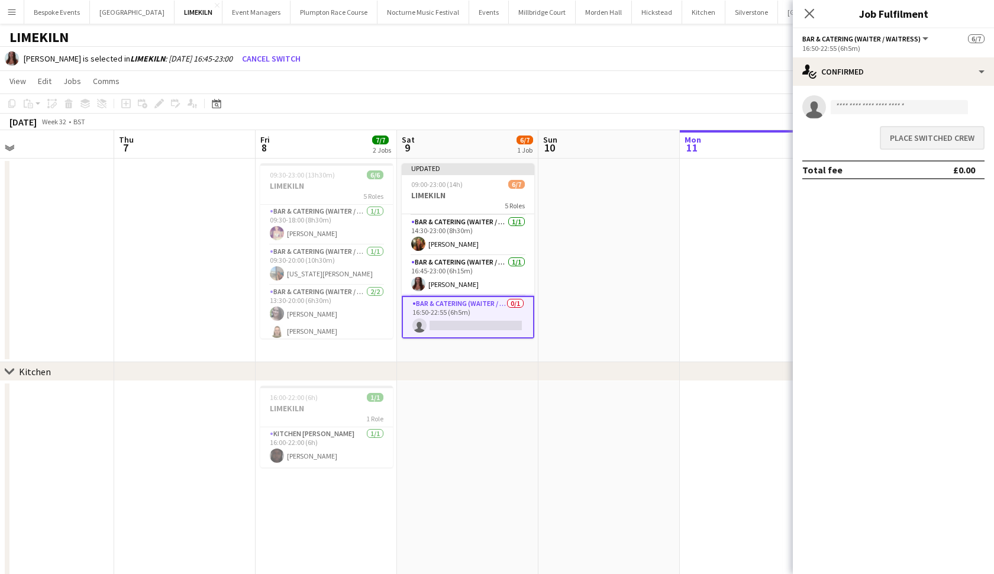
click at [869, 135] on button "Place switched crew" at bounding box center [931, 138] width 105 height 24
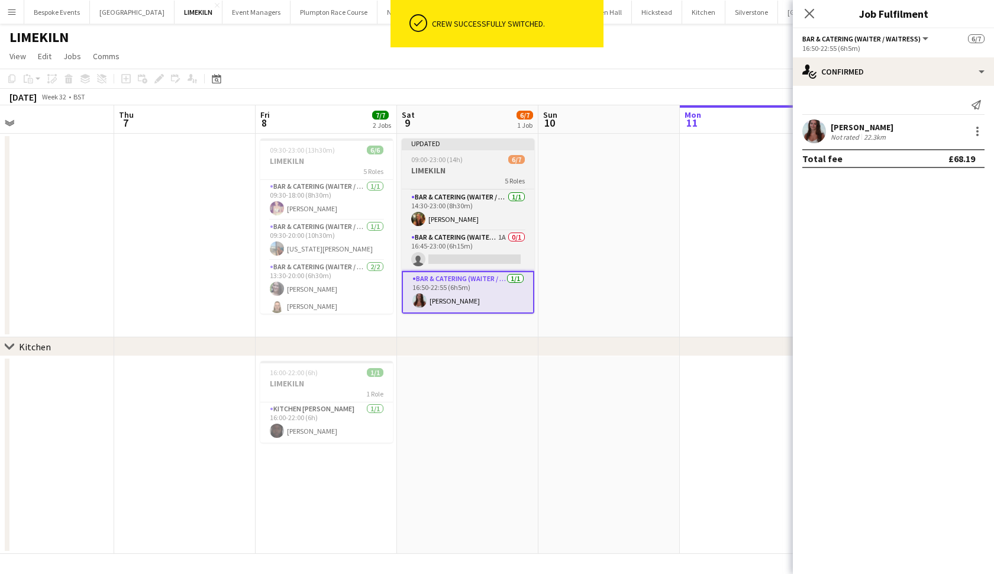
click at [469, 168] on h3 "LIMEKILN" at bounding box center [468, 170] width 132 height 11
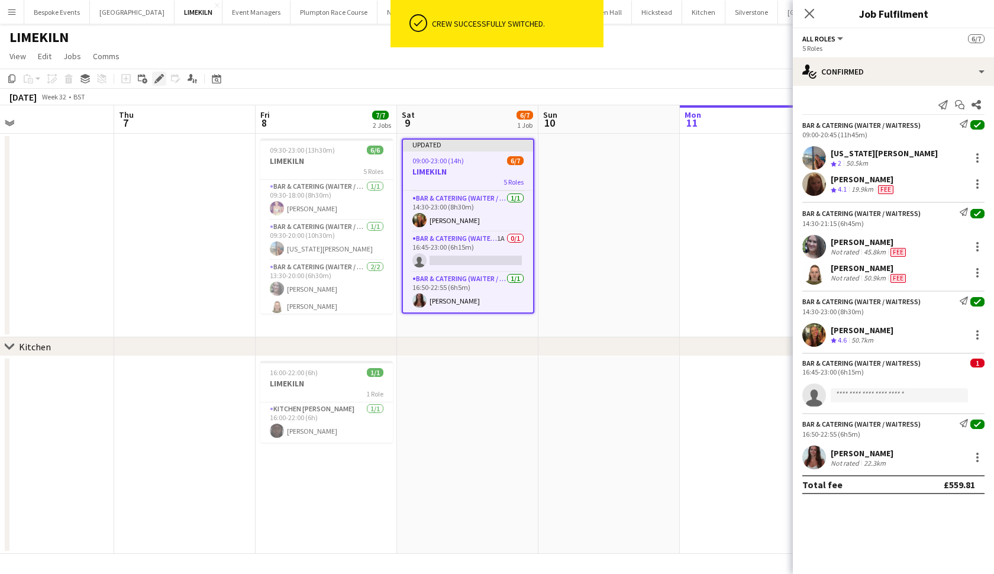
click at [163, 73] on div "Edit" at bounding box center [159, 79] width 14 height 14
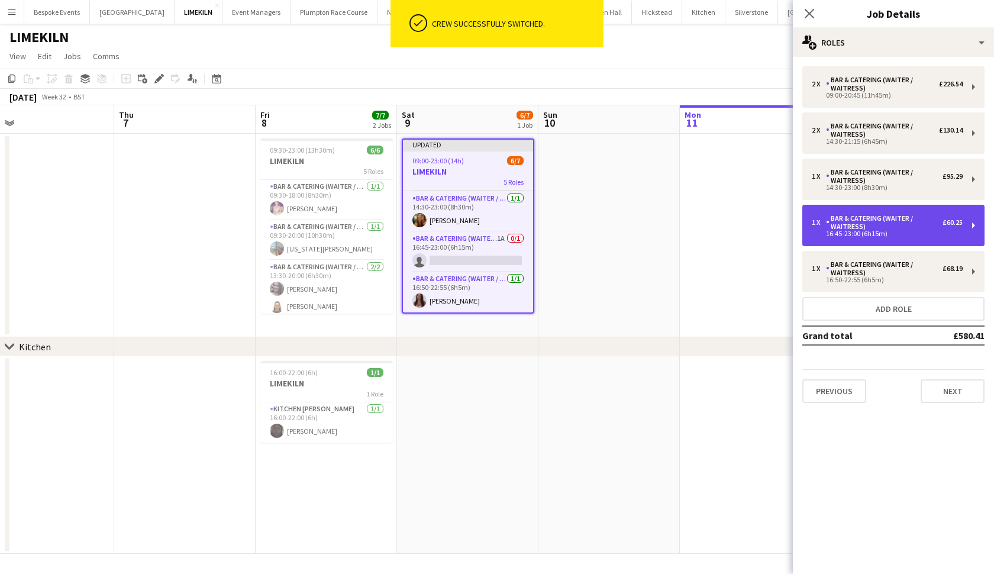
click at [869, 224] on div "Bar & Catering (Waiter / waitress)" at bounding box center [884, 222] width 117 height 17
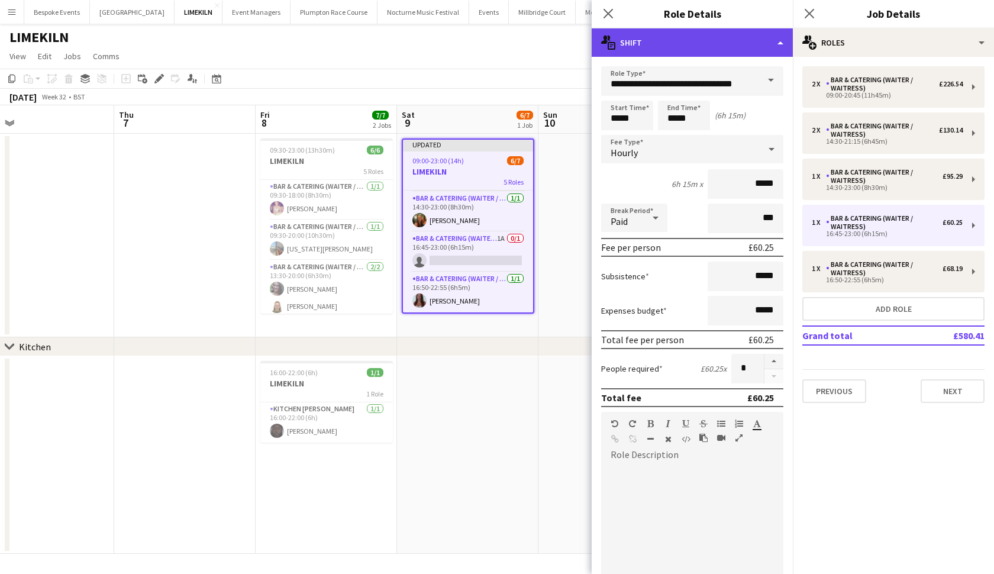
click at [725, 48] on div "multiple-actions-text Shift" at bounding box center [691, 42] width 201 height 28
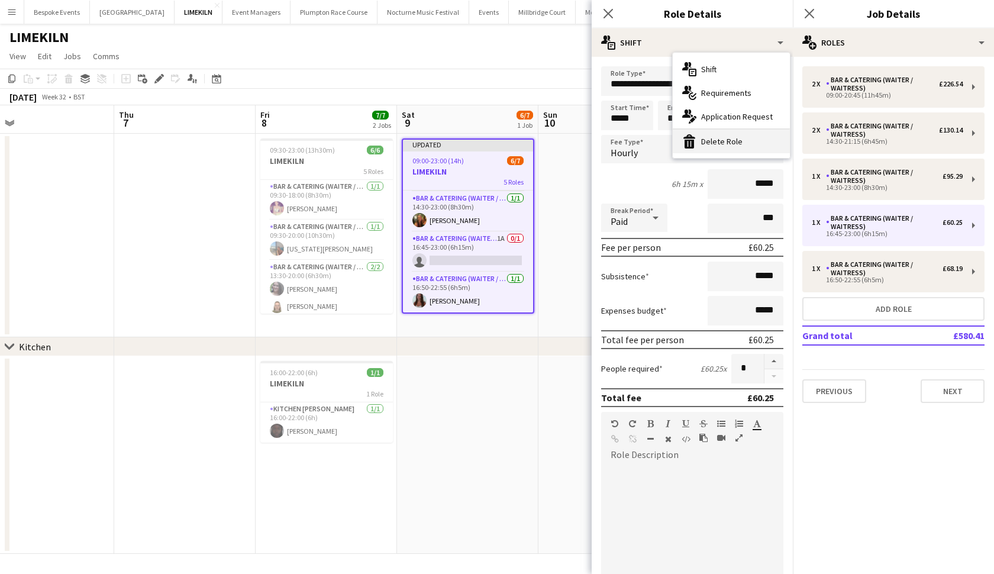
click at [730, 140] on div "bin-2 Delete Role" at bounding box center [730, 142] width 117 height 24
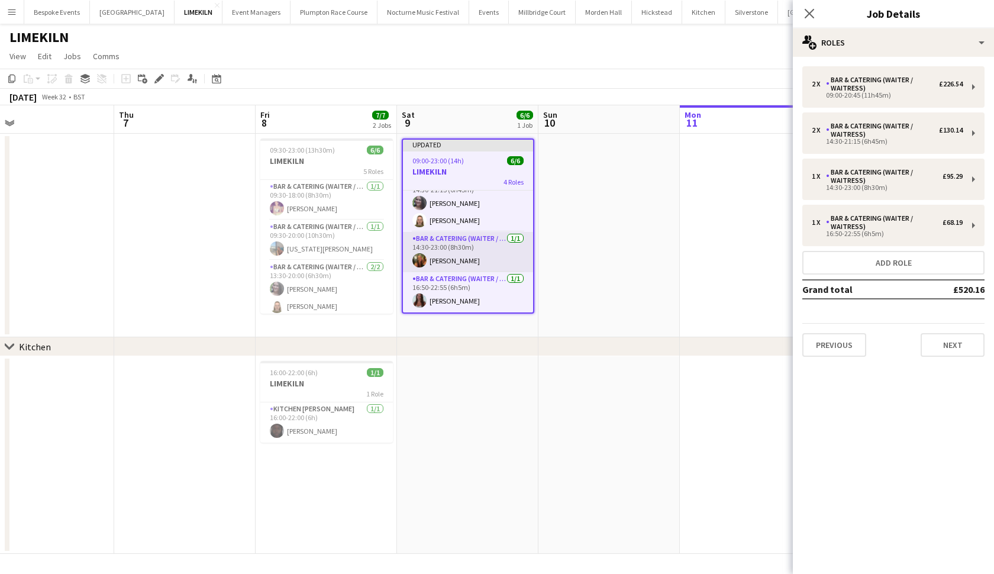
scroll to position [0, 0]
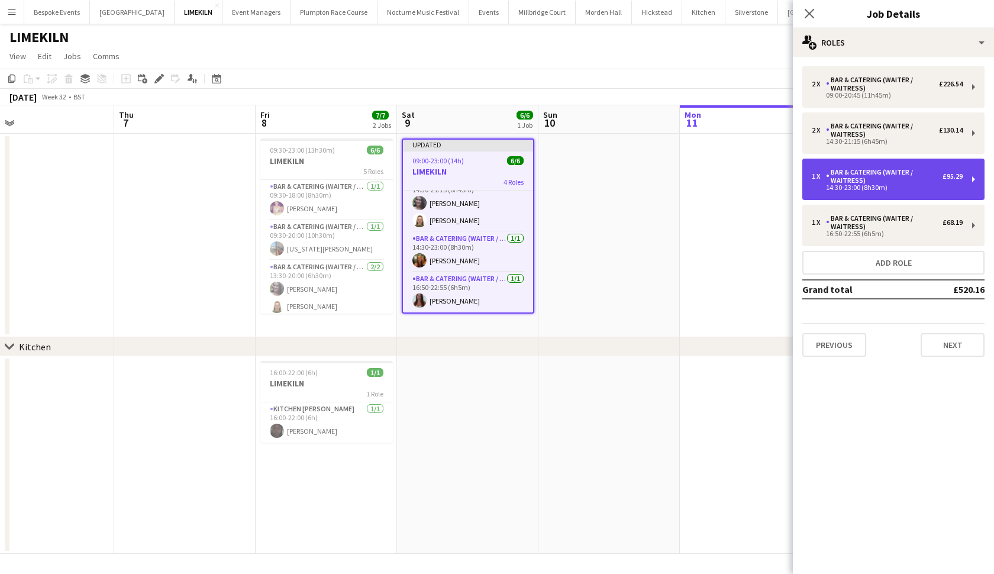
click at [865, 167] on div "1 x Bar & Catering (Waiter / waitress) £95.29 14:30-23:00 (8h30m)" at bounding box center [893, 178] width 182 height 41
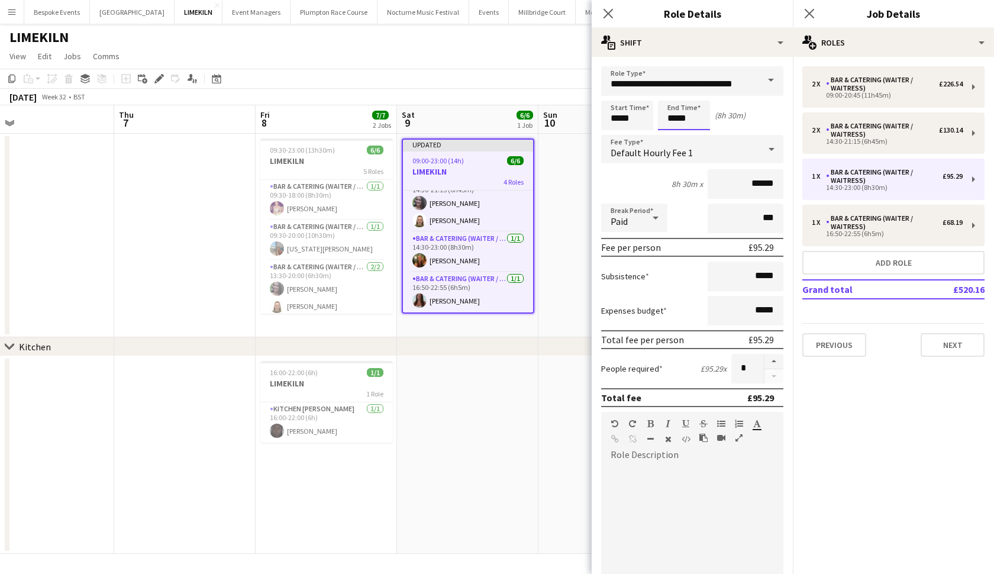
click at [677, 119] on body "Menu Boards Boards Boards All jobs Status Workforce Workforce My Workforce Recr…" at bounding box center [497, 287] width 994 height 574
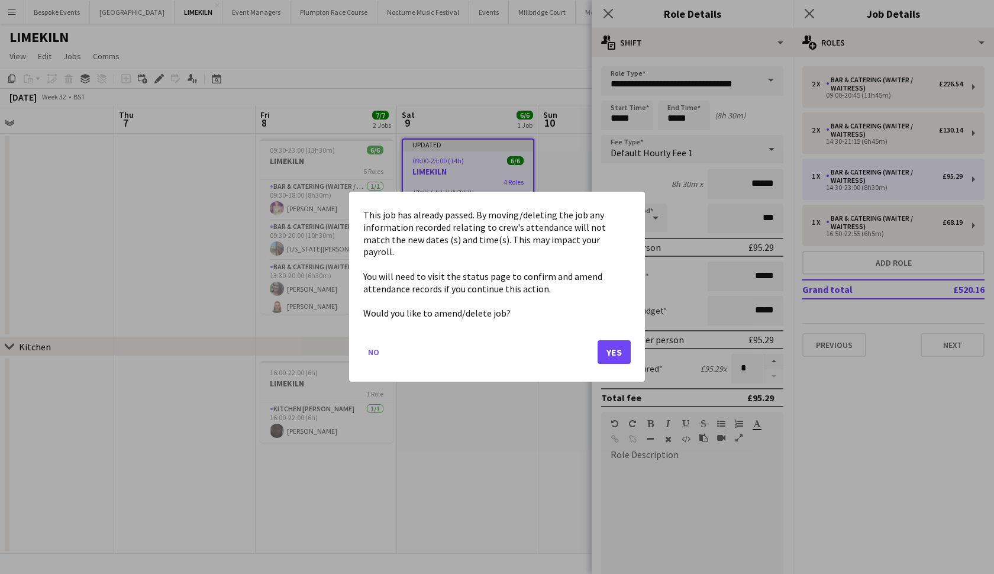
click at [608, 348] on button "Yes" at bounding box center [613, 353] width 33 height 24
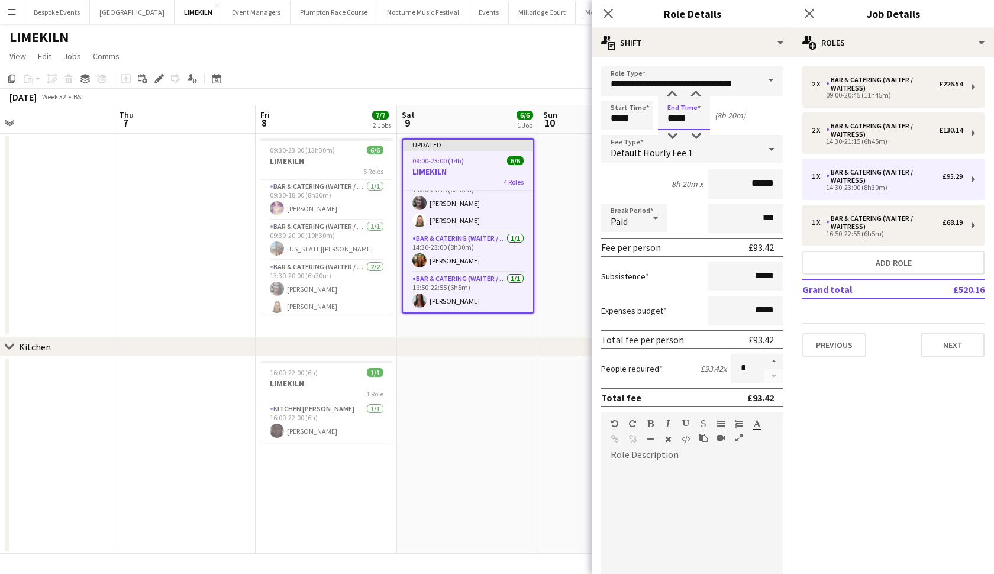
type input "*****"
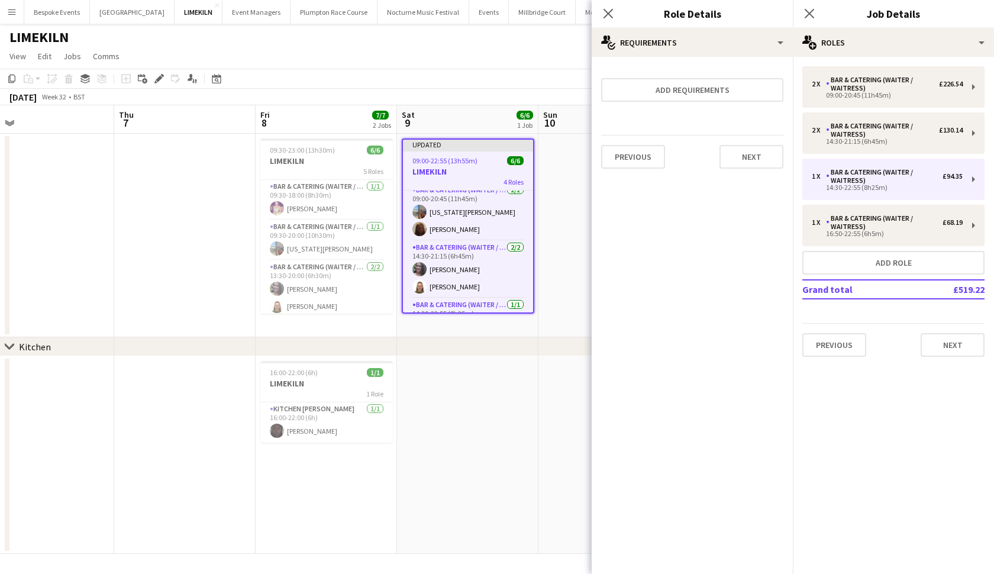
scroll to position [9, 0]
click at [487, 448] on app-date-cell at bounding box center [467, 455] width 141 height 198
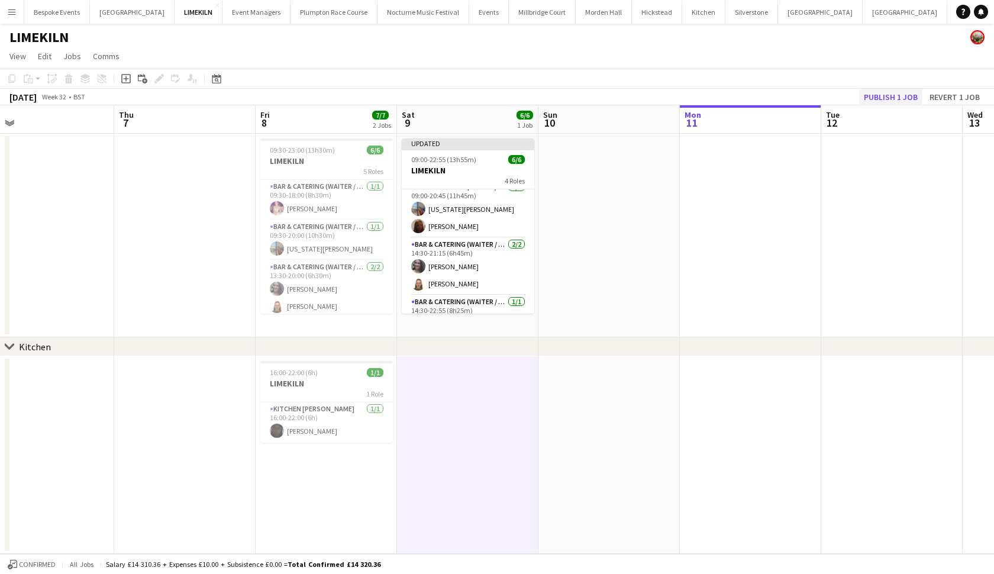
click at [869, 93] on button "Publish 1 job" at bounding box center [890, 96] width 63 height 15
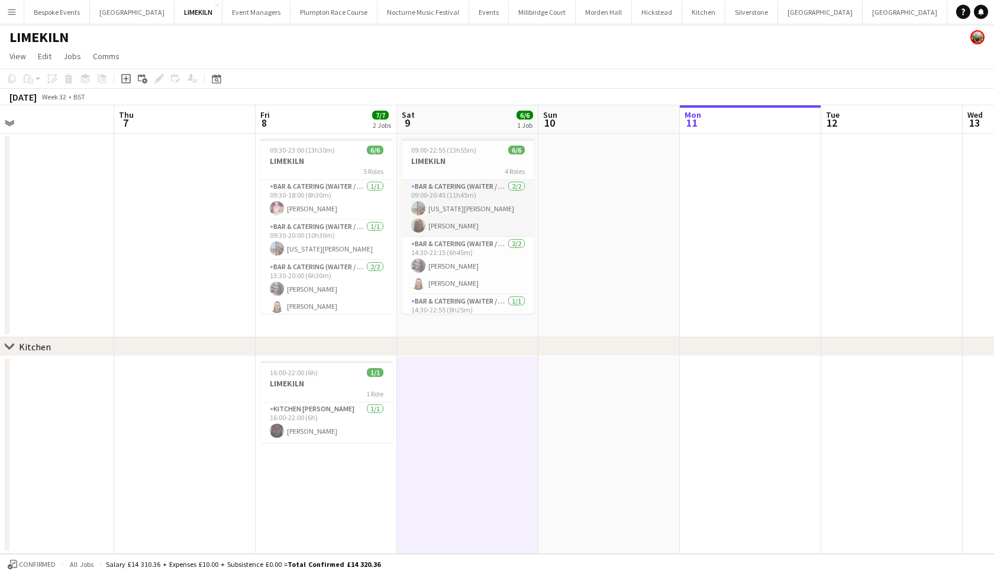
scroll to position [0, 0]
click at [479, 198] on app-card-role "Bar & Catering (Waiter / waitress) [DATE] 09:00-20:45 (11h45m) [US_STATE][PERSO…" at bounding box center [468, 208] width 132 height 57
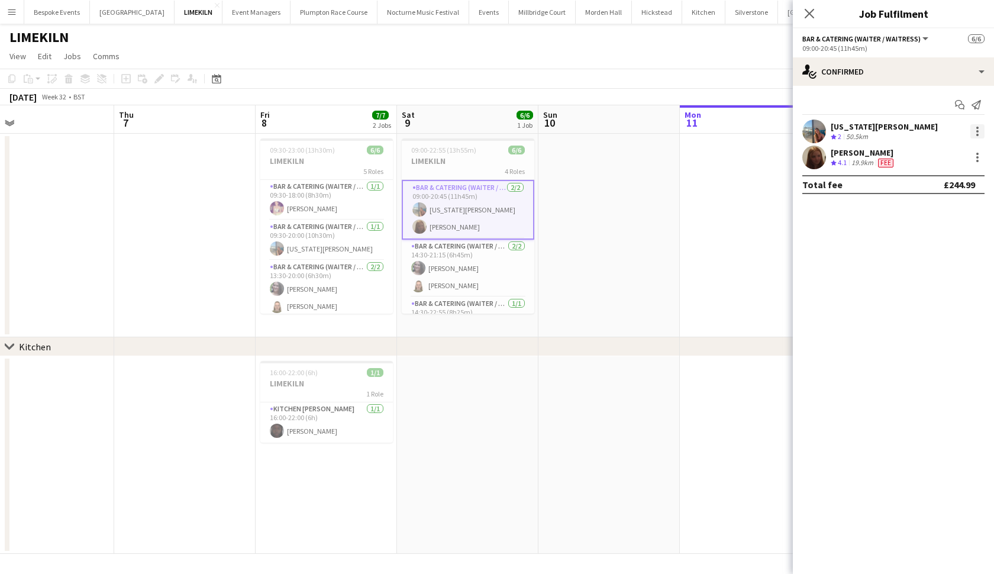
click at [869, 128] on div at bounding box center [977, 128] width 2 height 2
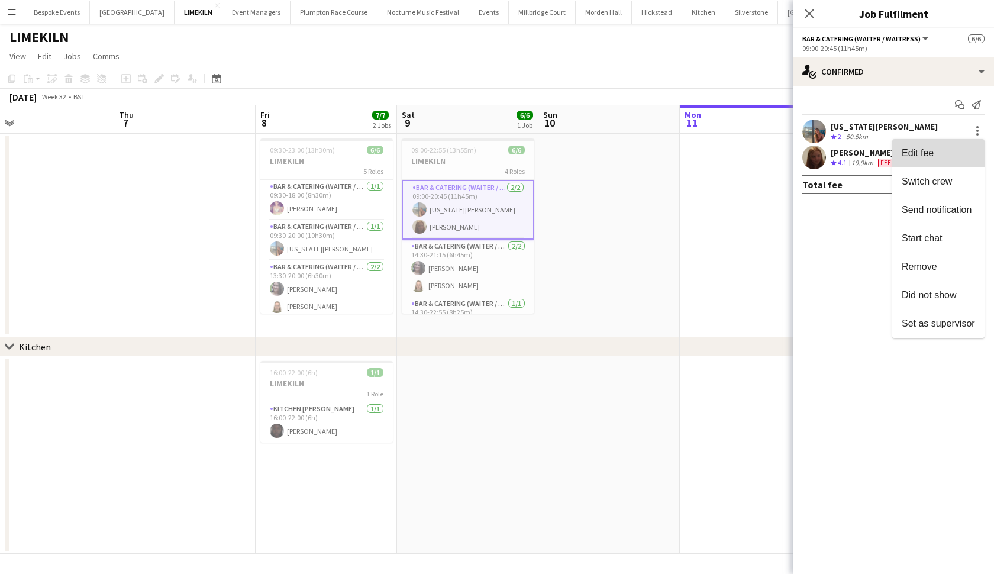
click at [869, 153] on span "Edit fee" at bounding box center [937, 153] width 73 height 11
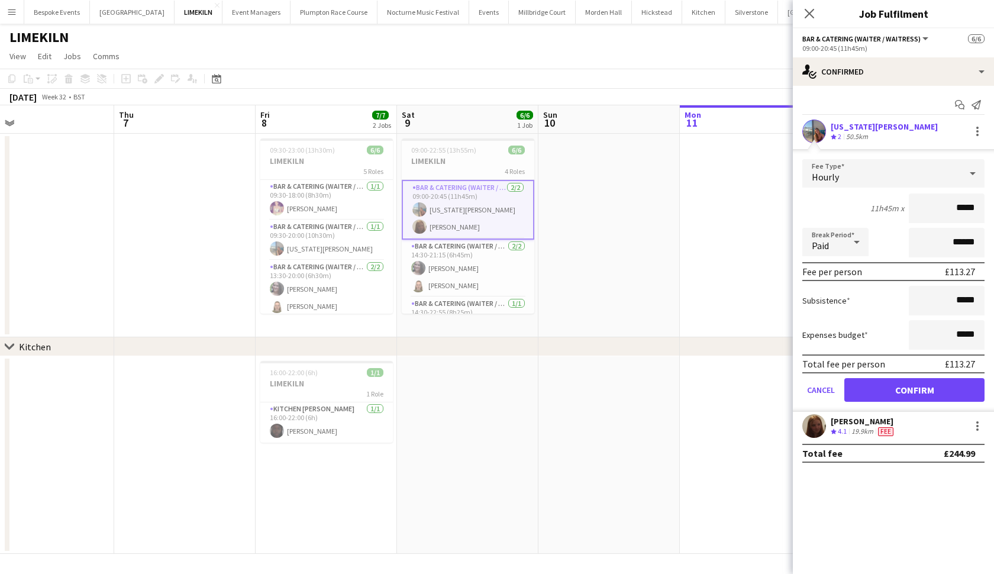
click at [869, 168] on div "Hourly" at bounding box center [881, 173] width 158 height 28
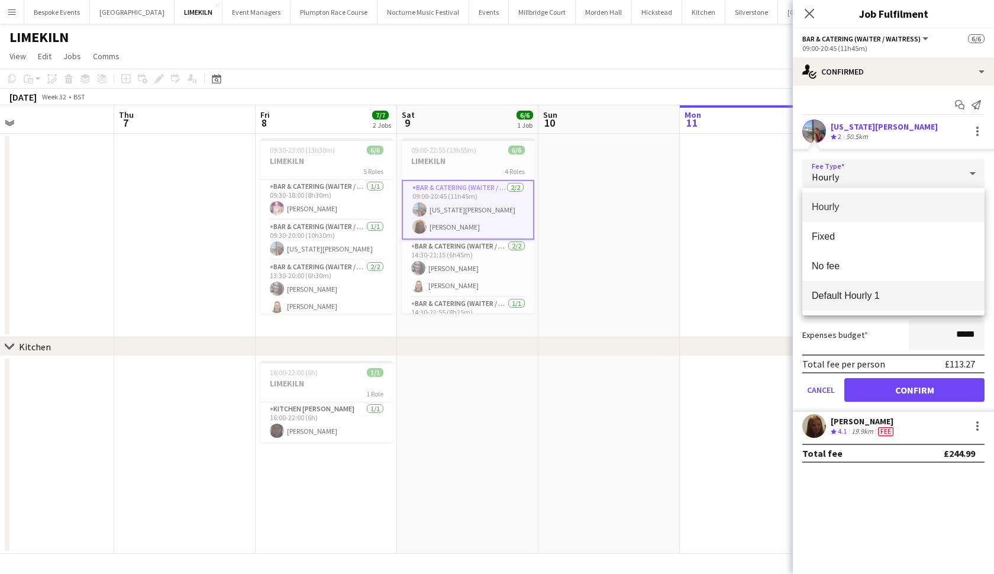
click at [869, 292] on span "Default Hourly 1" at bounding box center [892, 295] width 163 height 11
type input "******"
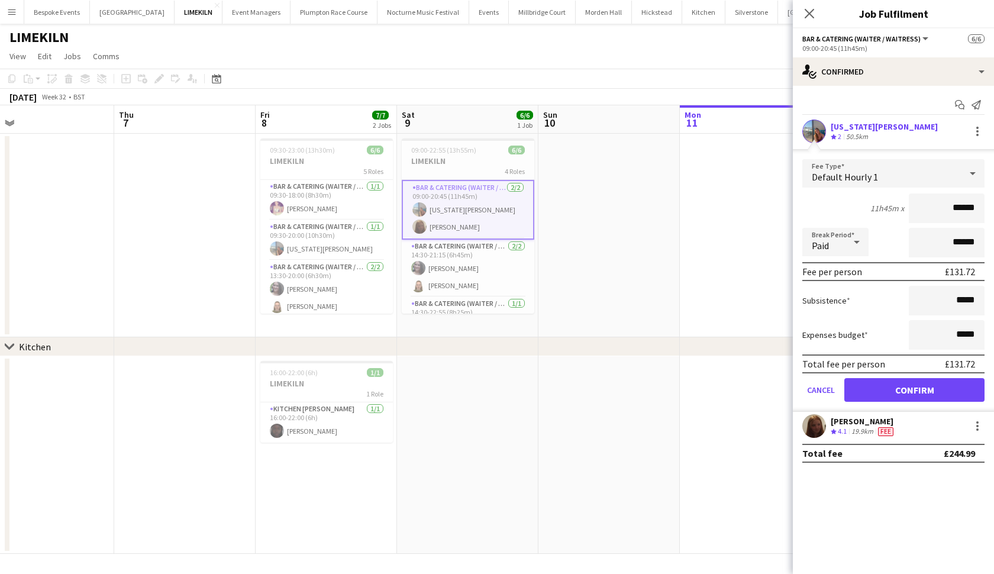
click at [869, 381] on button "Confirm" at bounding box center [914, 390] width 140 height 24
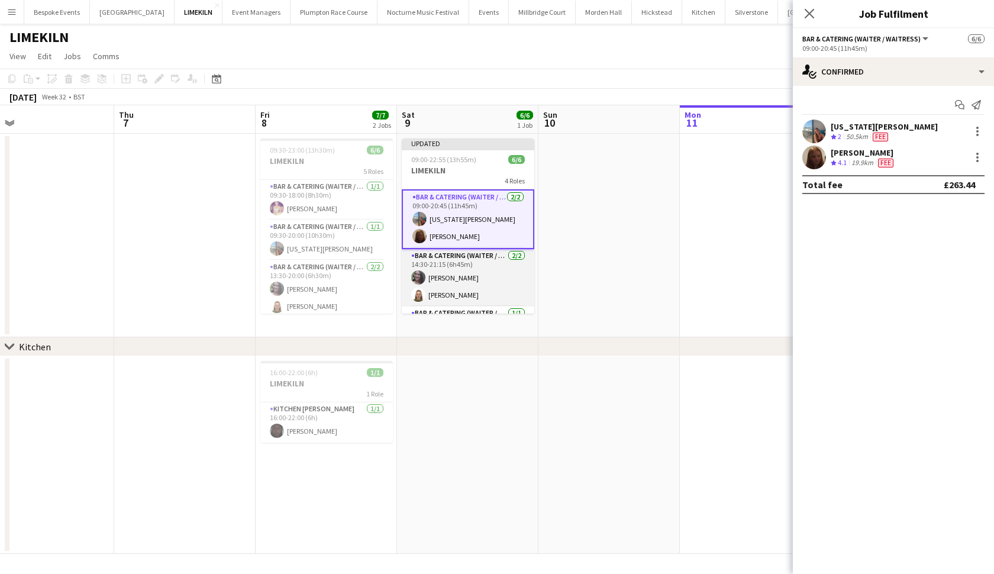
click at [517, 286] on app-card-role "Bar & Catering (Waiter / waitress) [DATE] 14:30-21:15 (6h45m) [PERSON_NAME] [PE…" at bounding box center [468, 277] width 132 height 57
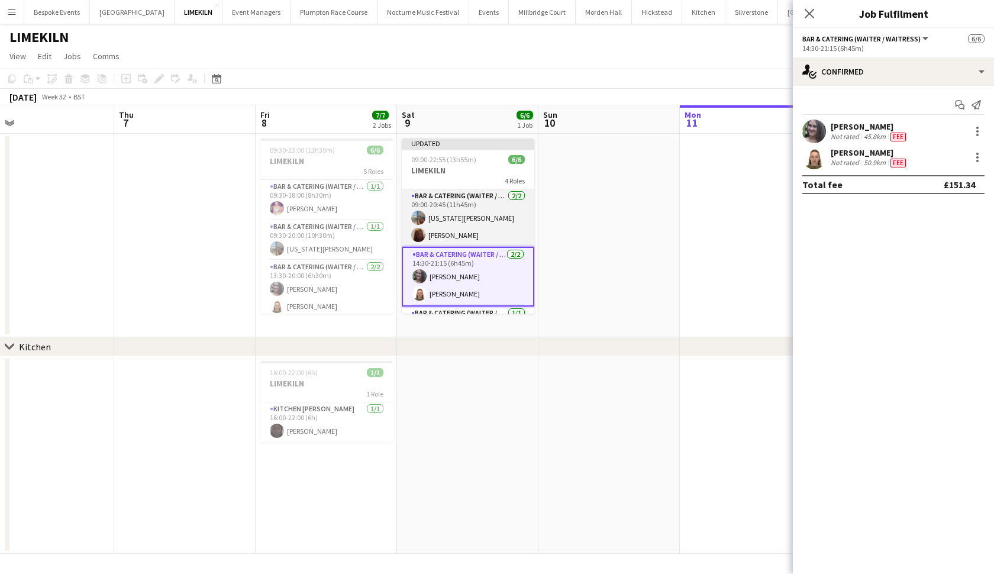
click at [445, 237] on app-card-role "Bar & Catering (Waiter / waitress) [DATE] 09:00-20:45 (11h45m) [US_STATE][PERSO…" at bounding box center [468, 217] width 132 height 57
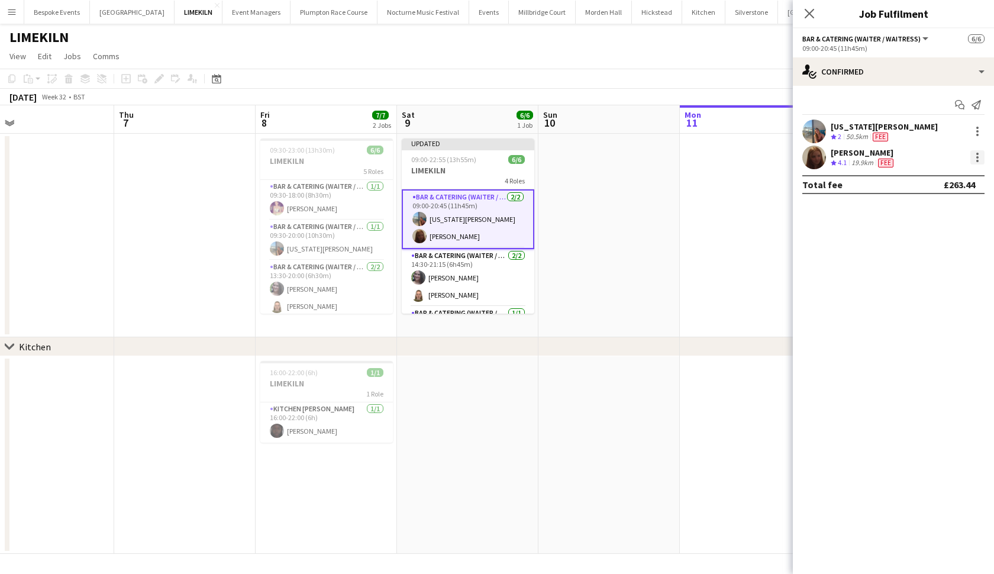
click at [869, 154] on div at bounding box center [977, 157] width 14 height 14
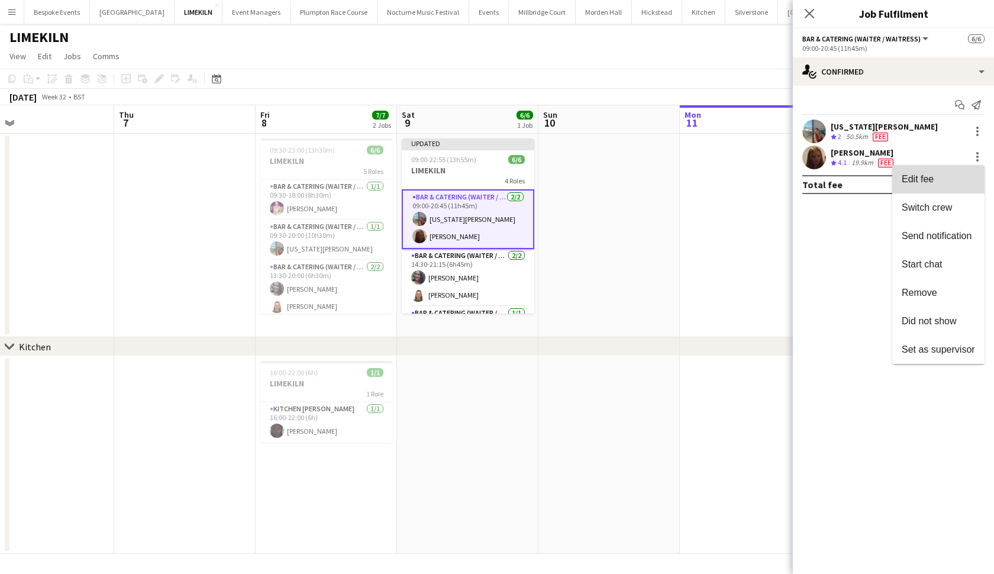
click at [869, 179] on span "Edit fee" at bounding box center [937, 179] width 73 height 11
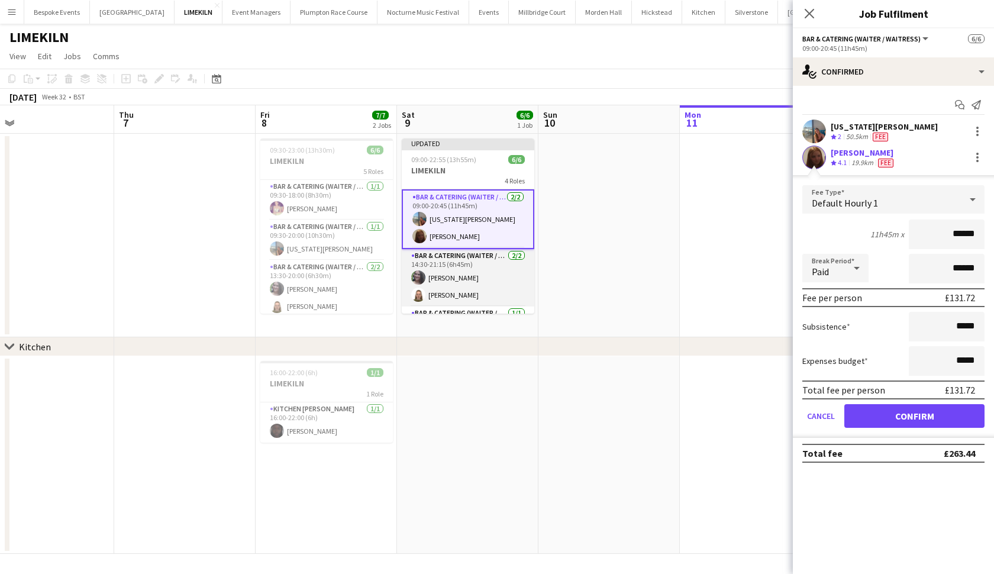
click at [460, 282] on app-card-role "Bar & Catering (Waiter / waitress) [DATE] 14:30-21:15 (6h45m) [PERSON_NAME] [PE…" at bounding box center [468, 277] width 132 height 57
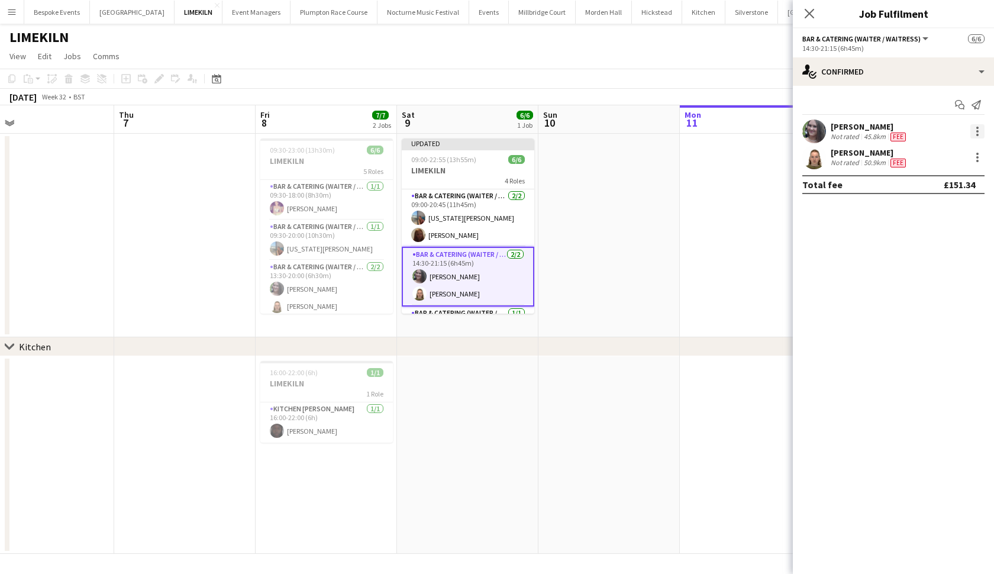
click at [869, 130] on div at bounding box center [977, 131] width 14 height 14
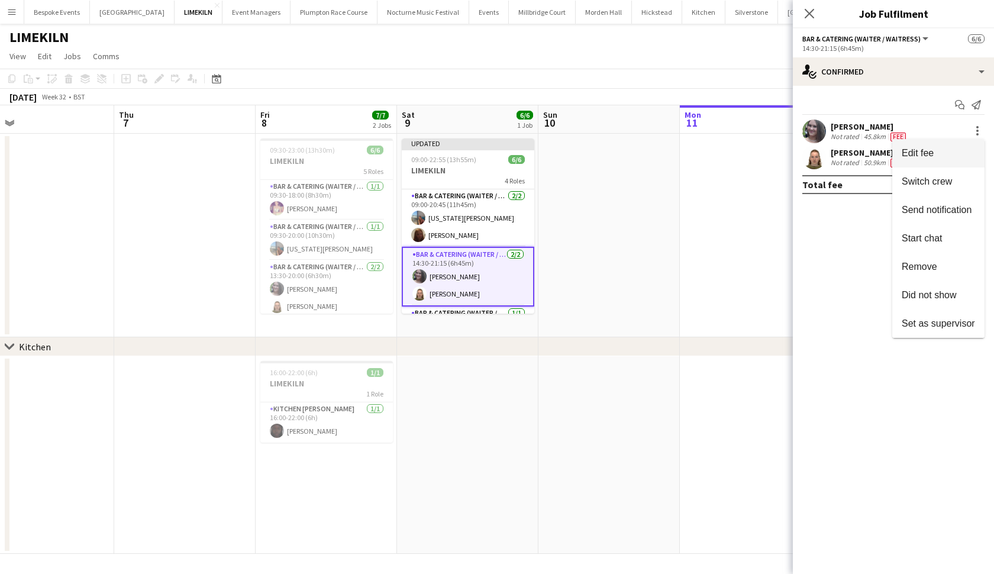
click at [869, 144] on button "Edit fee" at bounding box center [938, 153] width 92 height 28
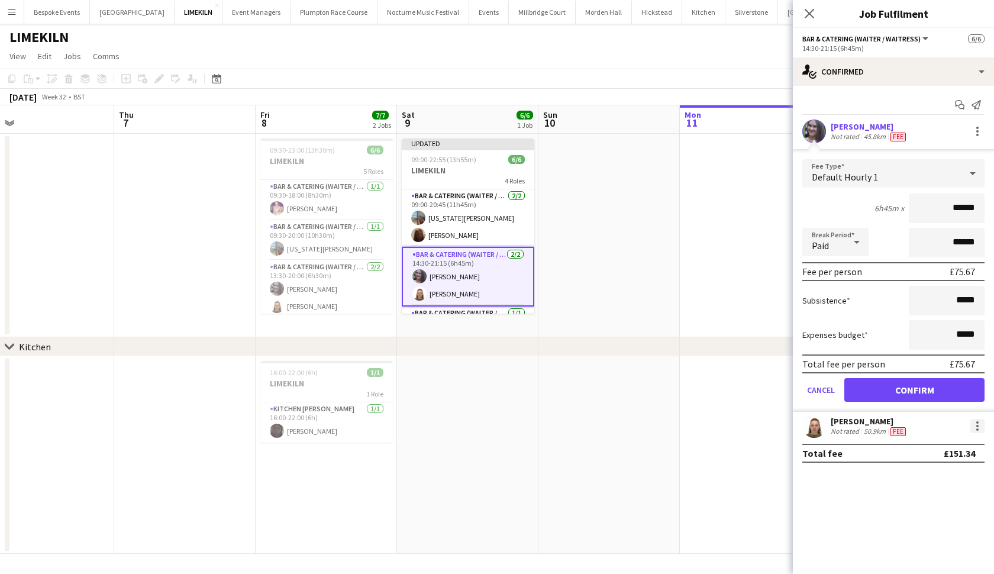
click at [869, 428] on div at bounding box center [977, 429] width 2 height 2
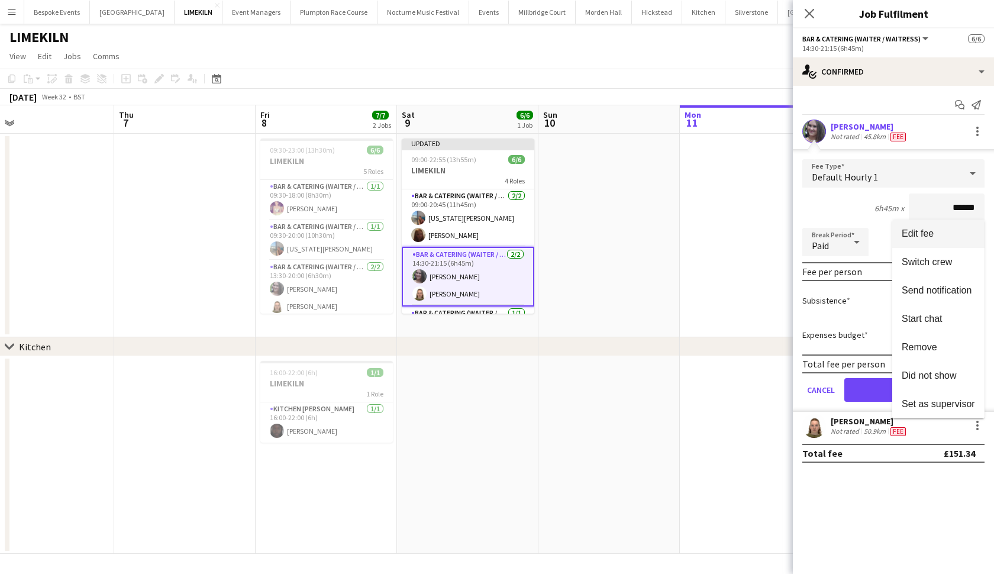
click at [869, 242] on button "Edit fee" at bounding box center [938, 233] width 92 height 28
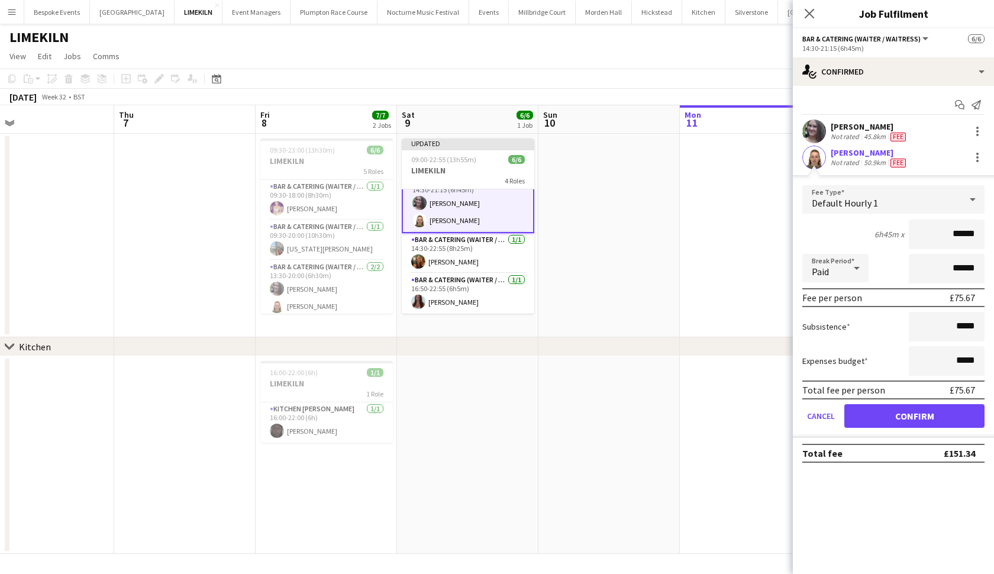
scroll to position [73, 0]
click at [464, 266] on app-card-role "Bar & Catering (Waiter / waitress) [DATE] 14:30-22:55 (8h25m) [PERSON_NAME]" at bounding box center [468, 253] width 132 height 40
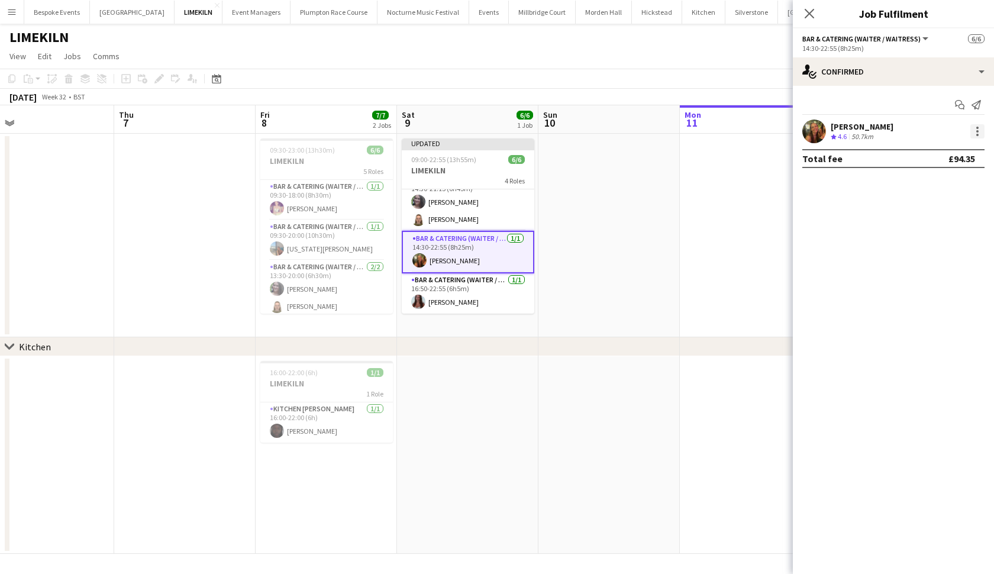
click at [869, 135] on div at bounding box center [977, 135] width 2 height 2
click at [869, 156] on span "Edit fee" at bounding box center [937, 153] width 73 height 11
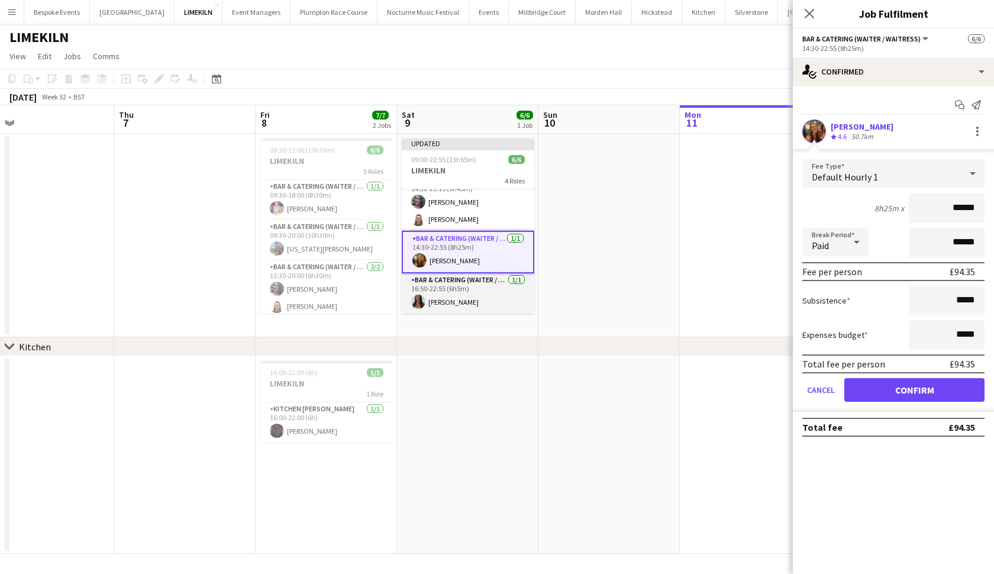
click at [467, 287] on app-card-role "Bar & Catering (Waiter / waitress) [DATE] 16:50-22:55 (6h5m) [PERSON_NAME]" at bounding box center [468, 293] width 132 height 40
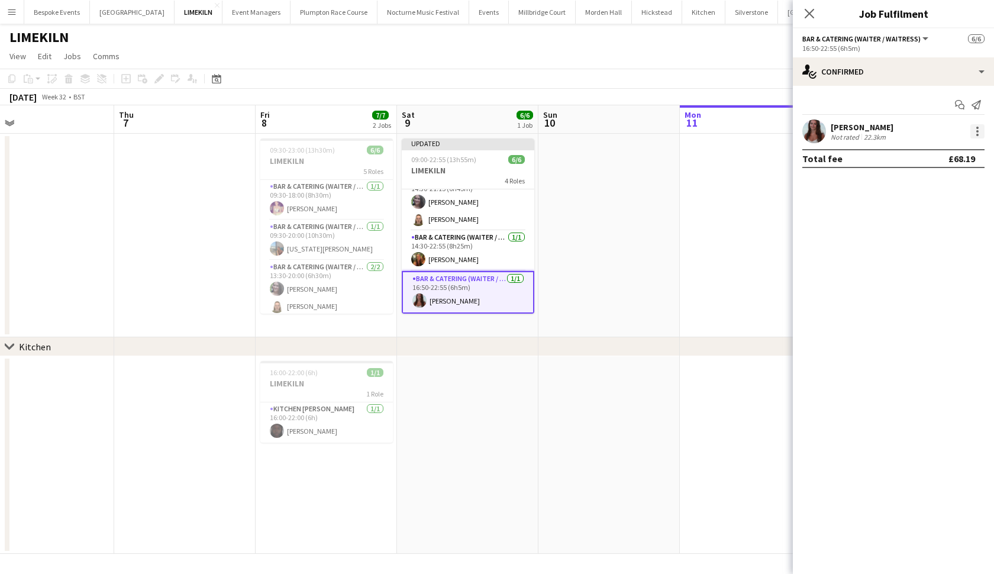
click at [869, 134] on div at bounding box center [977, 135] width 2 height 2
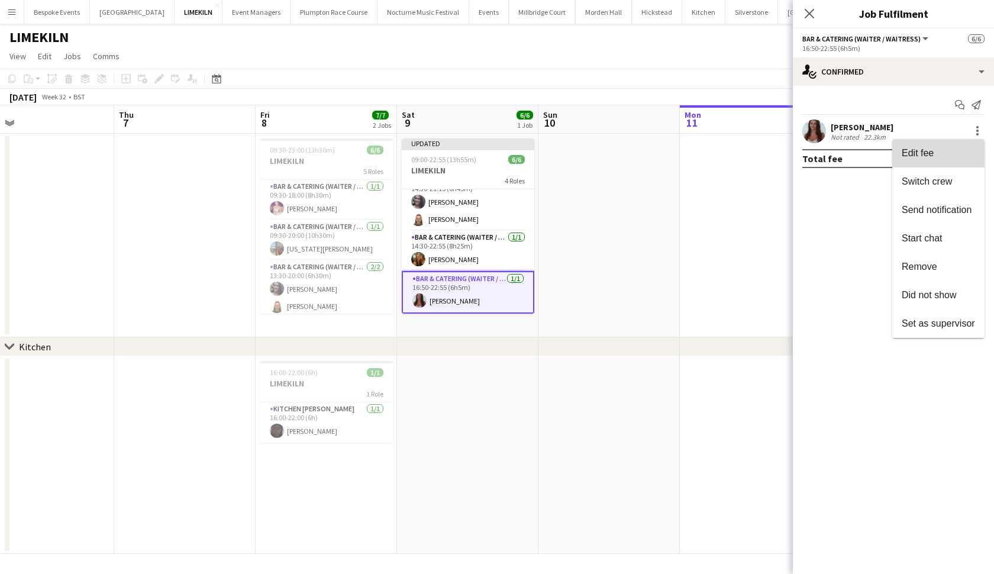
click at [869, 153] on span "Edit fee" at bounding box center [937, 153] width 73 height 11
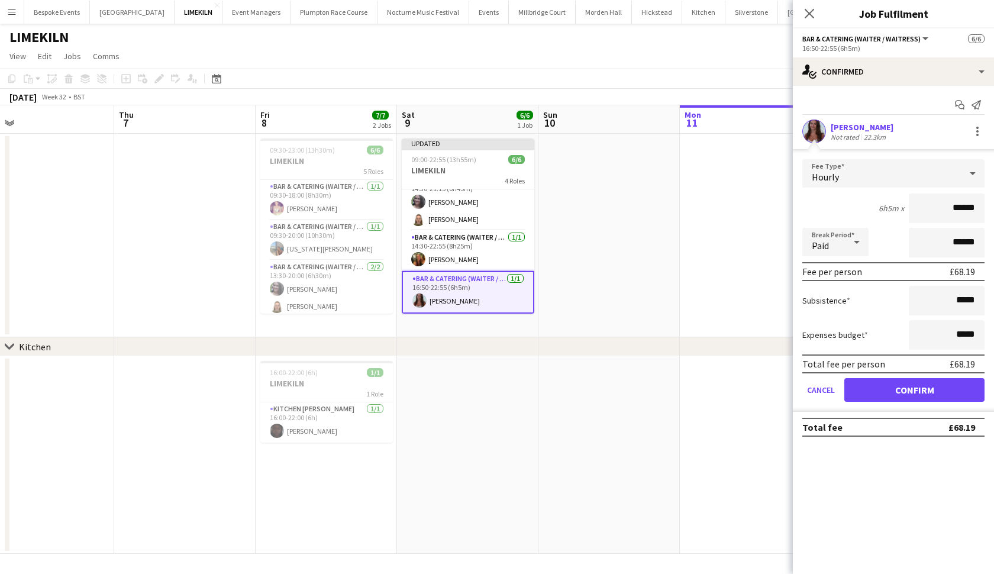
scroll to position [0, 0]
click at [869, 391] on button "Confirm" at bounding box center [914, 390] width 140 height 24
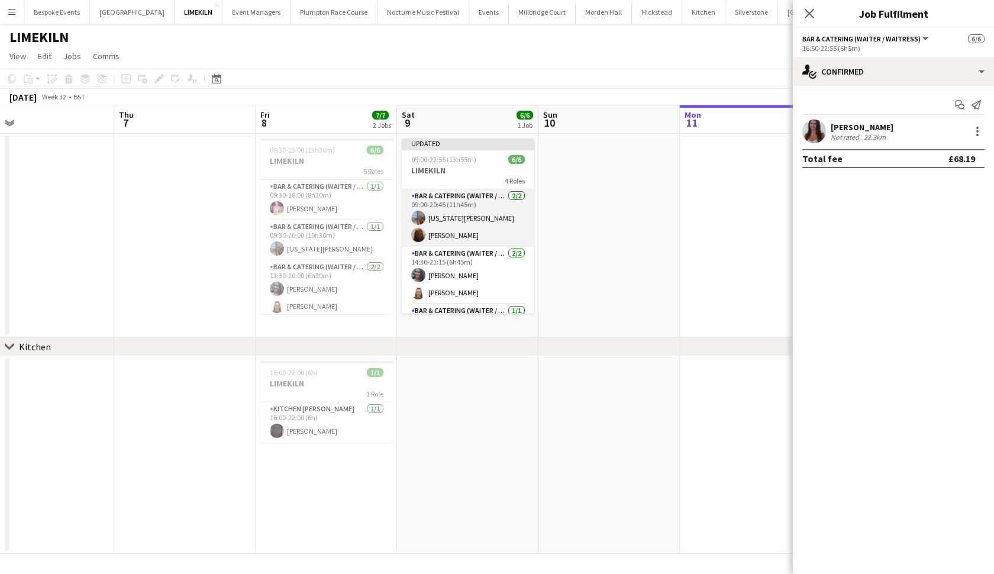
click at [473, 216] on app-card-role "Bar & Catering (Waiter / waitress) [DATE] 09:00-20:45 (11h45m) [US_STATE][PERSO…" at bounding box center [468, 217] width 132 height 57
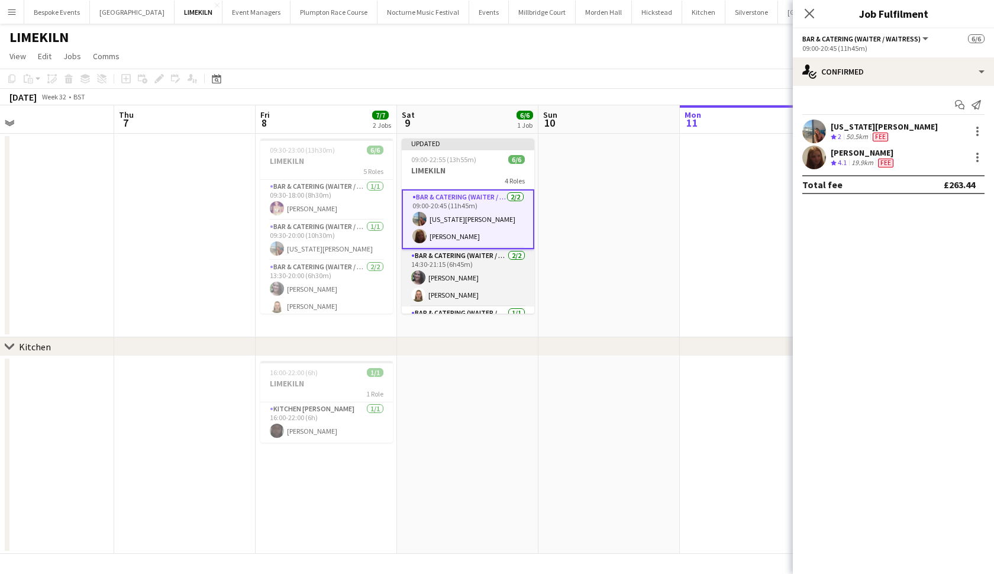
click at [467, 254] on app-card-role "Bar & Catering (Waiter / waitress) [DATE] 14:30-21:15 (6h45m) [PERSON_NAME] [PE…" at bounding box center [468, 277] width 132 height 57
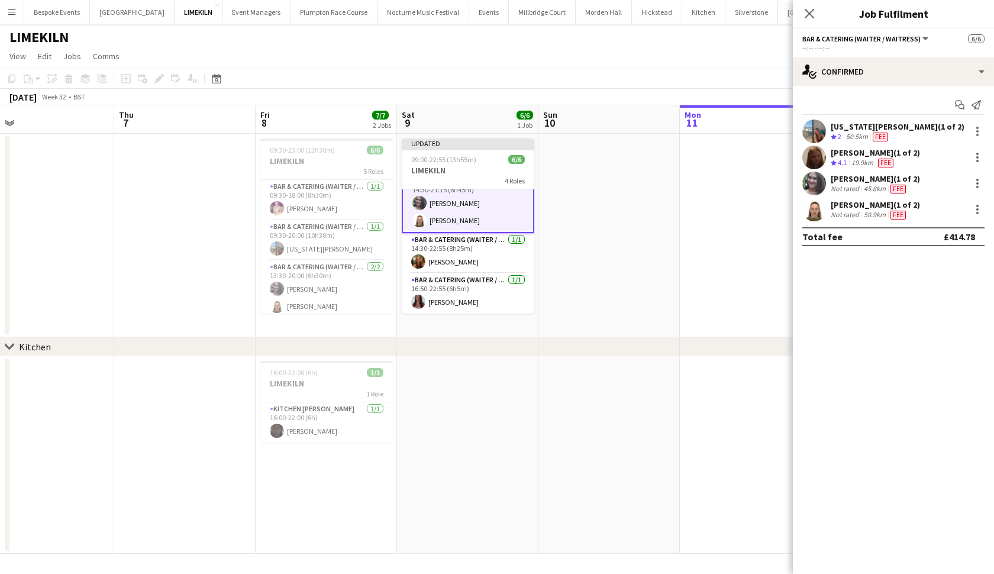
click at [467, 254] on app-card-role "Bar & Catering (Waiter / waitress) [DATE] 14:30-22:55 (8h25m) [PERSON_NAME]" at bounding box center [468, 253] width 132 height 40
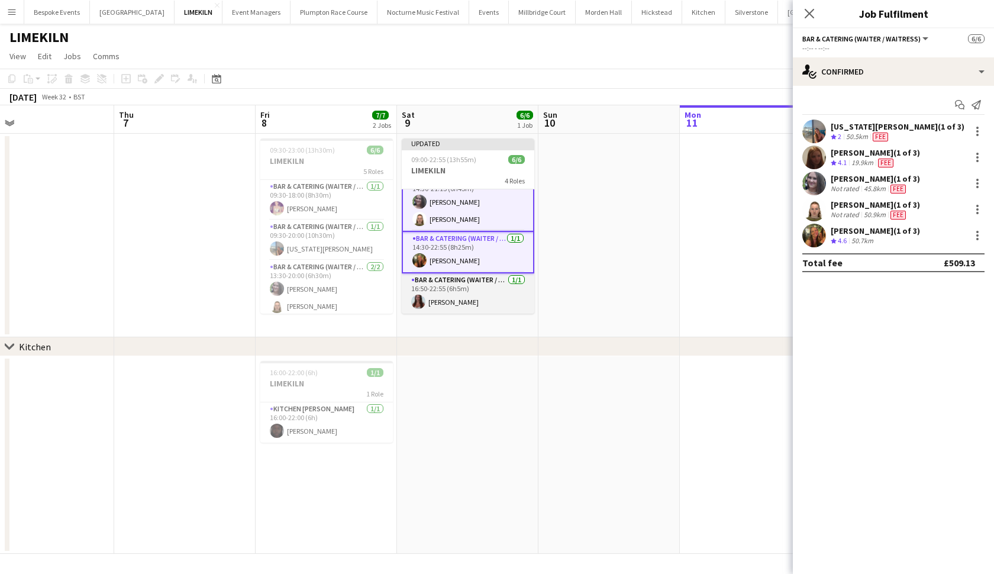
scroll to position [76, 0]
click at [452, 292] on app-card-role "Bar & Catering (Waiter / waitress) [DATE] 16:50-22:55 (6h5m) [PERSON_NAME]" at bounding box center [468, 293] width 132 height 40
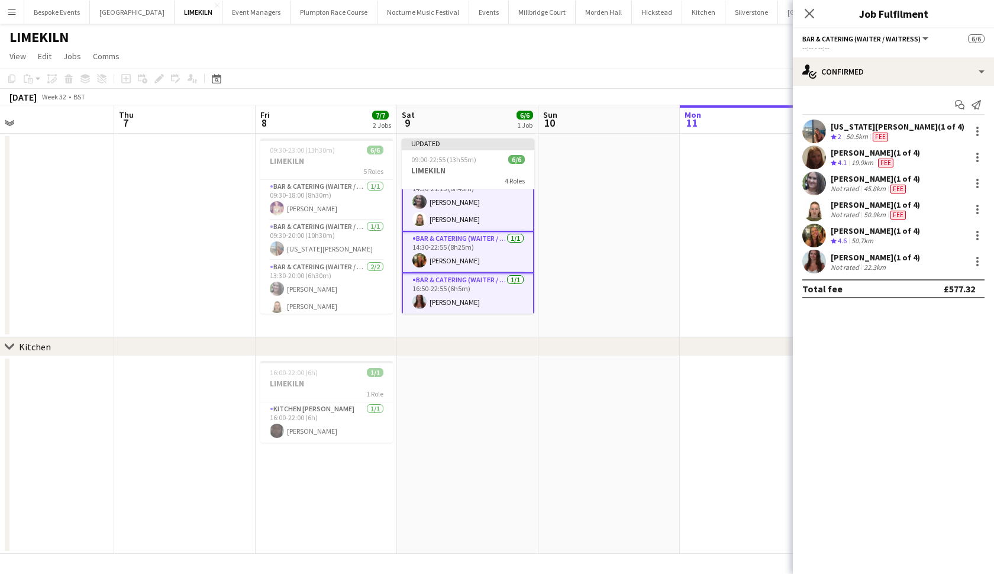
click at [655, 318] on app-date-cell at bounding box center [608, 235] width 141 height 203
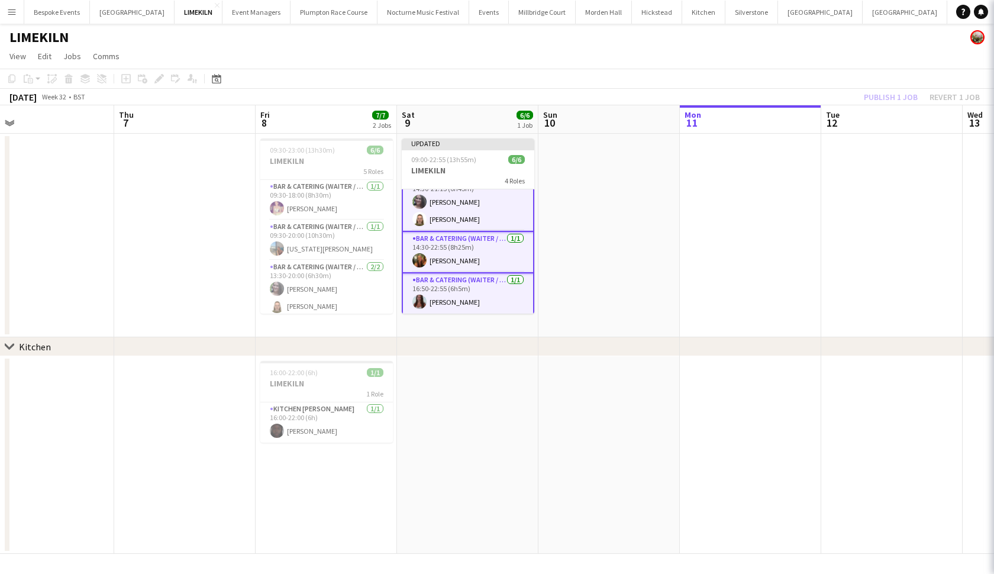
click at [655, 318] on app-date-cell at bounding box center [608, 235] width 141 height 203
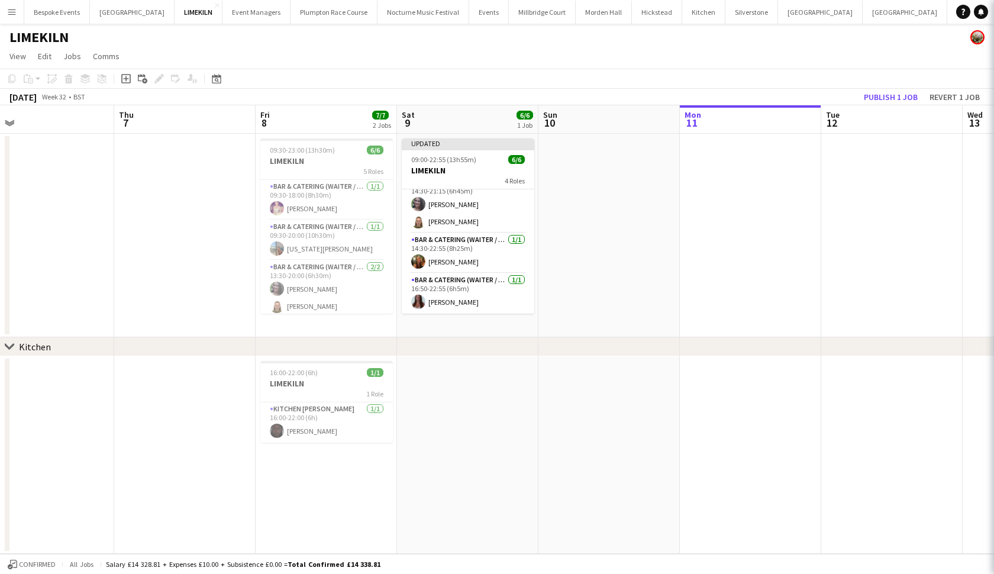
scroll to position [71, 0]
click at [869, 96] on button "Publish 1 job" at bounding box center [890, 96] width 63 height 15
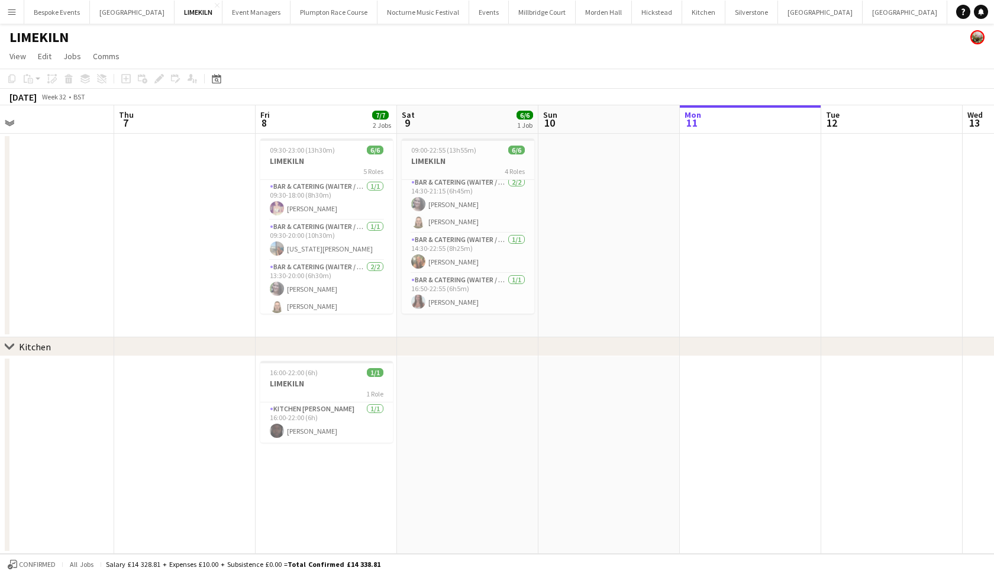
scroll to position [62, 0]
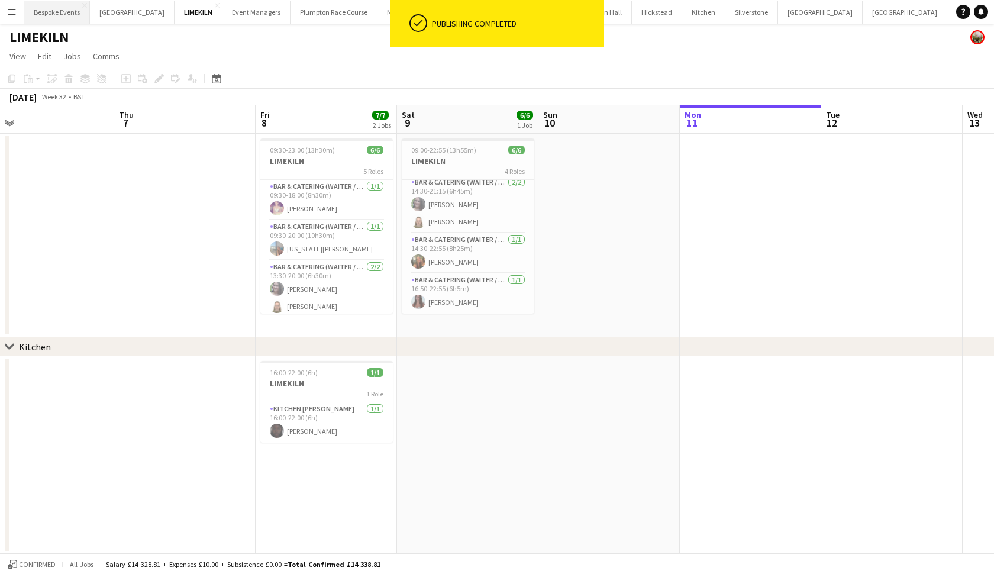
click at [53, 14] on button "Bespoke Events Close" at bounding box center [57, 12] width 66 height 23
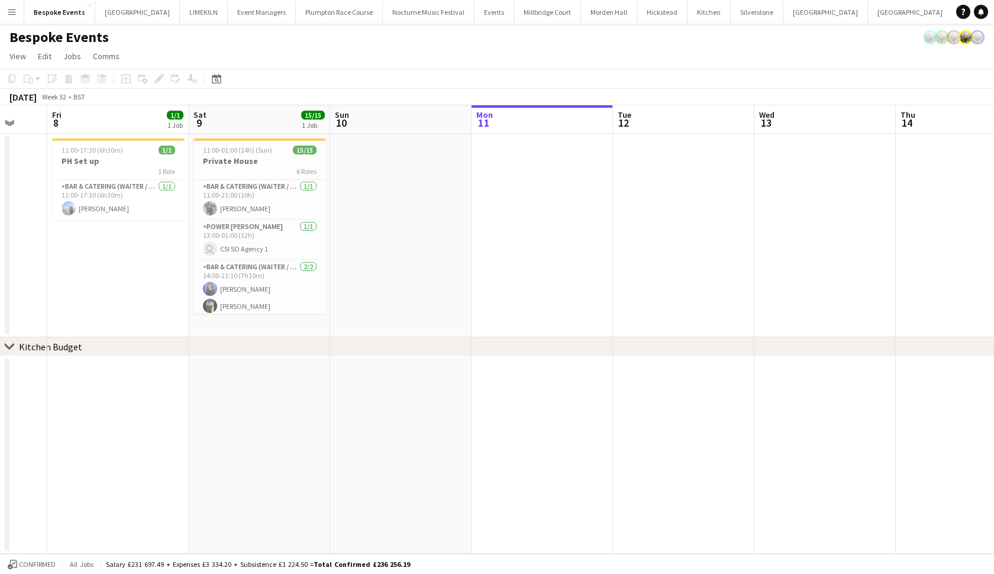
scroll to position [0, 360]
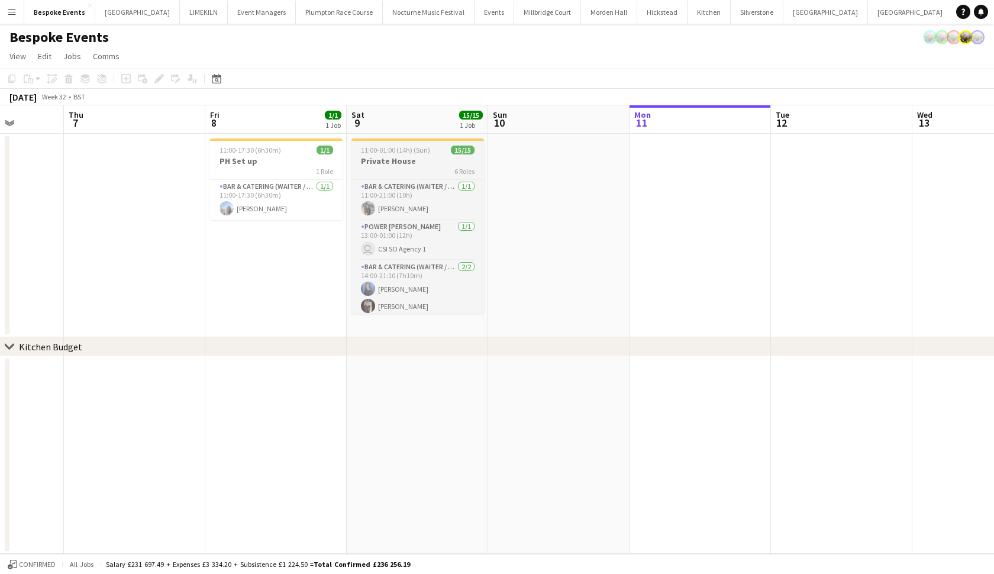
click at [427, 163] on h3 "Private House" at bounding box center [417, 161] width 132 height 11
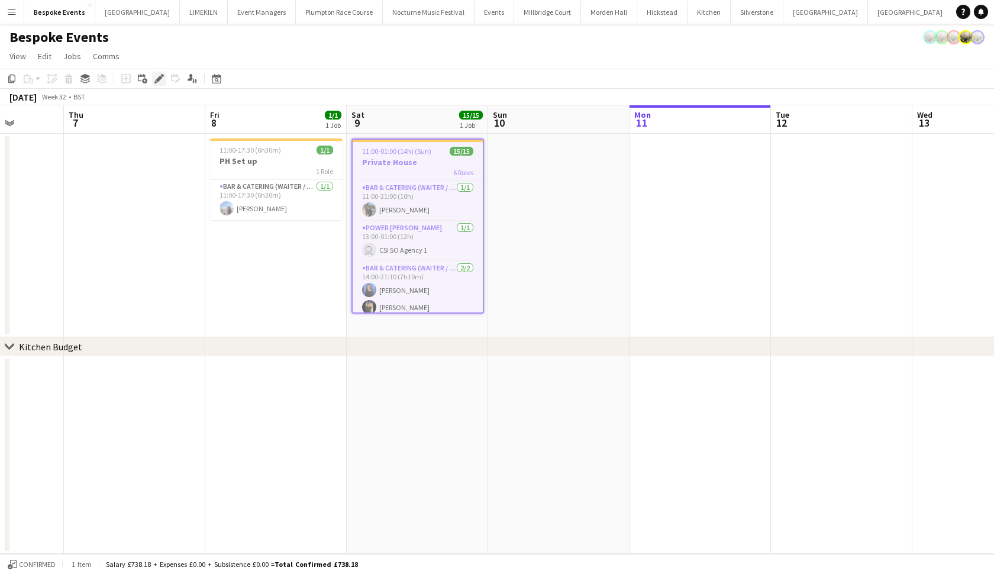
click at [156, 82] on icon at bounding box center [155, 81] width 3 height 3
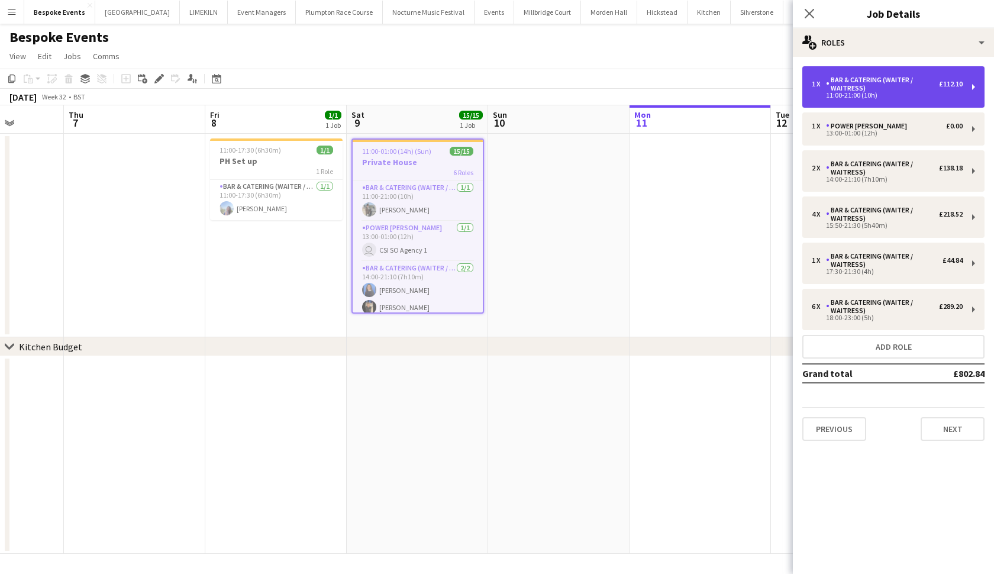
click at [854, 90] on div "Bar & Catering (Waiter / waitress)" at bounding box center [882, 84] width 113 height 17
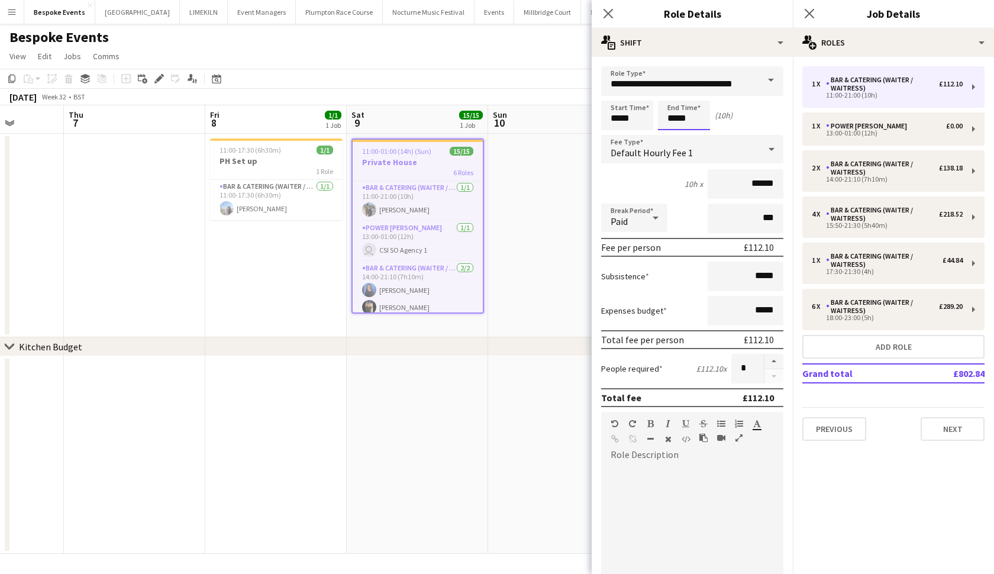
click at [689, 116] on body "Menu Boards Boards Boards All jobs Status Workforce Workforce My Workforce Recr…" at bounding box center [497, 287] width 994 height 574
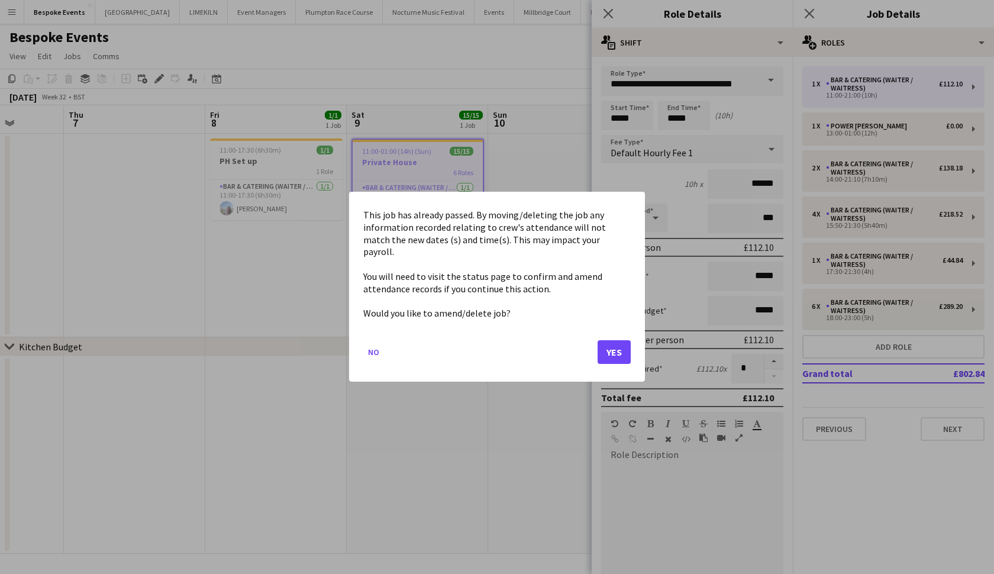
click at [614, 348] on button "Yes" at bounding box center [613, 353] width 33 height 24
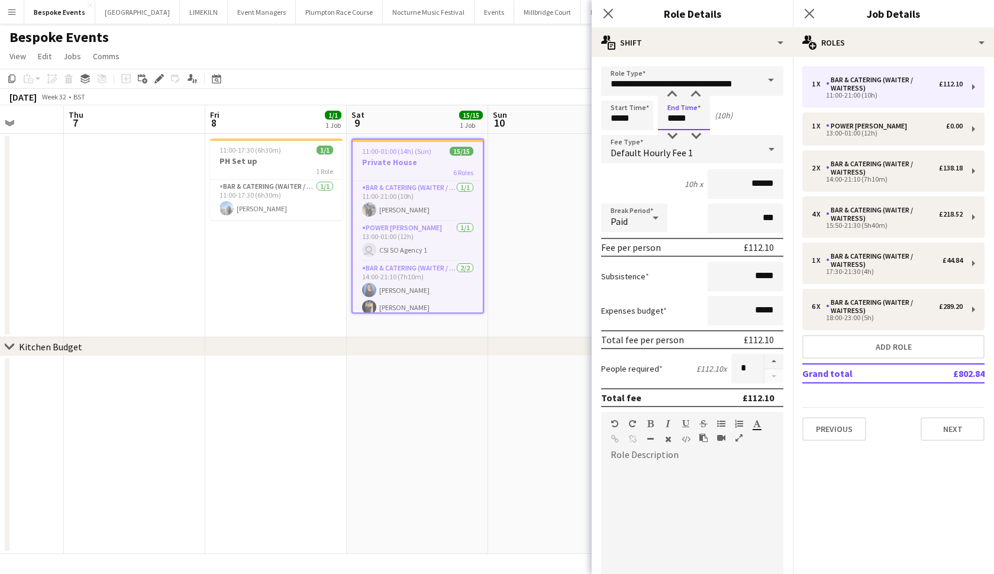
type input "*****"
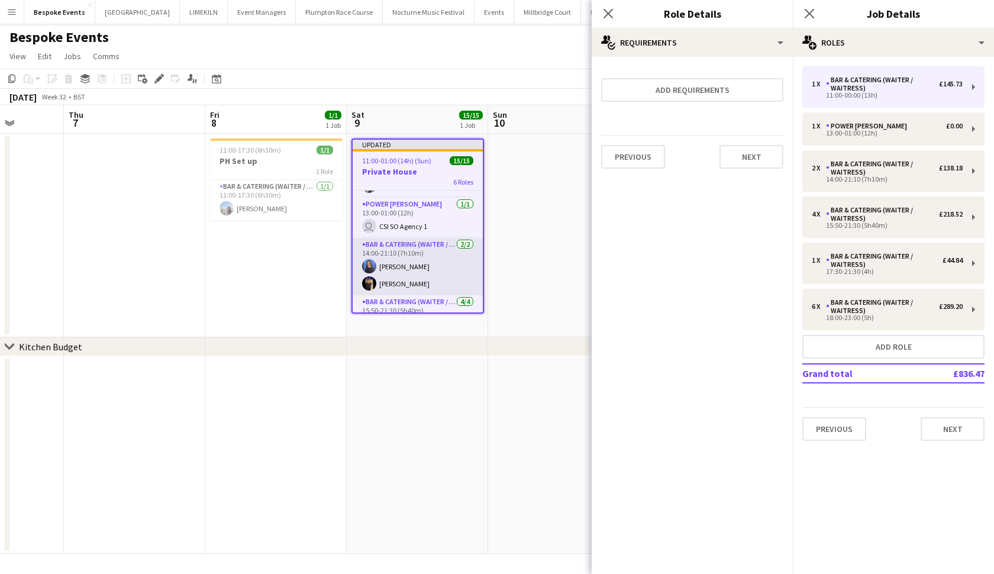
scroll to position [20, 0]
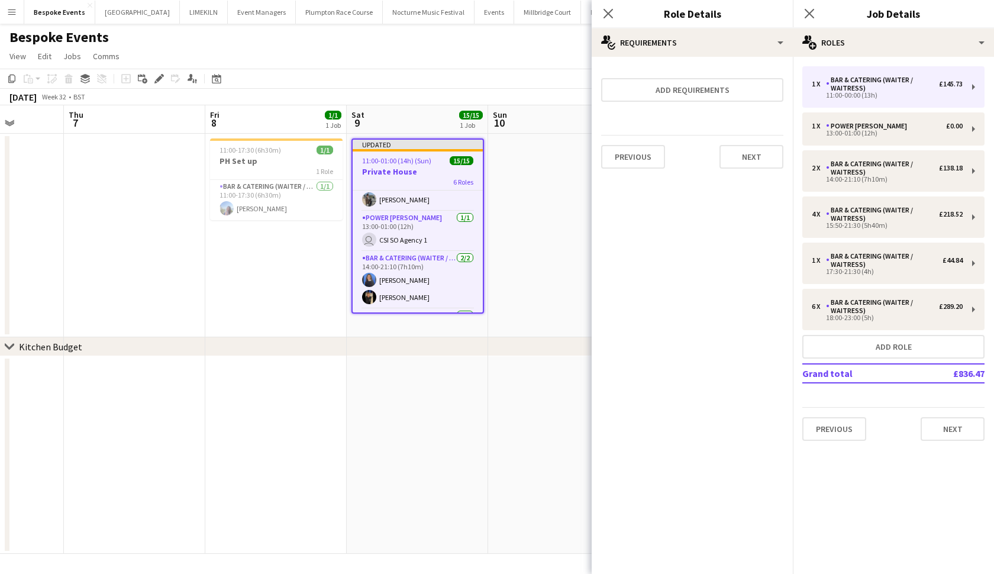
click at [423, 162] on span "11:00-01:00 (14h) (Sun)" at bounding box center [396, 160] width 69 height 9
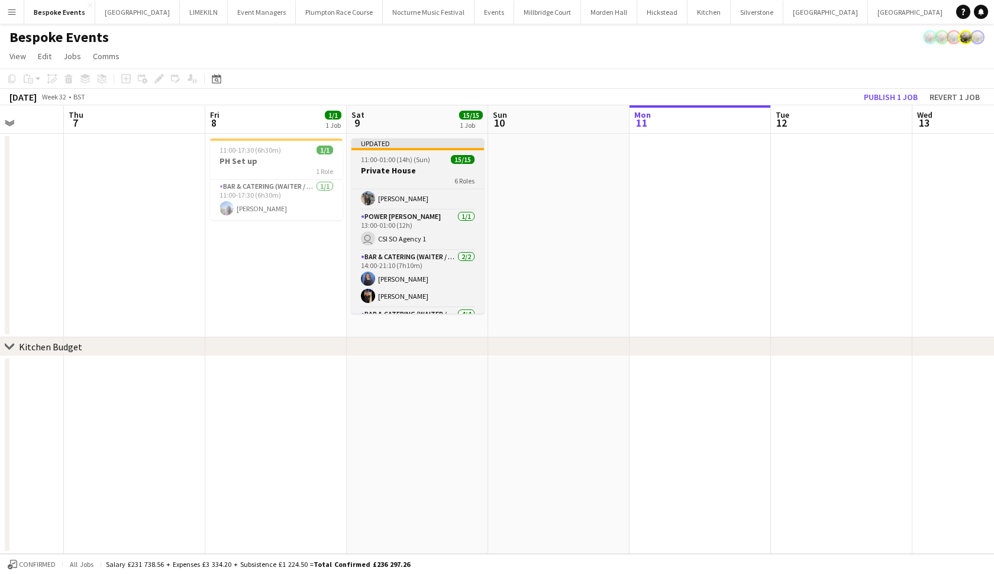
click at [435, 182] on div "6 Roles" at bounding box center [417, 180] width 132 height 9
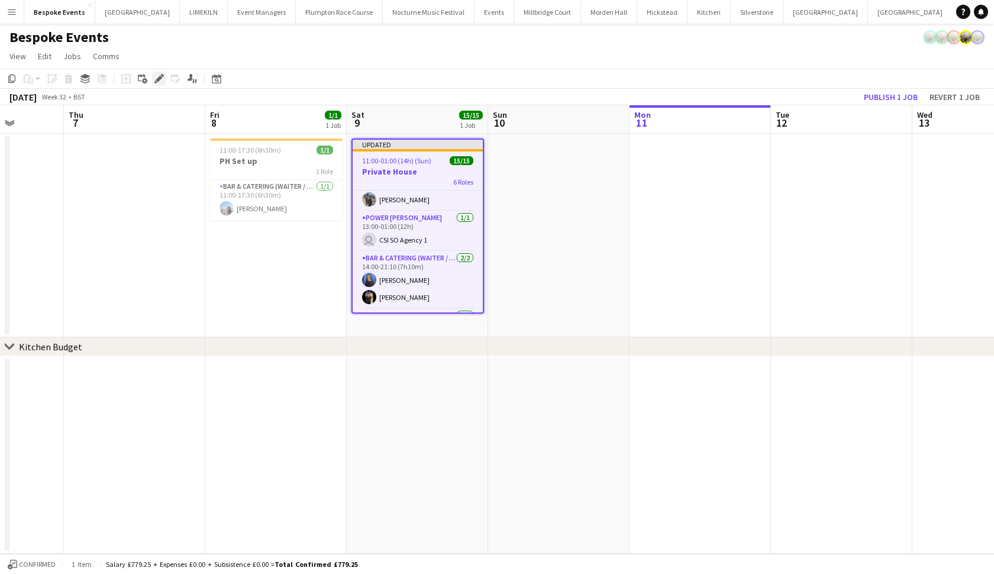
click at [161, 78] on icon at bounding box center [159, 79] width 7 height 7
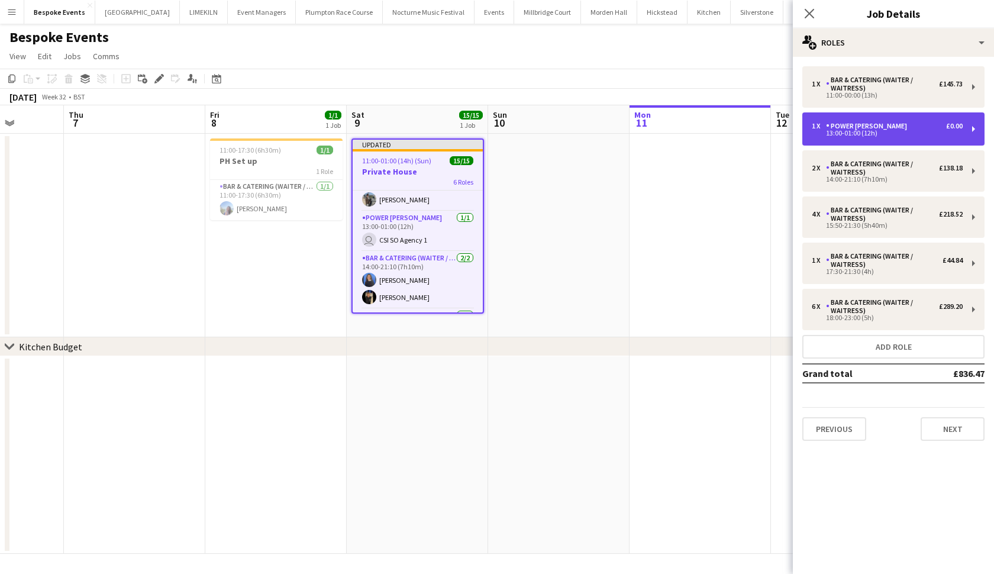
click at [869, 125] on div "1 x Power [PERSON_NAME] £0.00" at bounding box center [886, 126] width 151 height 8
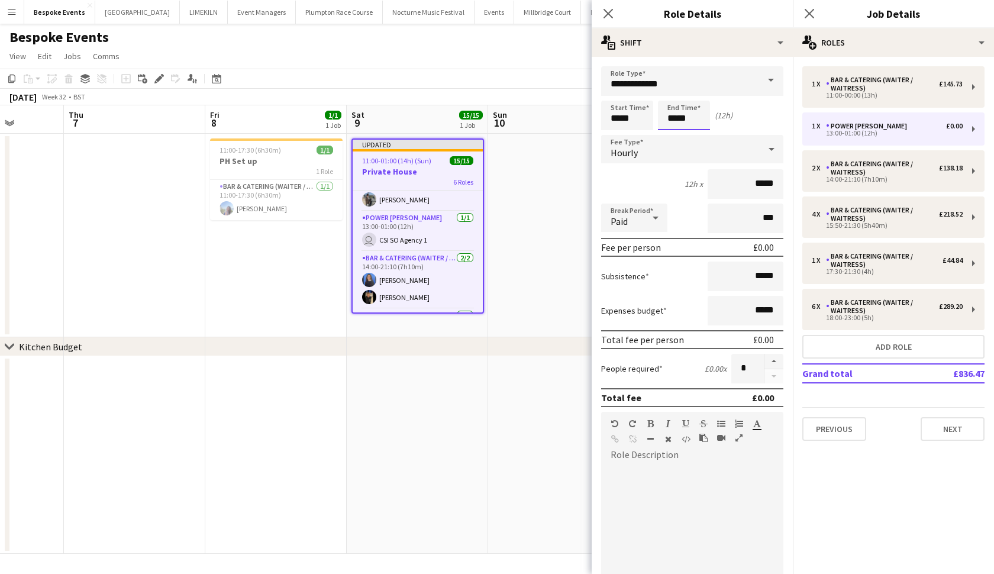
click at [675, 121] on body "Menu Boards Boards Boards All jobs Status Workforce Workforce My Workforce Recr…" at bounding box center [497, 287] width 994 height 574
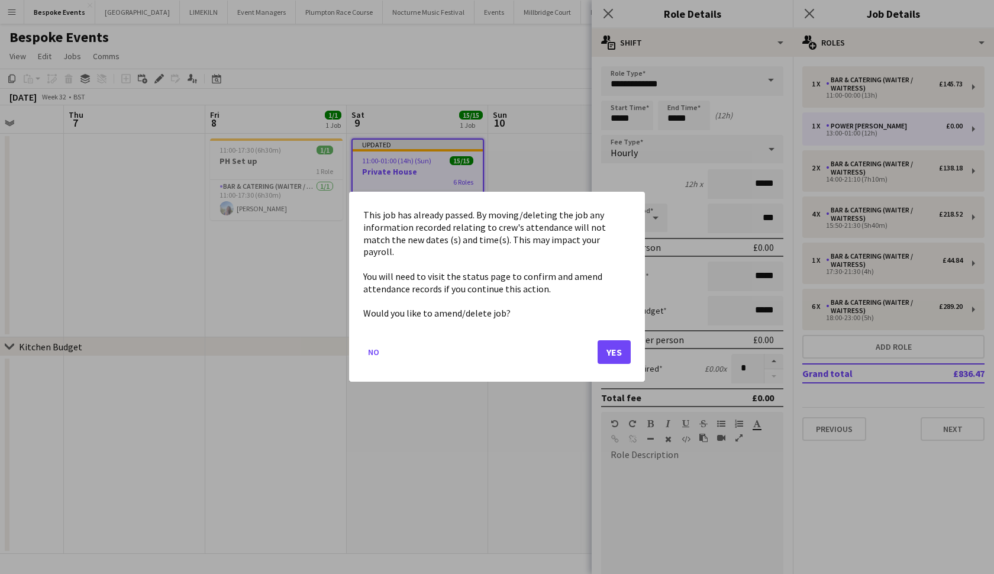
click at [613, 341] on button "Yes" at bounding box center [613, 353] width 33 height 24
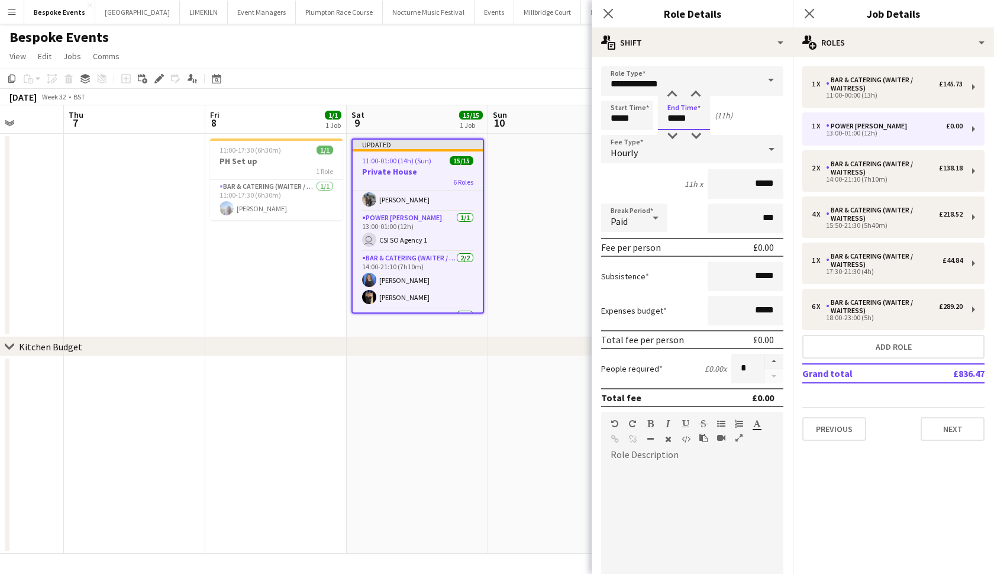
type input "*****"
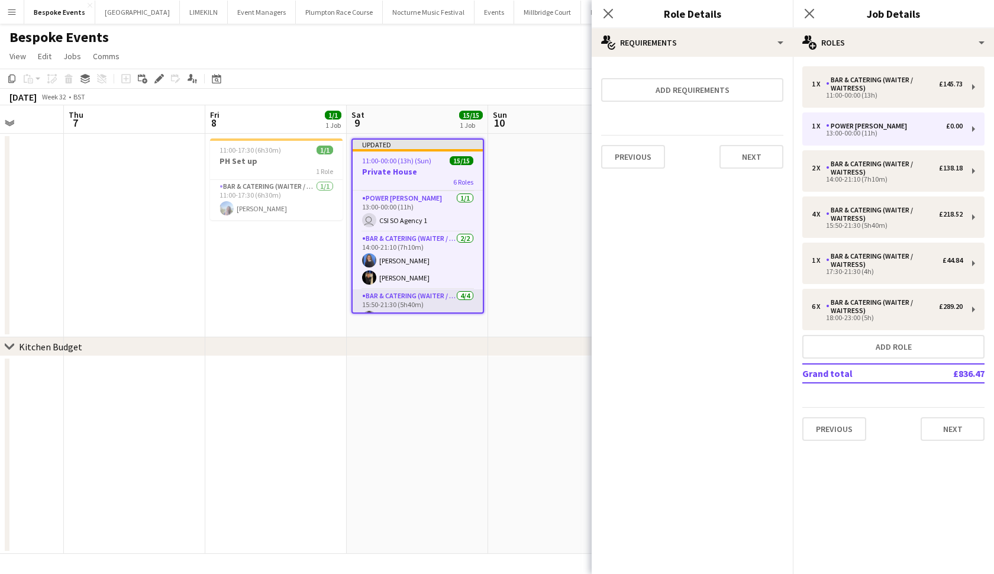
scroll to position [38, 0]
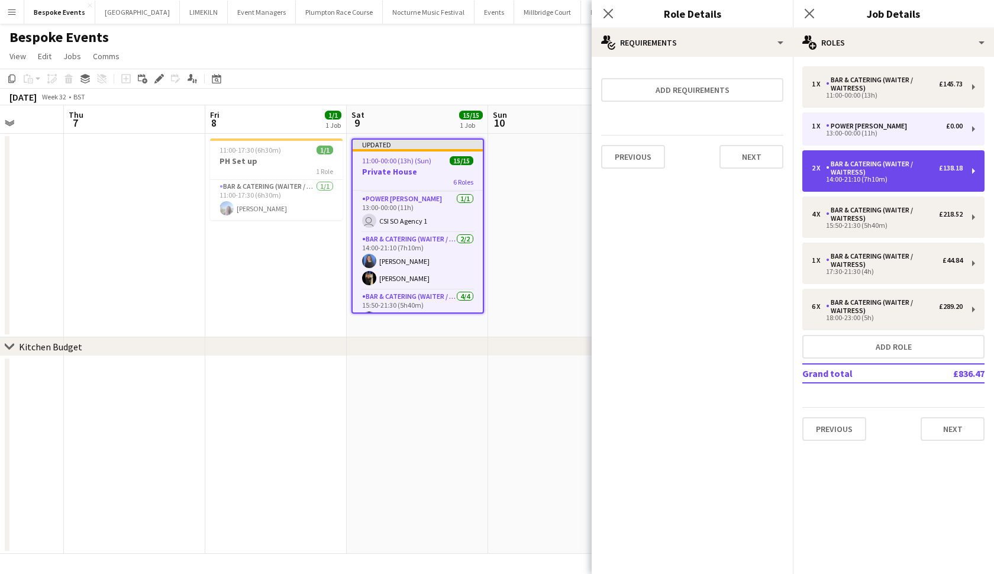
click at [869, 179] on div "14:00-21:10 (7h10m)" at bounding box center [886, 179] width 151 height 6
type input "**********"
type input "*****"
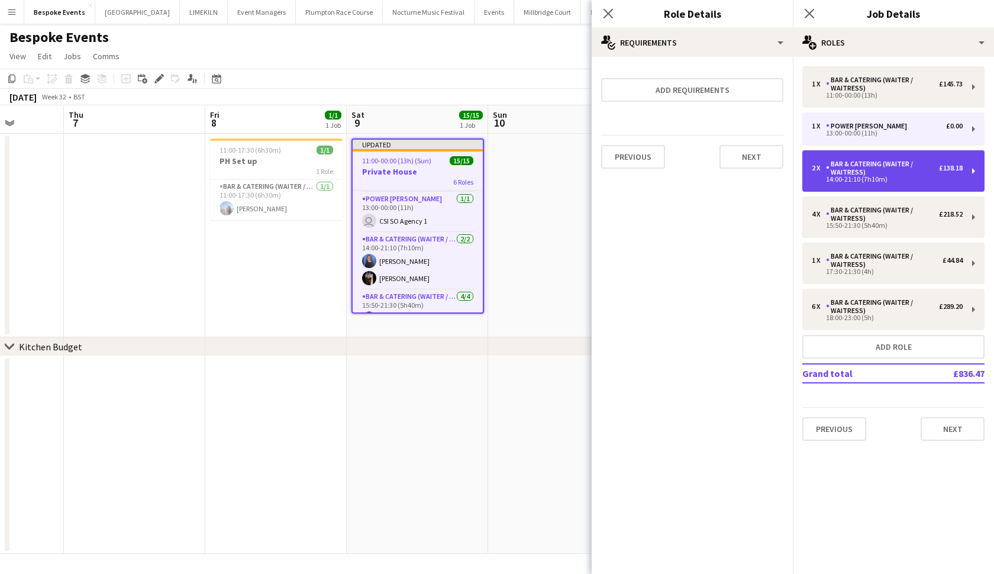
type input "*"
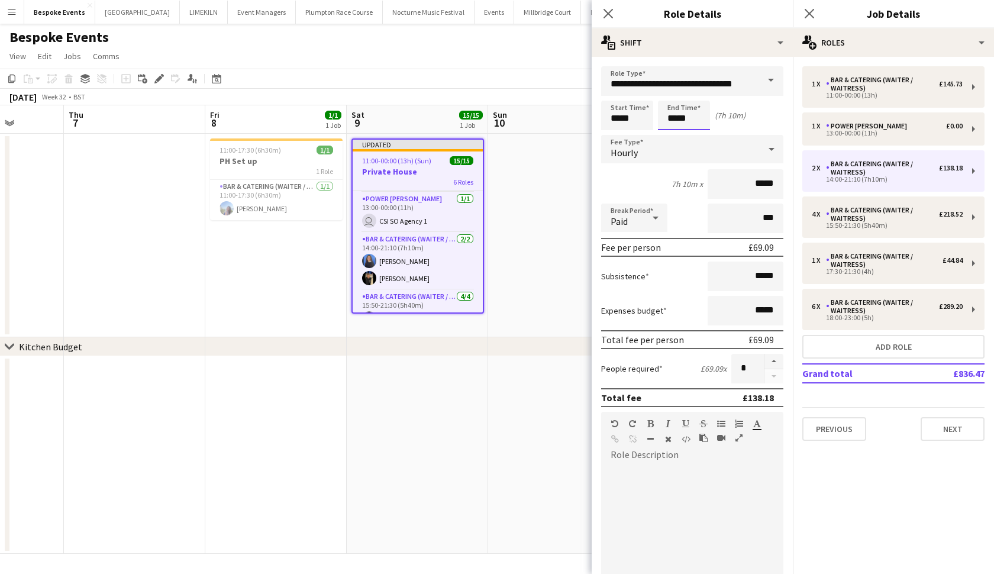
click at [675, 119] on input "*****" at bounding box center [684, 116] width 52 height 30
type input "*****"
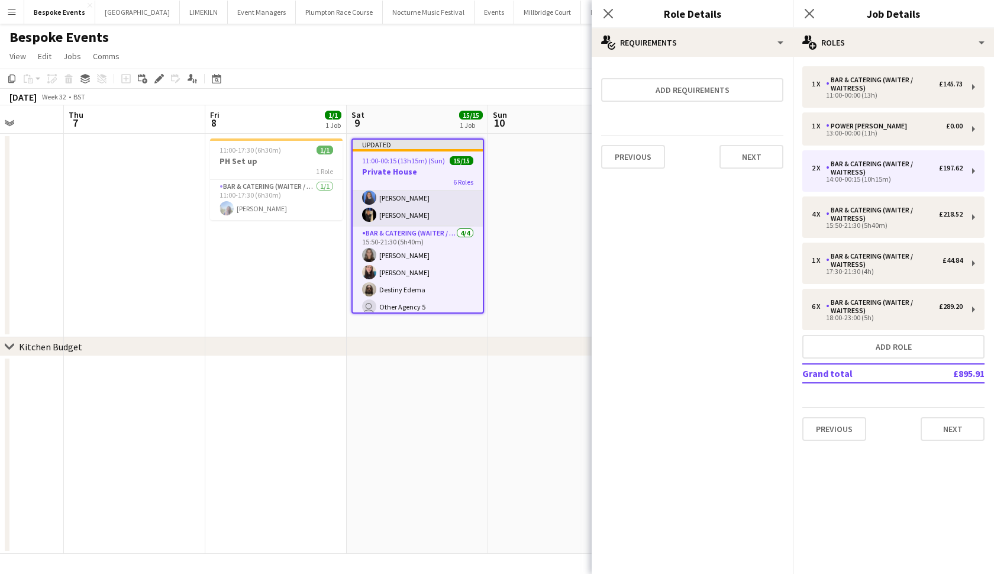
scroll to position [110, 0]
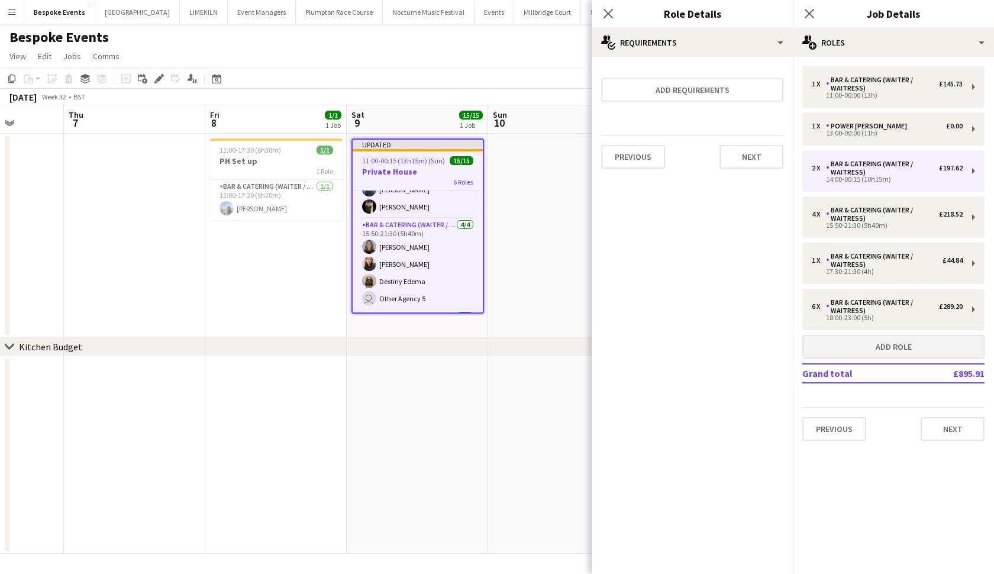
click at [869, 344] on button "Add role" at bounding box center [893, 347] width 182 height 24
type input "*****"
type input "******"
type input "*"
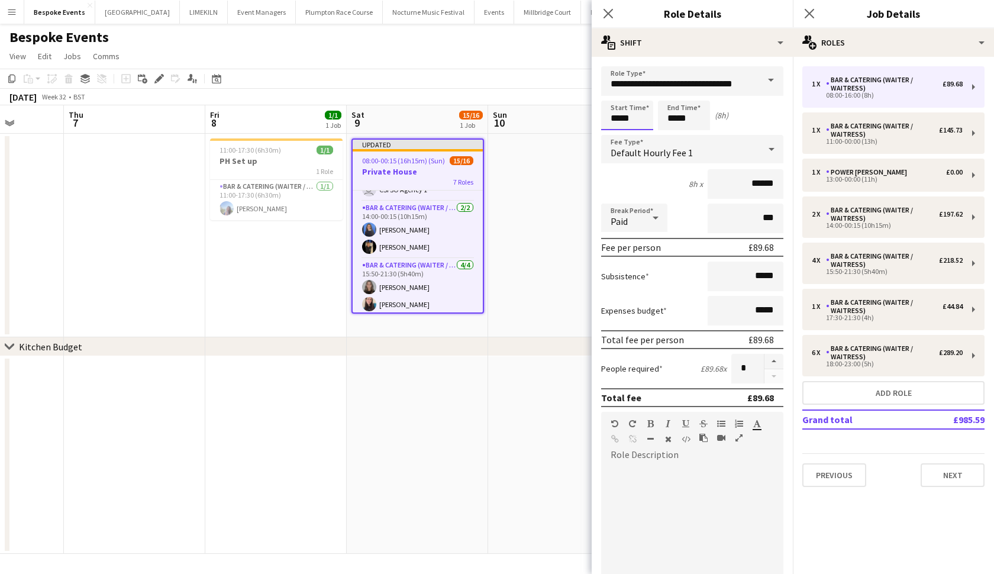
click at [619, 116] on input "*****" at bounding box center [627, 116] width 52 height 30
type input "*****"
click at [676, 119] on input "*****" at bounding box center [684, 116] width 52 height 30
type input "*****"
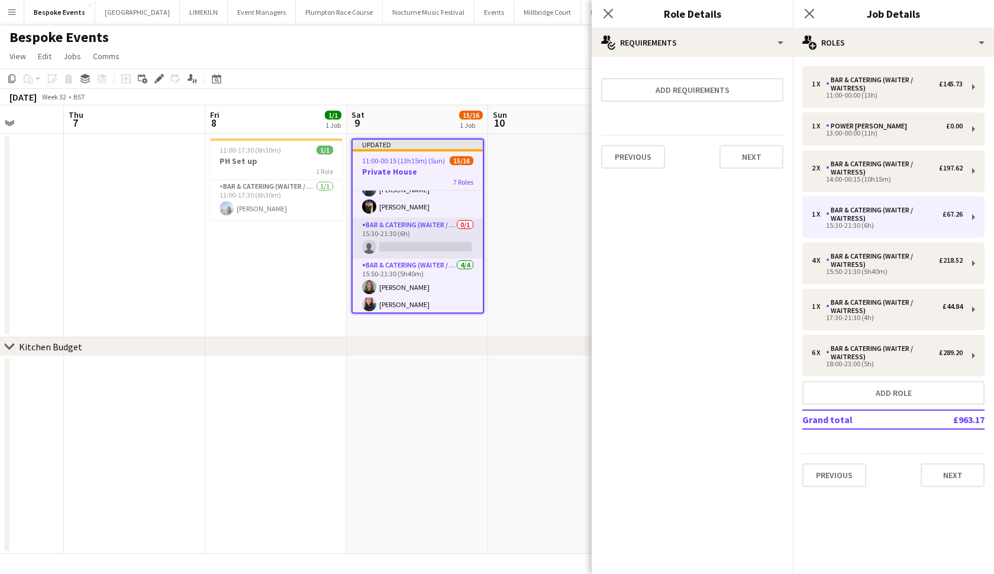
click at [388, 235] on app-card-role "Bar & Catering (Waiter / waitress) 0/1 15:30-21:30 (6h) single-neutral-actions" at bounding box center [417, 238] width 130 height 40
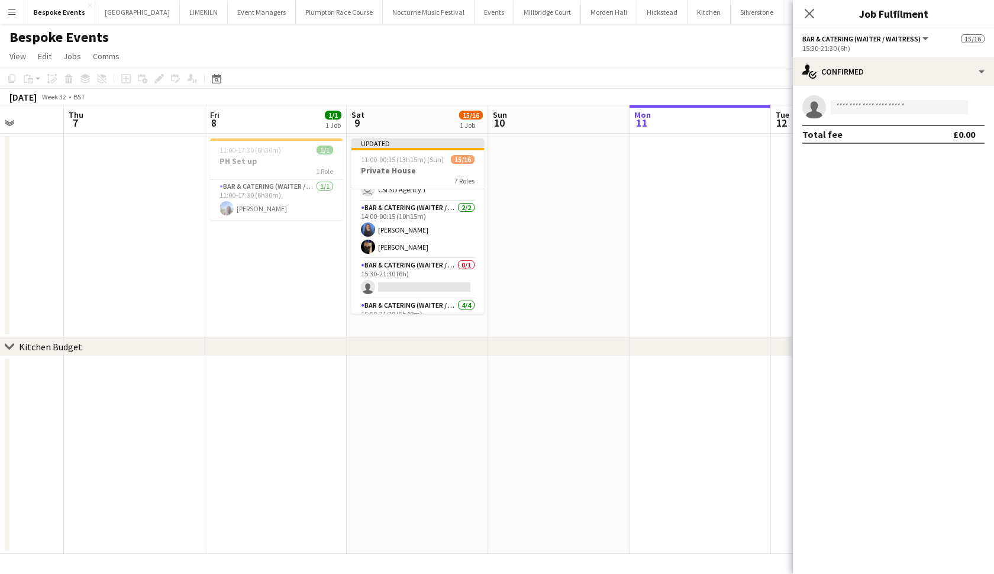
scroll to position [63, 0]
click at [619, 50] on app-page-menu "View Day view expanded Day view collapsed Month view Date picker Jump to [DATE]…" at bounding box center [497, 57] width 994 height 22
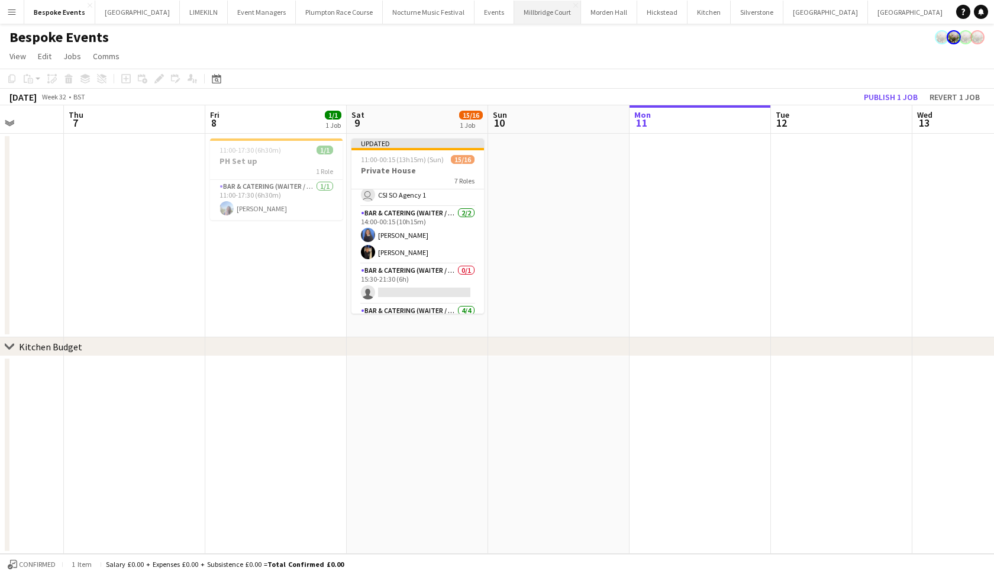
click at [527, 19] on button "[GEOGRAPHIC_DATA]" at bounding box center [547, 12] width 67 height 23
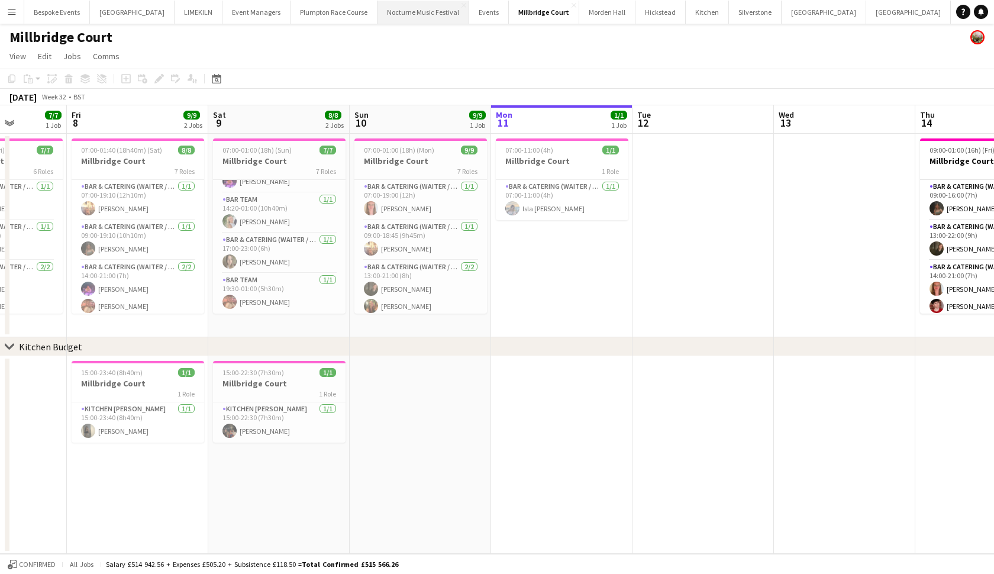
scroll to position [0, 352]
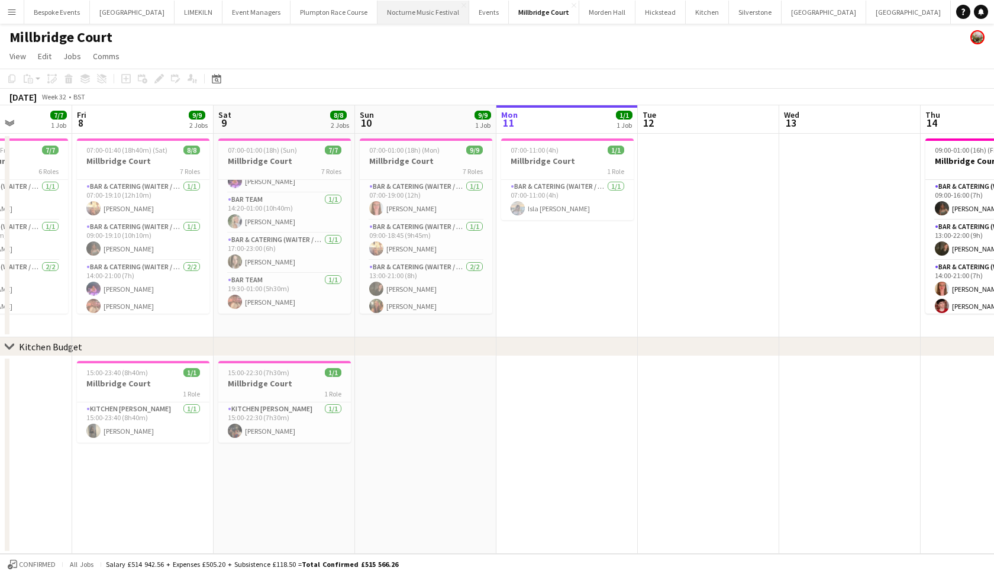
click at [56, 13] on button "Bespoke Events Close" at bounding box center [57, 12] width 66 height 23
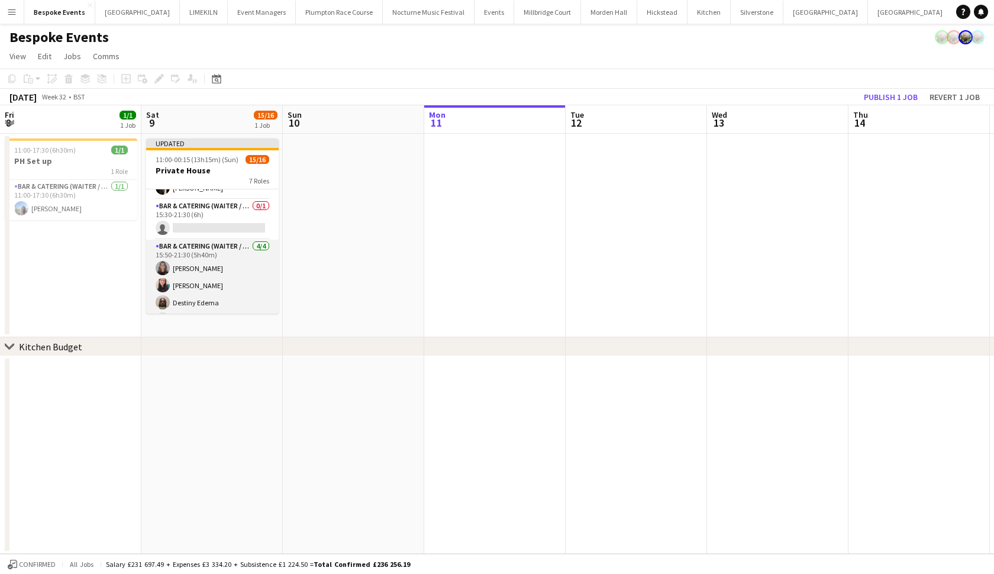
scroll to position [128, 0]
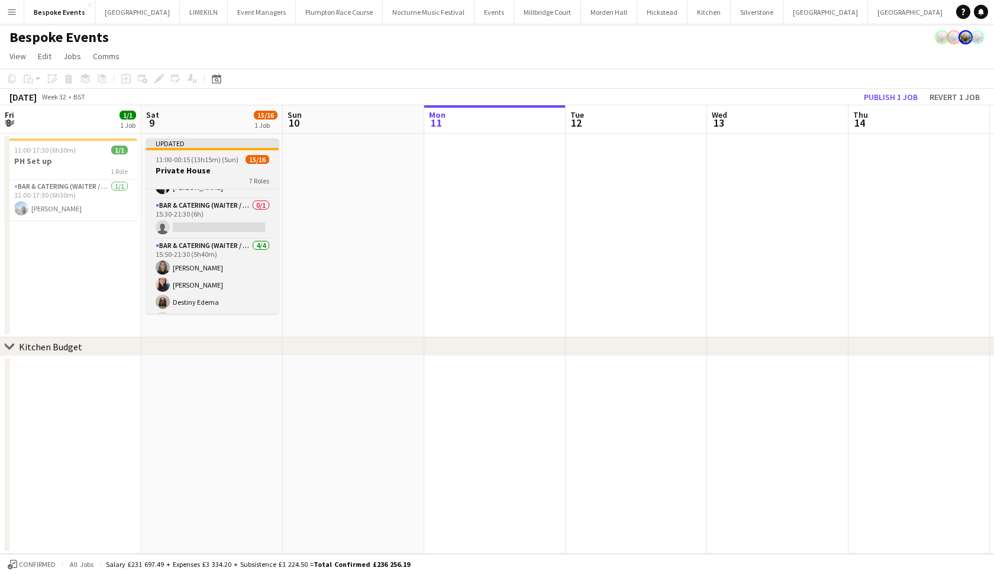
click at [216, 166] on h3 "Private House" at bounding box center [212, 170] width 132 height 11
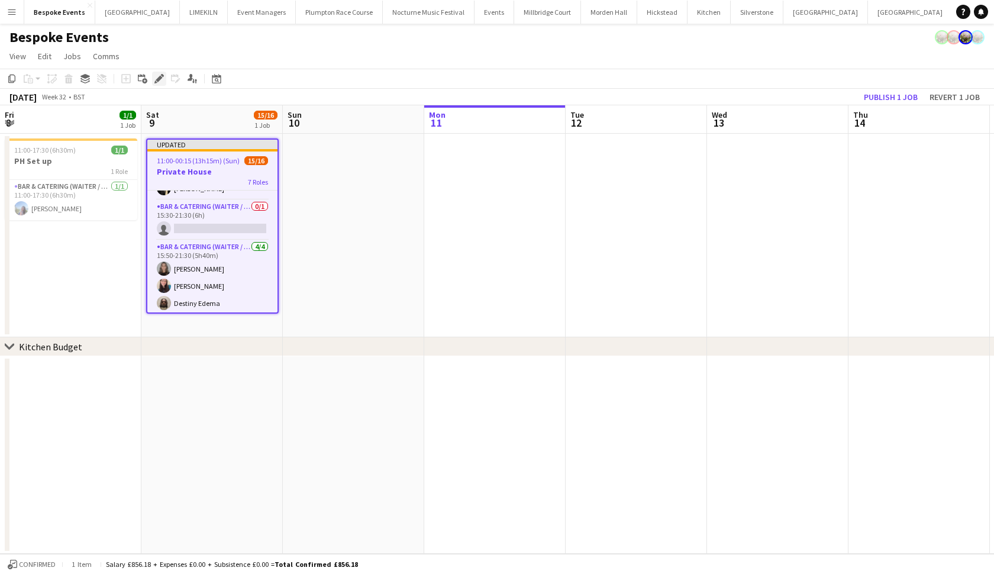
click at [159, 79] on icon at bounding box center [159, 79] width 7 height 7
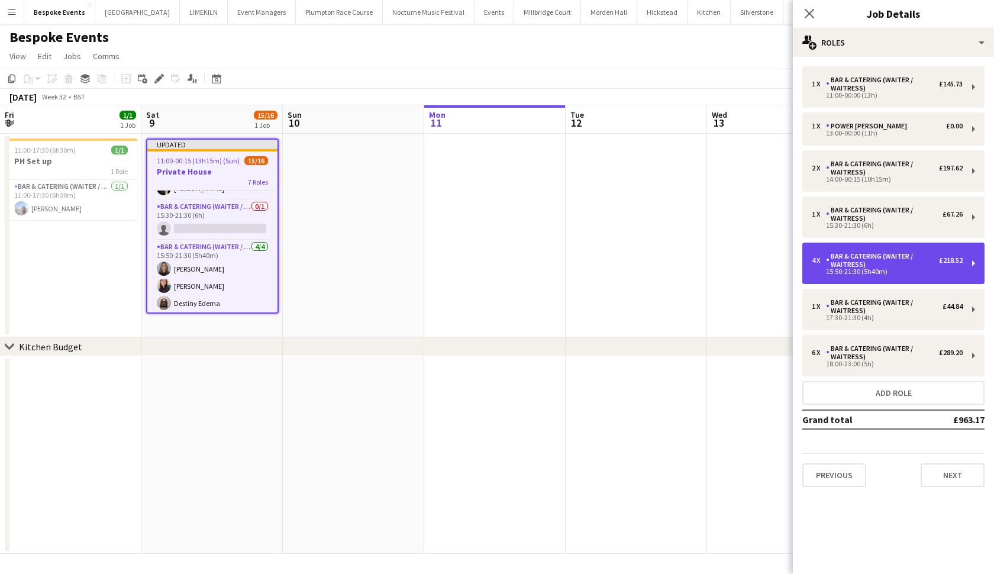
click at [869, 274] on div "15:50-21:30 (5h40m)" at bounding box center [886, 271] width 151 height 6
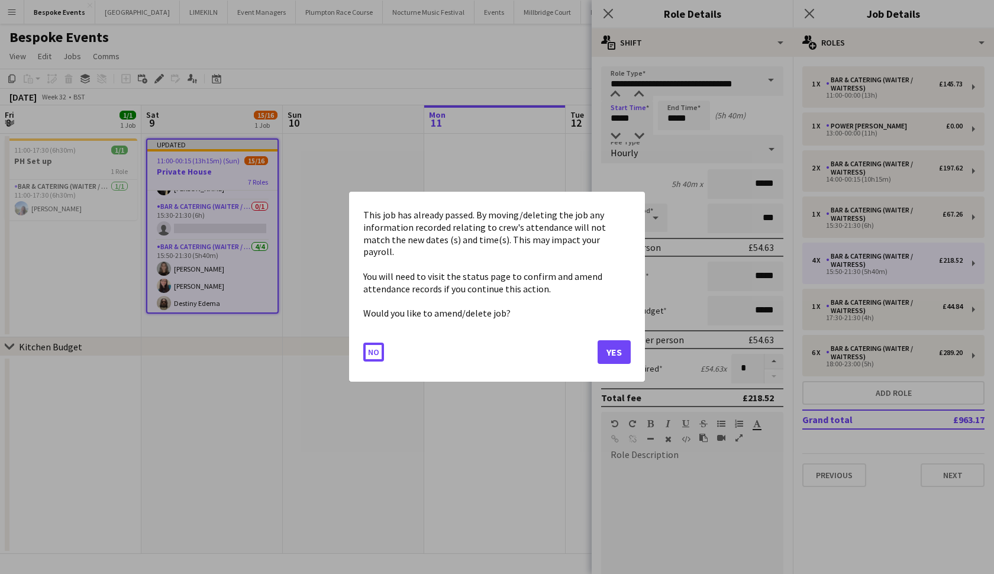
click at [633, 121] on body "Menu Boards Boards Boards All jobs Status Workforce Workforce My Workforce Recr…" at bounding box center [497, 287] width 994 height 574
click at [616, 350] on button "Yes" at bounding box center [613, 353] width 33 height 24
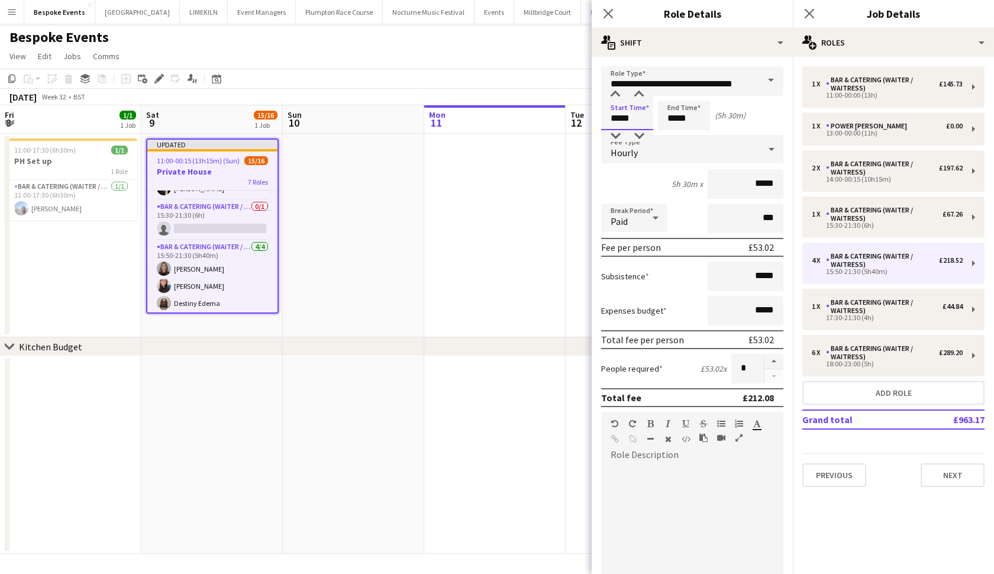
type input "*****"
click at [696, 112] on input "*****" at bounding box center [684, 116] width 52 height 30
click at [691, 122] on input "*****" at bounding box center [684, 116] width 52 height 30
type input "*****"
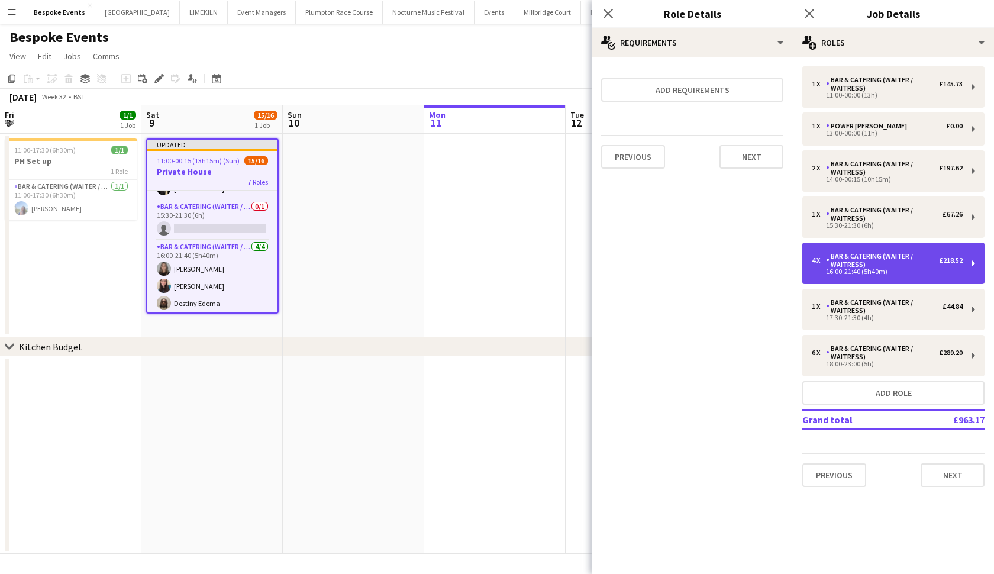
click at [866, 267] on div "Bar & Catering (Waiter / waitress)" at bounding box center [882, 260] width 113 height 17
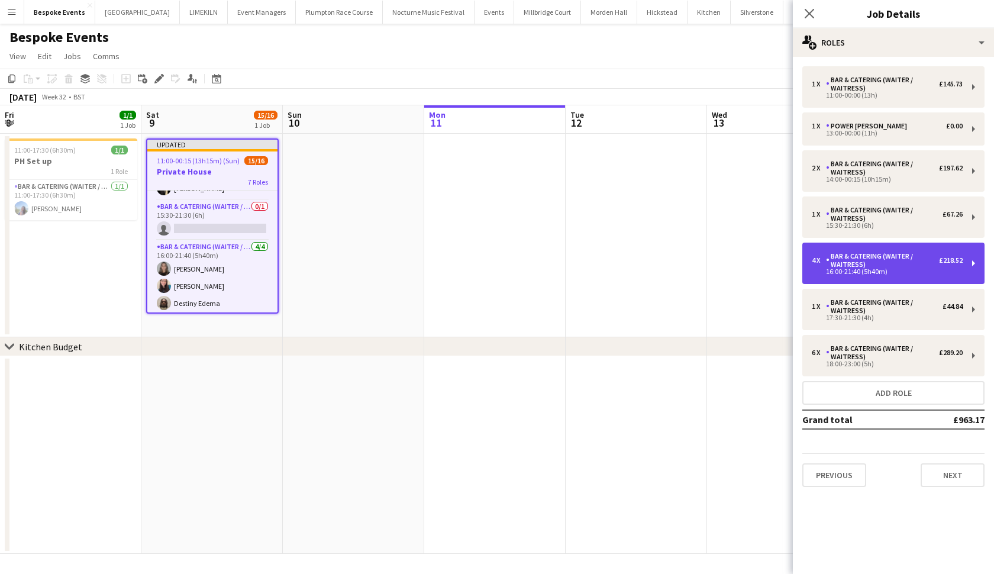
click at [866, 267] on div "Bar & Catering (Waiter / waitress)" at bounding box center [882, 260] width 113 height 17
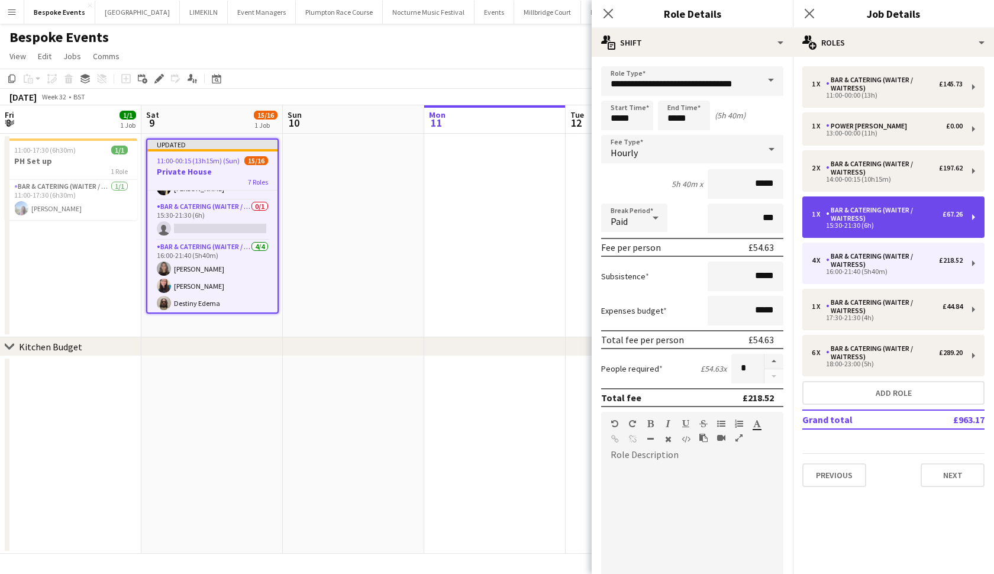
click at [865, 228] on div "15:30-21:30 (6h)" at bounding box center [886, 225] width 151 height 6
type input "*****"
type input "******"
type input "*"
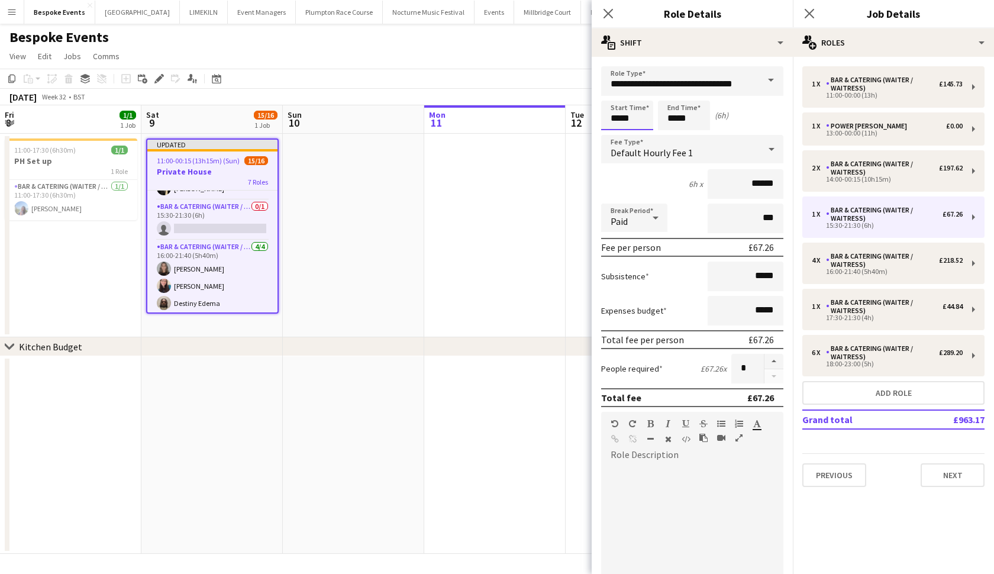
click at [621, 117] on input "*****" at bounding box center [627, 116] width 52 height 30
type input "*****"
click at [682, 118] on input "*****" at bounding box center [684, 116] width 52 height 30
type input "*****"
click at [769, 364] on button "button" at bounding box center [773, 361] width 19 height 15
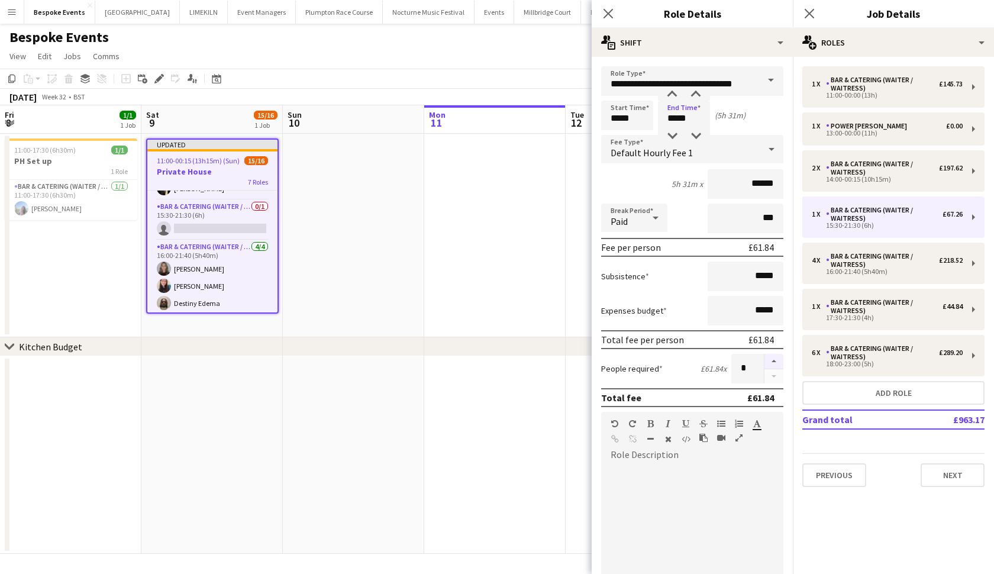
type input "*"
click at [349, 299] on app-date-cell at bounding box center [353, 235] width 141 height 203
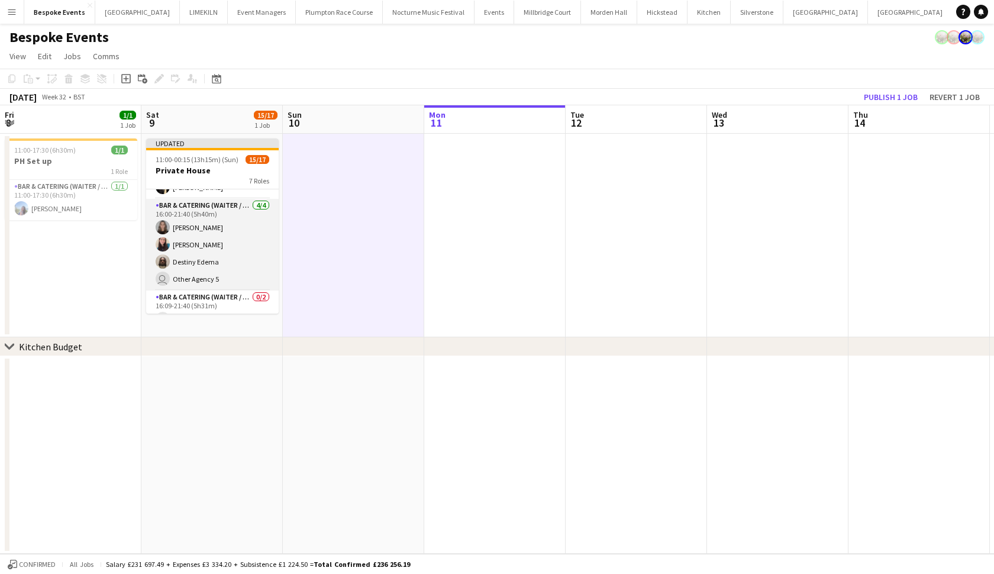
click at [209, 264] on app-card-role "Bar & Catering (Waiter / waitress) [DATE] 16:00-21:40 (5h40m) [PERSON_NAME] [PE…" at bounding box center [212, 245] width 132 height 92
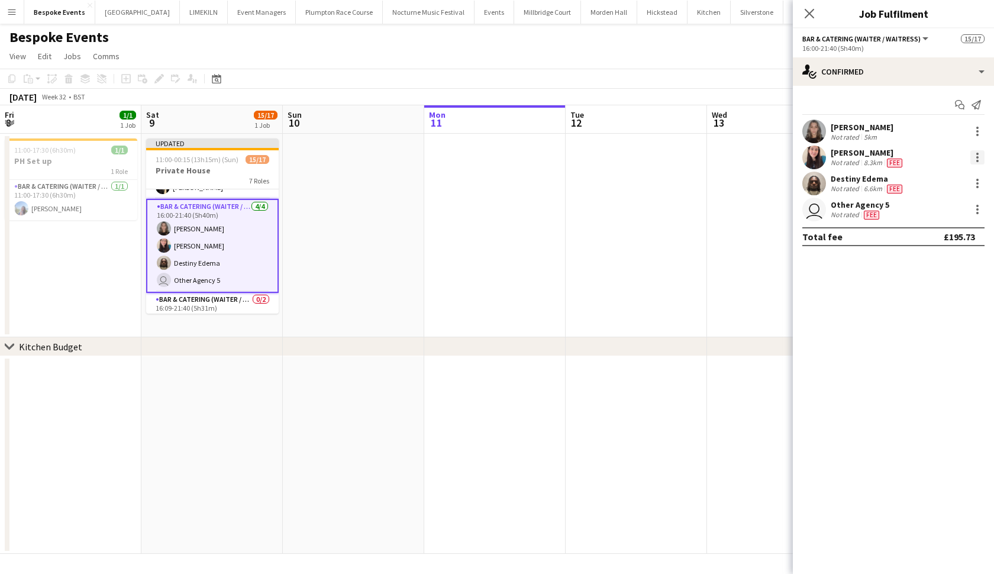
click at [869, 160] on div at bounding box center [977, 161] width 2 height 2
click at [869, 206] on span "Switch crew" at bounding box center [926, 207] width 50 height 10
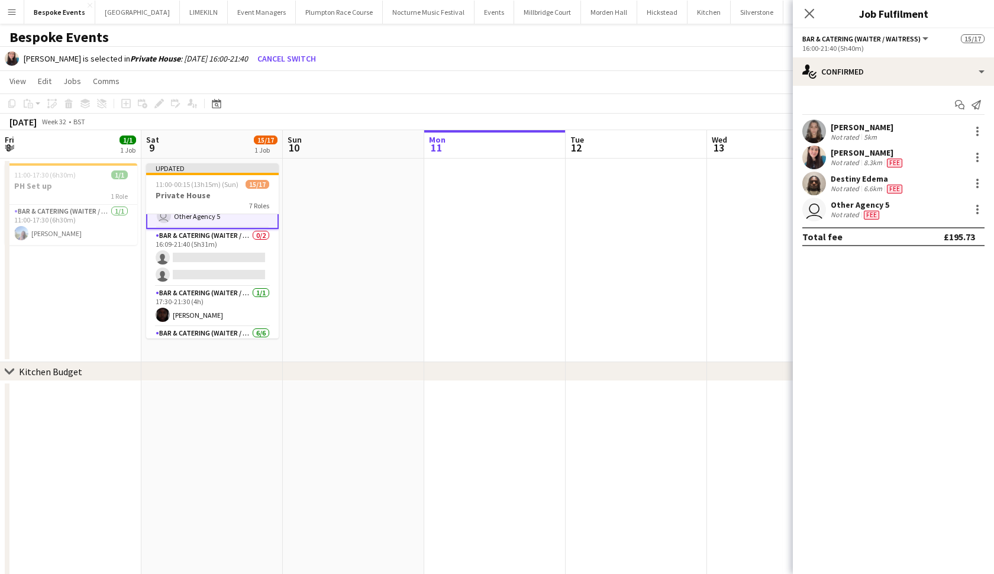
scroll to position [219, 0]
click at [215, 261] on app-card-role "Bar & Catering (Waiter / waitress) 0/2 16:09-21:40 (5h31m) single-neutral-actio…" at bounding box center [212, 255] width 132 height 57
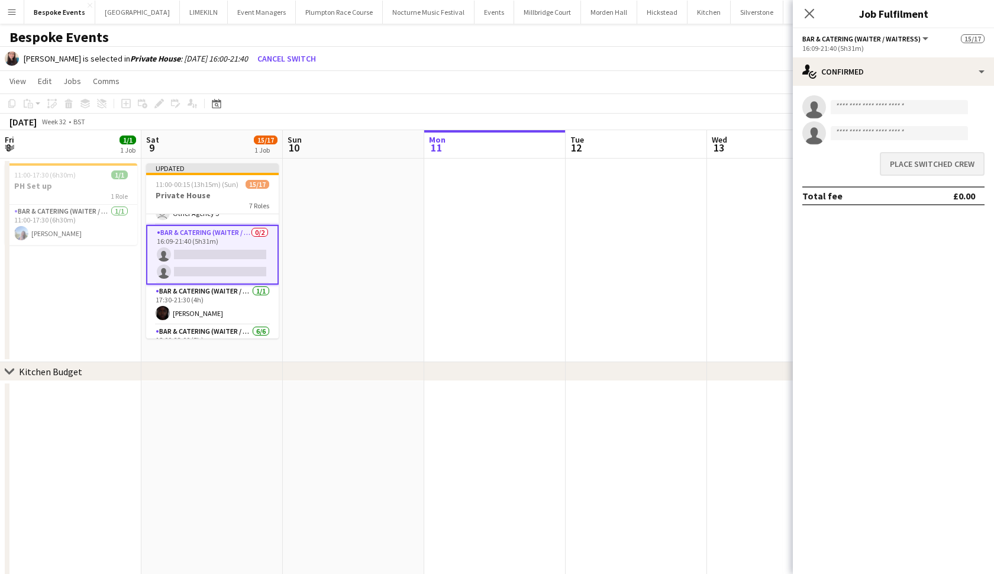
click at [869, 162] on button "Place switched crew" at bounding box center [931, 164] width 105 height 24
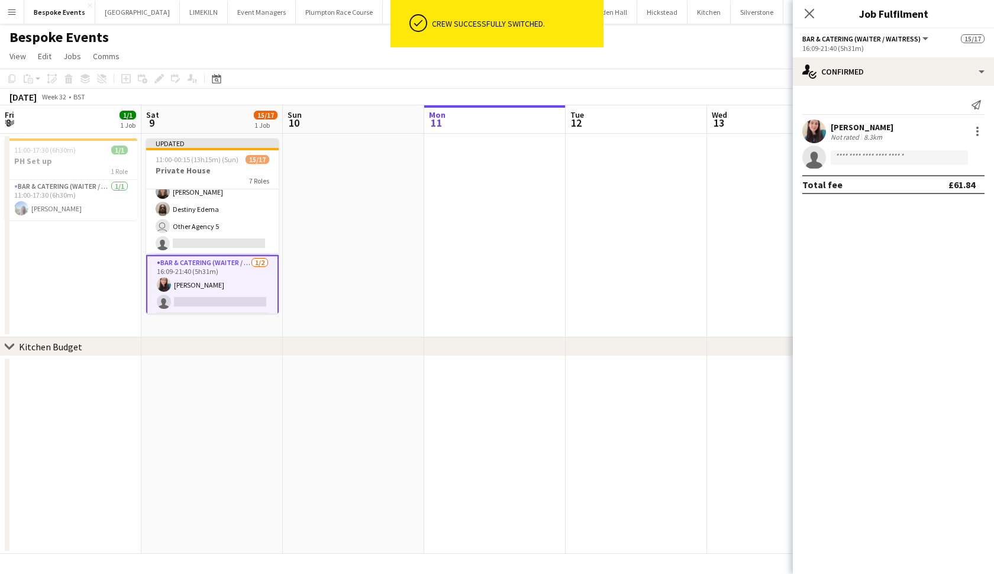
scroll to position [150, 0]
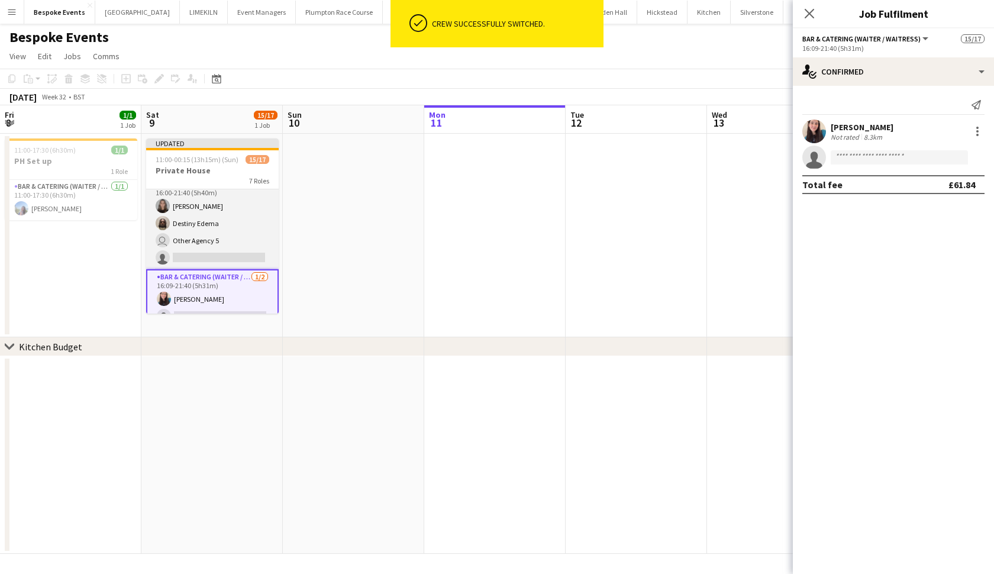
click at [204, 254] on app-card-role "Bar & Catering (Waiter / waitress) 6I [DATE] 16:00-21:40 (5h40m) [PERSON_NAME] …" at bounding box center [212, 223] width 132 height 92
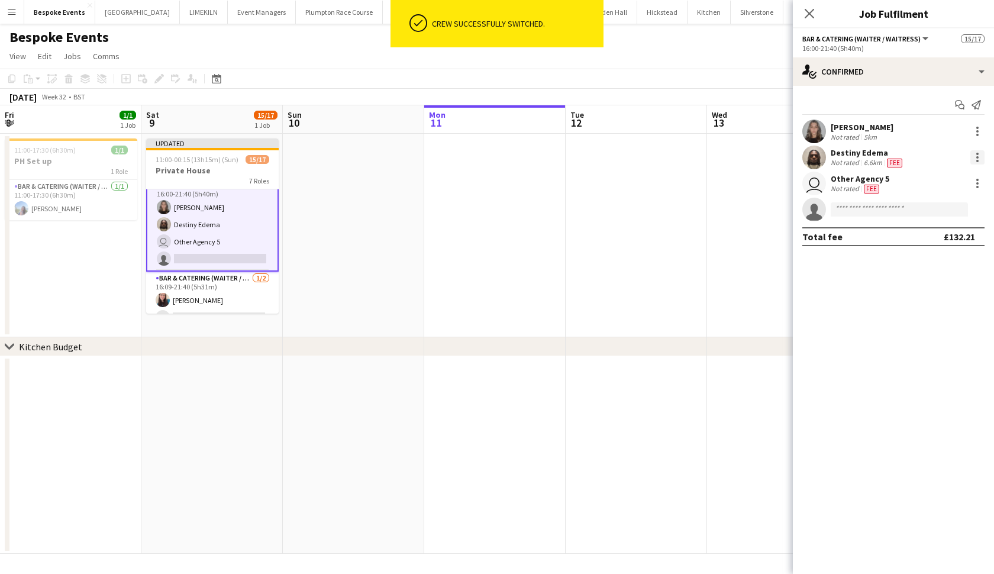
click at [869, 159] on div at bounding box center [977, 157] width 14 height 14
click at [869, 206] on span "Switch crew" at bounding box center [926, 207] width 50 height 10
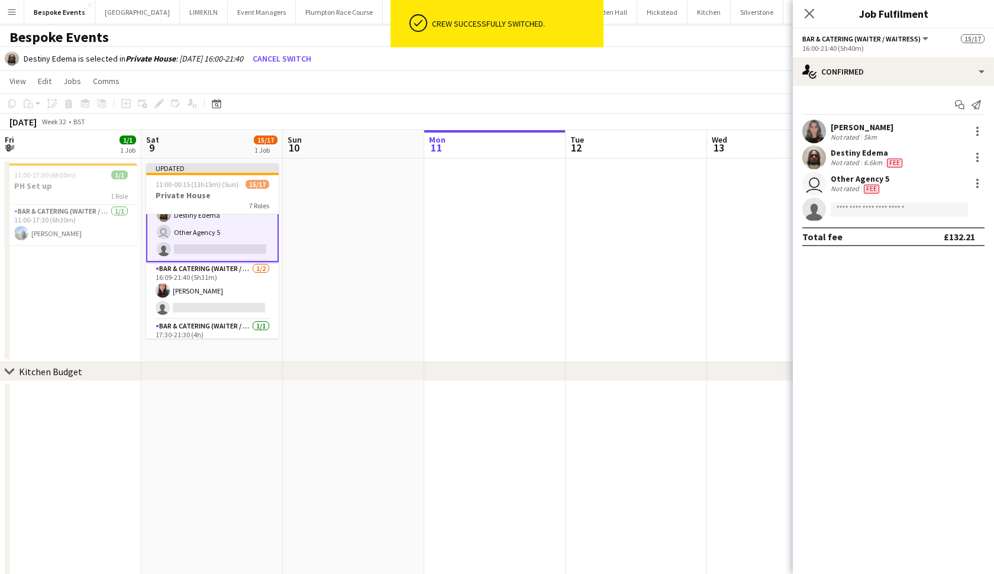
scroll to position [186, 0]
click at [228, 306] on app-card-role "Bar & Catering (Waiter / waitress) [DATE] 16:09-21:40 (5h31m) [PERSON_NAME] sin…" at bounding box center [212, 288] width 132 height 57
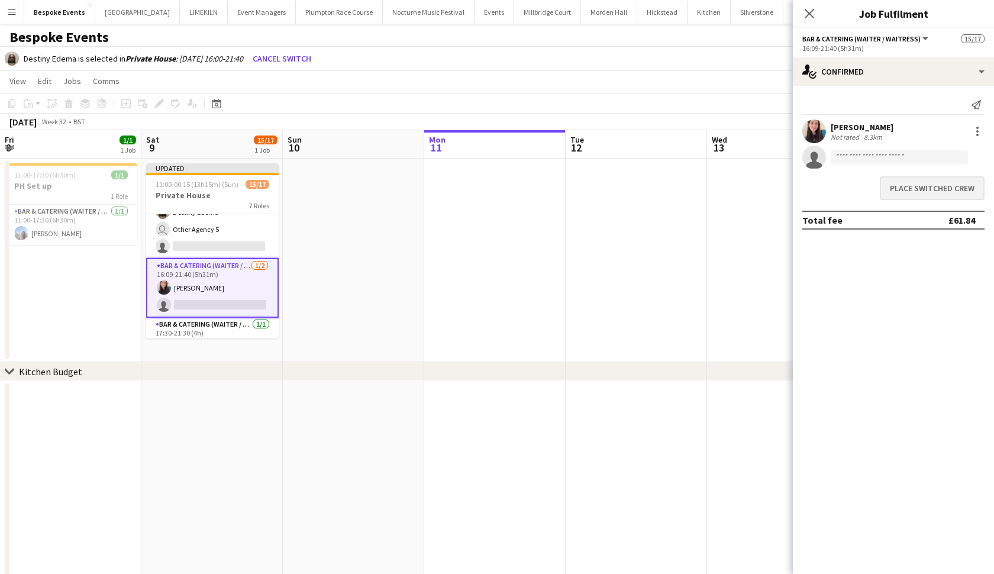
click at [869, 185] on button "Place switched crew" at bounding box center [931, 188] width 105 height 24
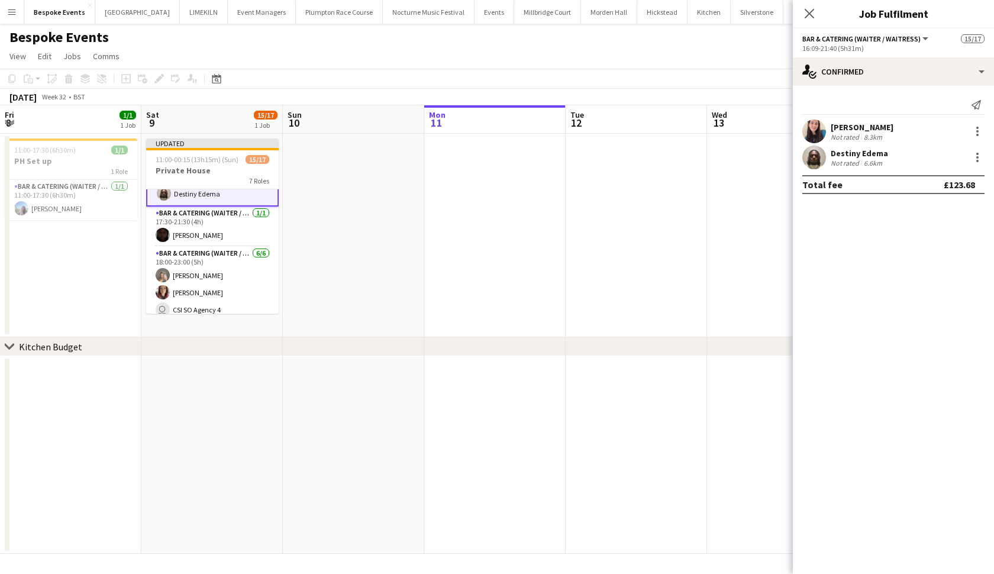
scroll to position [274, 0]
click at [228, 219] on app-card-role "Bar & Catering (Waiter / waitress) [DATE] 17:30-21:30 (4h) [PERSON_NAME]" at bounding box center [212, 225] width 132 height 40
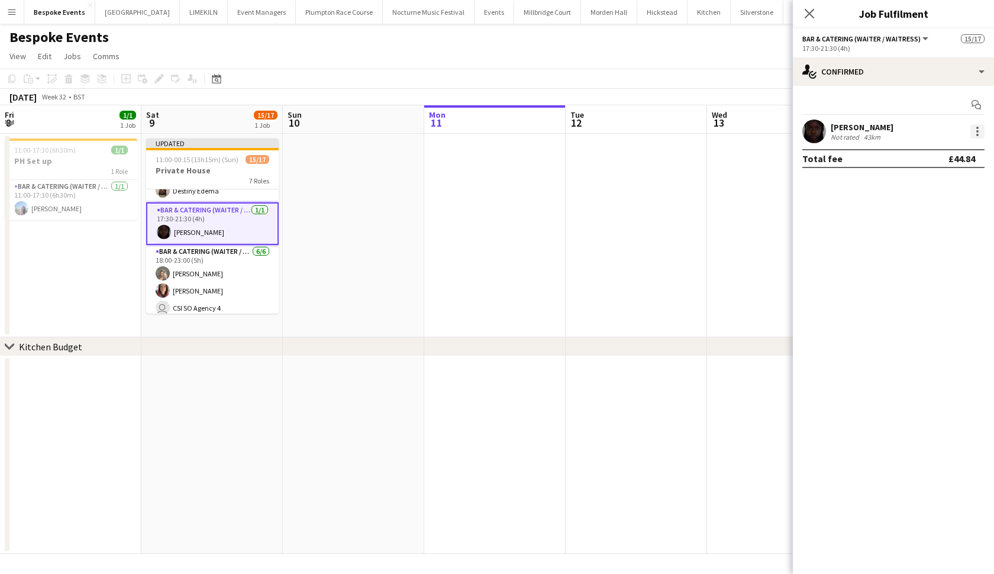
click at [869, 134] on div at bounding box center [977, 131] width 14 height 14
click at [869, 206] on span "Remove" at bounding box center [918, 210] width 35 height 10
click at [686, 212] on app-date-cell at bounding box center [635, 235] width 141 height 203
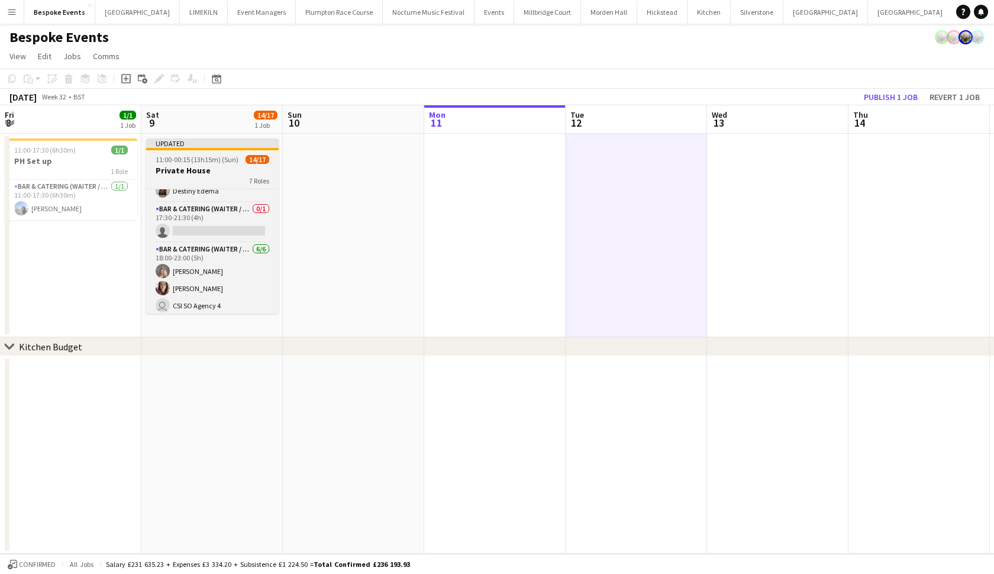
click at [241, 166] on h3 "Private House" at bounding box center [212, 170] width 132 height 11
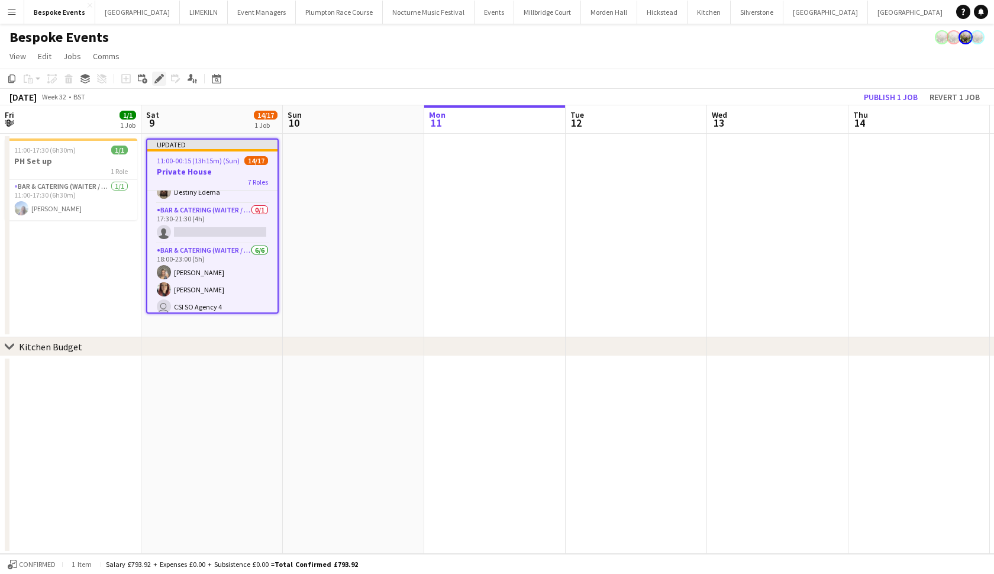
click at [156, 80] on icon "Edit" at bounding box center [158, 78] width 9 height 9
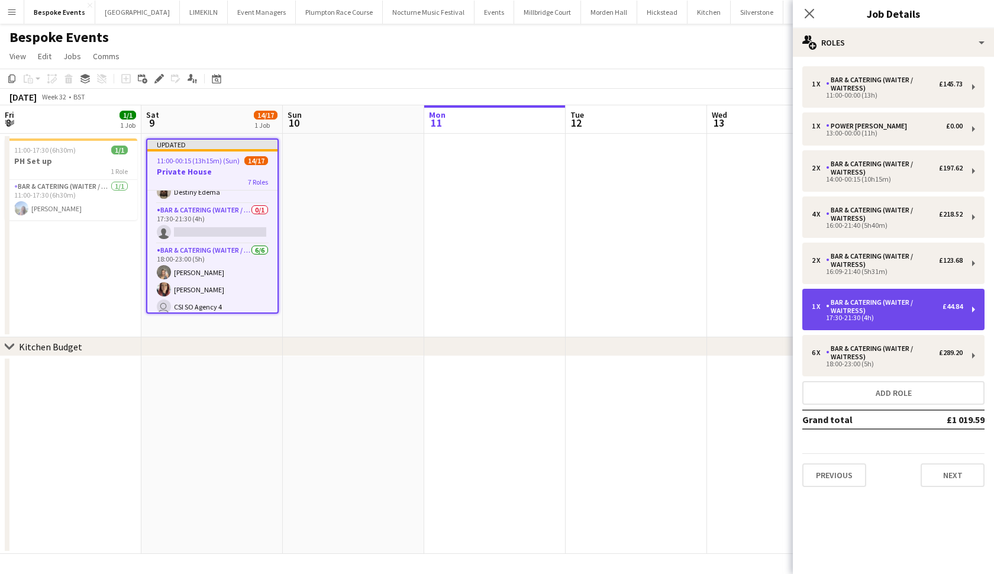
click at [849, 320] on div "17:30-21:30 (4h)" at bounding box center [886, 318] width 151 height 6
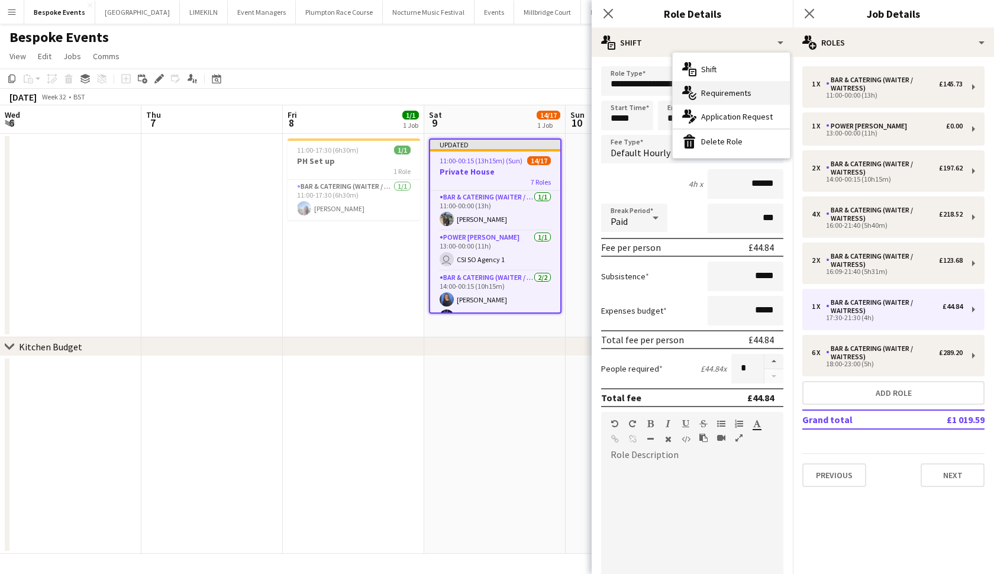
scroll to position [274, 0]
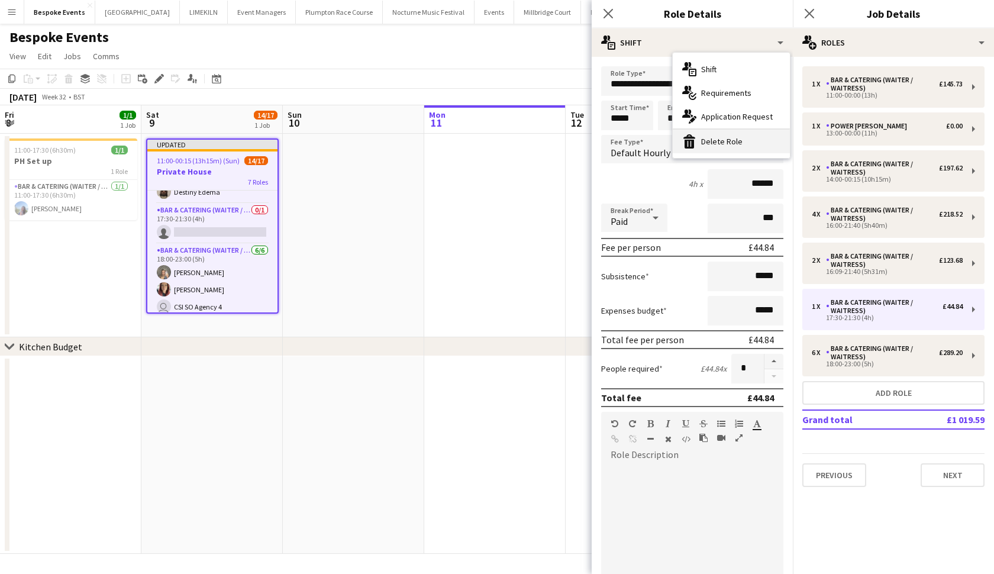
click at [727, 141] on div "bin-2 Delete Role" at bounding box center [730, 142] width 117 height 24
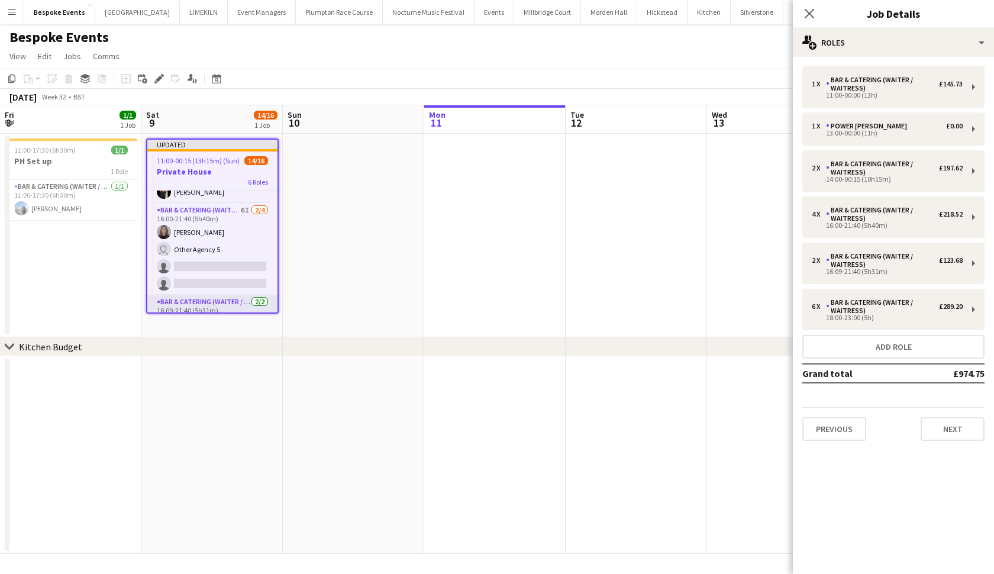
scroll to position [121, 0]
click at [213, 165] on app-job-card "Updated 11:00-00:15 (13h15m) (Sun) 14/16 Private House 6 Roles Bar & Catering (…" at bounding box center [212, 225] width 132 height 175
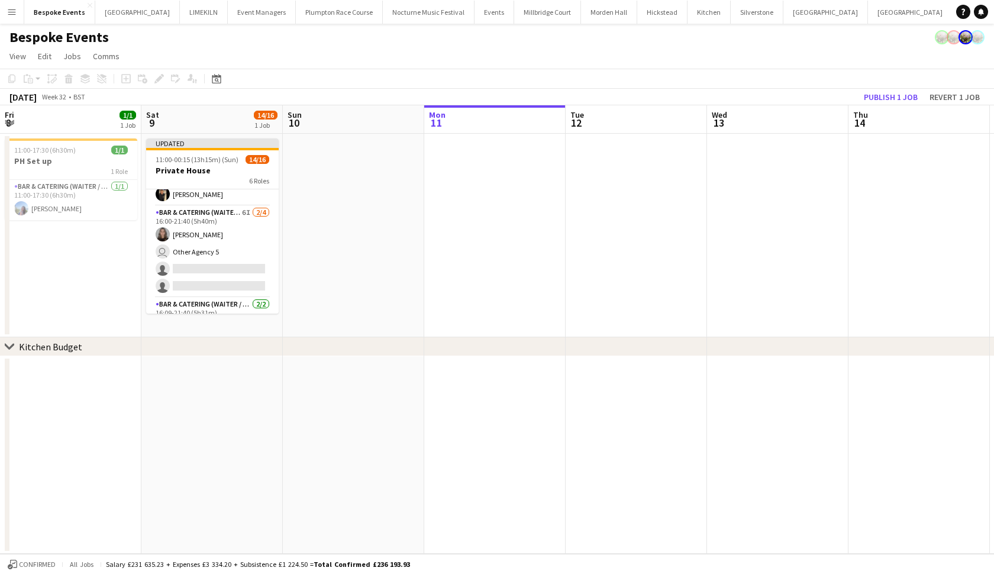
click at [160, 82] on div "Add job Add linked Job Edit Edit linked Job Applicants" at bounding box center [154, 79] width 90 height 14
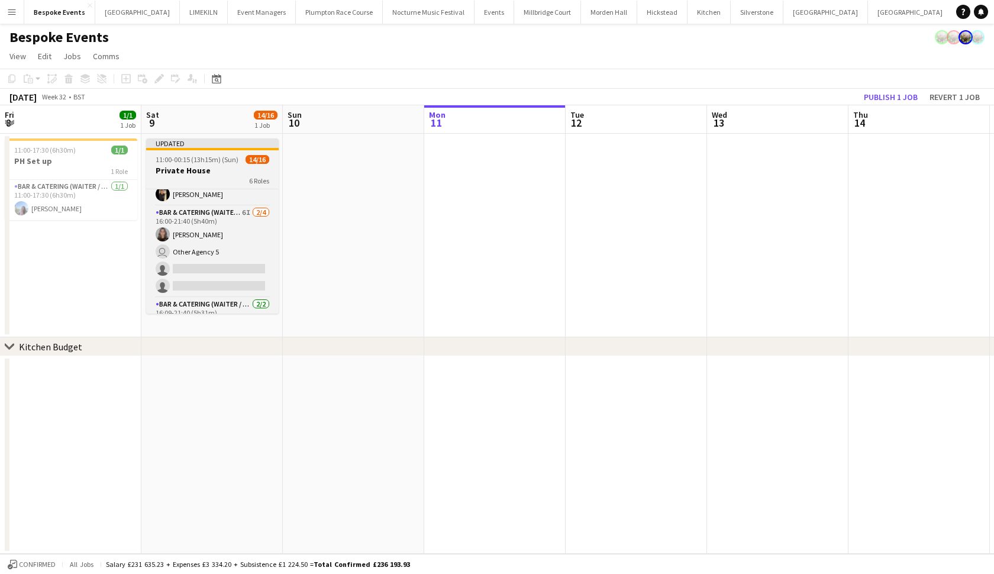
click at [195, 174] on h3 "Private House" at bounding box center [212, 170] width 132 height 11
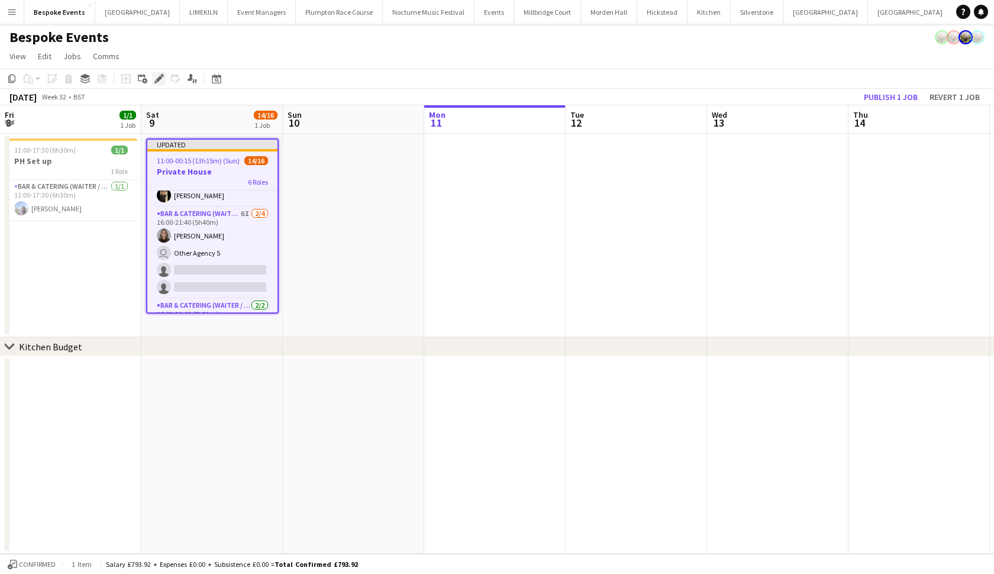
click at [161, 76] on icon "Edit" at bounding box center [158, 78] width 9 height 9
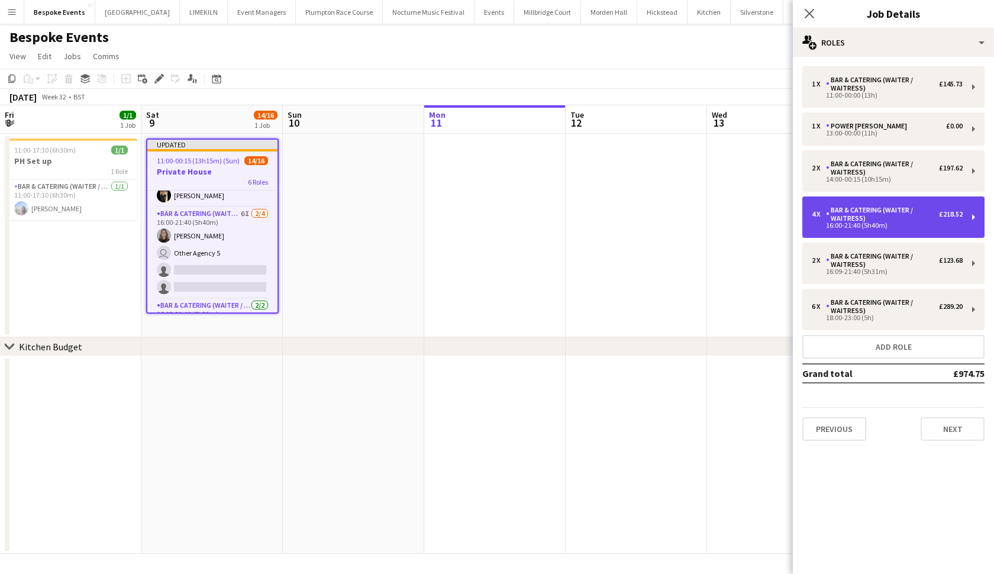
click at [859, 226] on div "16:00-21:40 (5h40m)" at bounding box center [886, 225] width 151 height 6
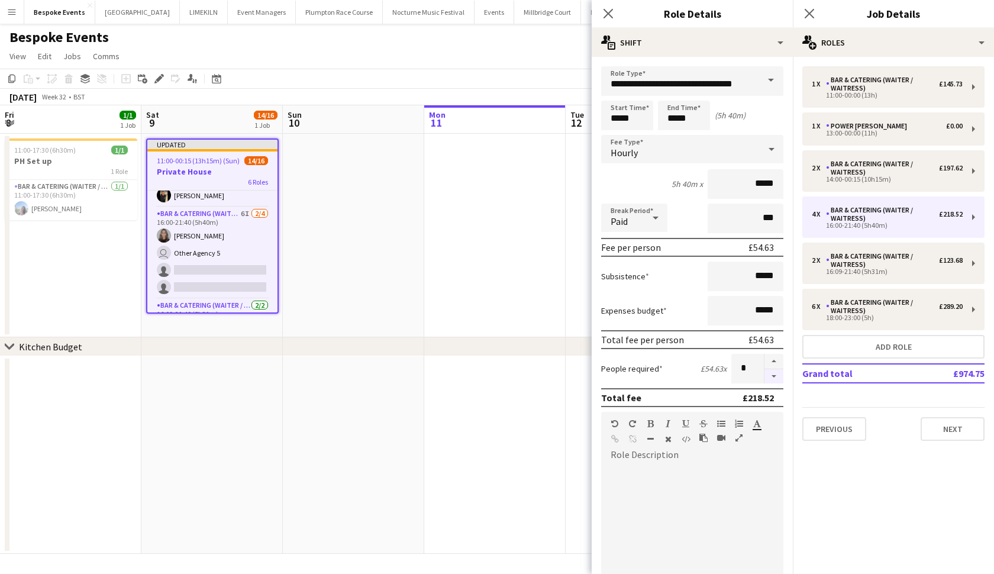
click at [773, 380] on button "button" at bounding box center [773, 376] width 19 height 15
type input "*"
click at [452, 236] on app-date-cell at bounding box center [494, 235] width 141 height 203
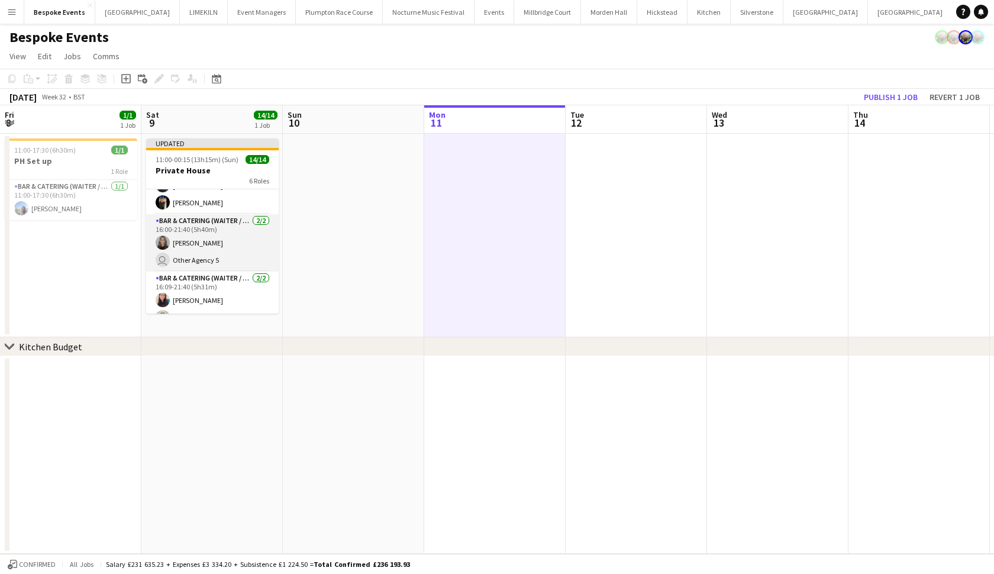
scroll to position [140, 0]
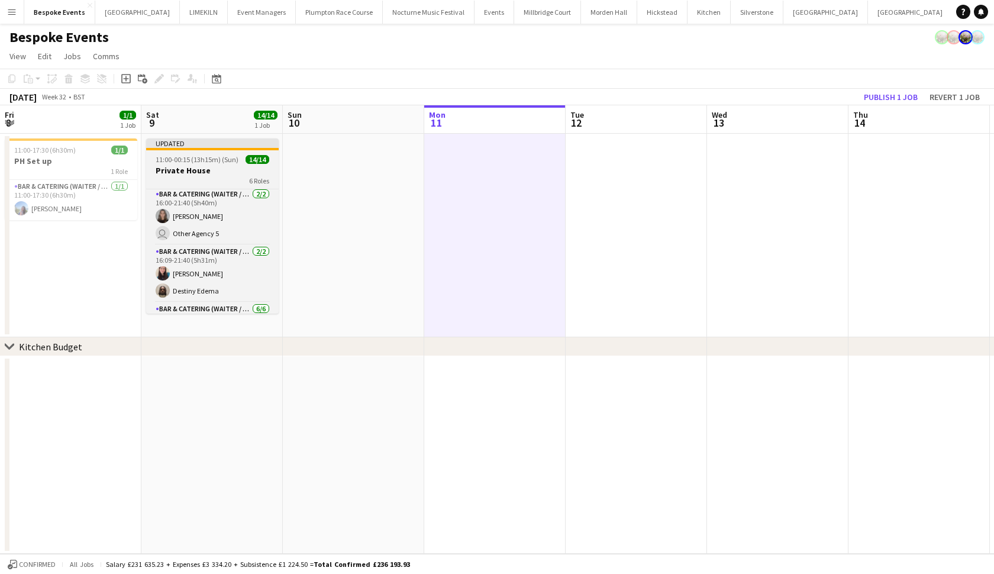
click at [186, 185] on app-job-card "Updated 11:00-00:15 (13h15m) (Sun) 14/14 Private House 6 Roles Bar & Catering (…" at bounding box center [212, 225] width 132 height 175
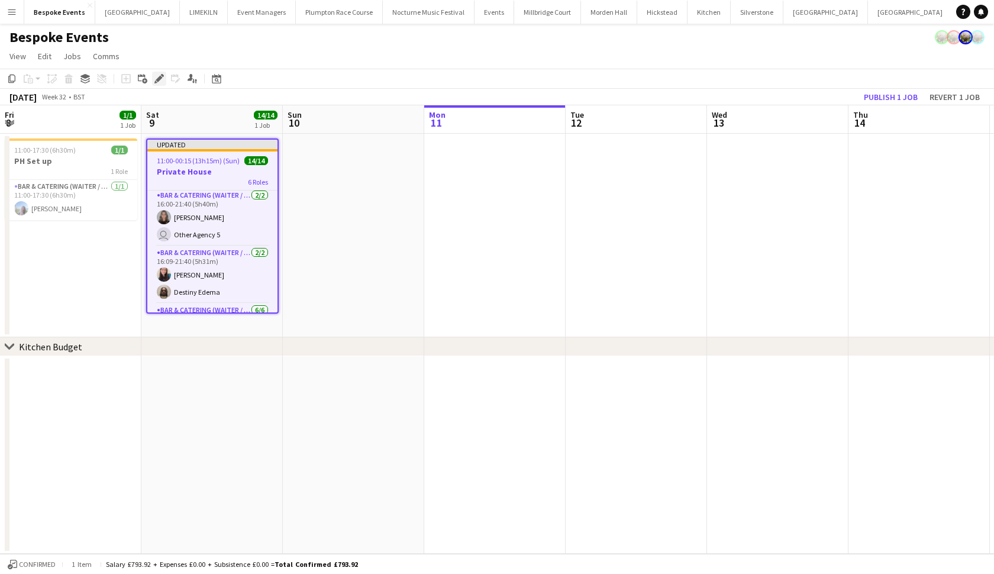
click at [163, 80] on icon "Edit" at bounding box center [158, 78] width 9 height 9
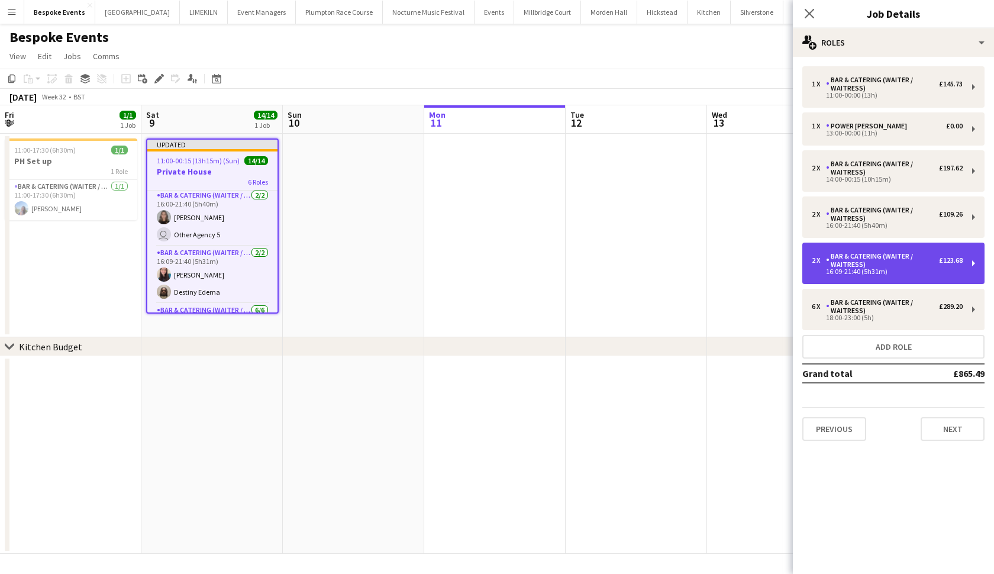
click at [858, 263] on div "Bar & Catering (Waiter / waitress)" at bounding box center [882, 260] width 113 height 17
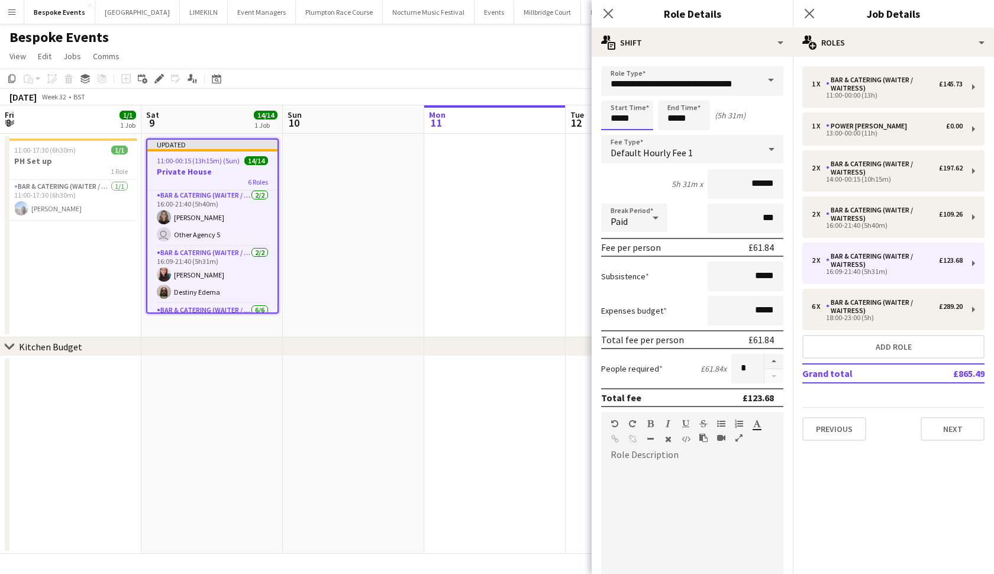
click at [643, 119] on input "*****" at bounding box center [627, 116] width 52 height 30
type input "*****"
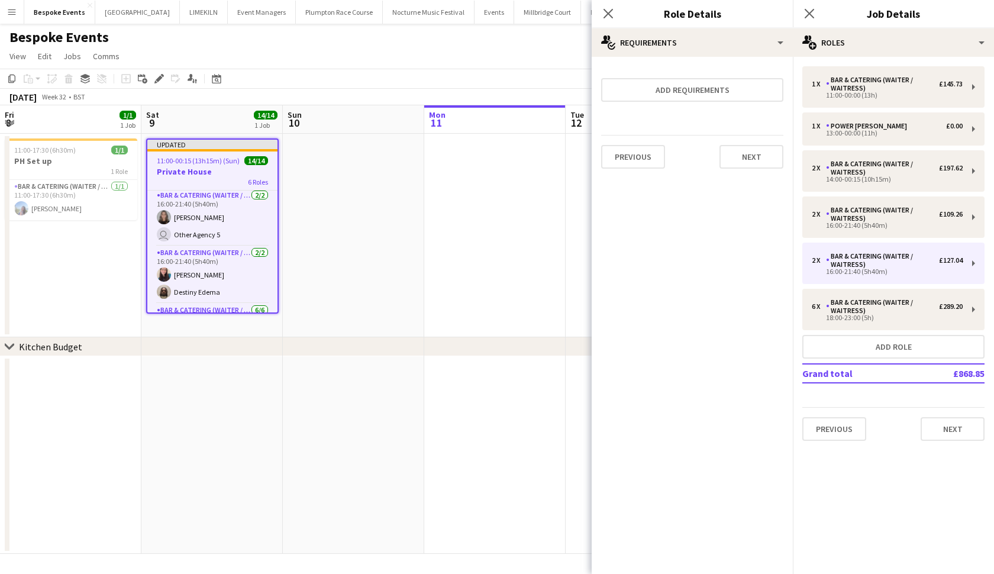
click at [477, 194] on app-date-cell at bounding box center [494, 235] width 141 height 203
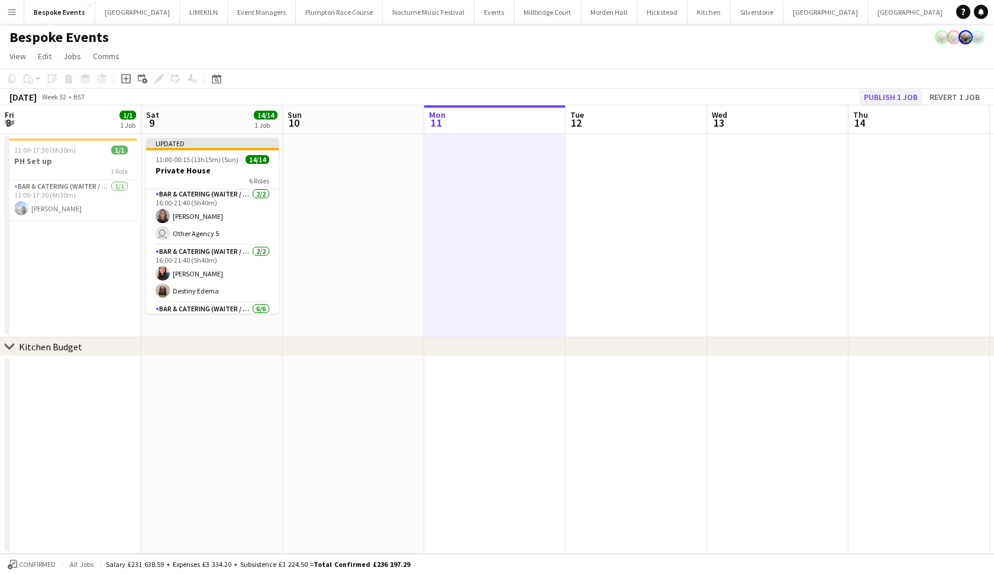
click at [888, 93] on button "Publish 1 job" at bounding box center [890, 96] width 63 height 15
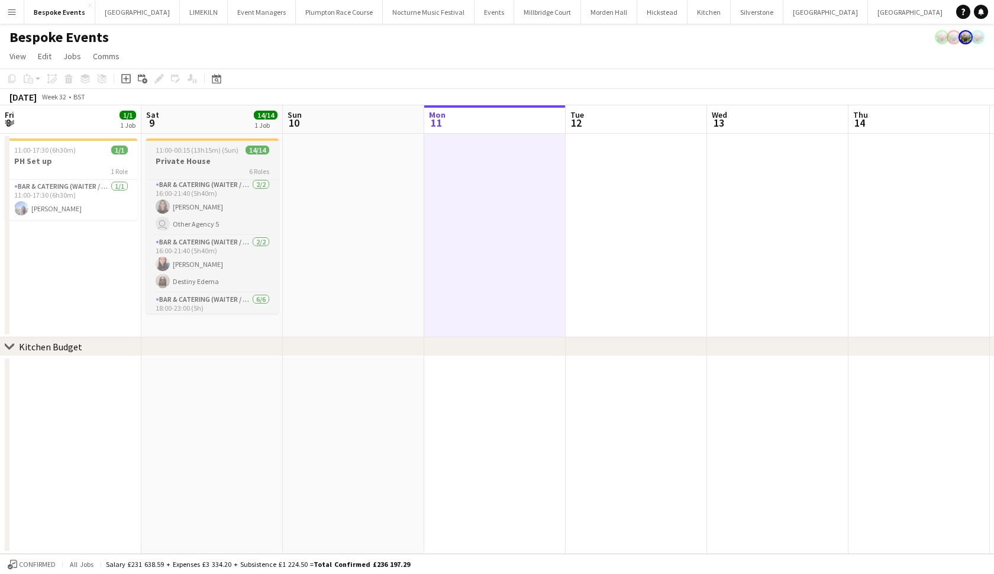
click at [195, 166] on div "6 Roles" at bounding box center [212, 170] width 132 height 9
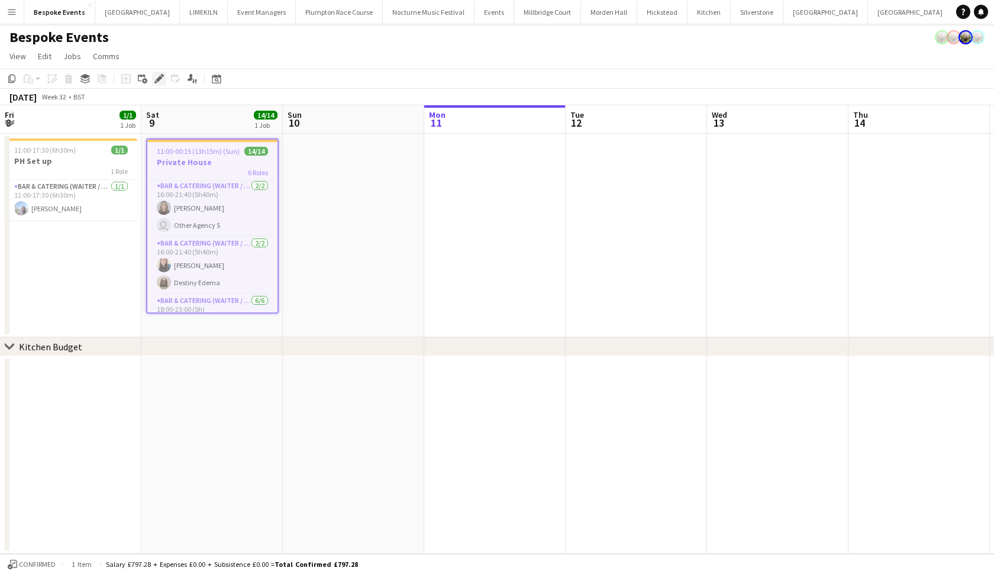
click at [154, 79] on icon "Edit" at bounding box center [158, 78] width 9 height 9
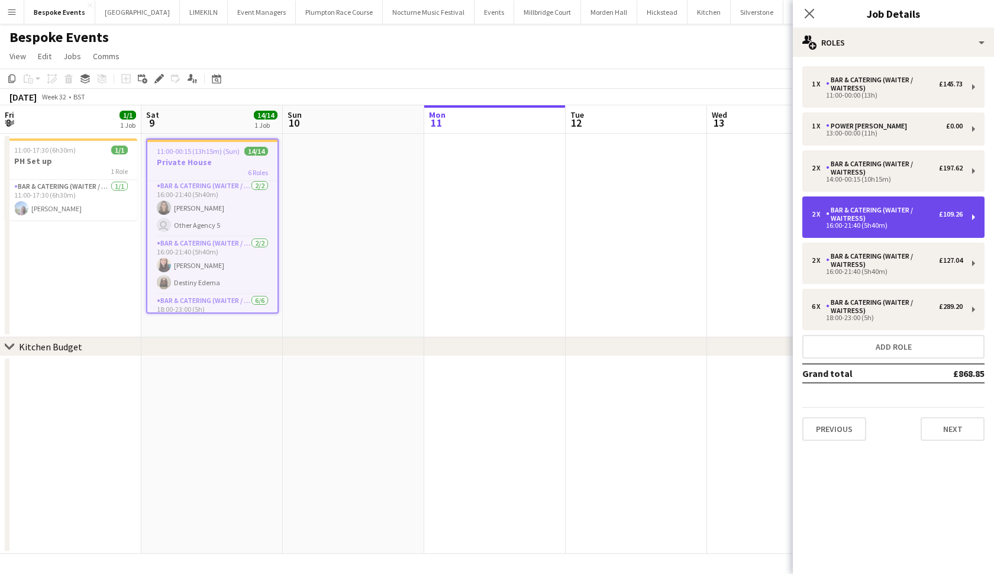
click at [871, 234] on div "2 x Bar & Catering (Waiter / waitress) £109.26 16:00-21:40 (5h40m)" at bounding box center [893, 216] width 182 height 41
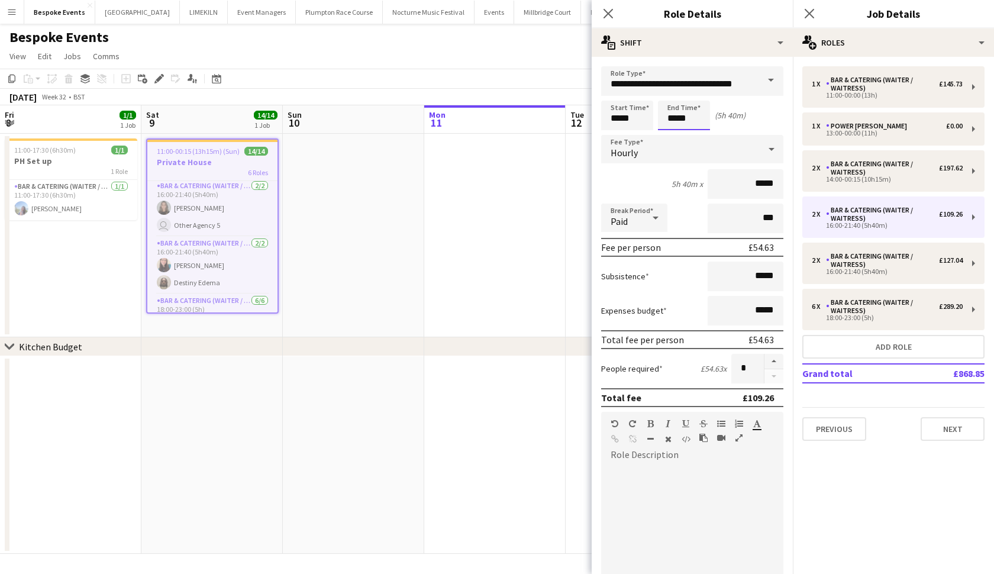
click at [692, 116] on body "Menu Boards Boards Boards All jobs Status Workforce Workforce My Workforce Recr…" at bounding box center [497, 287] width 994 height 574
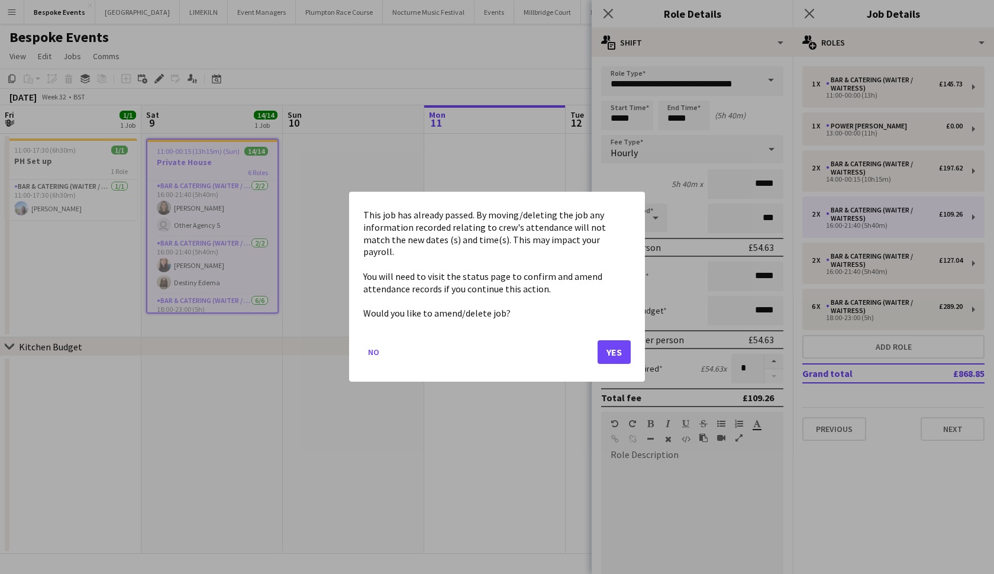
click at [604, 345] on button "Yes" at bounding box center [613, 353] width 33 height 24
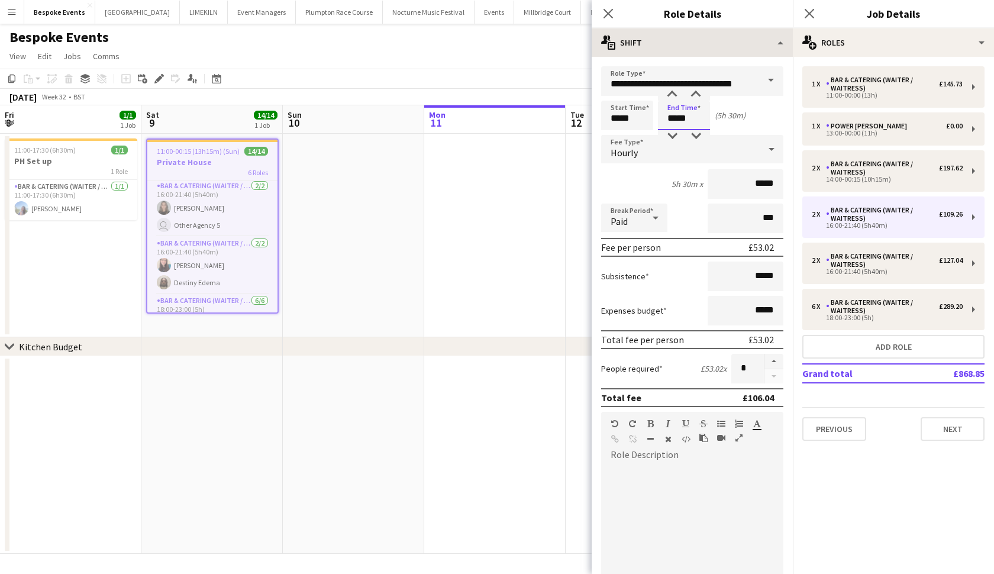
type input "*****"
click at [619, 119] on input "*****" at bounding box center [627, 116] width 52 height 30
type input "*****"
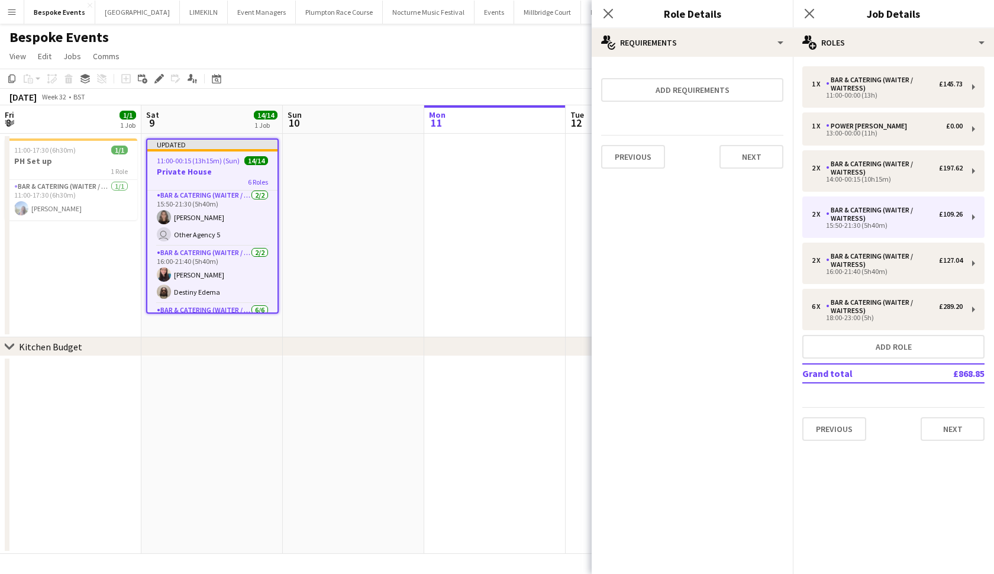
click at [347, 274] on app-date-cell at bounding box center [353, 235] width 141 height 203
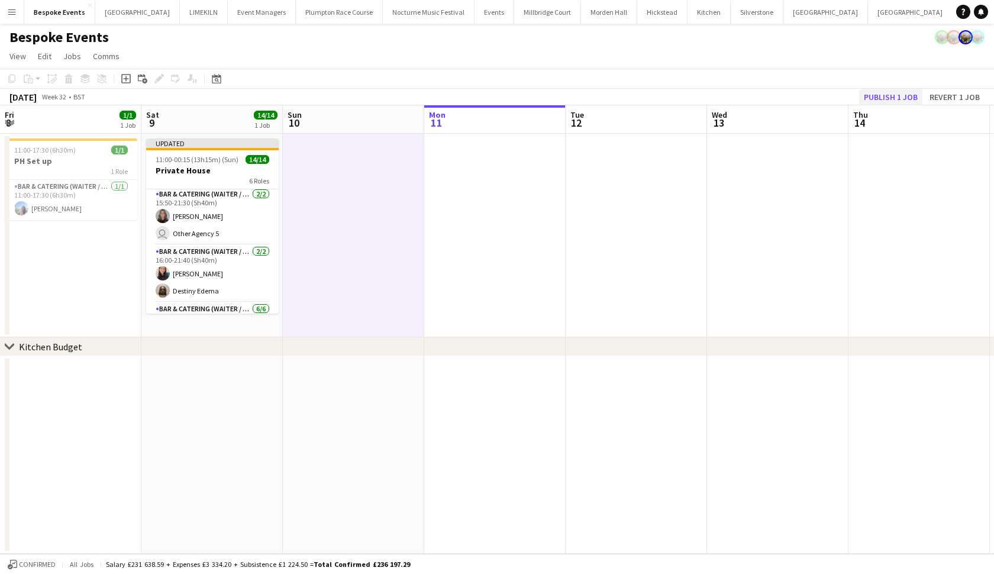
click at [872, 102] on button "Publish 1 job" at bounding box center [890, 96] width 63 height 15
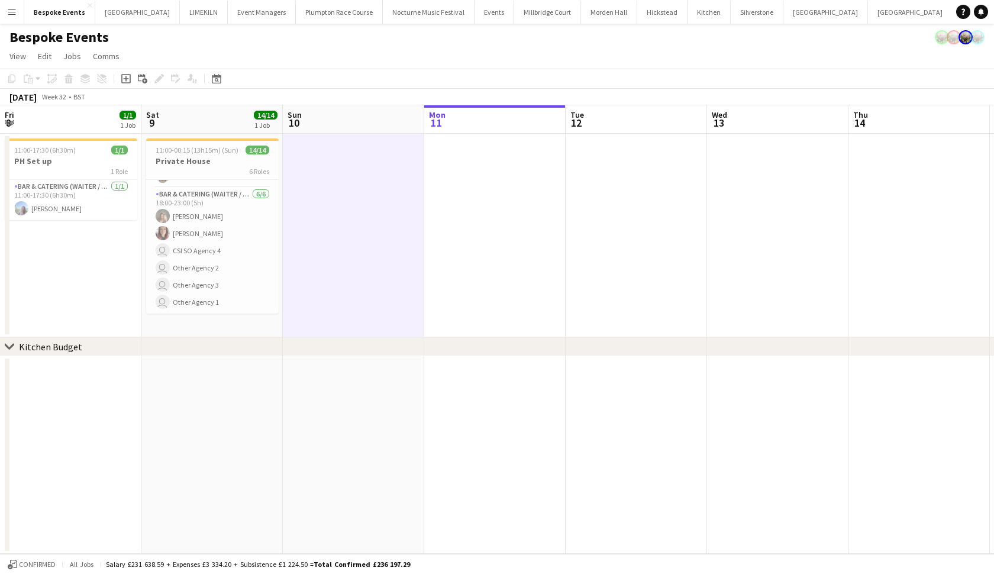
scroll to position [245, 0]
click at [316, 256] on app-date-cell at bounding box center [353, 235] width 141 height 203
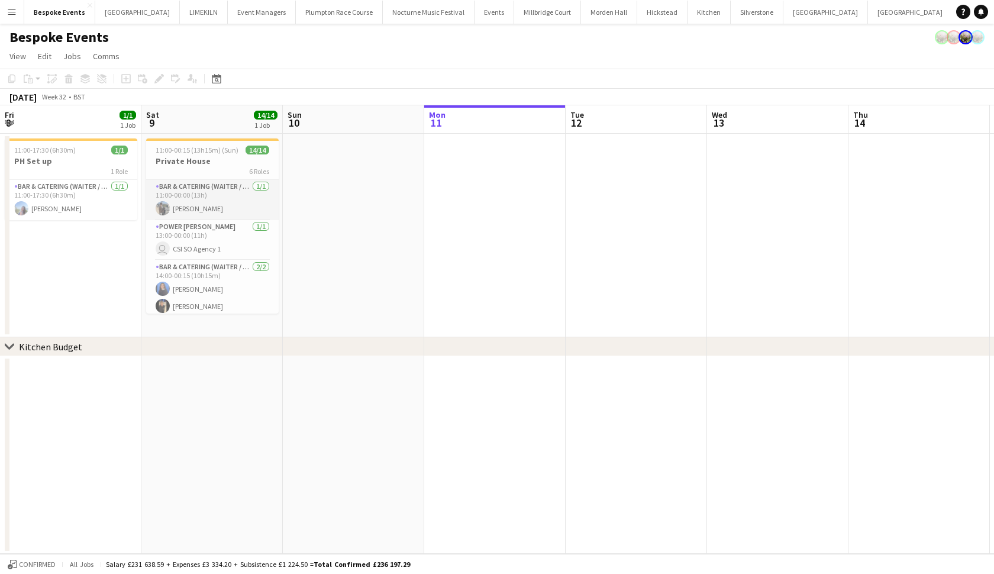
scroll to position [0, 0]
click at [194, 198] on app-card-role "Bar & Catering (Waiter / waitress) 1/1 11:00-00:00 (13h) Linda Sanchez" at bounding box center [212, 200] width 132 height 40
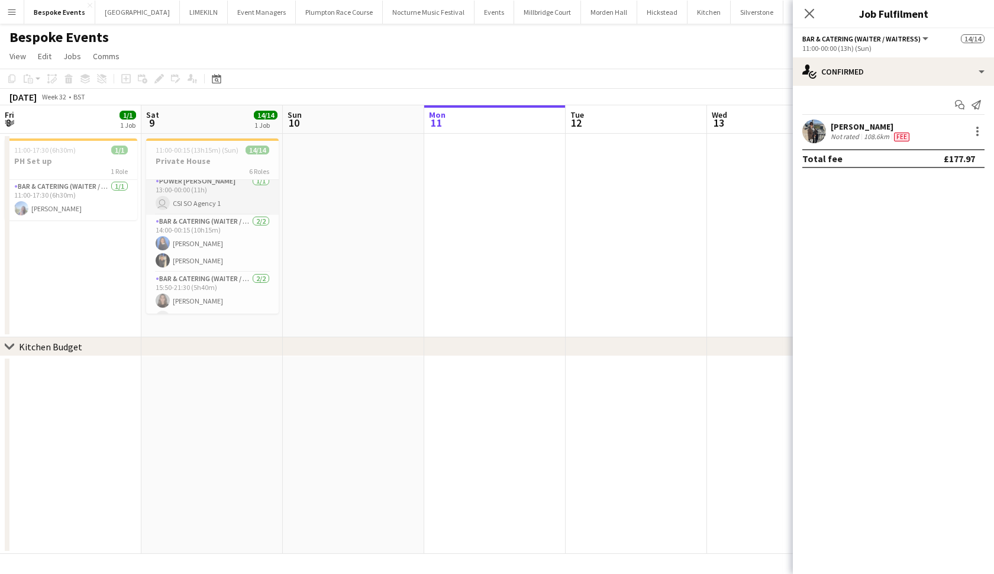
scroll to position [48, 0]
click at [189, 241] on app-card-role "Bar & Catering (Waiter / waitress) 2/2 14:00-00:15 (10h15m) Poppy Sheward Wian …" at bounding box center [212, 242] width 132 height 57
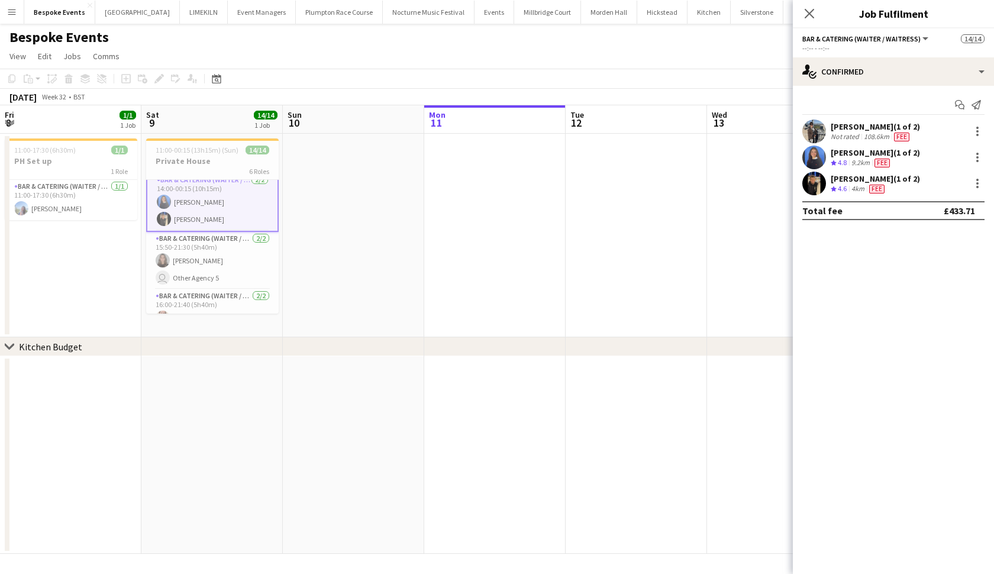
scroll to position [90, 0]
click at [188, 255] on app-card-role "Bar & Catering (Waiter / waitress) 2/2 15:50-21:30 (5h40m) Mia Hester user Othe…" at bounding box center [212, 260] width 132 height 57
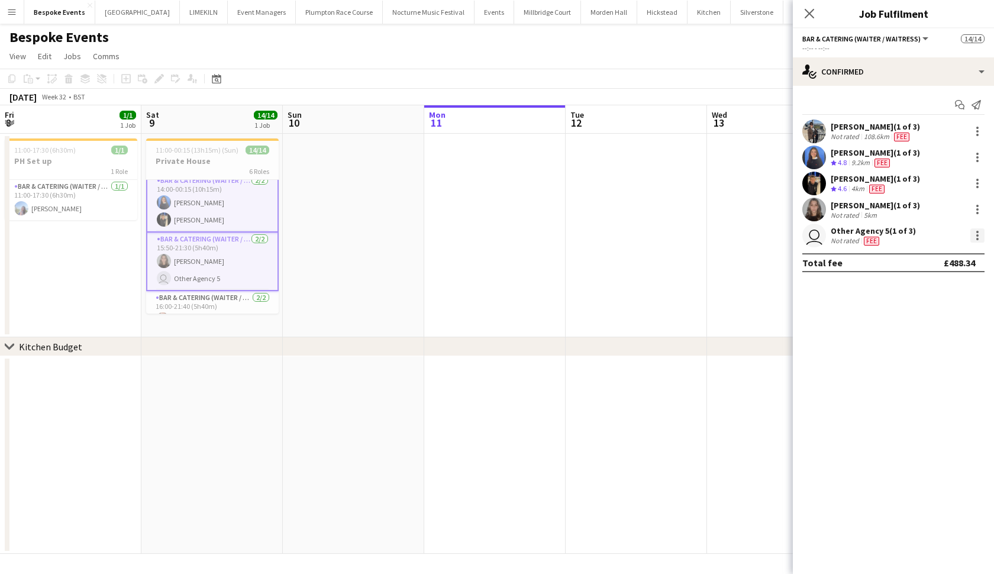
click at [976, 238] on div at bounding box center [977, 239] width 2 height 2
click at [909, 274] on button "Send notification" at bounding box center [938, 285] width 92 height 28
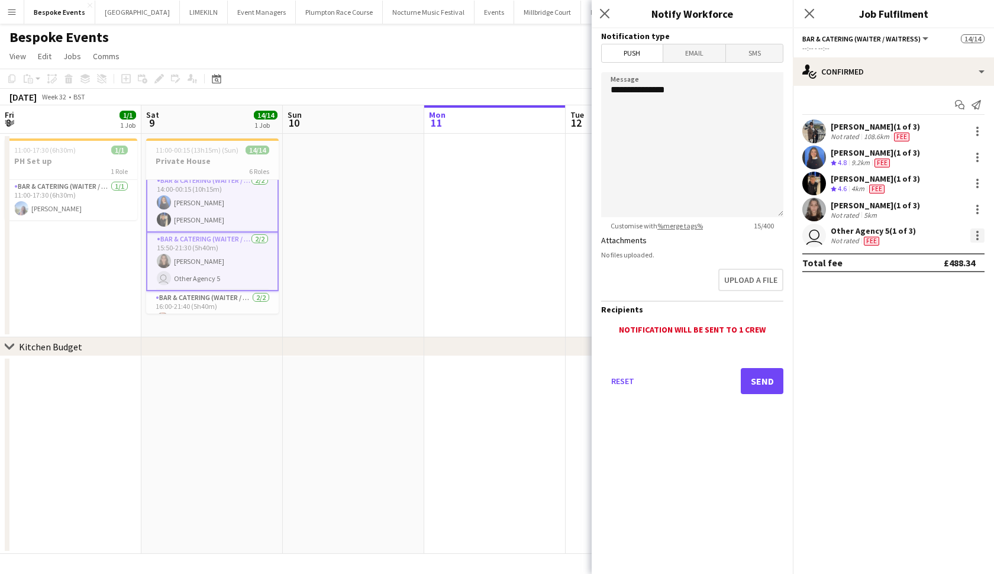
click at [975, 238] on div at bounding box center [977, 235] width 14 height 14
click at [934, 254] on span "Edit fee" at bounding box center [937, 257] width 73 height 11
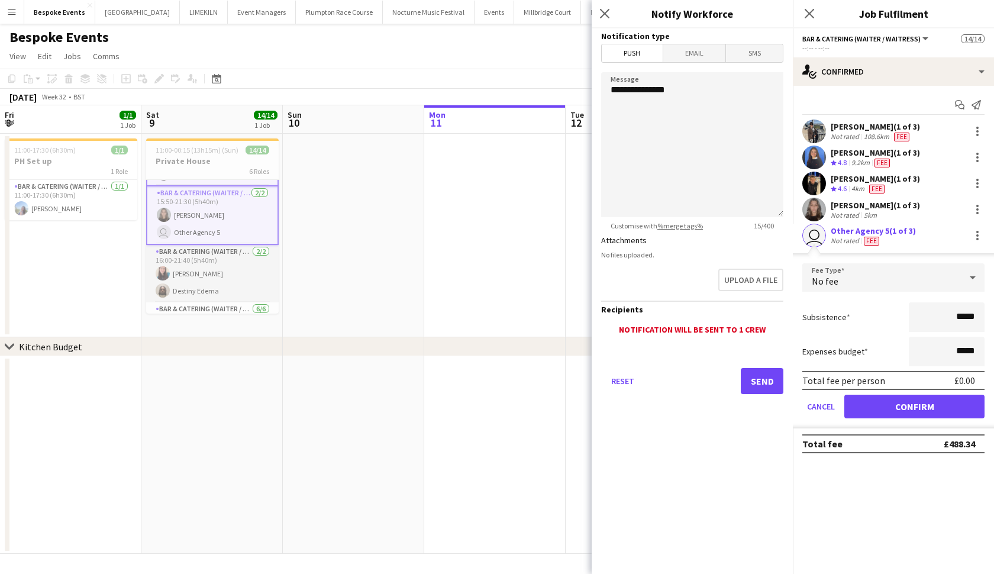
click at [234, 274] on app-card-role "Bar & Catering (Waiter / waitress) 2/2 16:00-21:40 (5h40m) Heidi Croucher Desti…" at bounding box center [212, 273] width 132 height 57
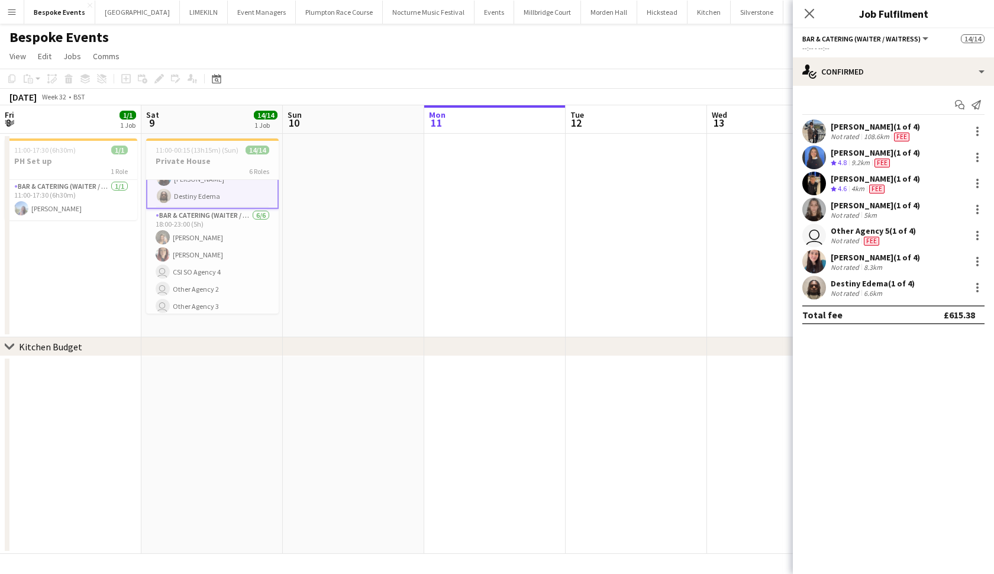
scroll to position [234, 0]
click at [234, 274] on app-card-role "Bar & Catering (Waiter / waitress) 6/6 18:00-23:00 (5h) Ellie Janackovic Abby K…" at bounding box center [212, 268] width 132 height 126
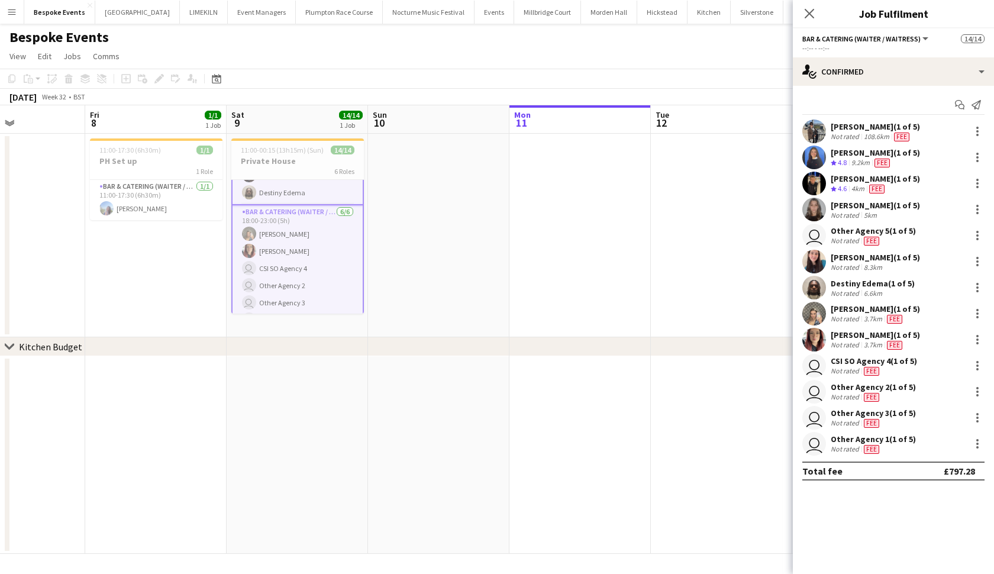
scroll to position [0, 244]
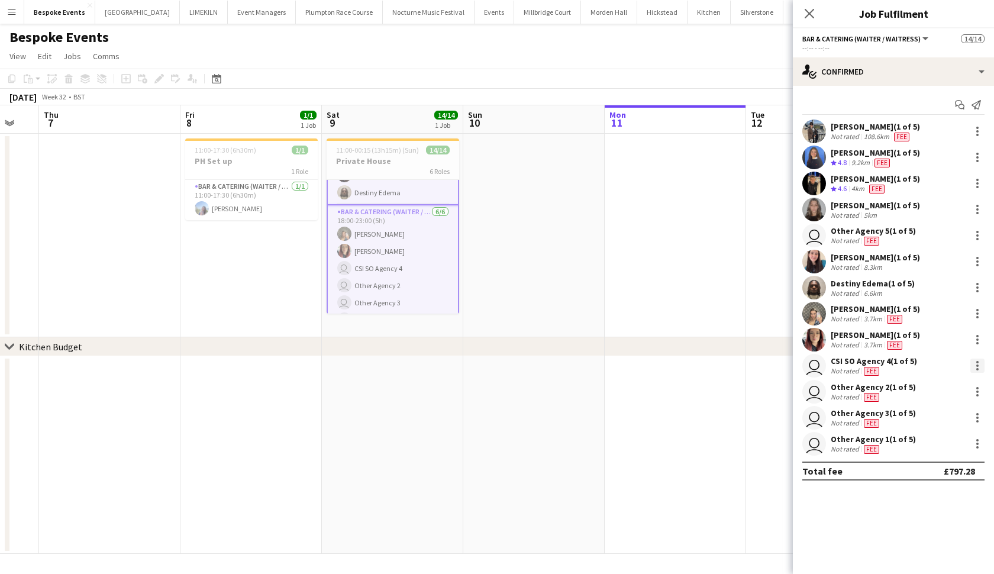
click at [979, 364] on div at bounding box center [977, 365] width 14 height 14
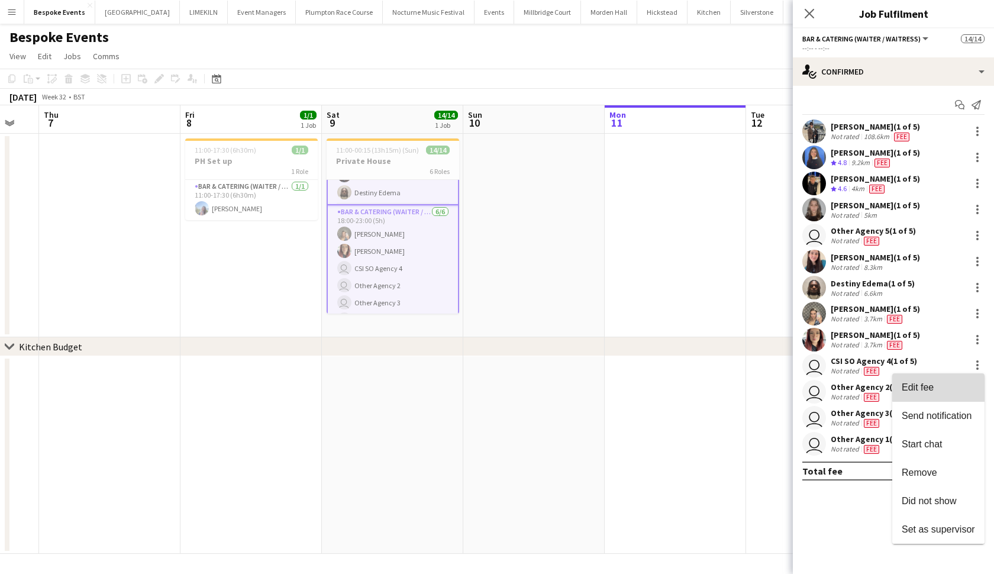
click at [939, 386] on span "Edit fee" at bounding box center [937, 387] width 73 height 11
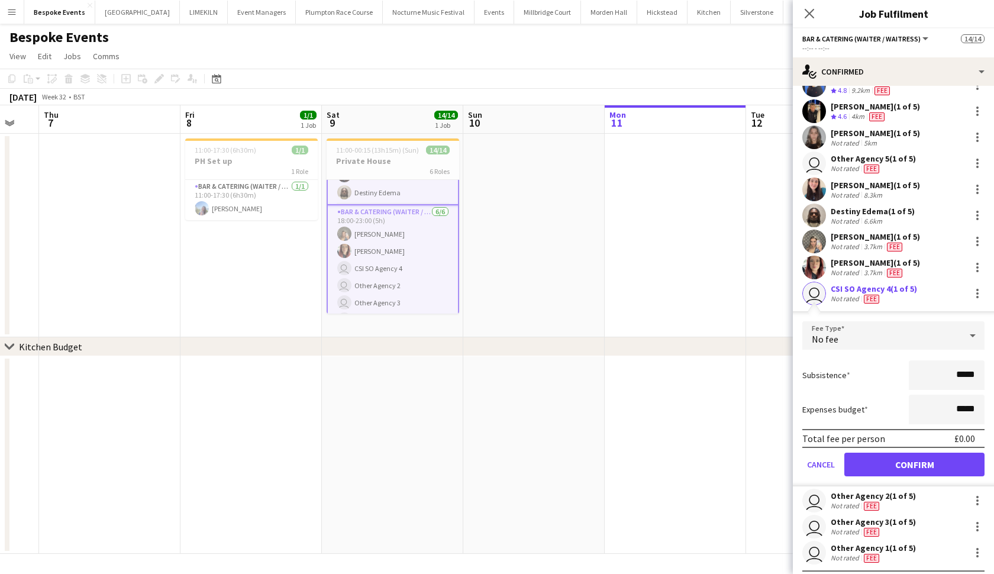
scroll to position [78, 0]
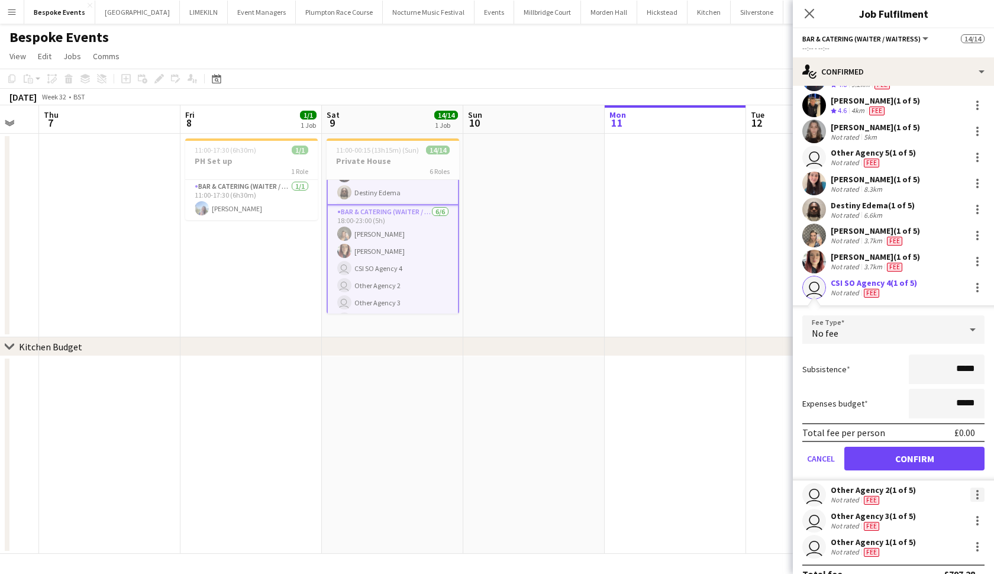
click at [977, 493] on div at bounding box center [977, 494] width 2 height 2
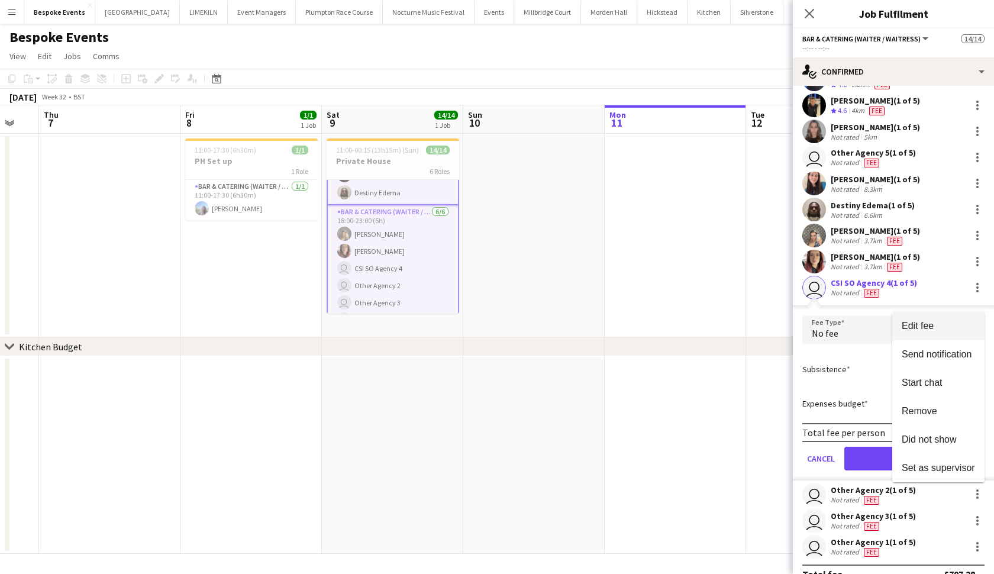
click at [939, 328] on span "Edit fee" at bounding box center [937, 326] width 73 height 11
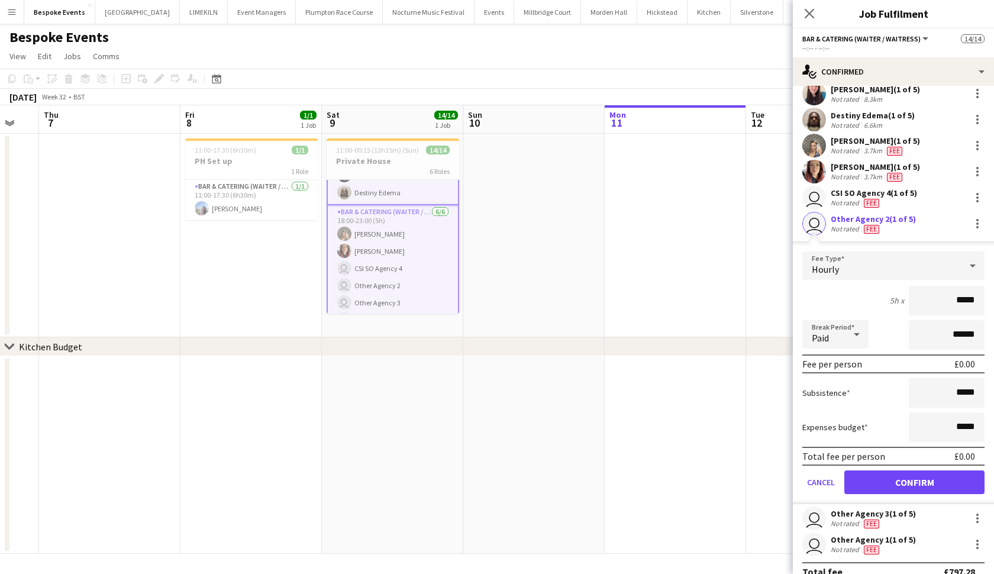
scroll to position [169, 0]
click at [973, 517] on div at bounding box center [977, 517] width 14 height 14
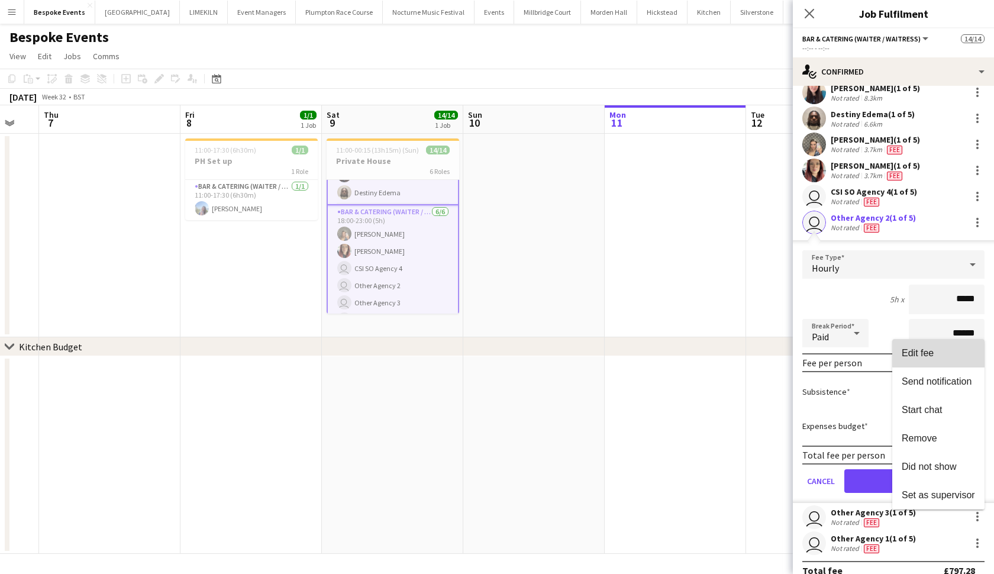
click at [947, 352] on span "Edit fee" at bounding box center [937, 353] width 73 height 11
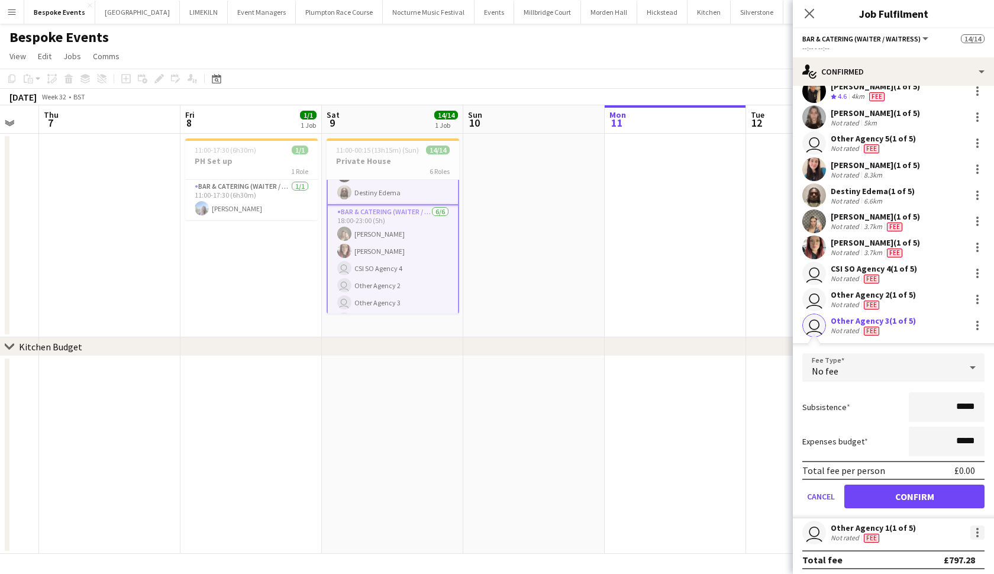
scroll to position [0, 0]
click at [976, 535] on div at bounding box center [977, 536] width 2 height 2
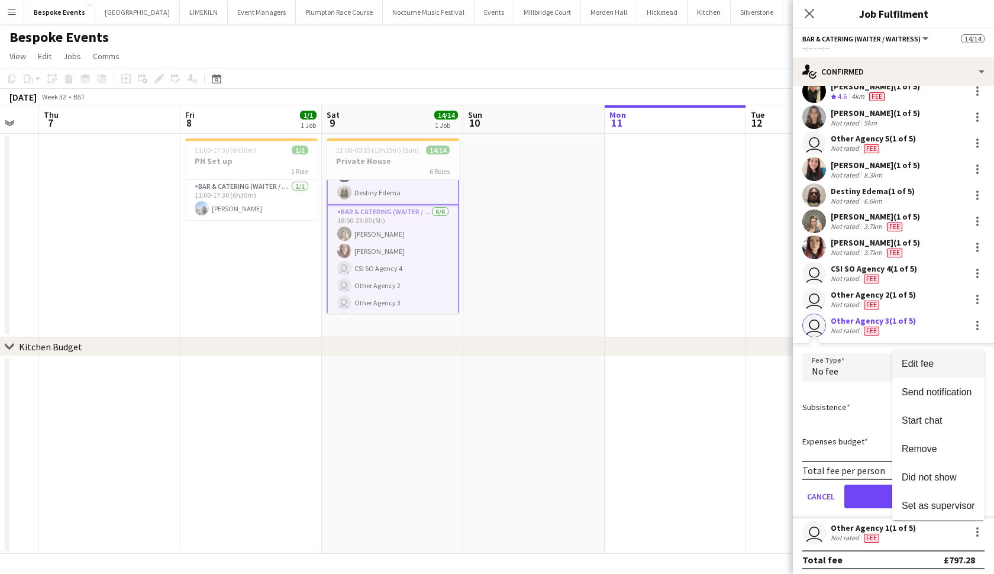
click at [932, 363] on span "Edit fee" at bounding box center [917, 363] width 32 height 10
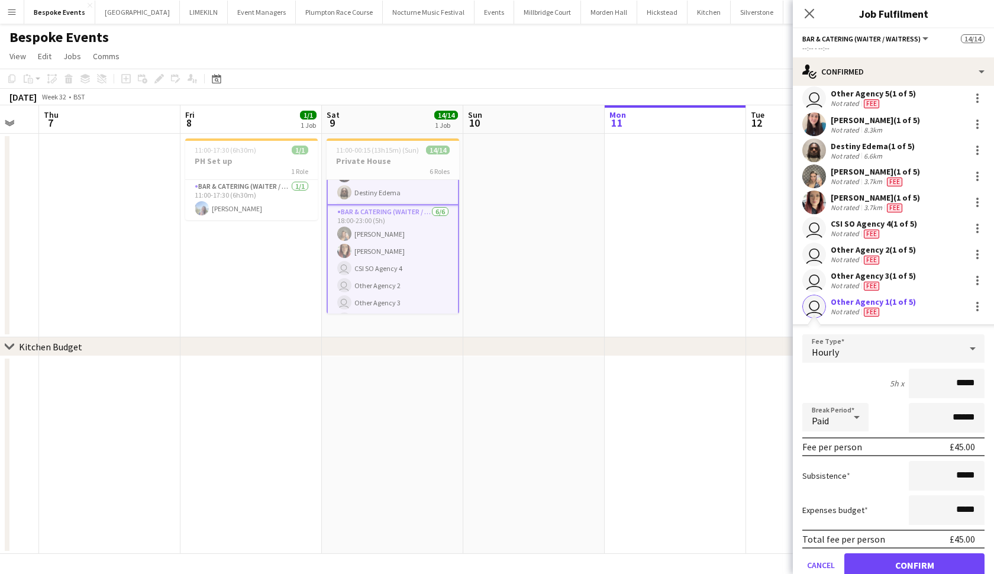
scroll to position [140, 0]
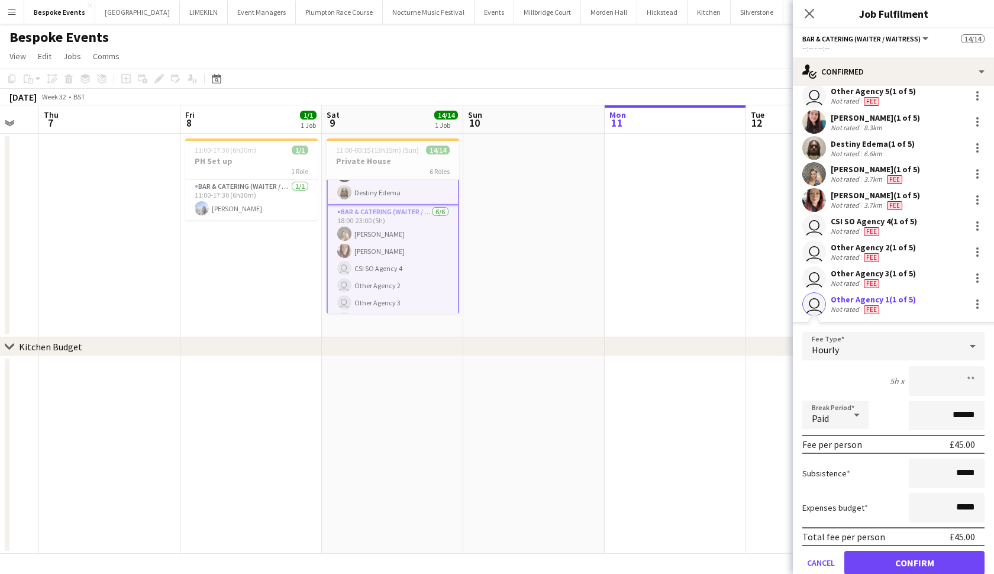
type input "**"
click at [914, 562] on button "Confirm" at bounding box center [914, 563] width 140 height 24
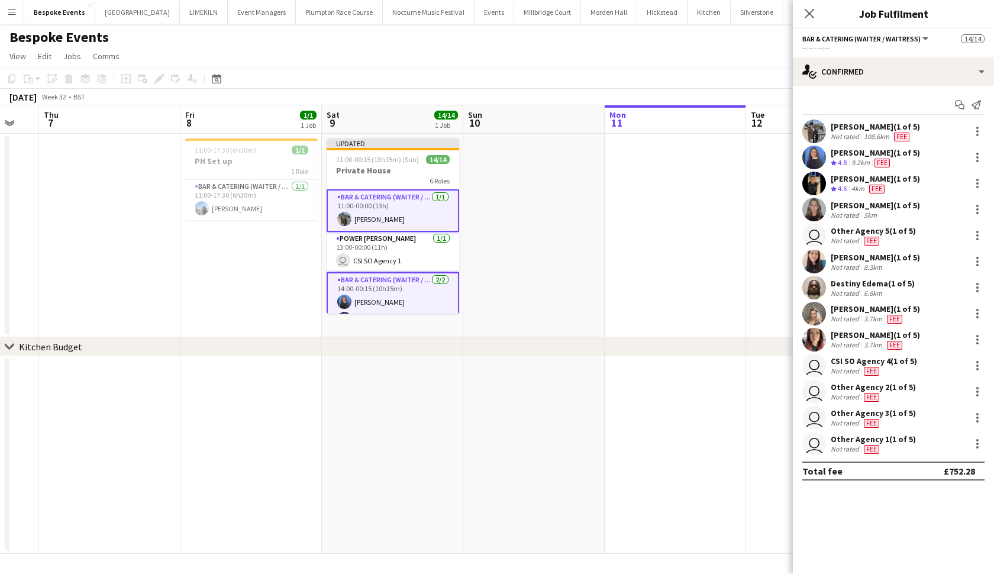
scroll to position [0, 0]
